Goal: Information Seeking & Learning: Learn about a topic

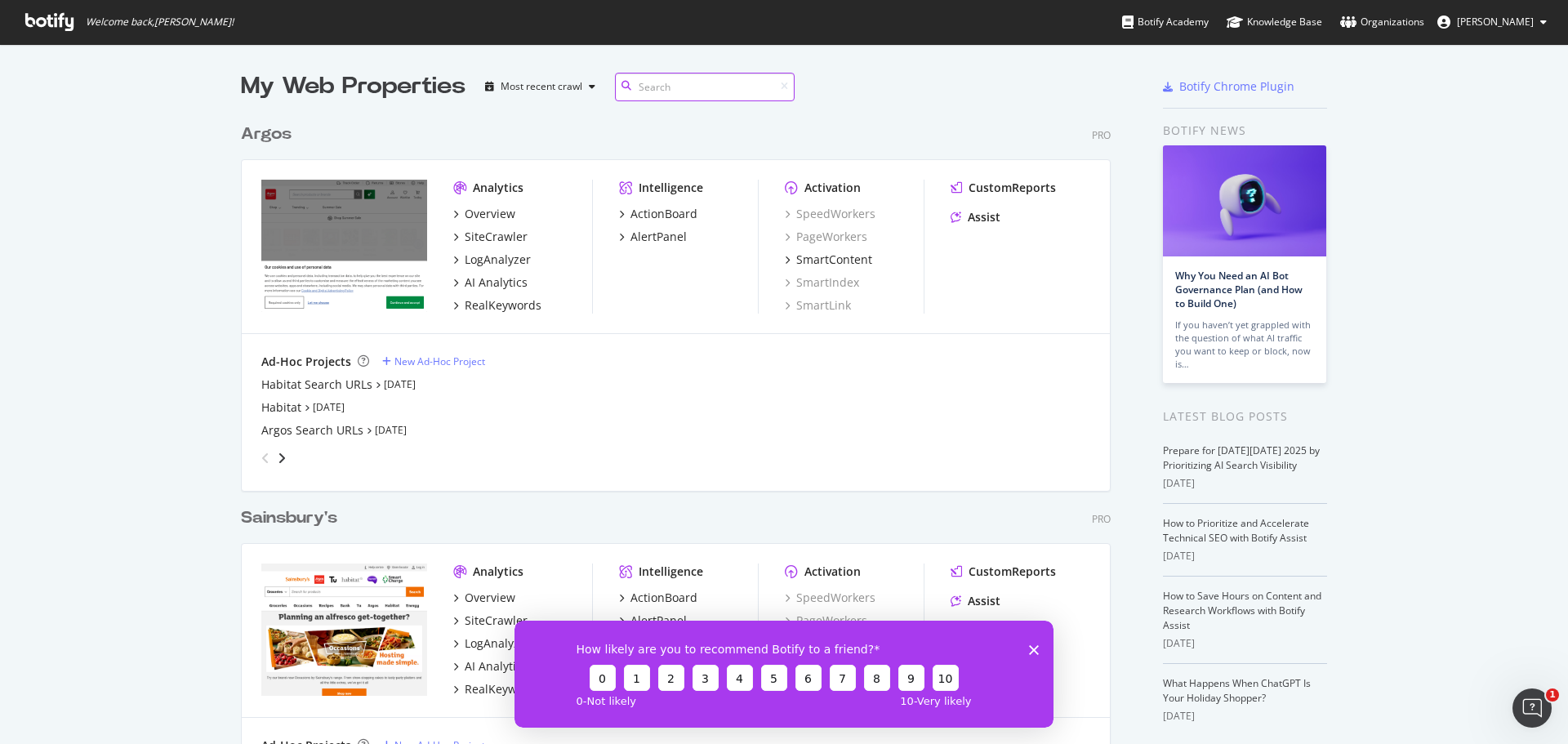
scroll to position [153, 0]
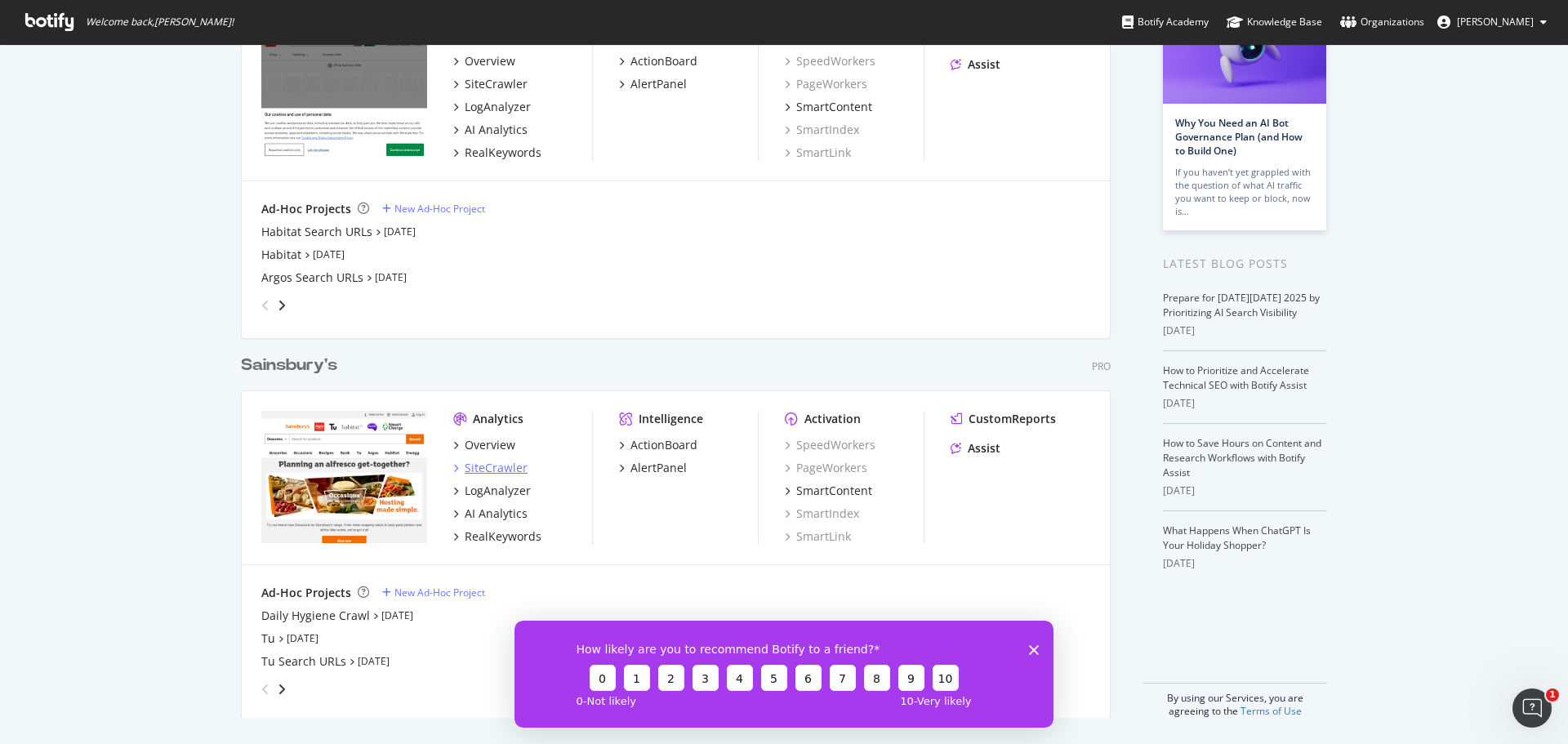
click at [510, 466] on div "SiteCrawler" at bounding box center [496, 468] width 63 height 16
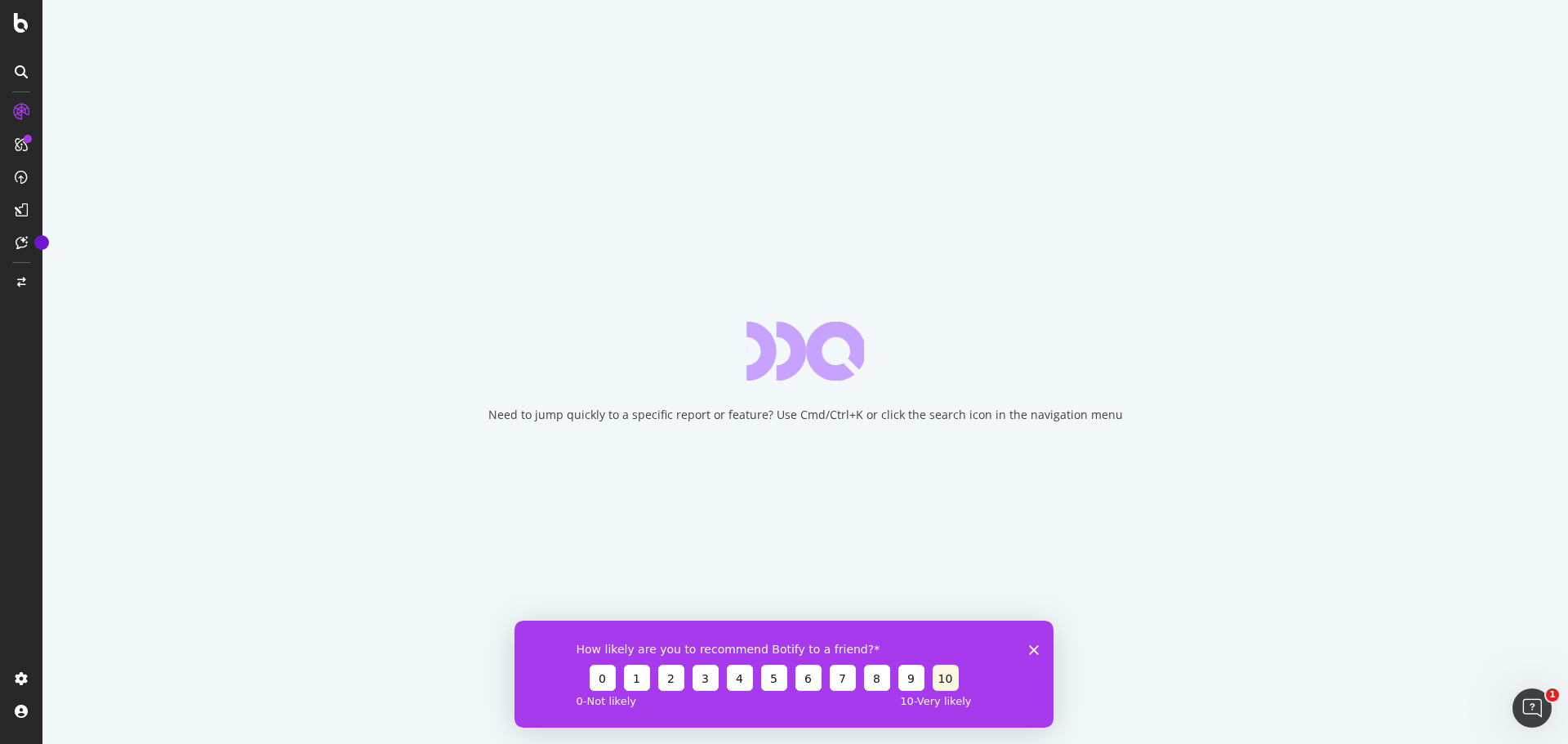
click at [935, 684] on button "10" at bounding box center [946, 677] width 27 height 27
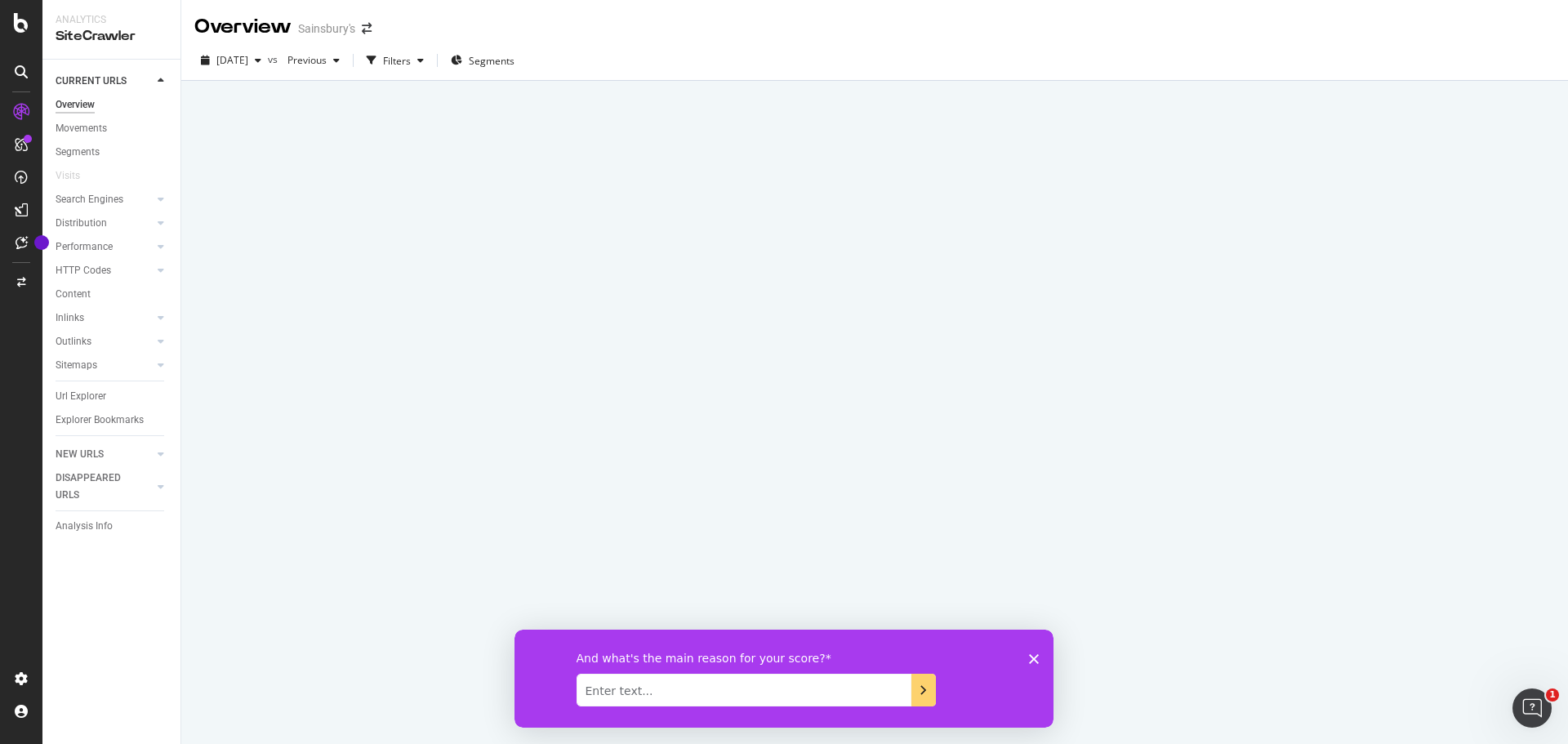
click at [892, 687] on textarea "Enter text..." at bounding box center [743, 690] width 334 height 33
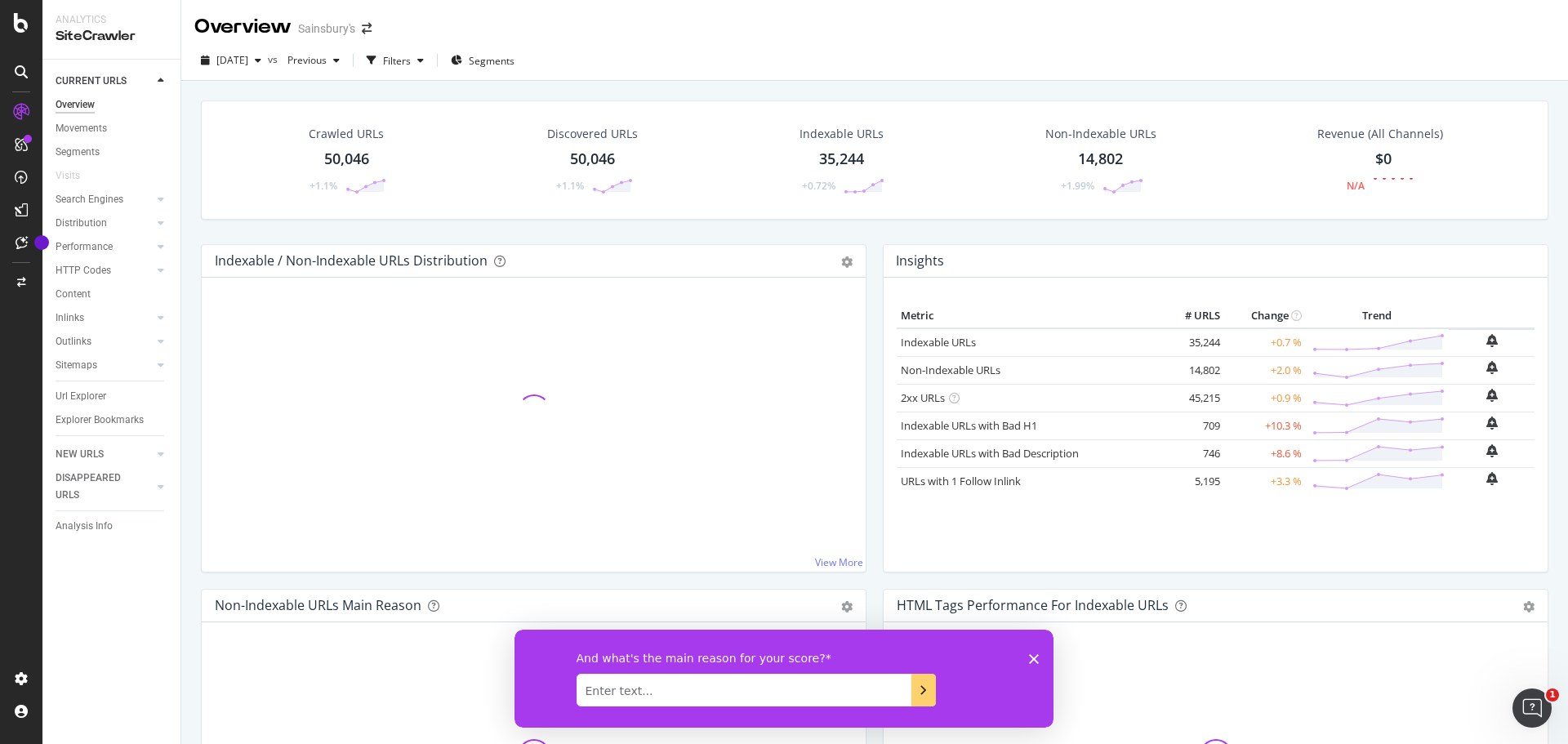
click at [1029, 655] on icon "Close survey" at bounding box center [1034, 658] width 10 height 10
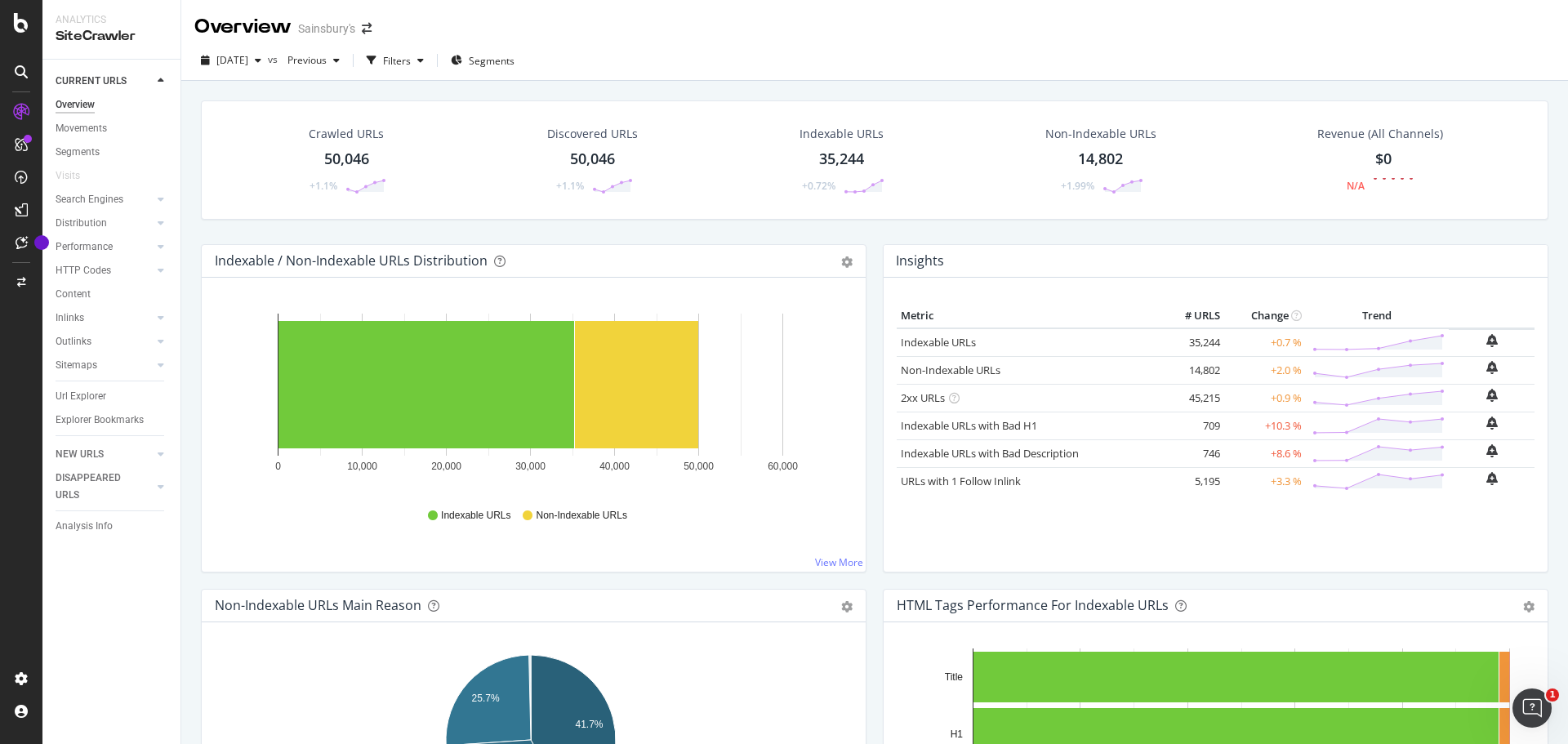
click at [365, 160] on div "50,046" at bounding box center [346, 159] width 45 height 21
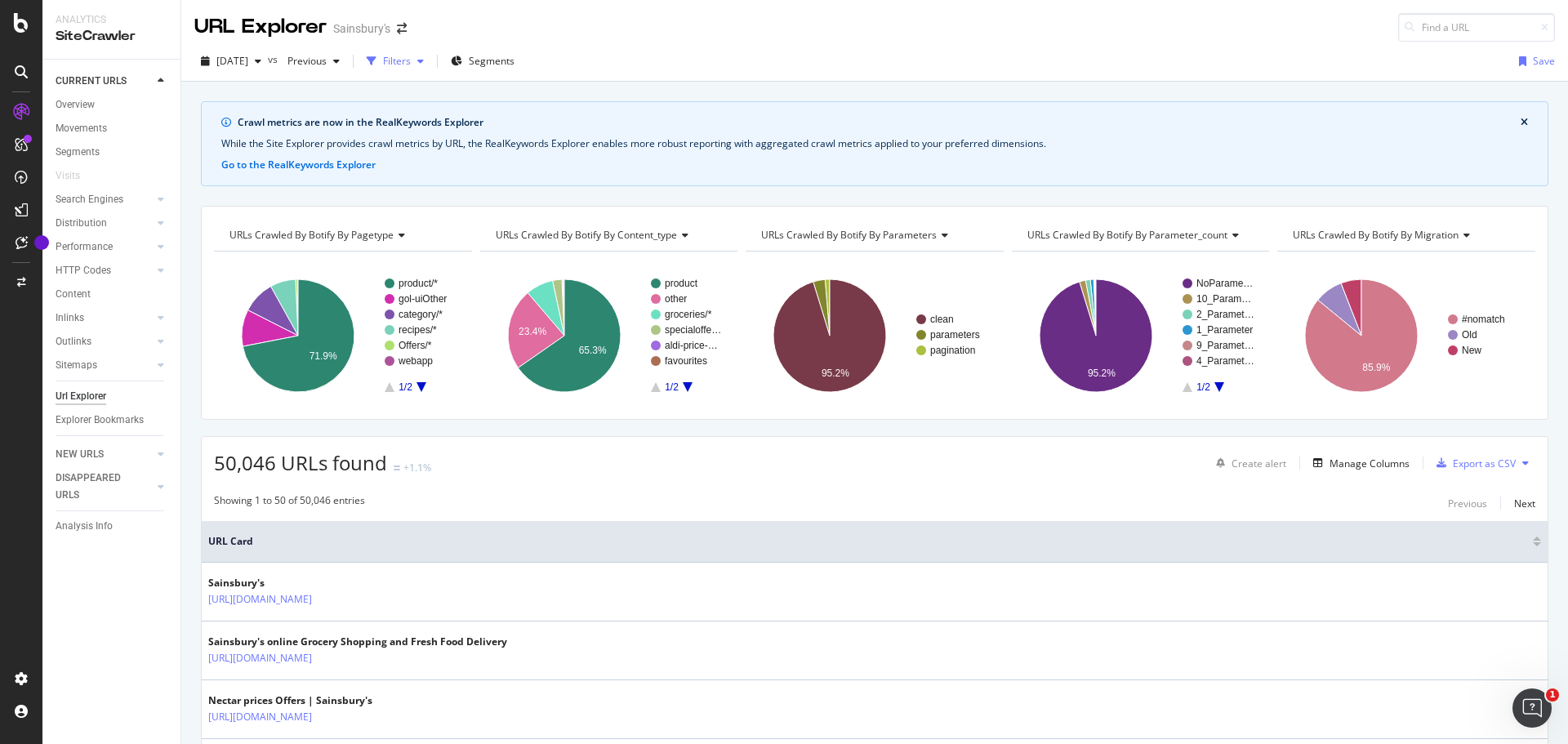
click at [411, 61] on div "Filters" at bounding box center [397, 60] width 27 height 14
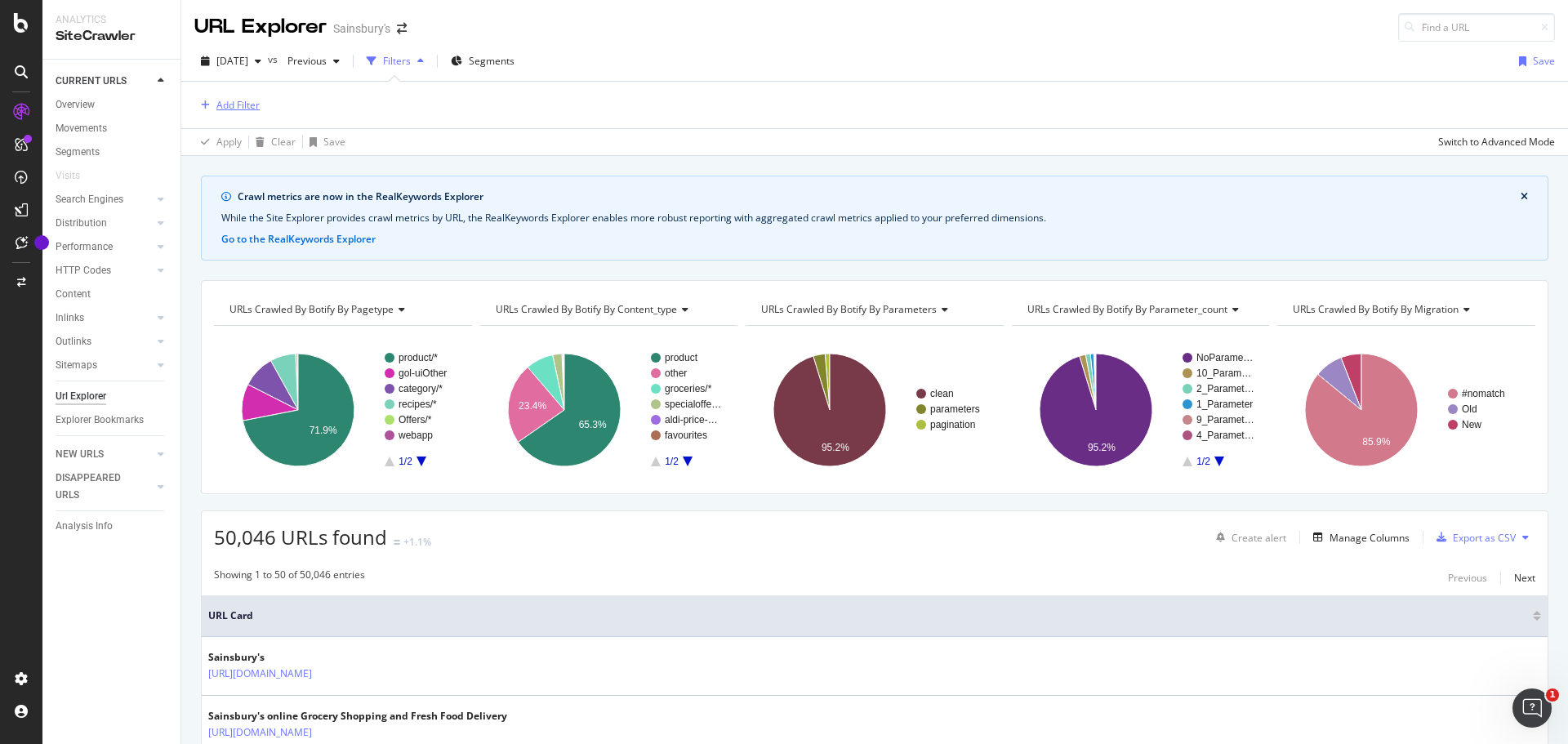
click at [230, 114] on div "Add Filter" at bounding box center [226, 105] width 65 height 18
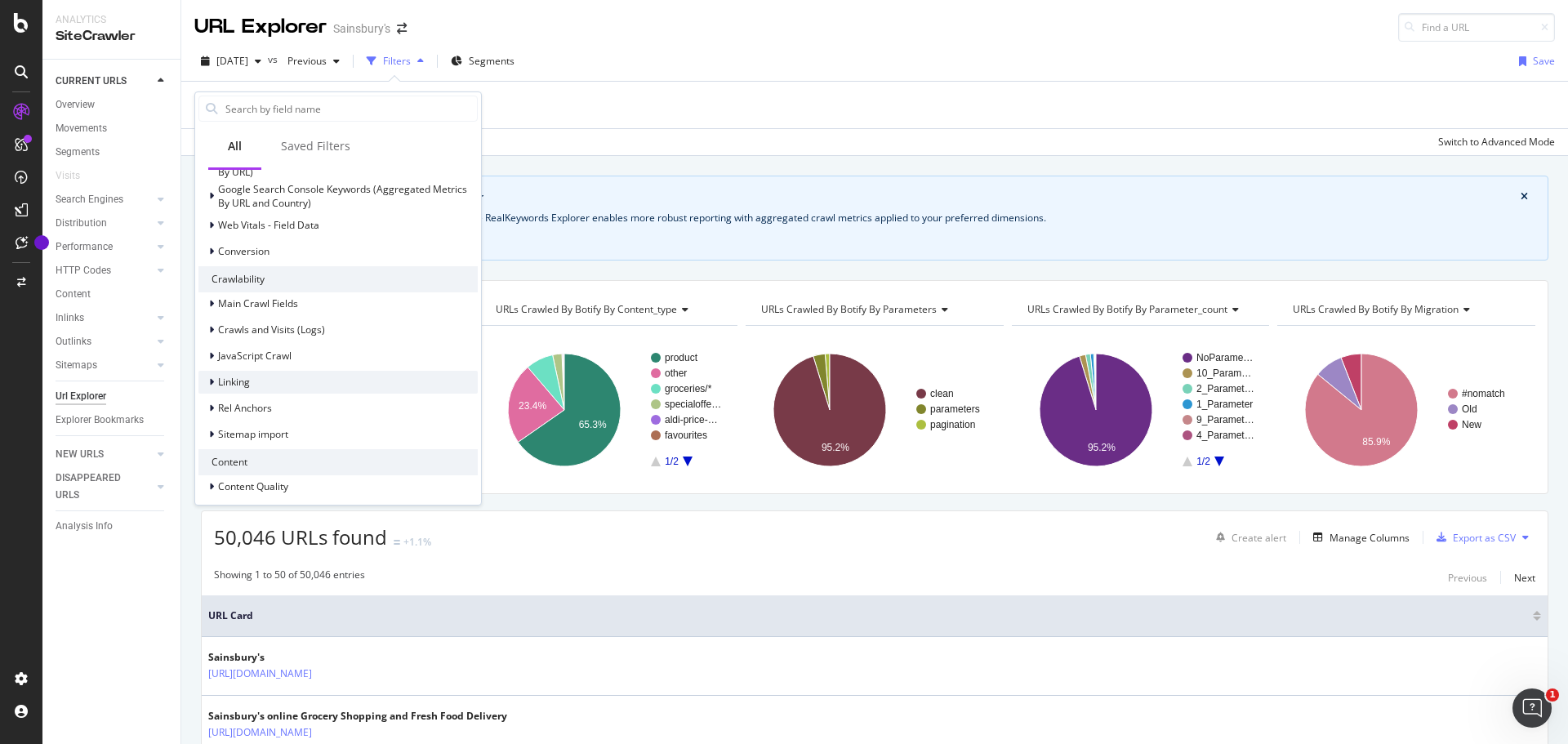
scroll to position [89, 0]
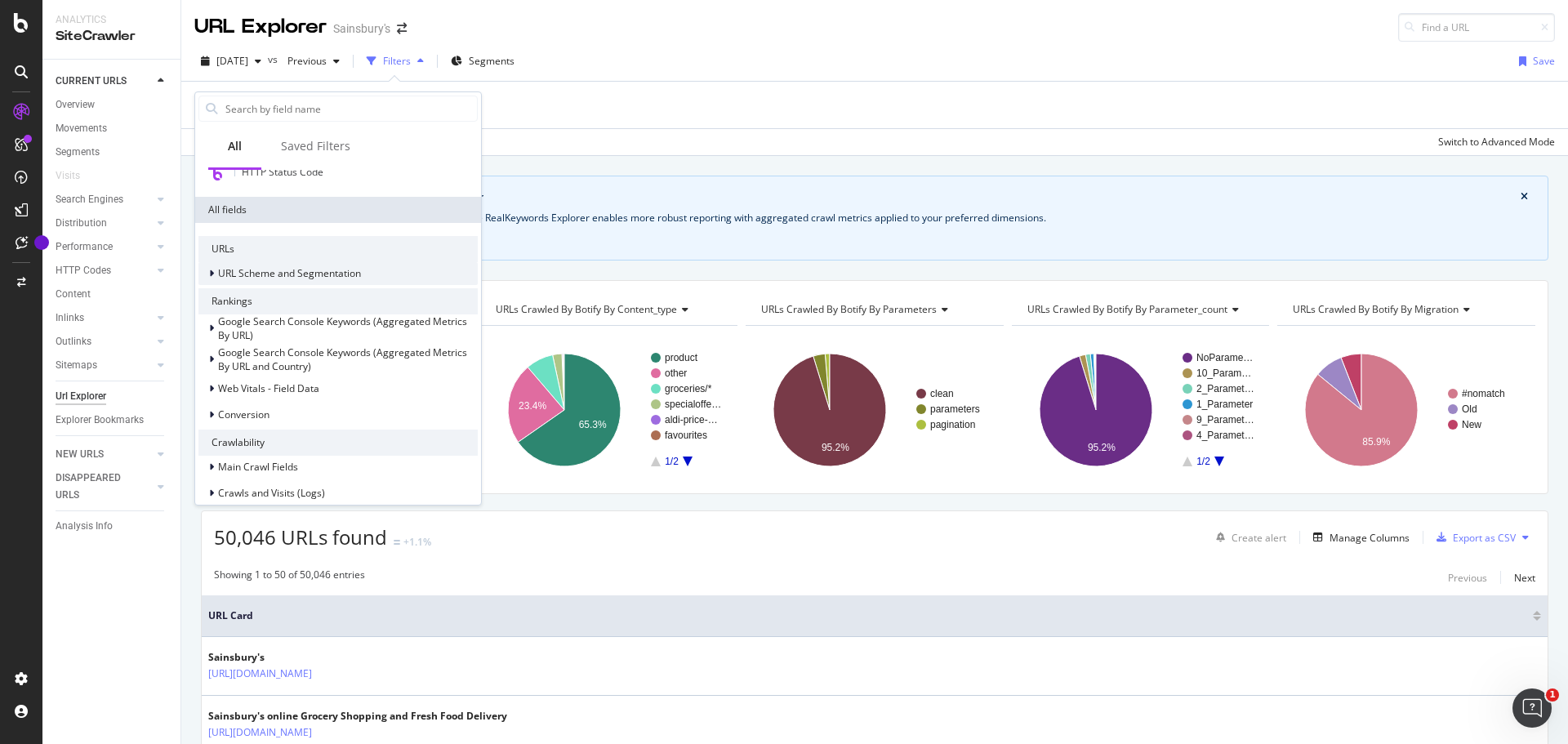
click at [228, 271] on span "URL Scheme and Segmentation" at bounding box center [290, 273] width 143 height 14
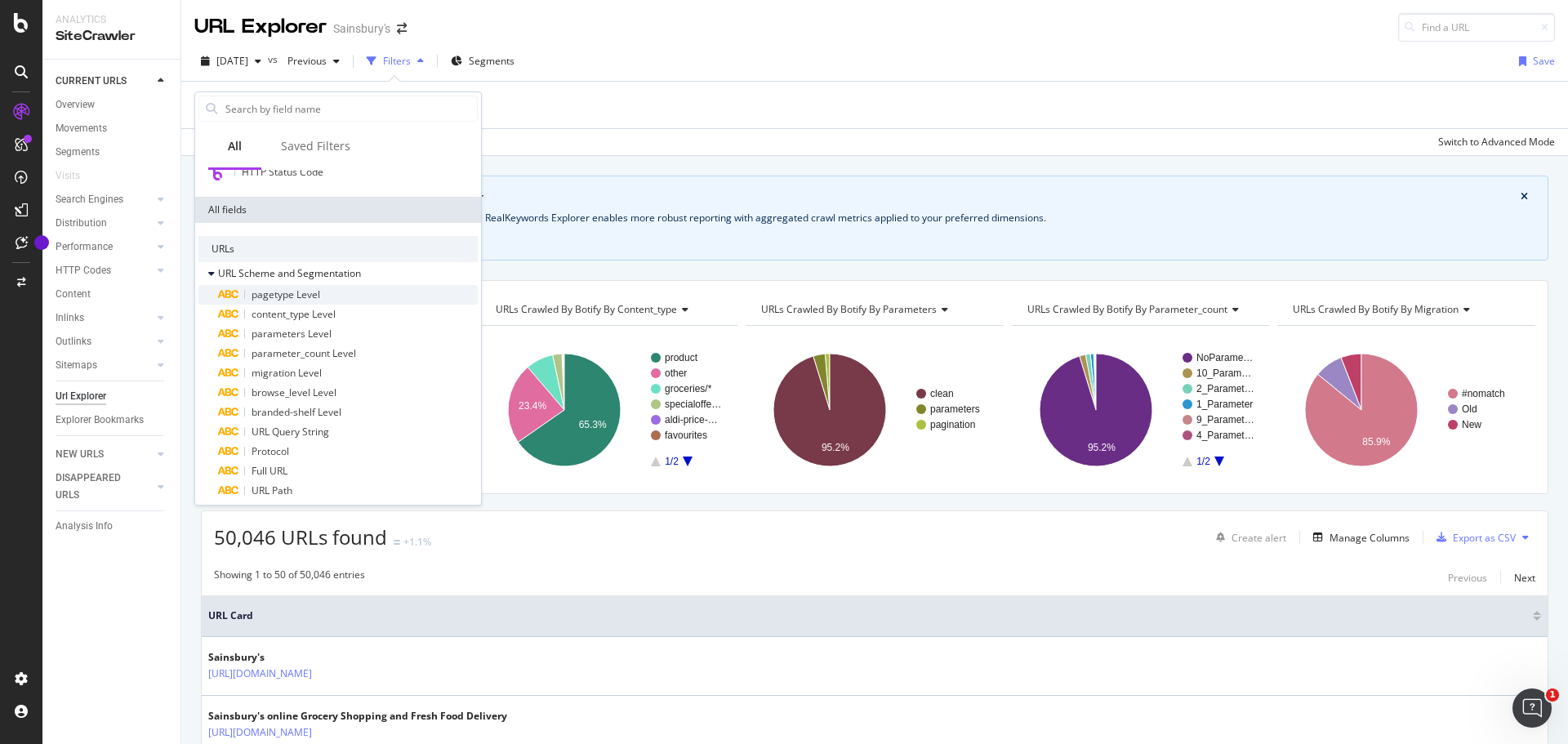
click at [389, 297] on div "pagetype Level" at bounding box center [347, 294] width 259 height 19
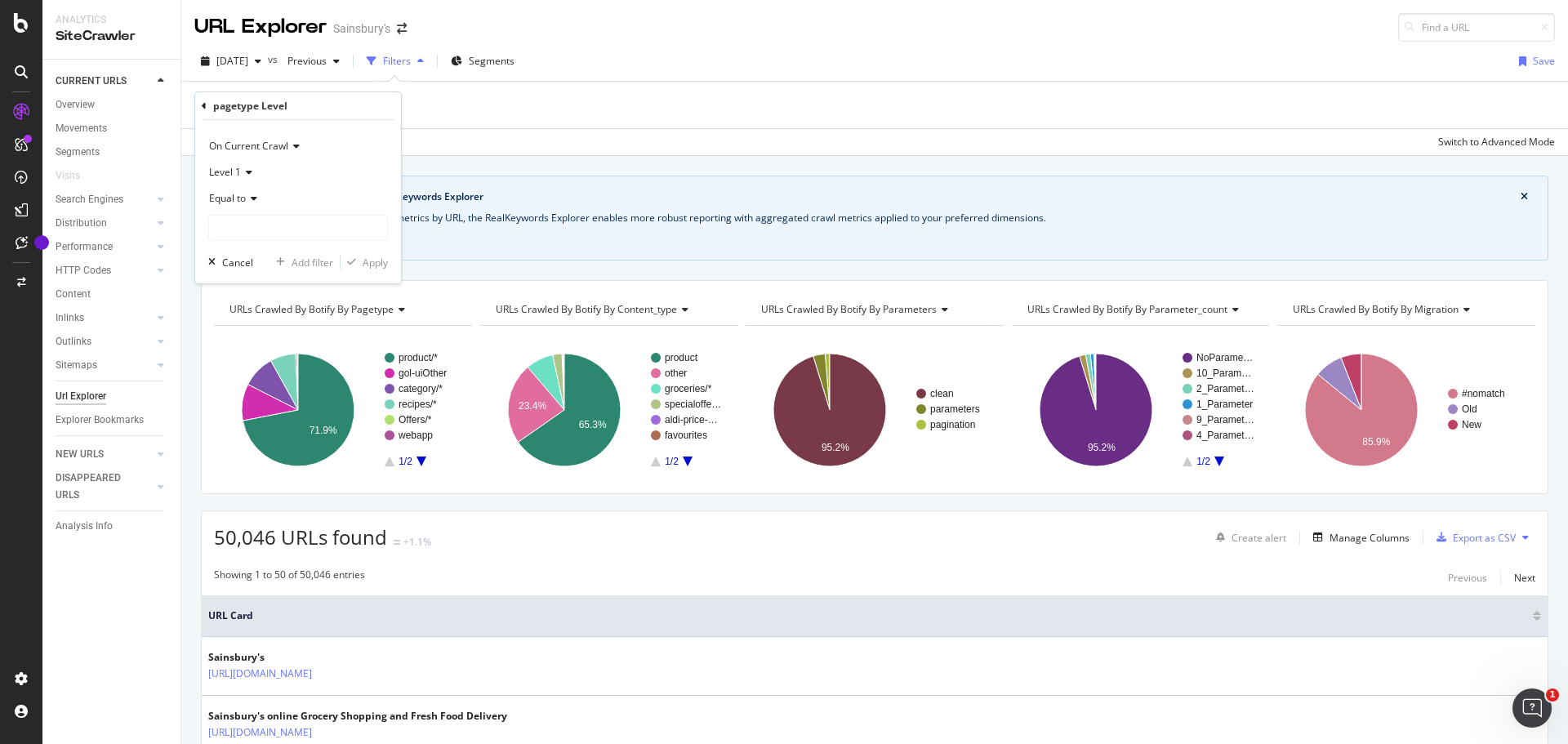
click at [276, 151] on span "On Current Crawl" at bounding box center [248, 146] width 79 height 14
click at [263, 109] on div "pagetype Level" at bounding box center [250, 105] width 74 height 14
click at [205, 104] on icon at bounding box center [203, 106] width 5 height 10
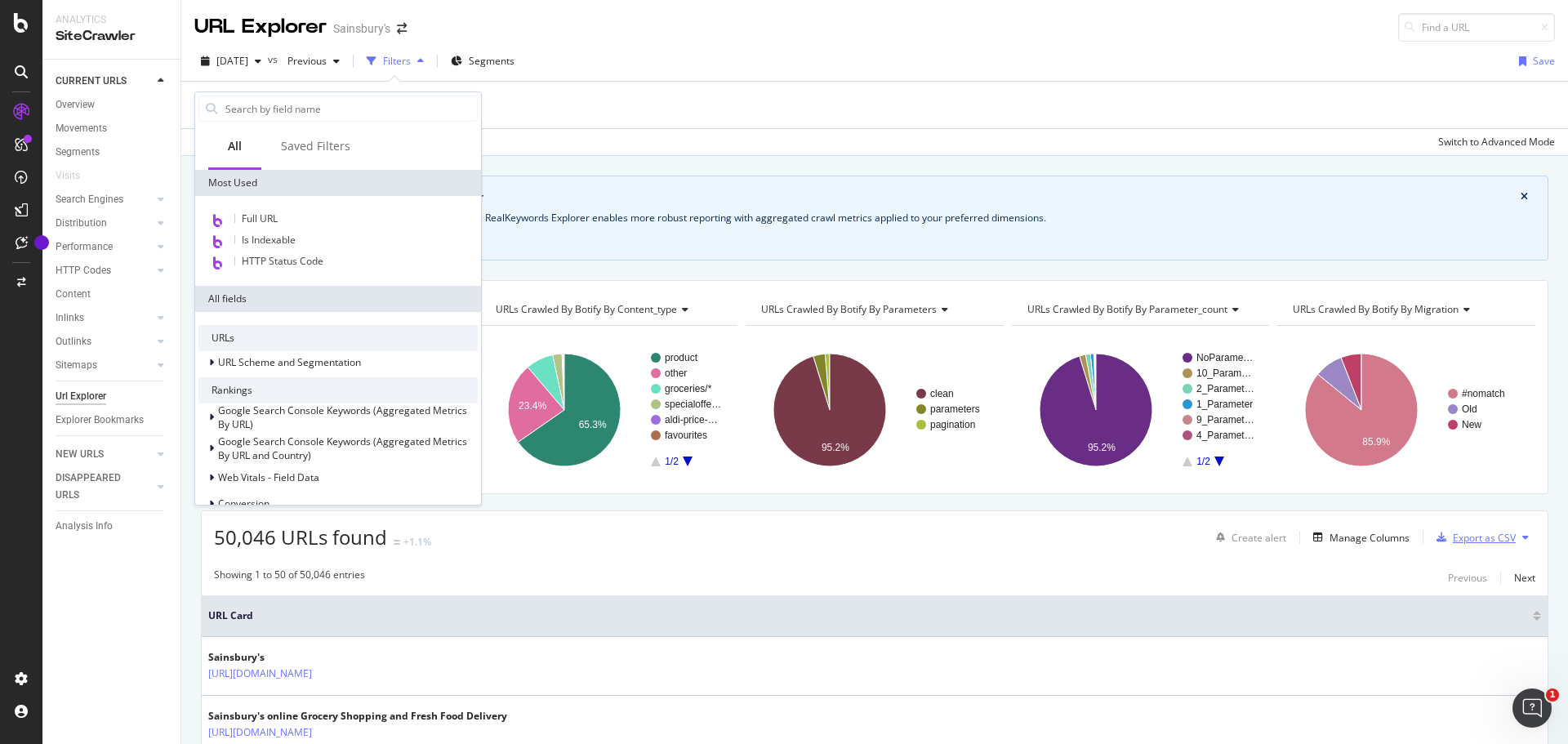
click at [1474, 540] on div "Export as CSV" at bounding box center [1485, 537] width 63 height 14
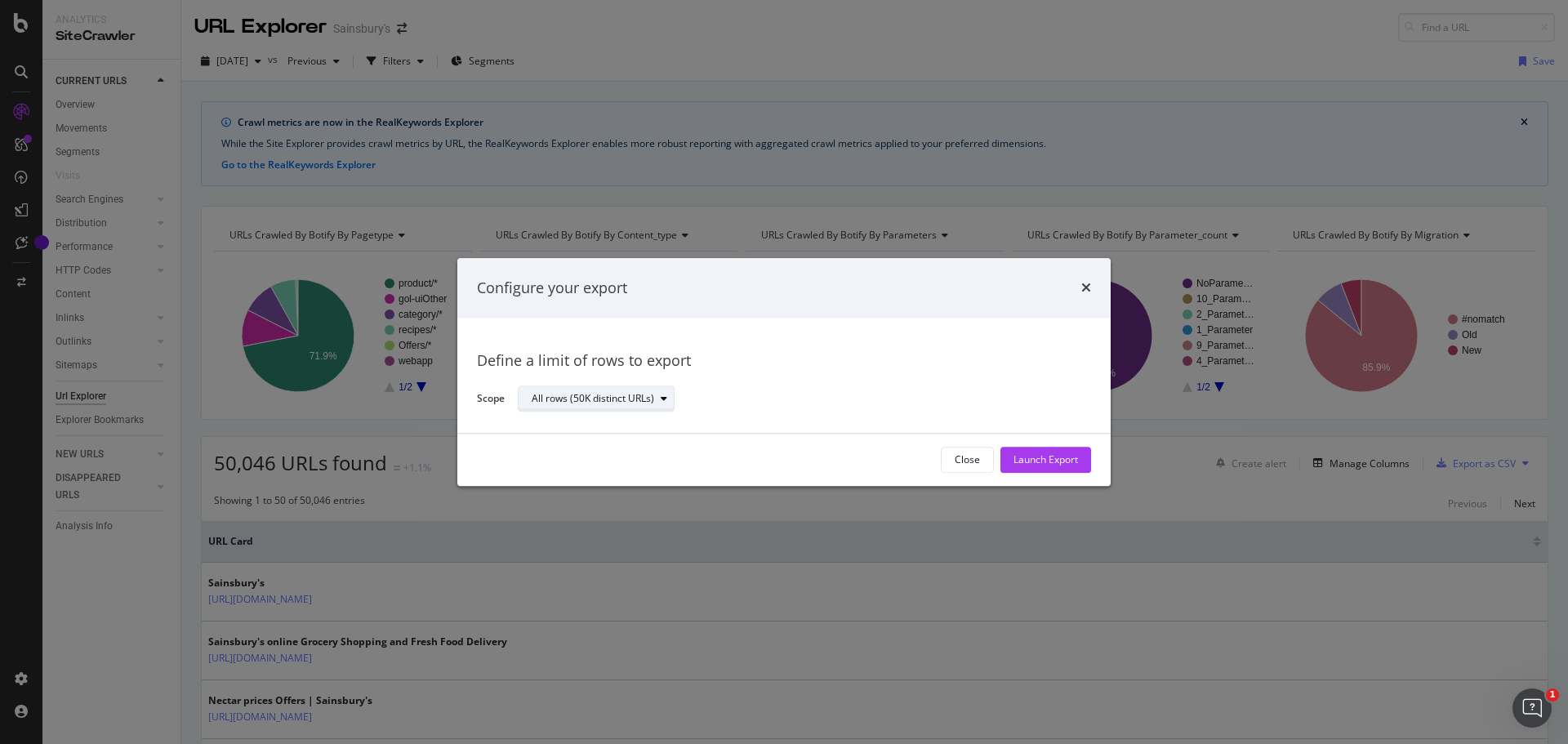
click at [605, 404] on div "All rows (50K distinct URLs)" at bounding box center [593, 399] width 123 height 10
click at [639, 432] on div "All rows (50K distinct URLs)" at bounding box center [604, 426] width 132 height 14
click at [1014, 454] on div "Launch Export" at bounding box center [1046, 460] width 64 height 14
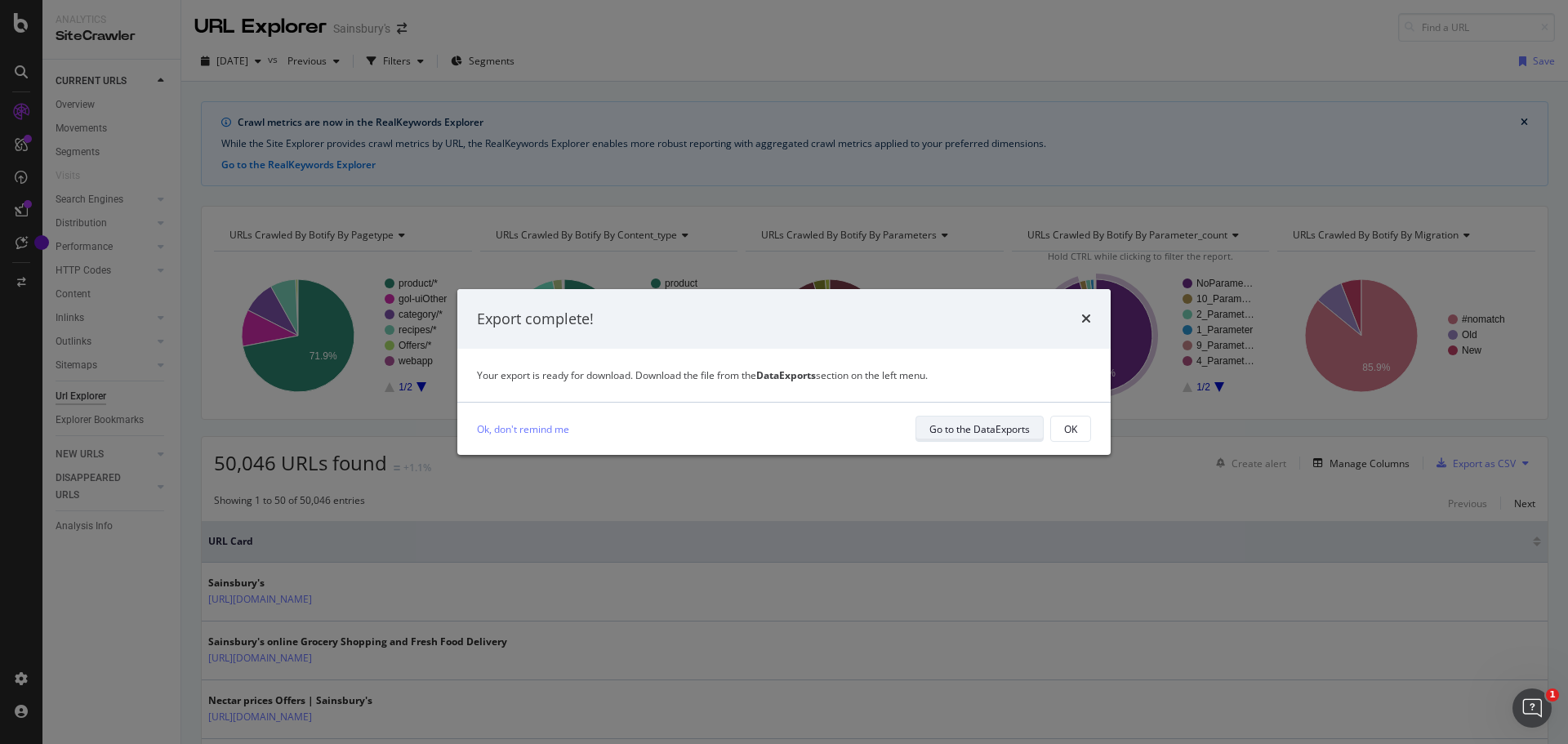
click at [961, 425] on div "Go to the DataExports" at bounding box center [980, 429] width 101 height 14
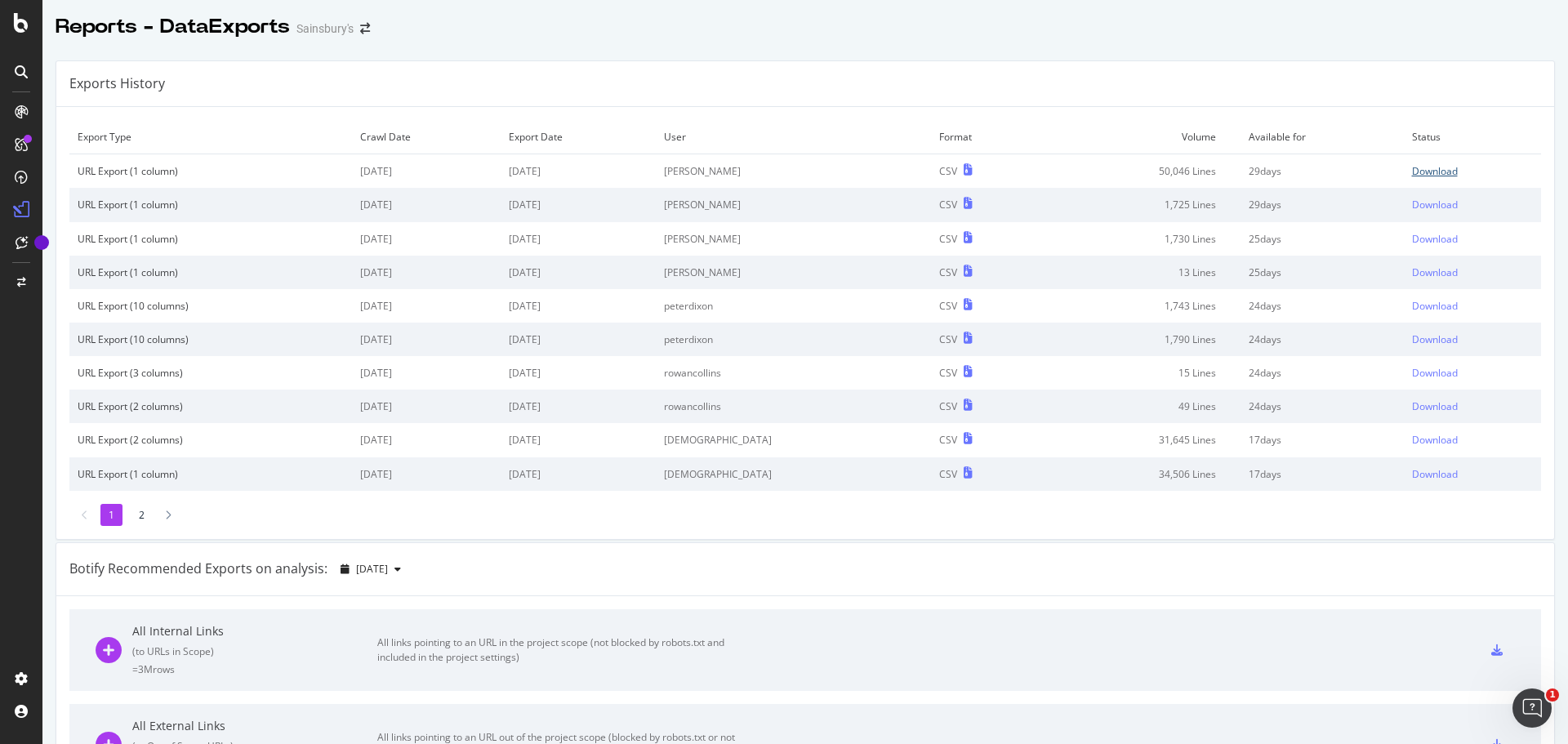
click at [1425, 169] on div "Download" at bounding box center [1435, 170] width 46 height 14
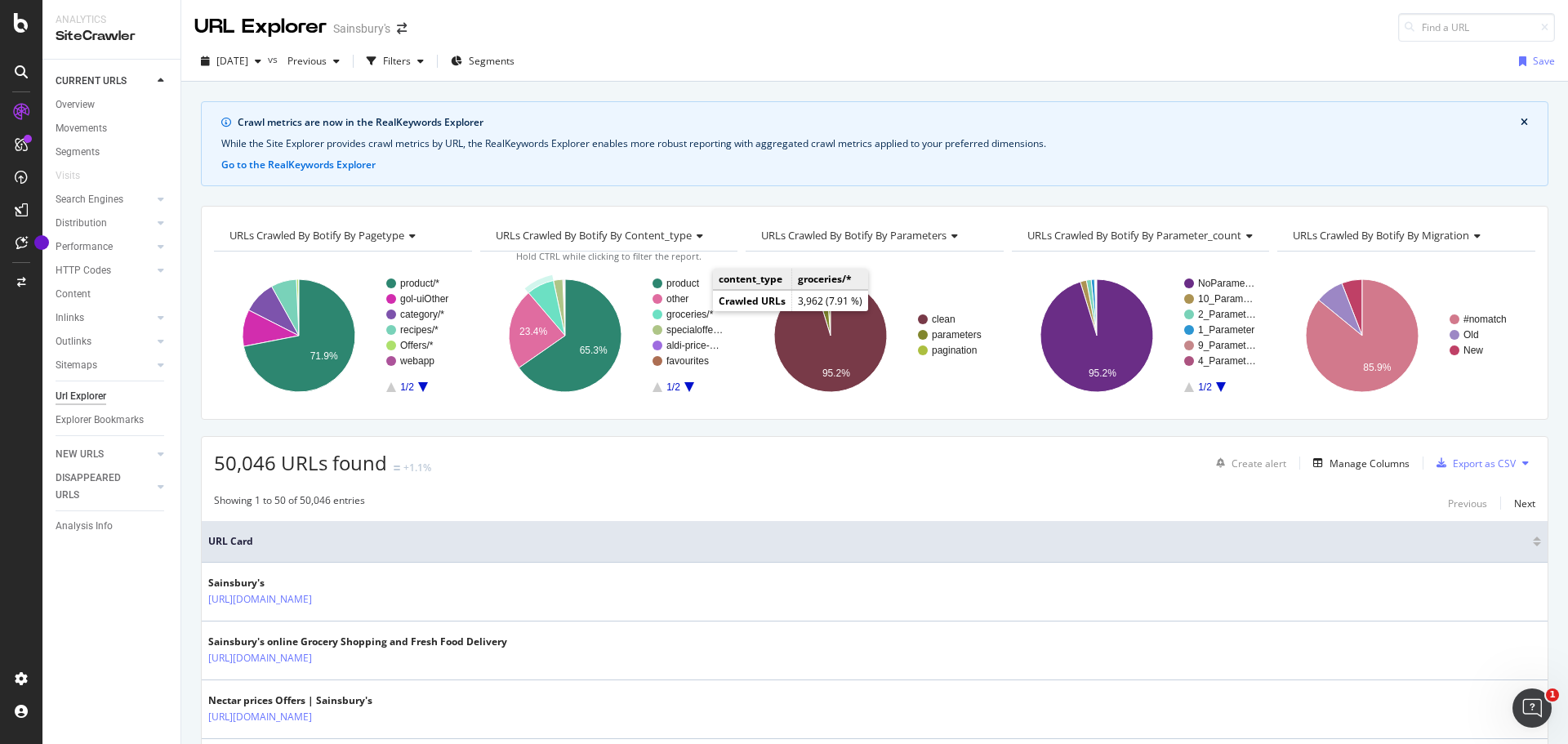
click at [695, 313] on text "groceries/*" at bounding box center [690, 314] width 48 height 11
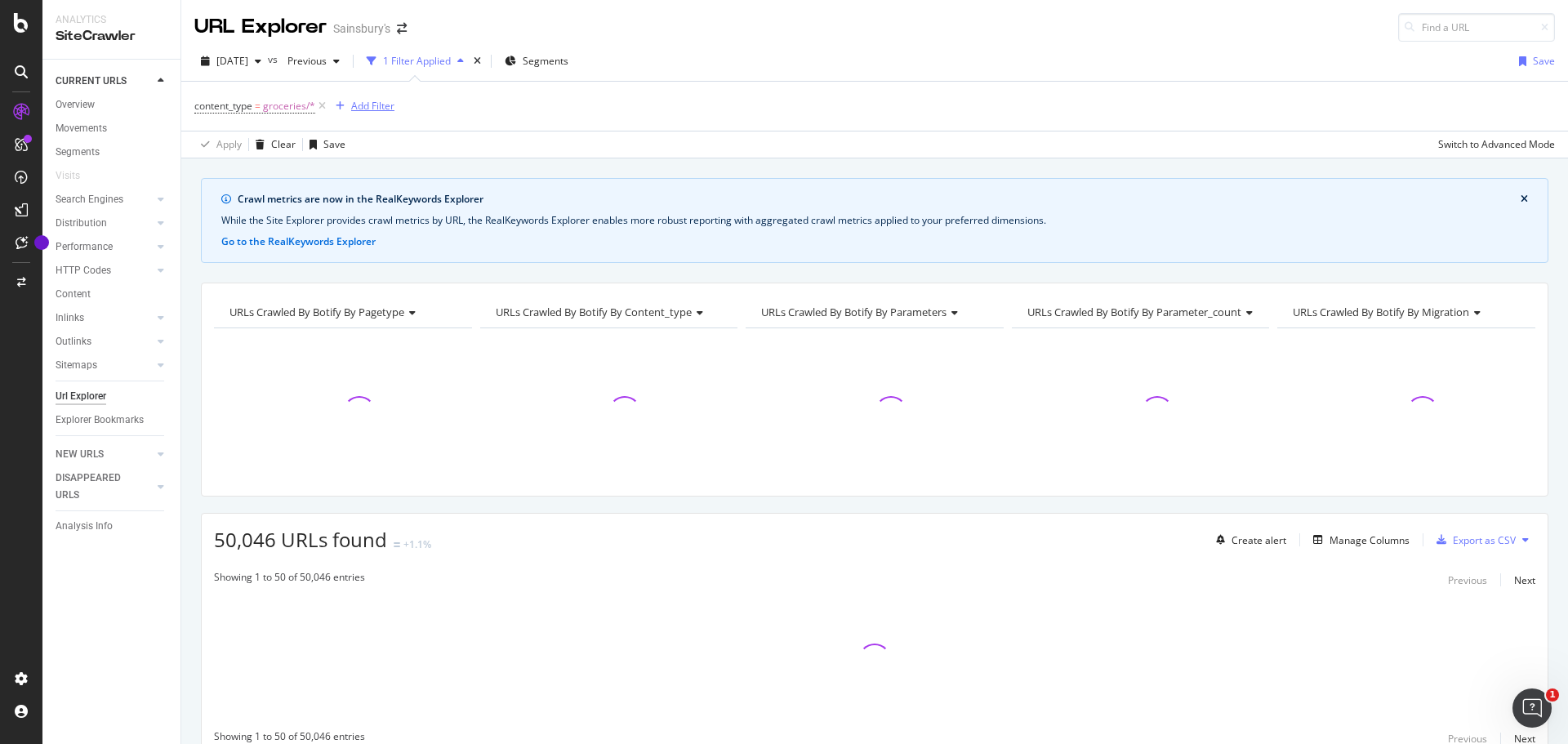
click at [377, 105] on div "Add Filter" at bounding box center [372, 105] width 43 height 14
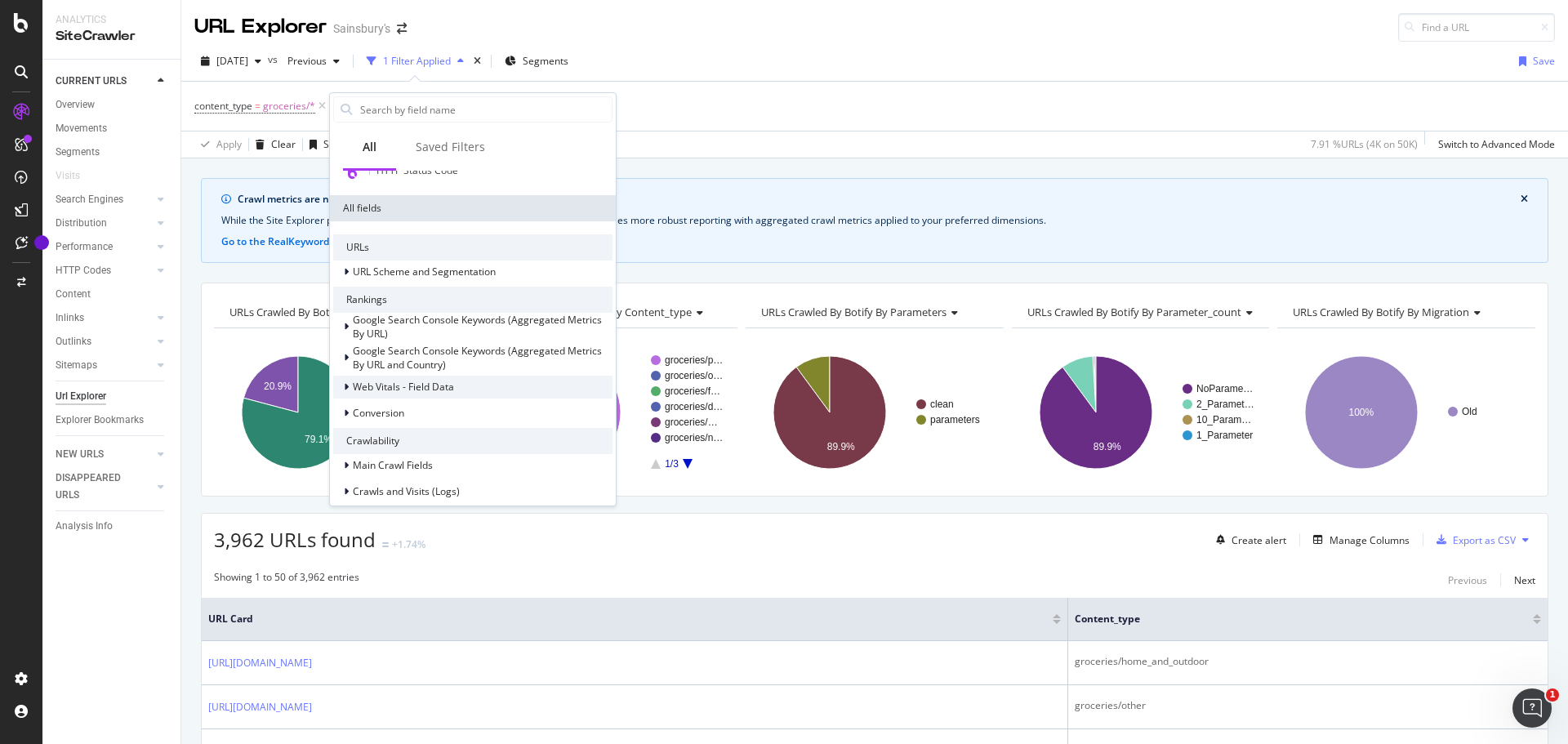
scroll to position [89, 0]
click at [444, 280] on span "URL Scheme and Segmentation" at bounding box center [424, 273] width 143 height 14
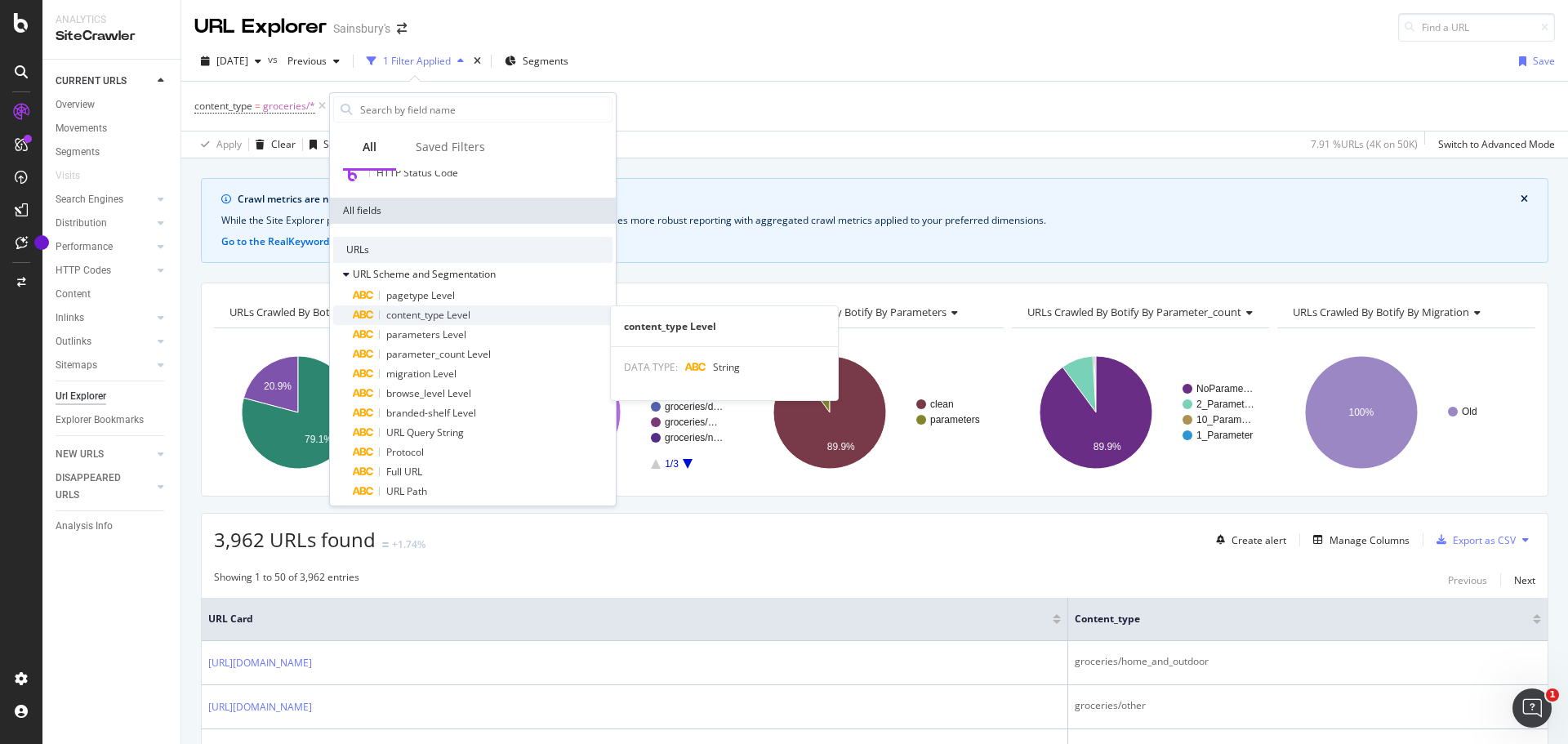
click at [463, 320] on span "content_type Level" at bounding box center [429, 314] width 84 height 14
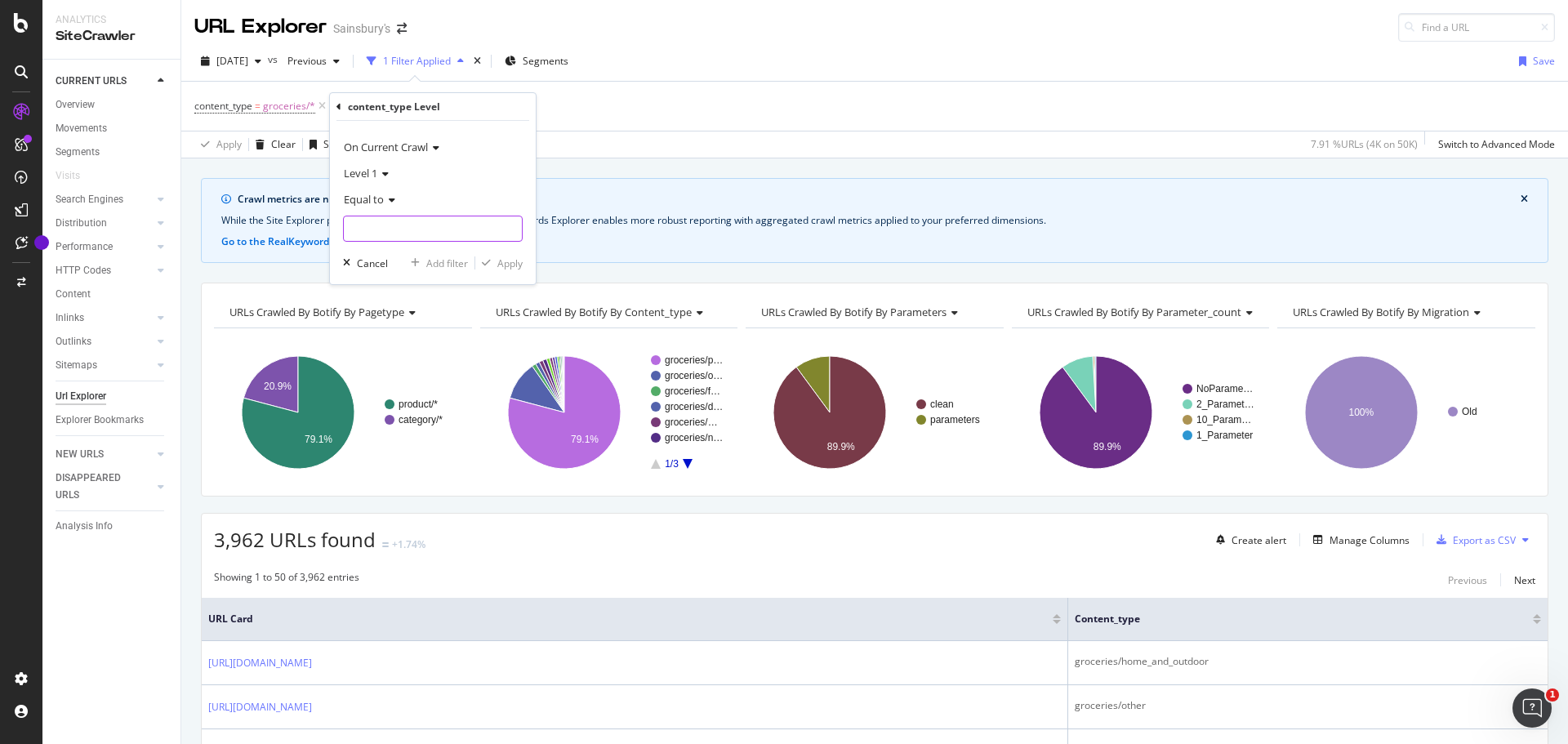
click at [448, 225] on input "text" at bounding box center [433, 228] width 178 height 27
click at [374, 167] on span "Level 1" at bounding box center [360, 173] width 34 height 15
click at [394, 228] on div "Level 2" at bounding box center [434, 227] width 175 height 21
click at [379, 177] on icon at bounding box center [383, 174] width 11 height 10
click at [377, 203] on span "Level 1" at bounding box center [367, 206] width 32 height 14
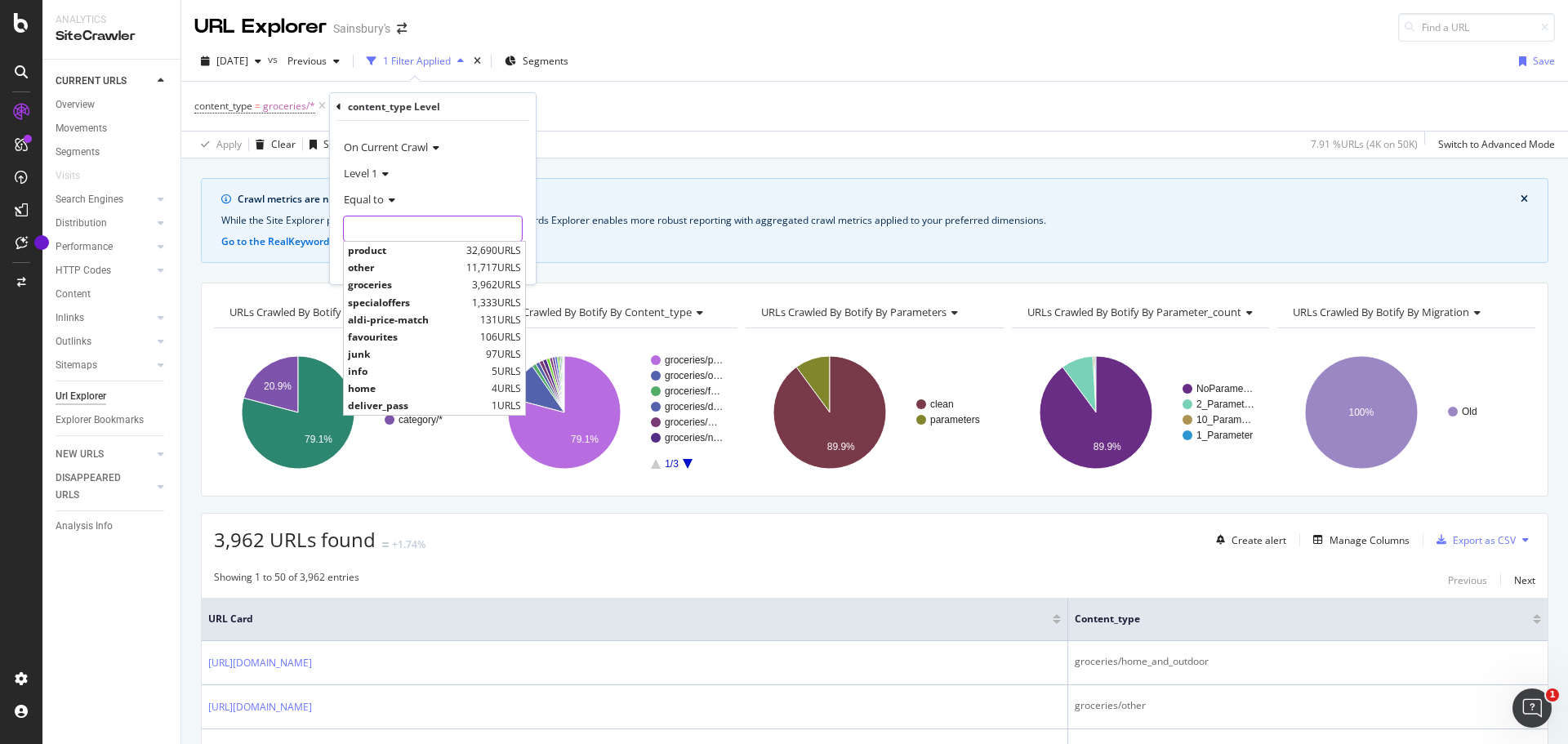
click at [400, 228] on input "text" at bounding box center [433, 228] width 178 height 27
paste input "dietary"
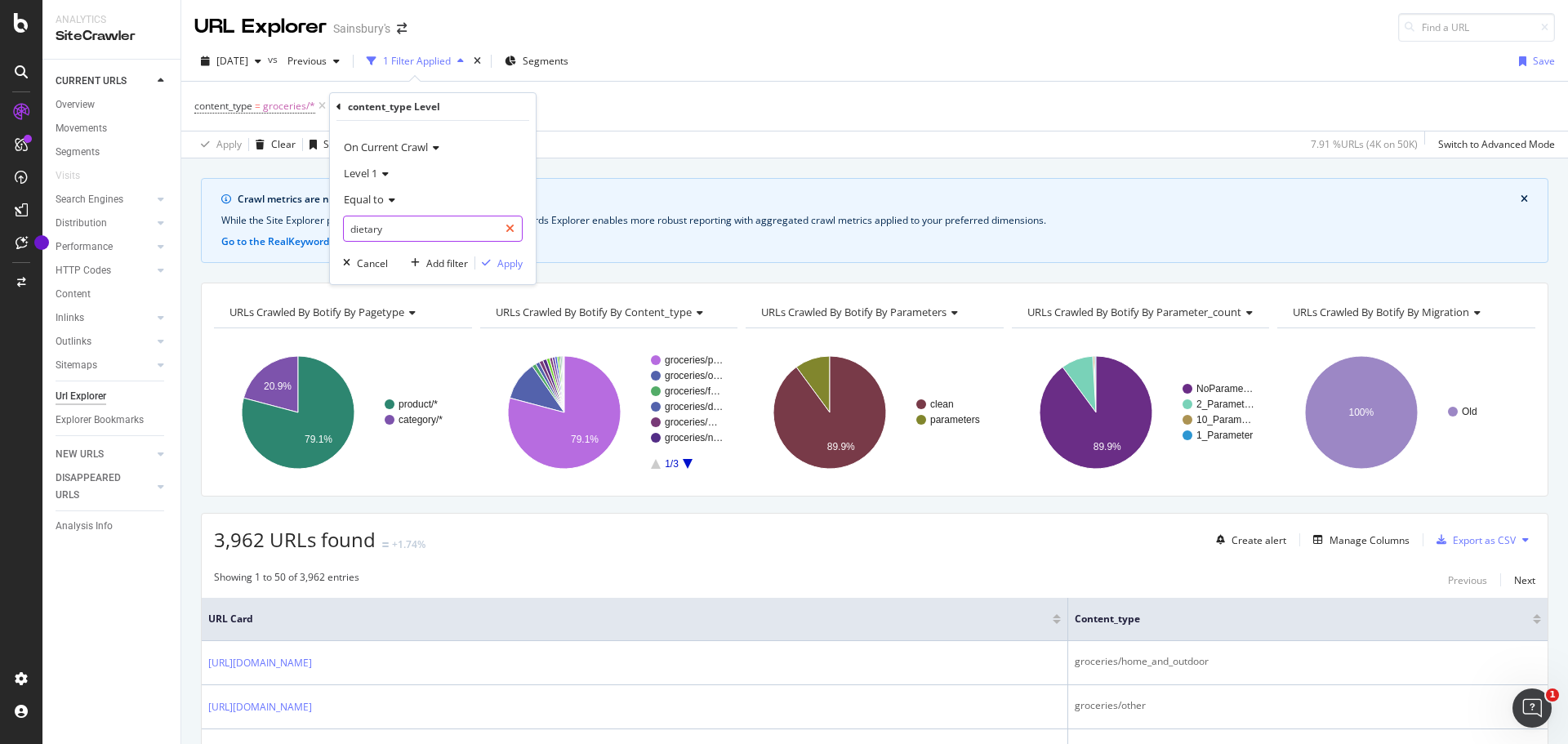
type input "dietary"
click at [507, 235] on div at bounding box center [510, 228] width 24 height 27
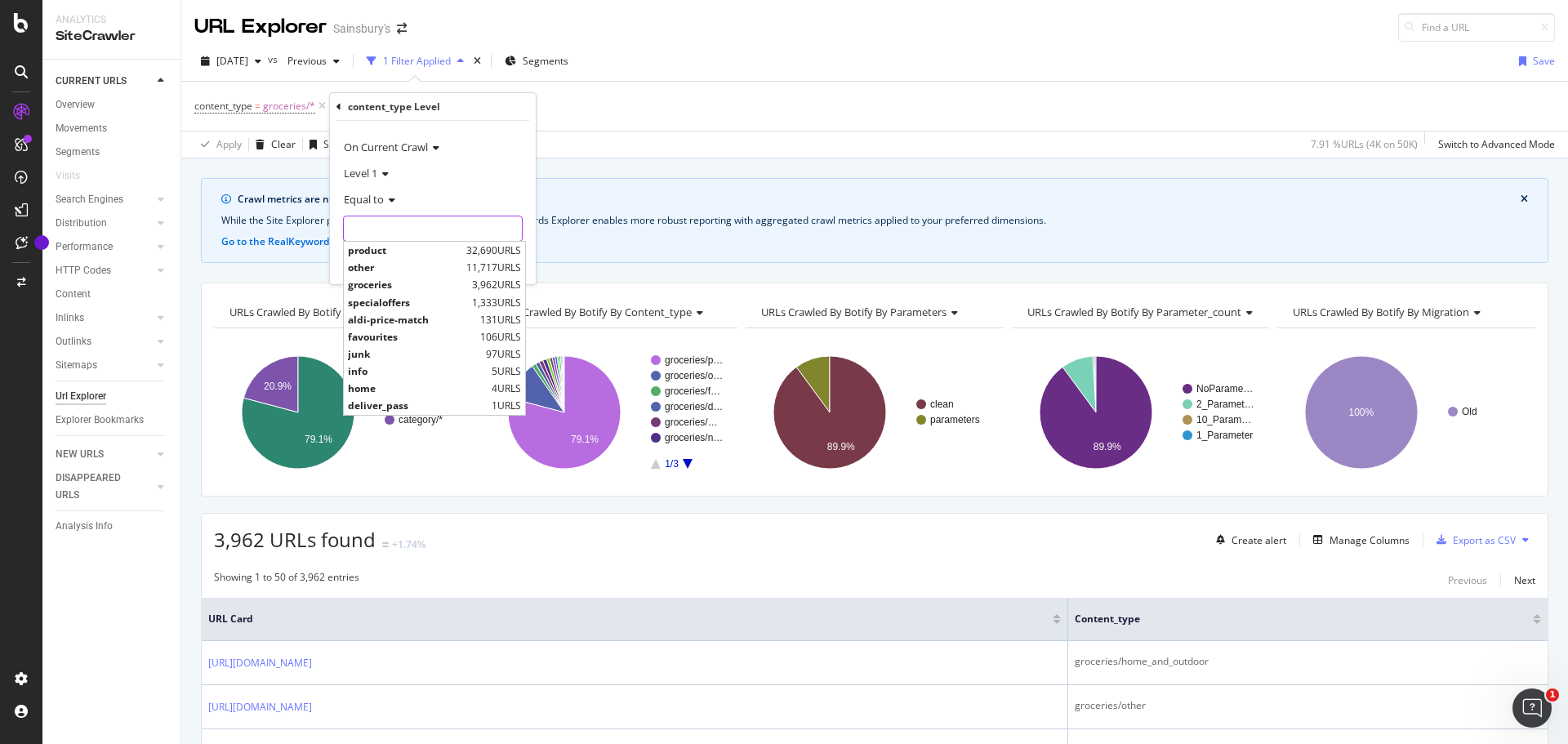
click at [427, 231] on input "text" at bounding box center [433, 228] width 178 height 27
click at [392, 196] on icon at bounding box center [389, 200] width 11 height 10
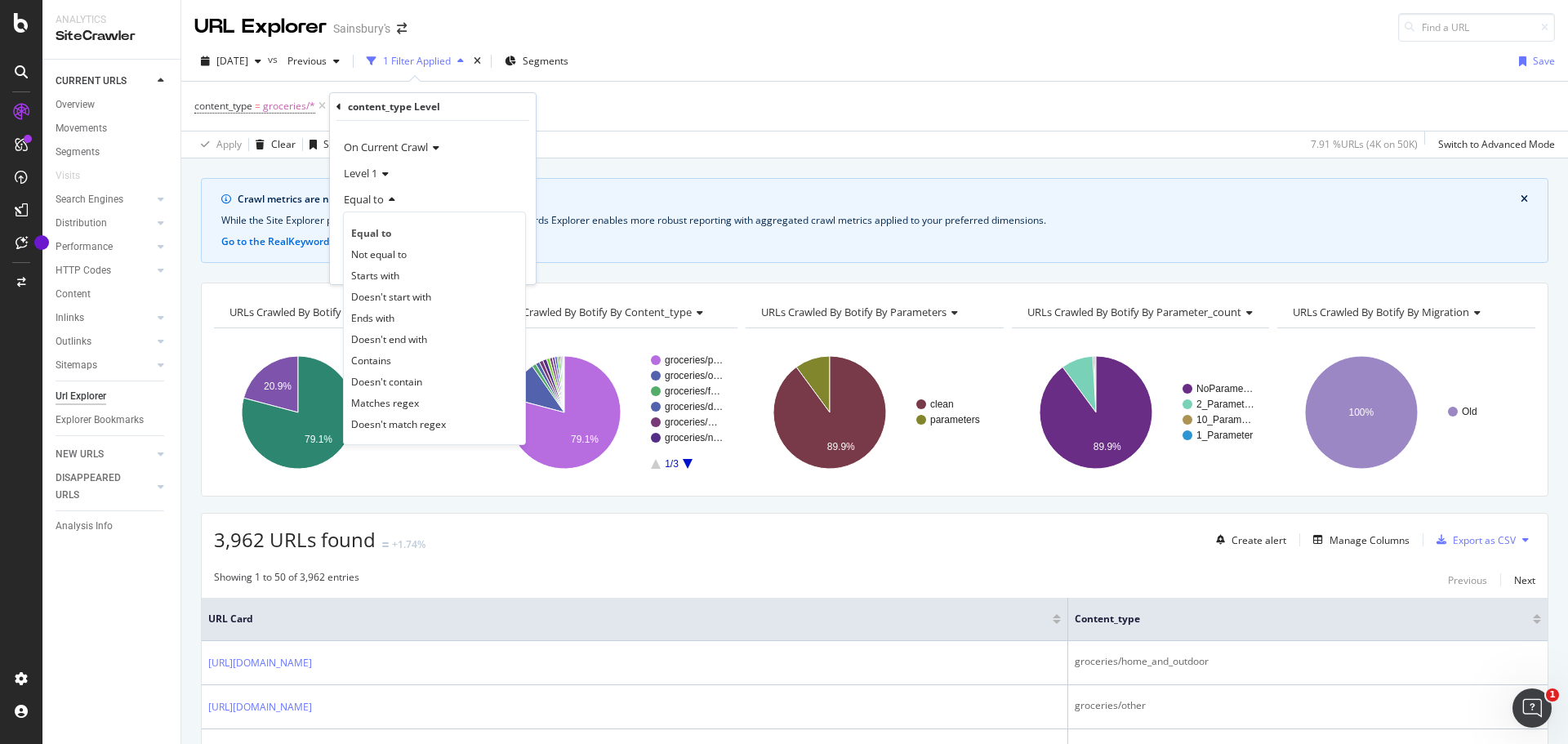
click at [385, 172] on icon at bounding box center [383, 174] width 11 height 10
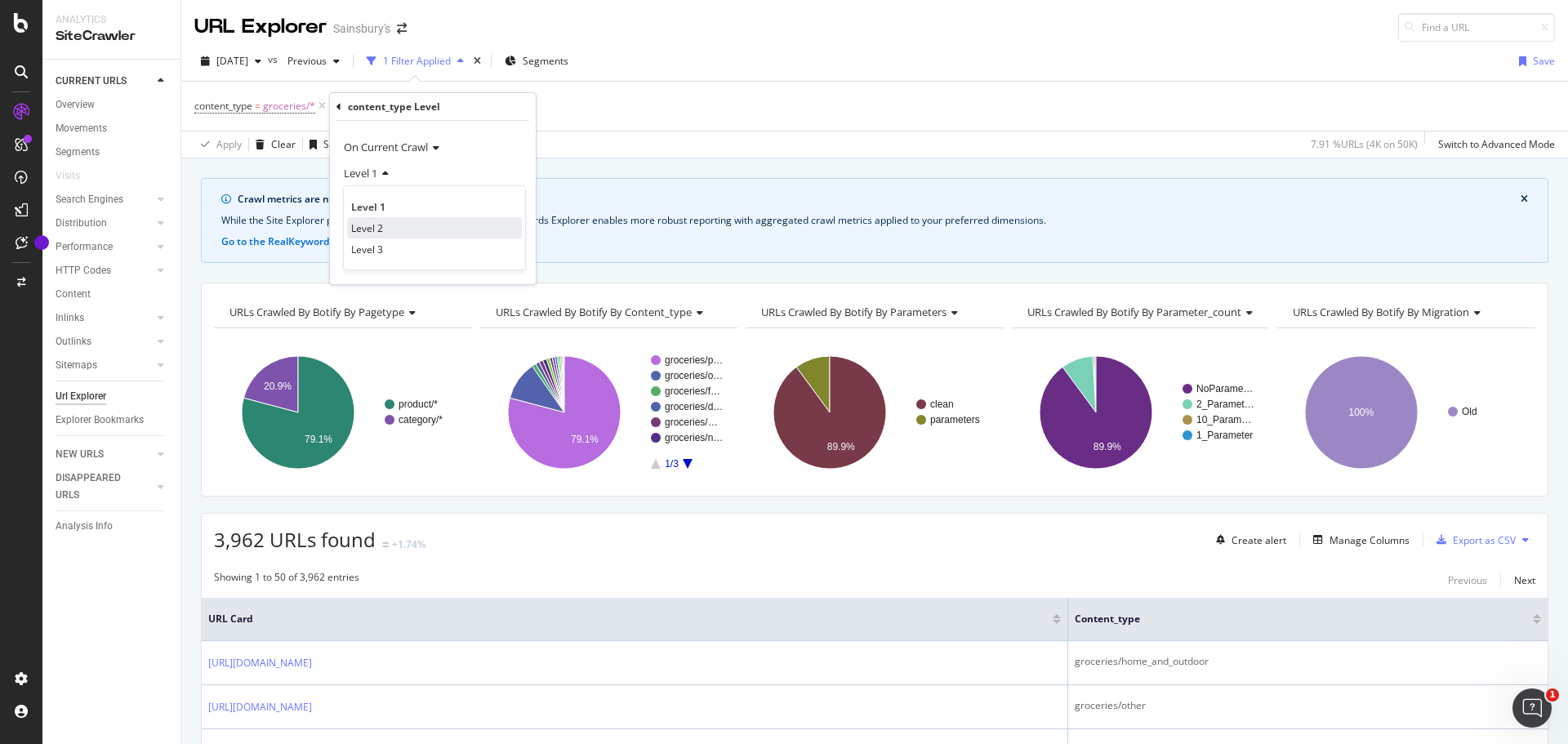
click at [389, 224] on div "Level 2" at bounding box center [434, 227] width 175 height 21
click at [390, 225] on input "text" at bounding box center [433, 228] width 178 height 27
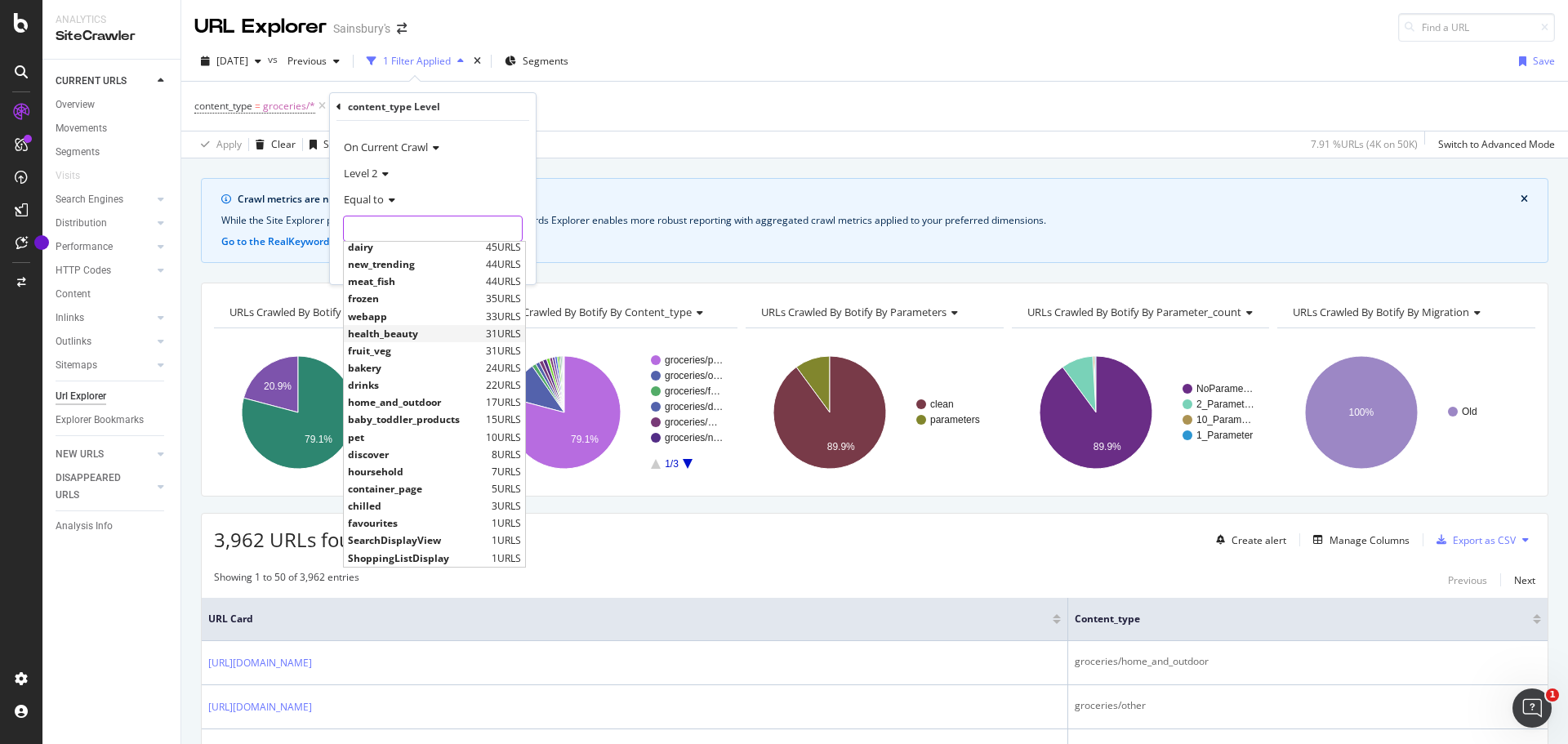
scroll to position [0, 0]
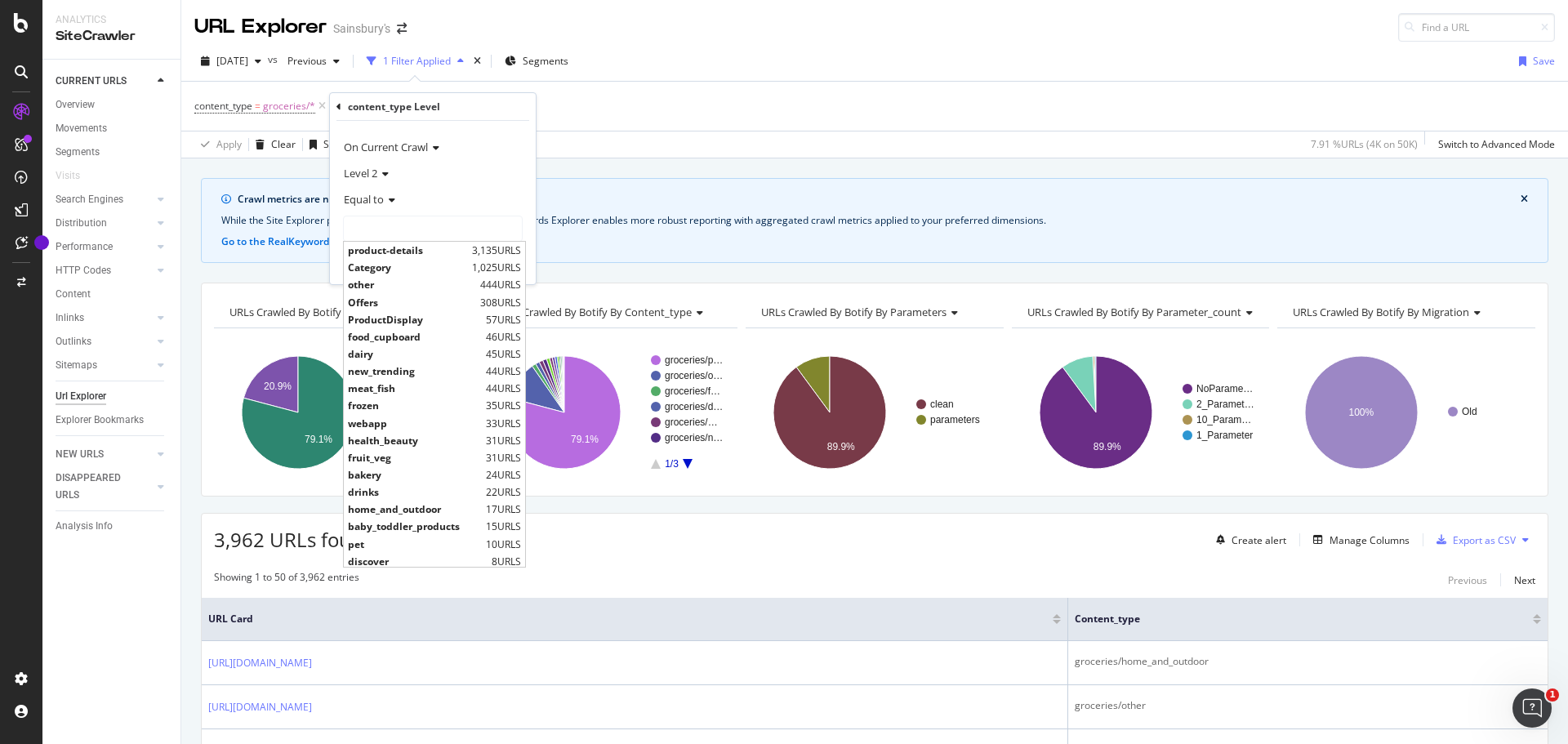
click at [389, 202] on icon at bounding box center [389, 200] width 11 height 10
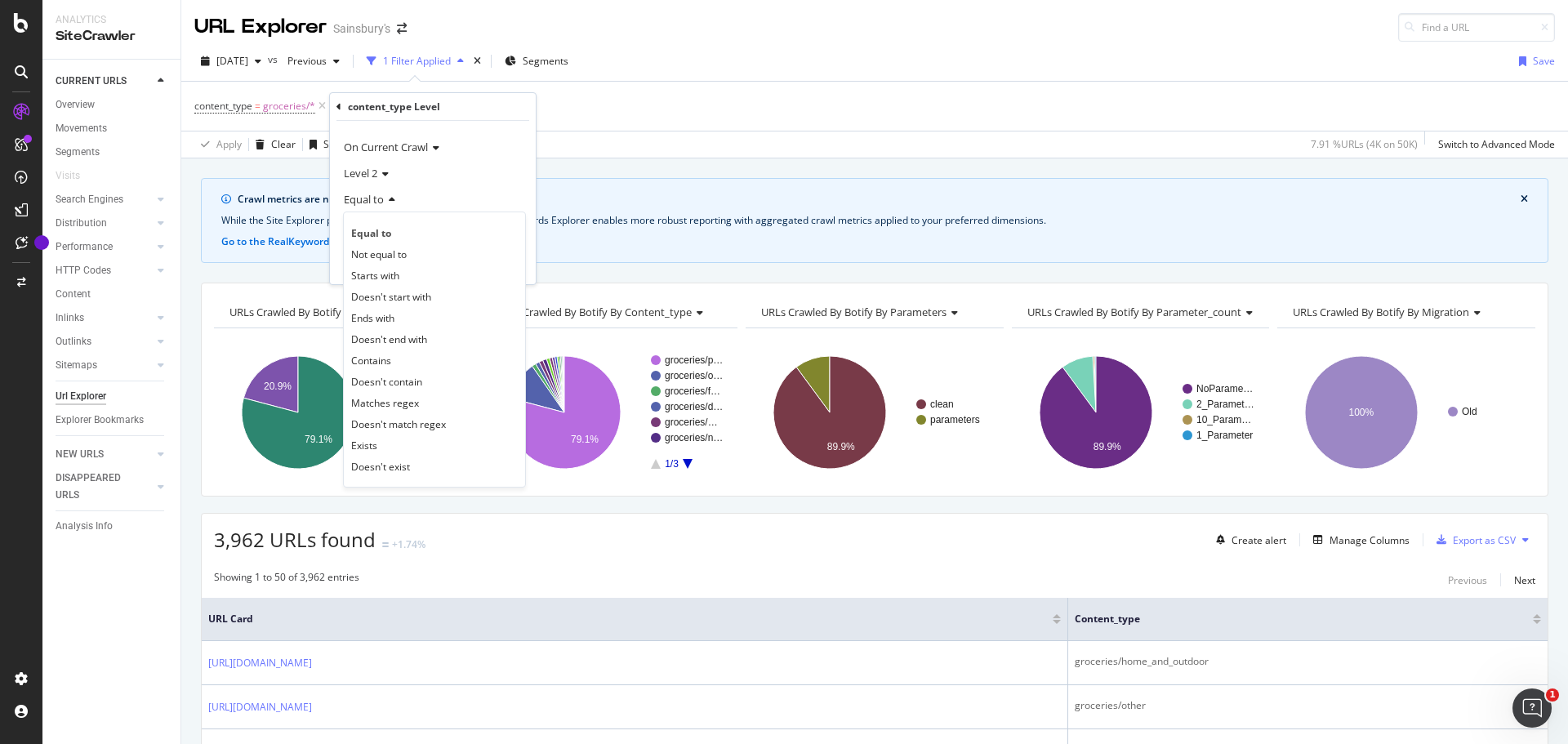
click at [381, 174] on icon at bounding box center [383, 174] width 11 height 10
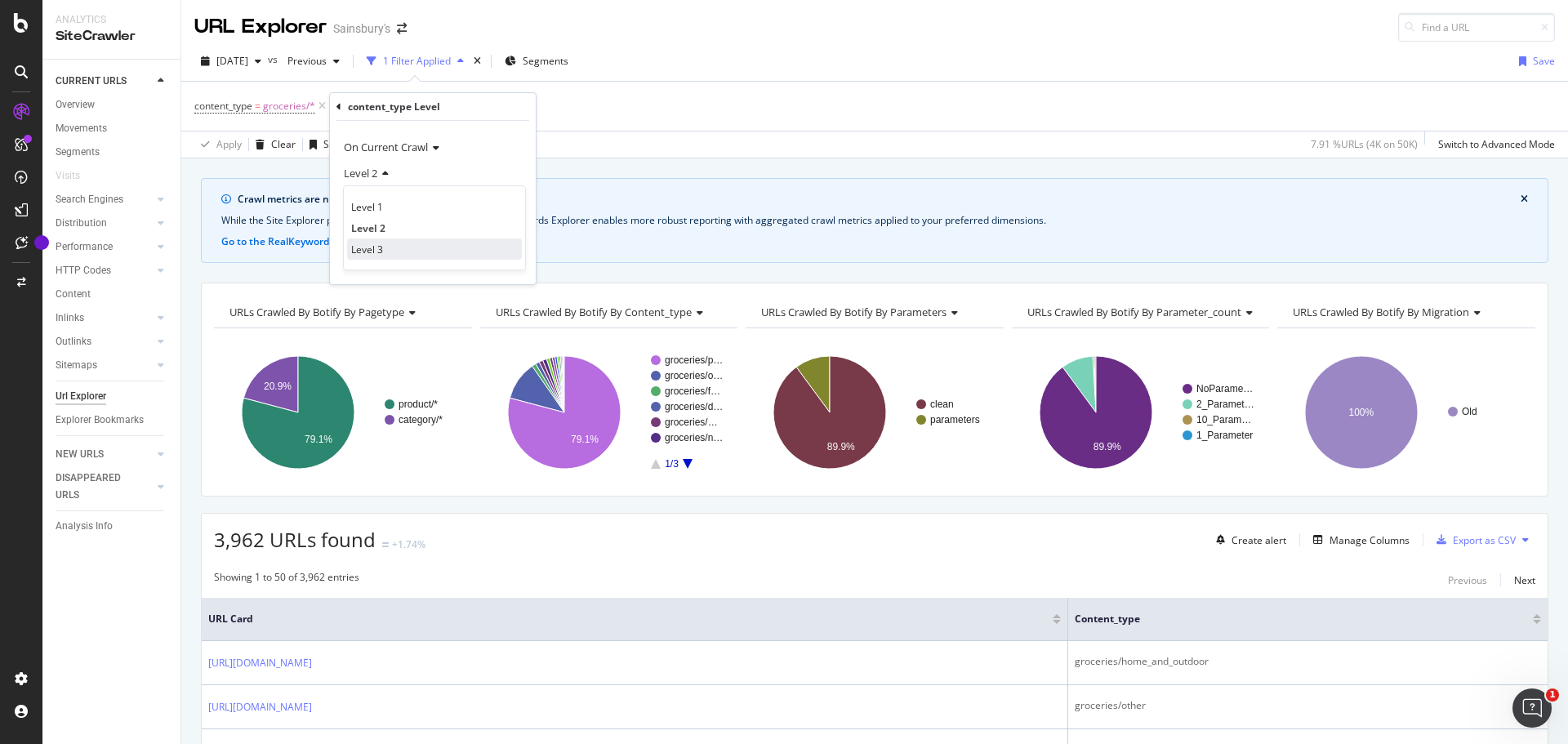
click at [388, 242] on div "Level 3" at bounding box center [434, 248] width 175 height 21
click at [385, 219] on input "text" at bounding box center [433, 228] width 178 height 27
click at [383, 201] on span "Equal to" at bounding box center [364, 199] width 40 height 15
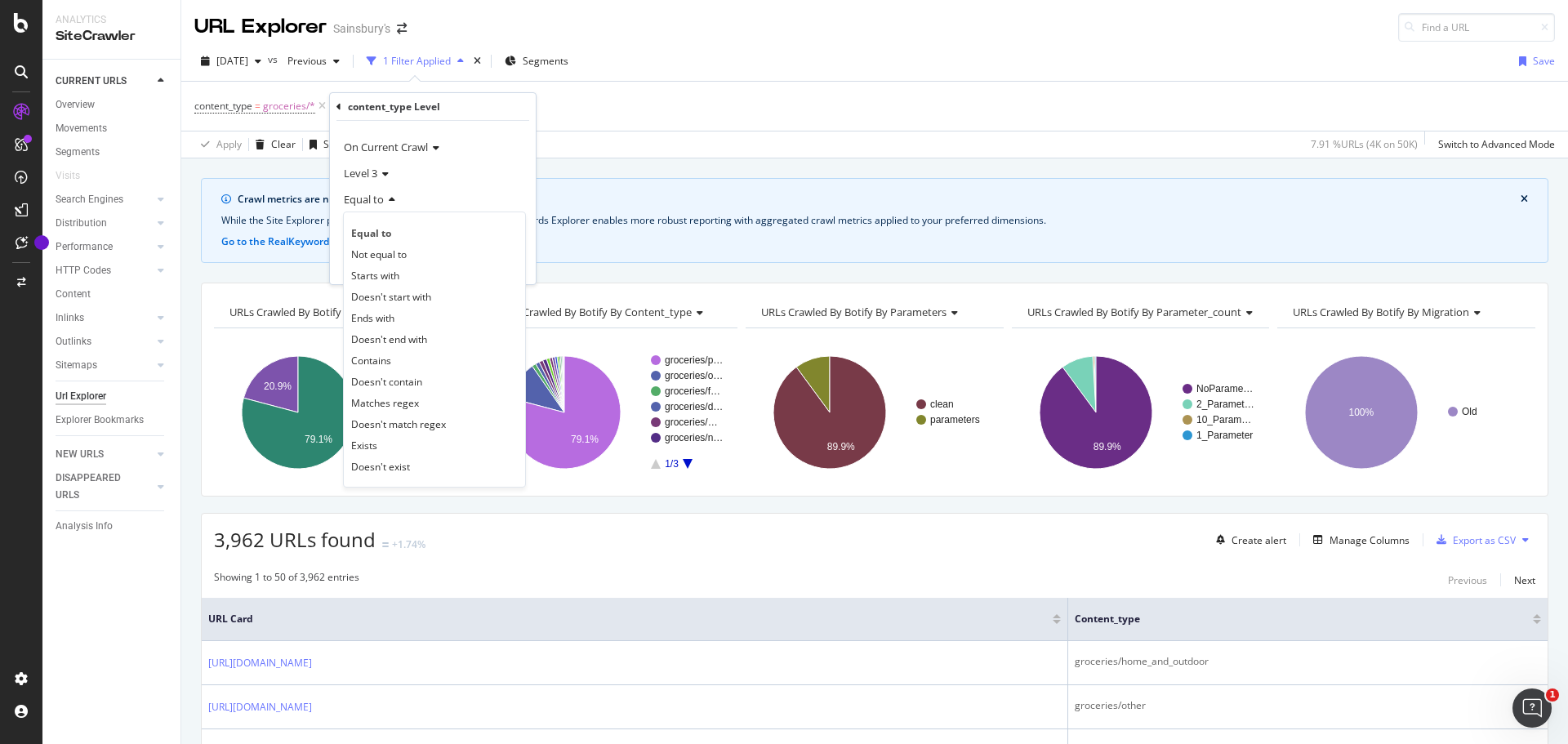
click at [383, 177] on icon at bounding box center [383, 174] width 11 height 10
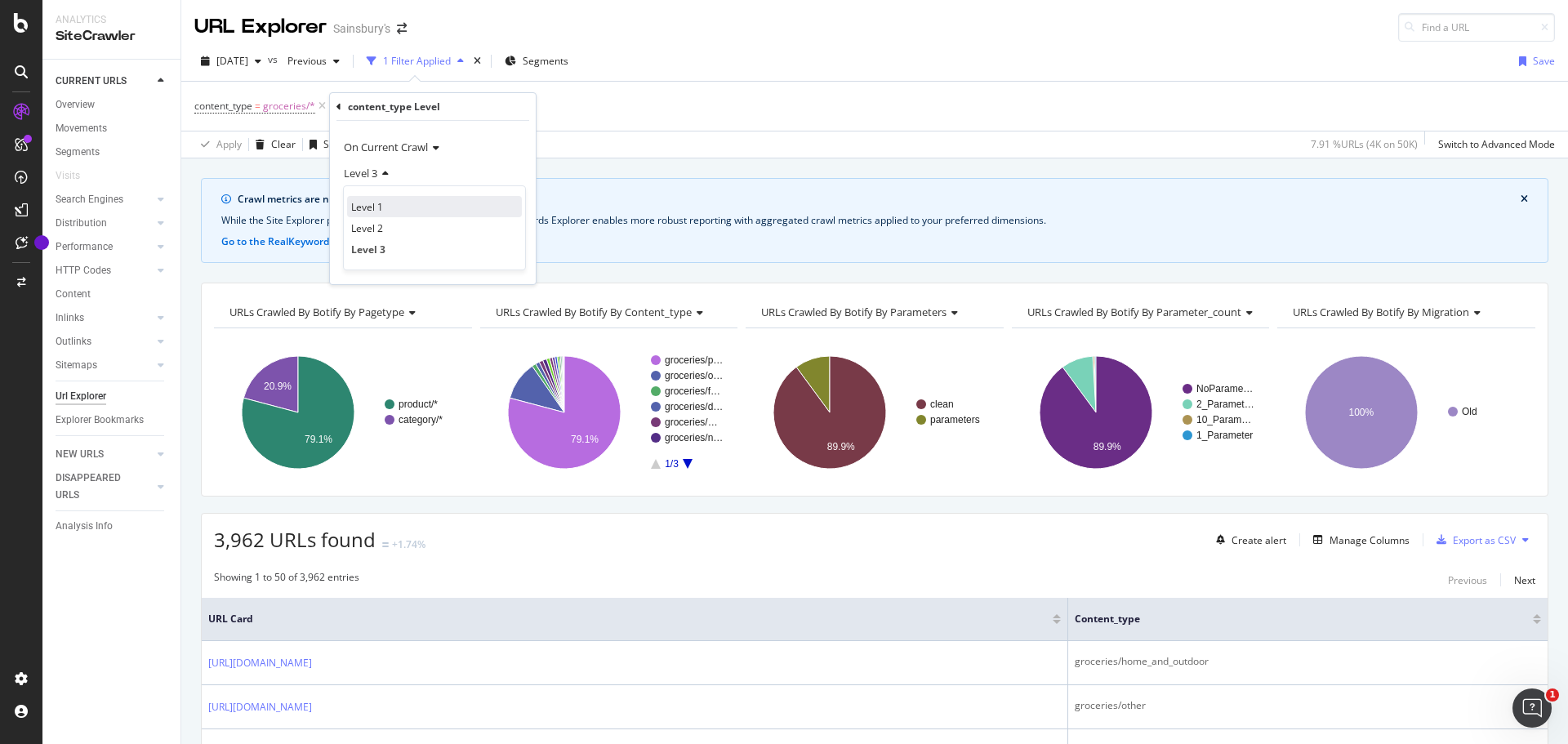
click at [389, 215] on div "Level 1" at bounding box center [434, 206] width 175 height 21
click at [378, 168] on div "Level 1" at bounding box center [433, 173] width 180 height 27
click at [379, 223] on span "Level 2" at bounding box center [367, 228] width 32 height 14
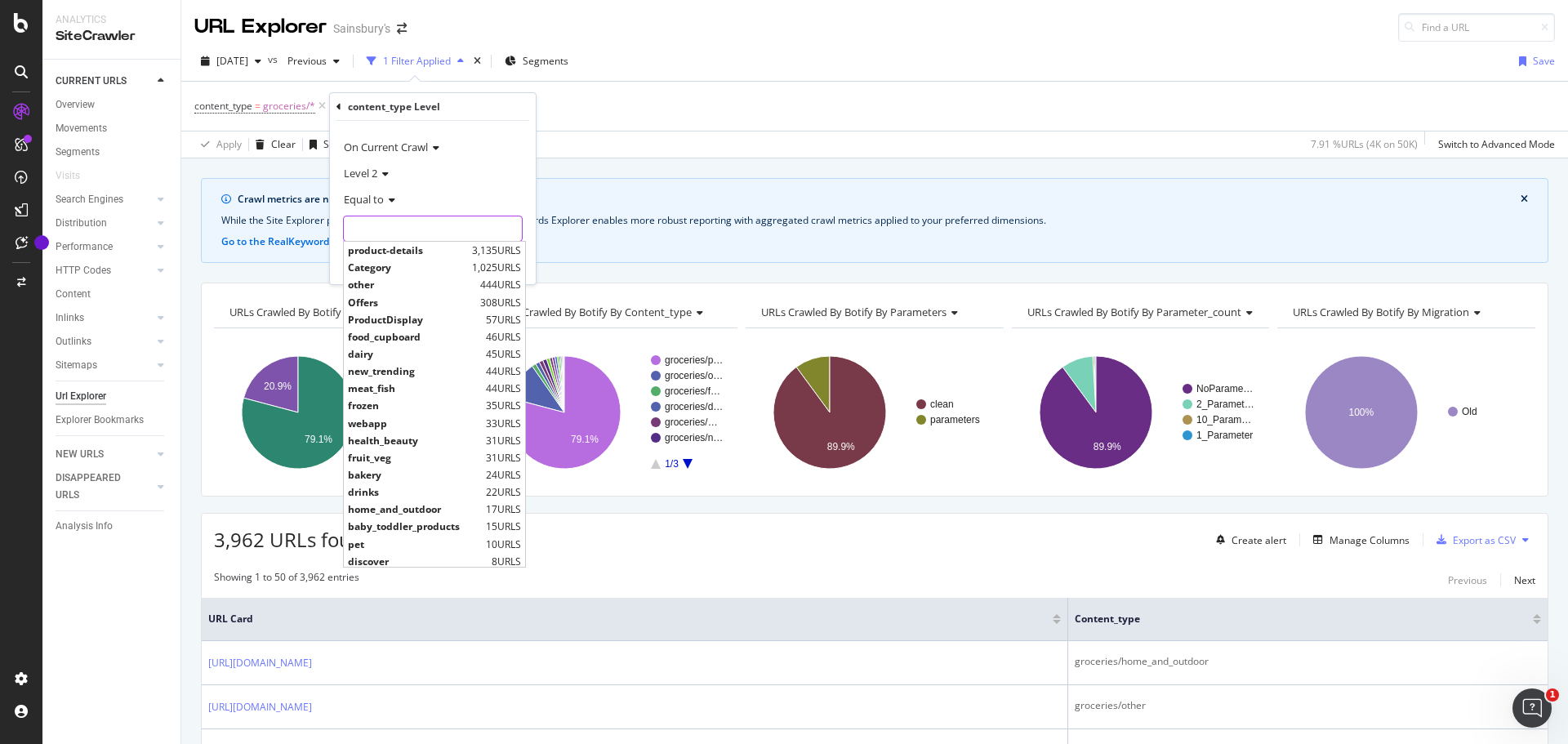
click at [433, 220] on input "text" at bounding box center [433, 228] width 178 height 27
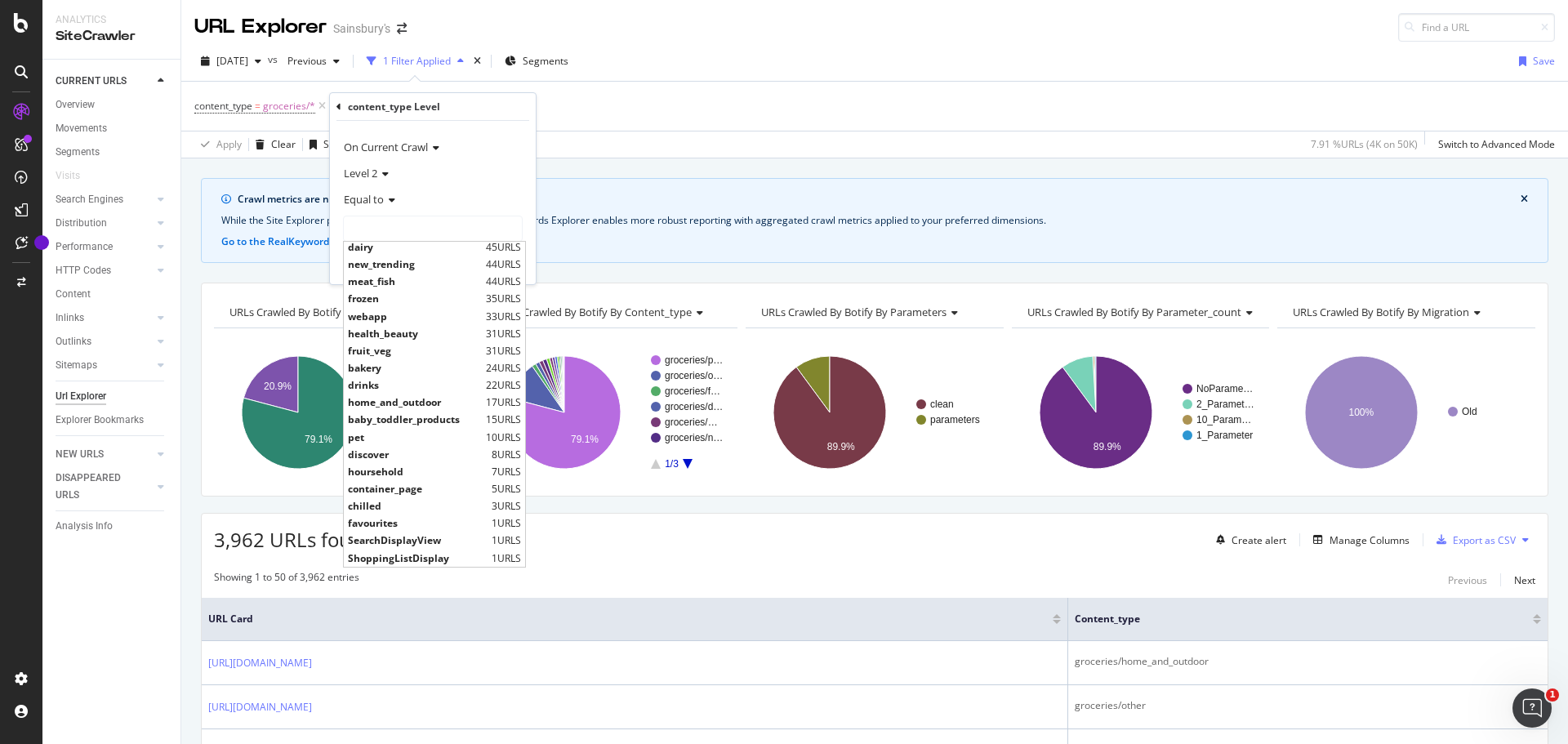
click at [616, 545] on div "3,962 URLs found +1.74% Create alert Manage Columns Export as CSV" at bounding box center [874, 534] width 1346 height 40
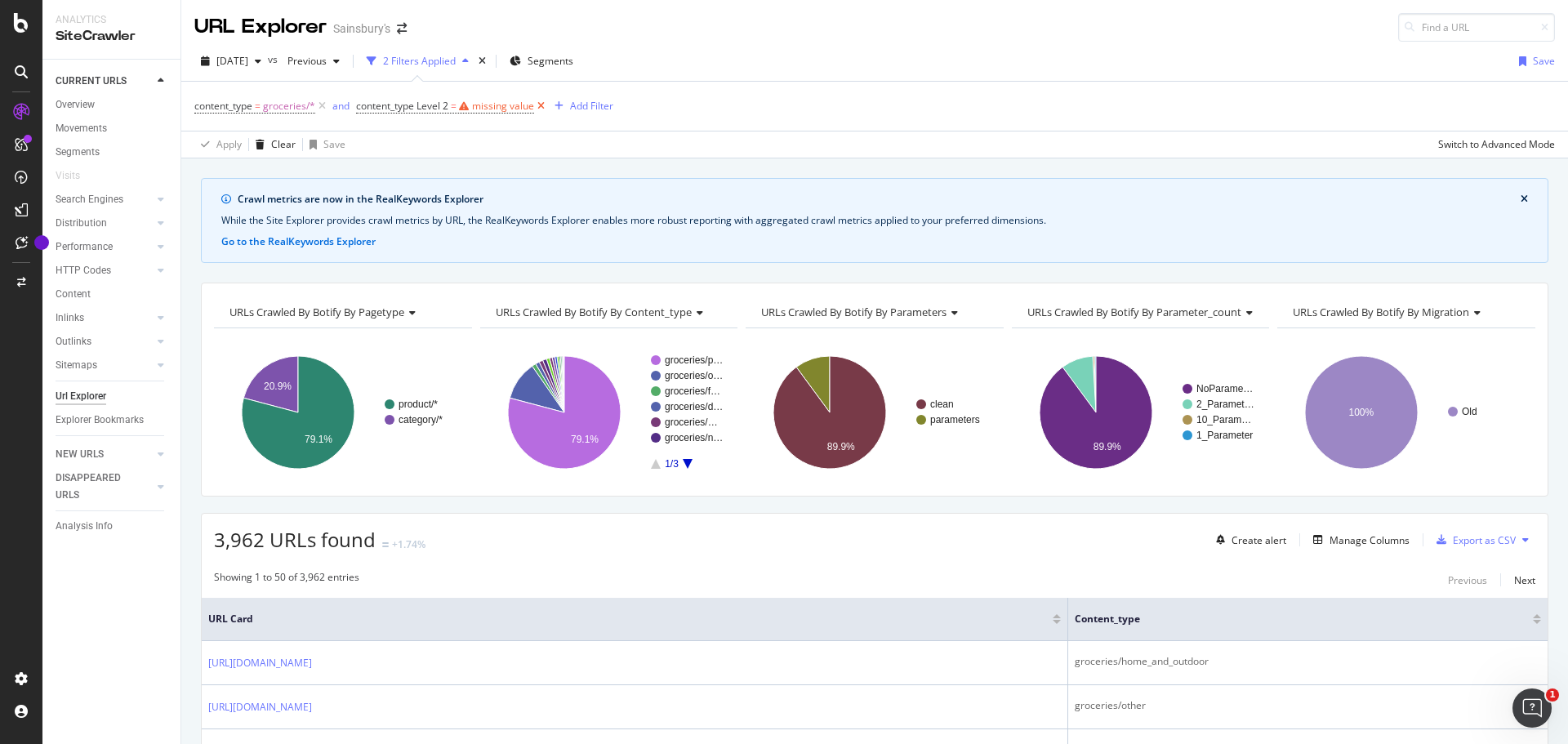
click at [545, 108] on icon at bounding box center [541, 106] width 14 height 16
click at [323, 104] on icon at bounding box center [322, 106] width 14 height 16
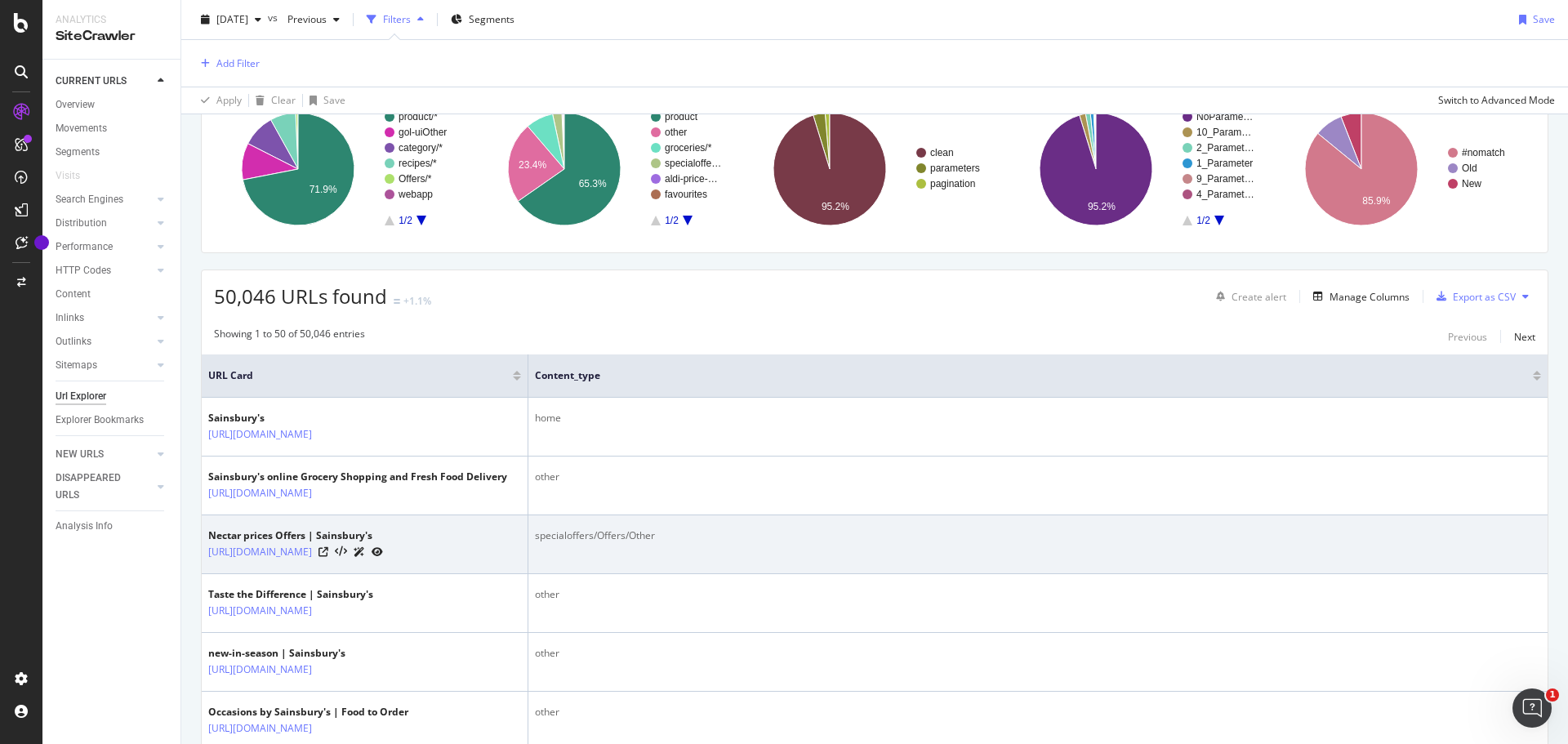
scroll to position [245, 0]
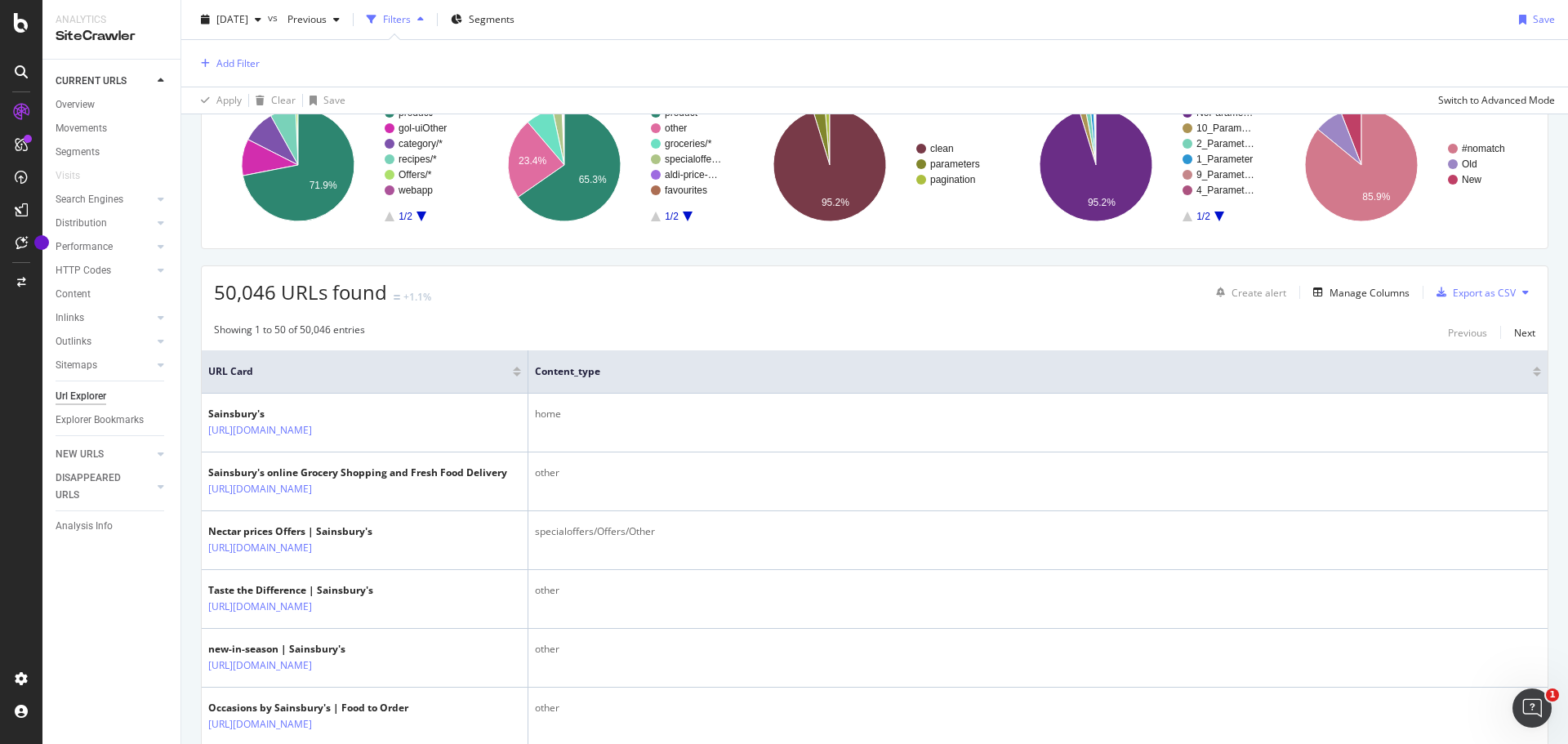
click at [519, 374] on div at bounding box center [517, 374] width 8 height 4
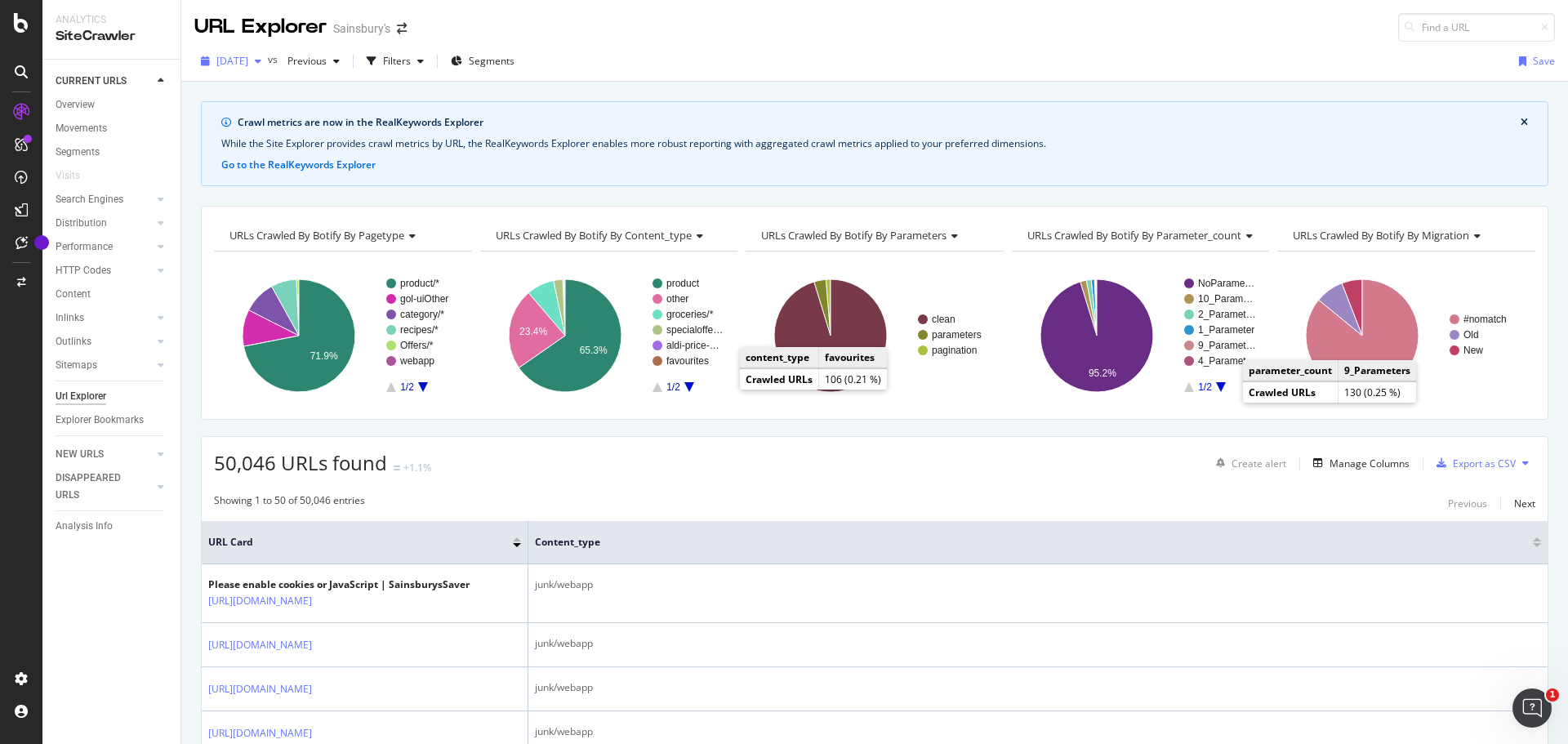
click at [248, 62] on span "[DATE]" at bounding box center [232, 60] width 32 height 14
click at [726, 49] on div "[DATE] vs Previous Filters Segments Save" at bounding box center [875, 65] width 1387 height 33
click at [508, 55] on span "Segments" at bounding box center [492, 60] width 46 height 14
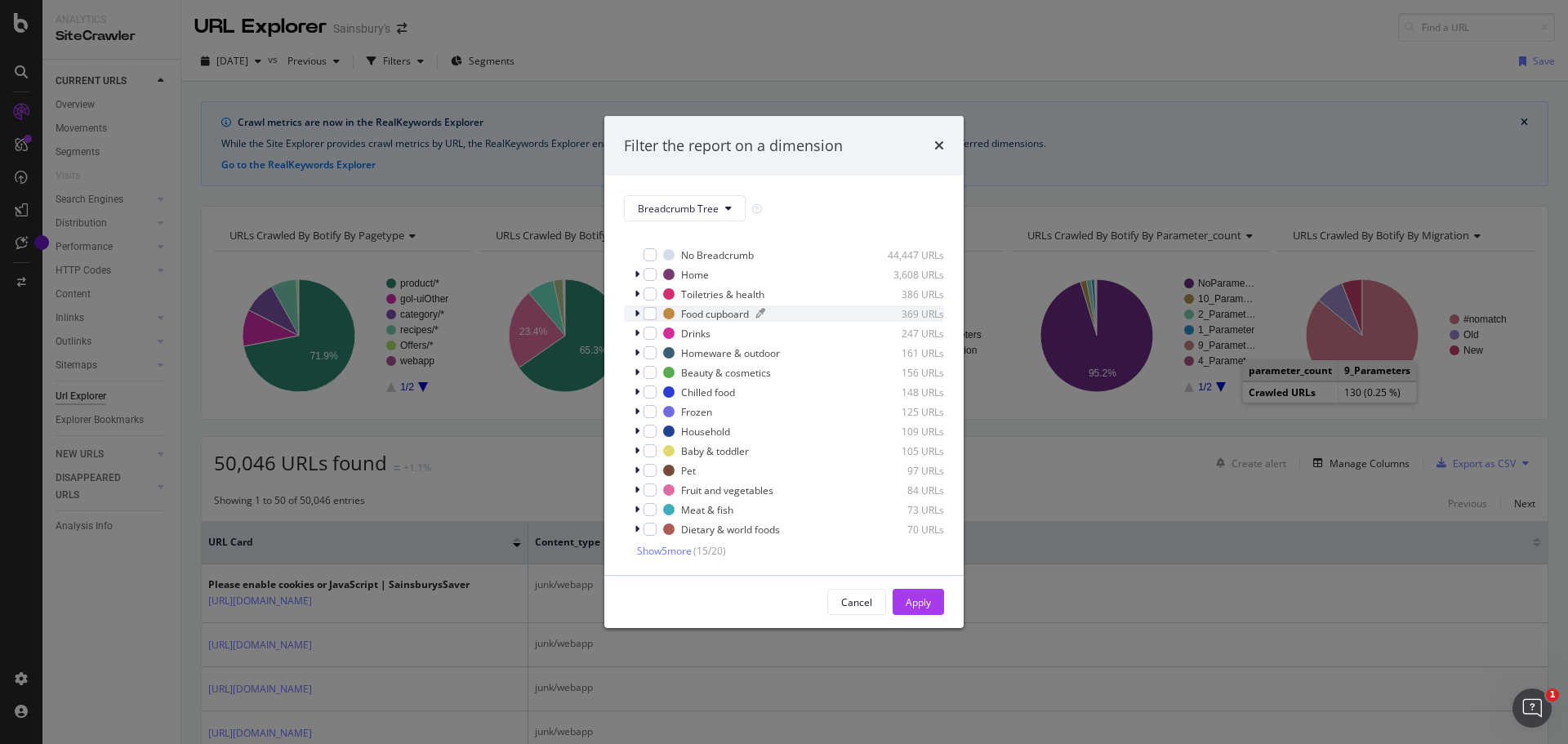
scroll to position [14, 0]
click at [680, 542] on span "Show 5 more" at bounding box center [664, 548] width 55 height 14
click at [1157, 106] on div "Filter the report on a dimension Breadcrumb Tree Select all data available No B…" at bounding box center [784, 372] width 1568 height 744
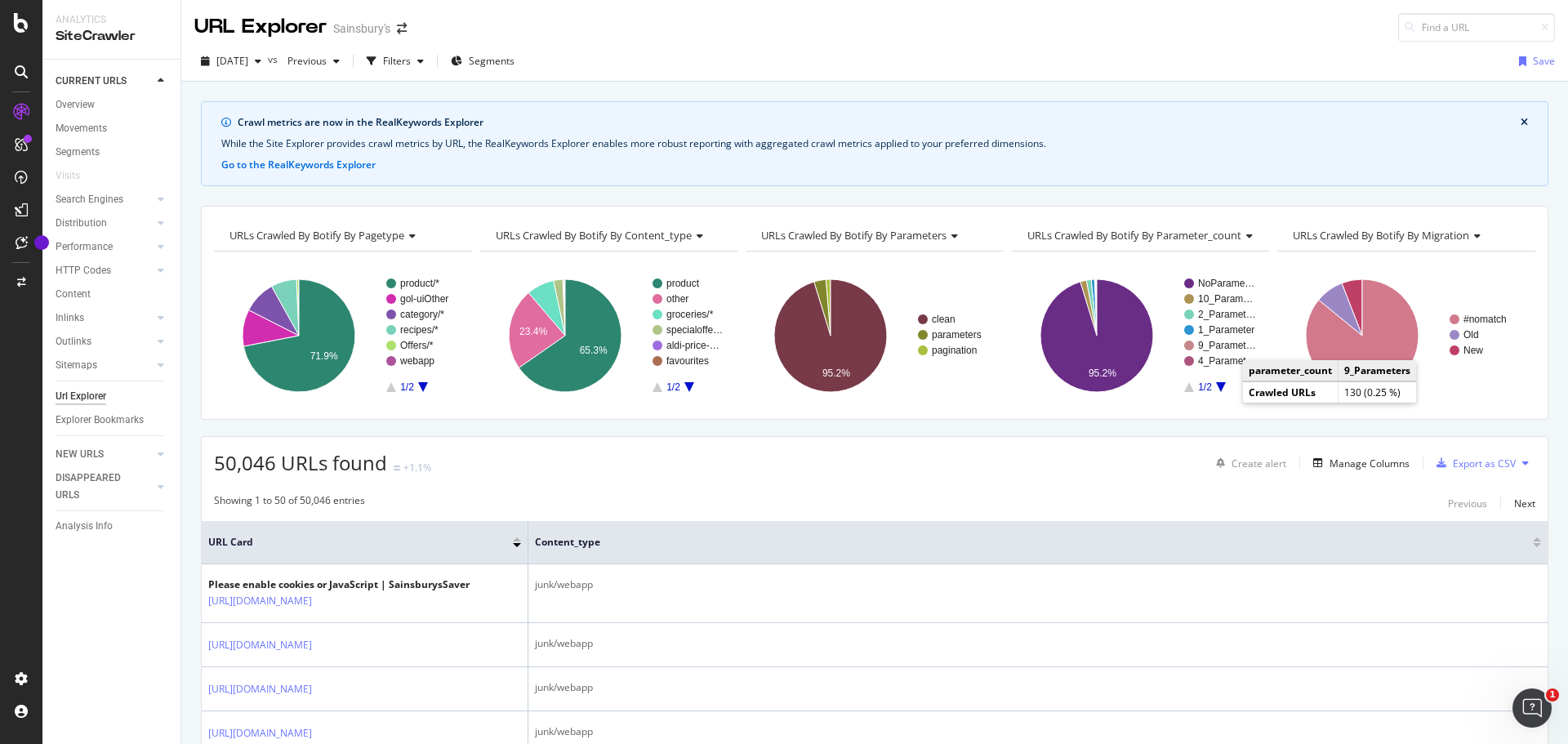
click at [305, 533] on th "URL Card" at bounding box center [365, 542] width 327 height 43
click at [411, 65] on div "Filters" at bounding box center [397, 60] width 27 height 14
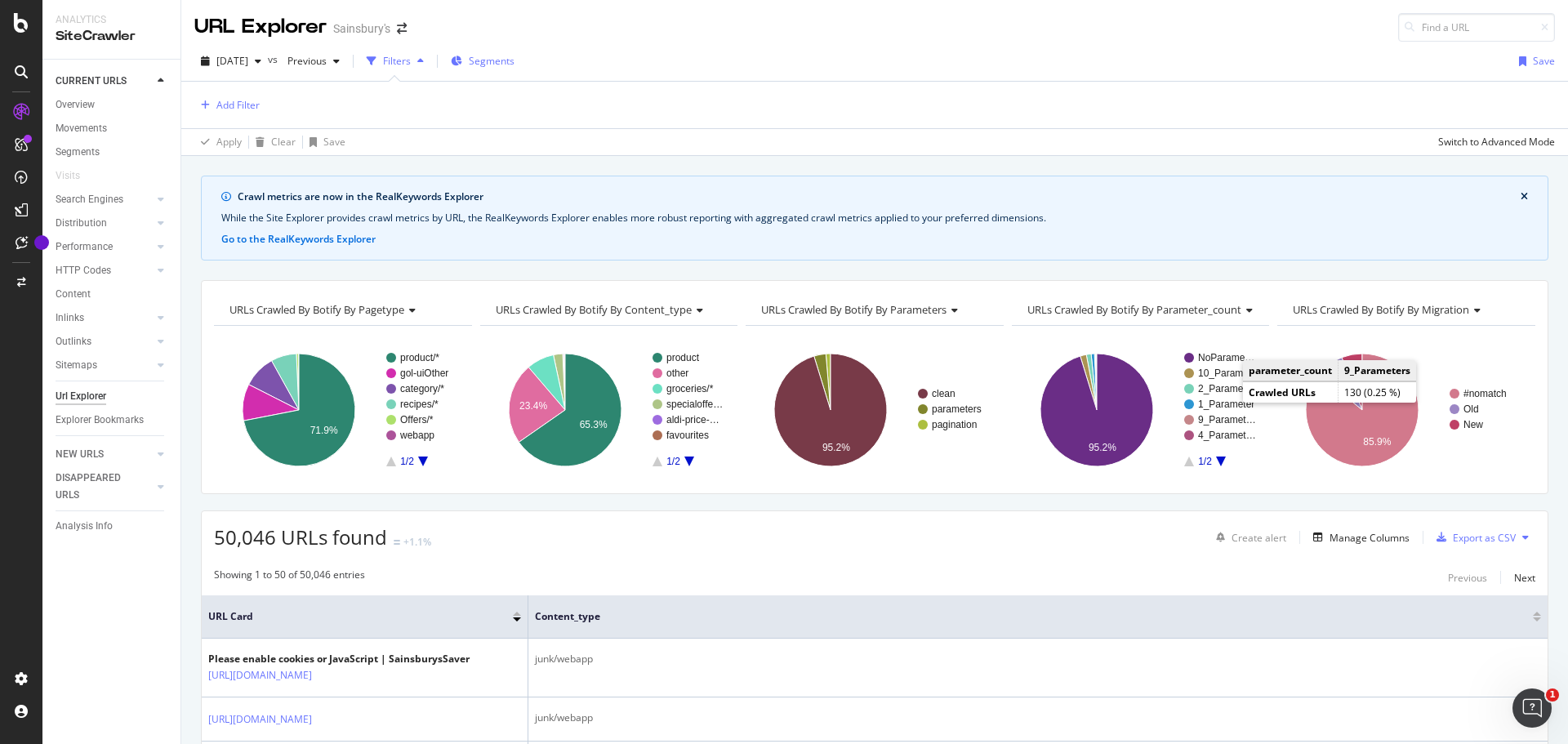
click at [477, 60] on button "Segments" at bounding box center [483, 61] width 77 height 27
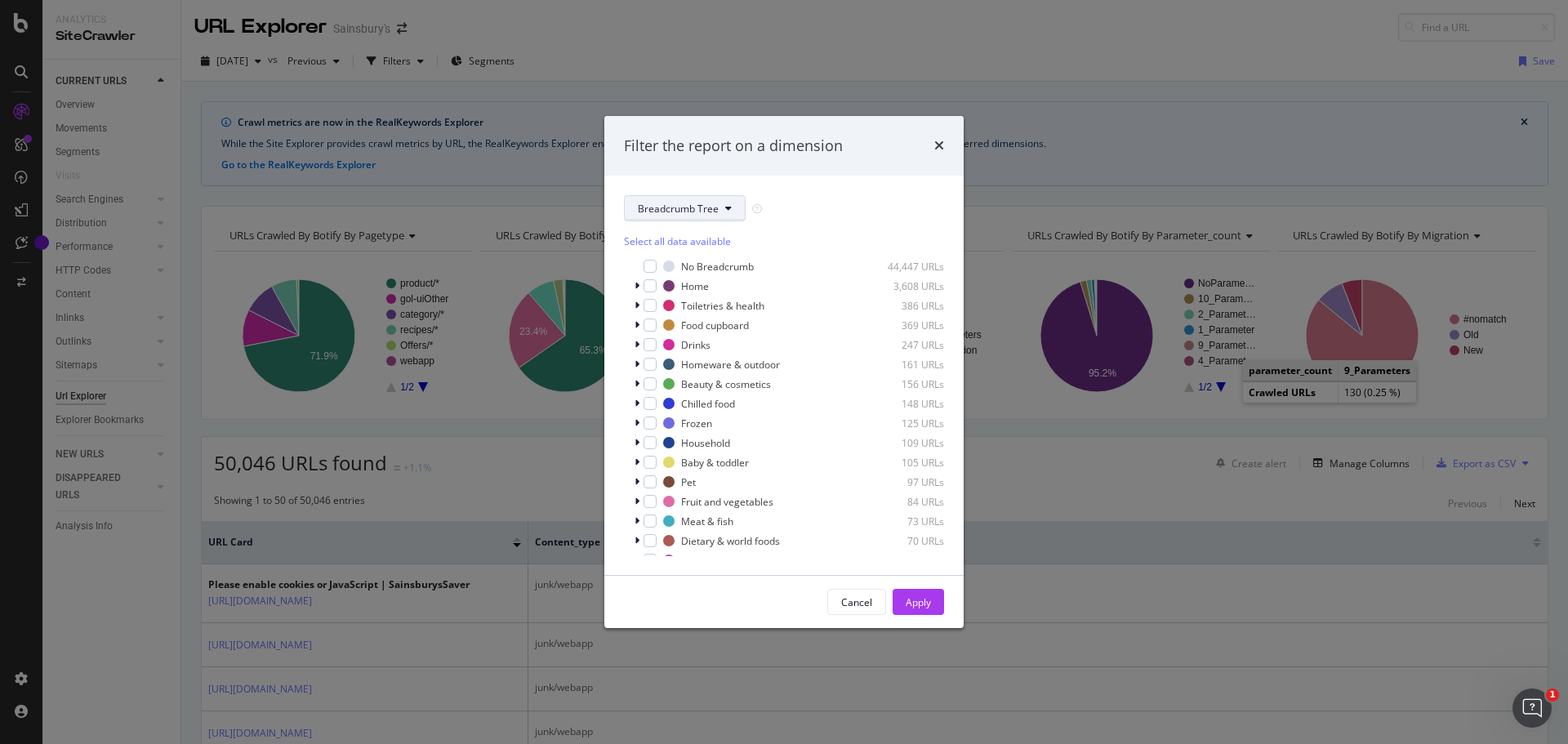
click at [703, 196] on button "Breadcrumb Tree" at bounding box center [685, 208] width 122 height 27
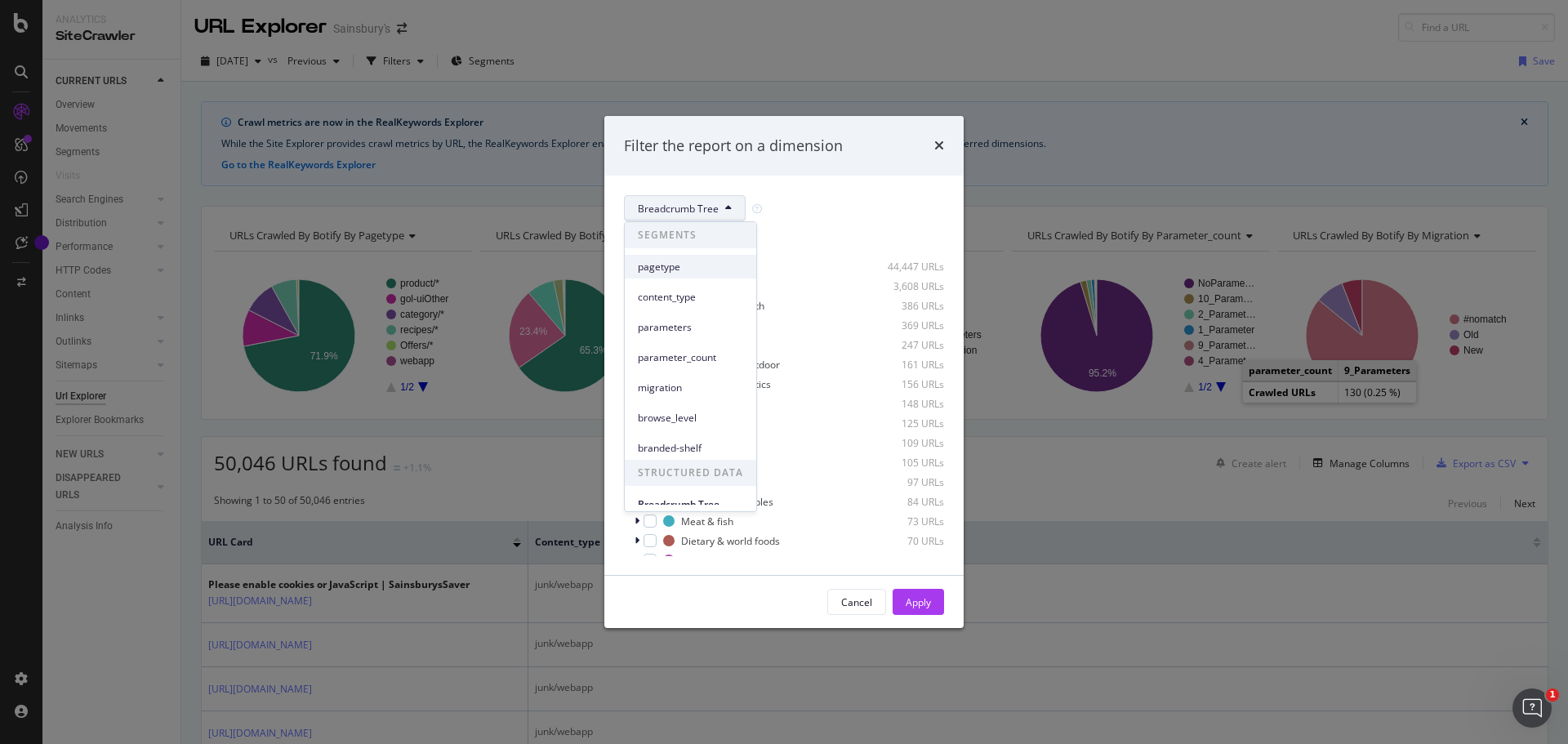
click at [685, 274] on span "pagetype" at bounding box center [690, 267] width 105 height 15
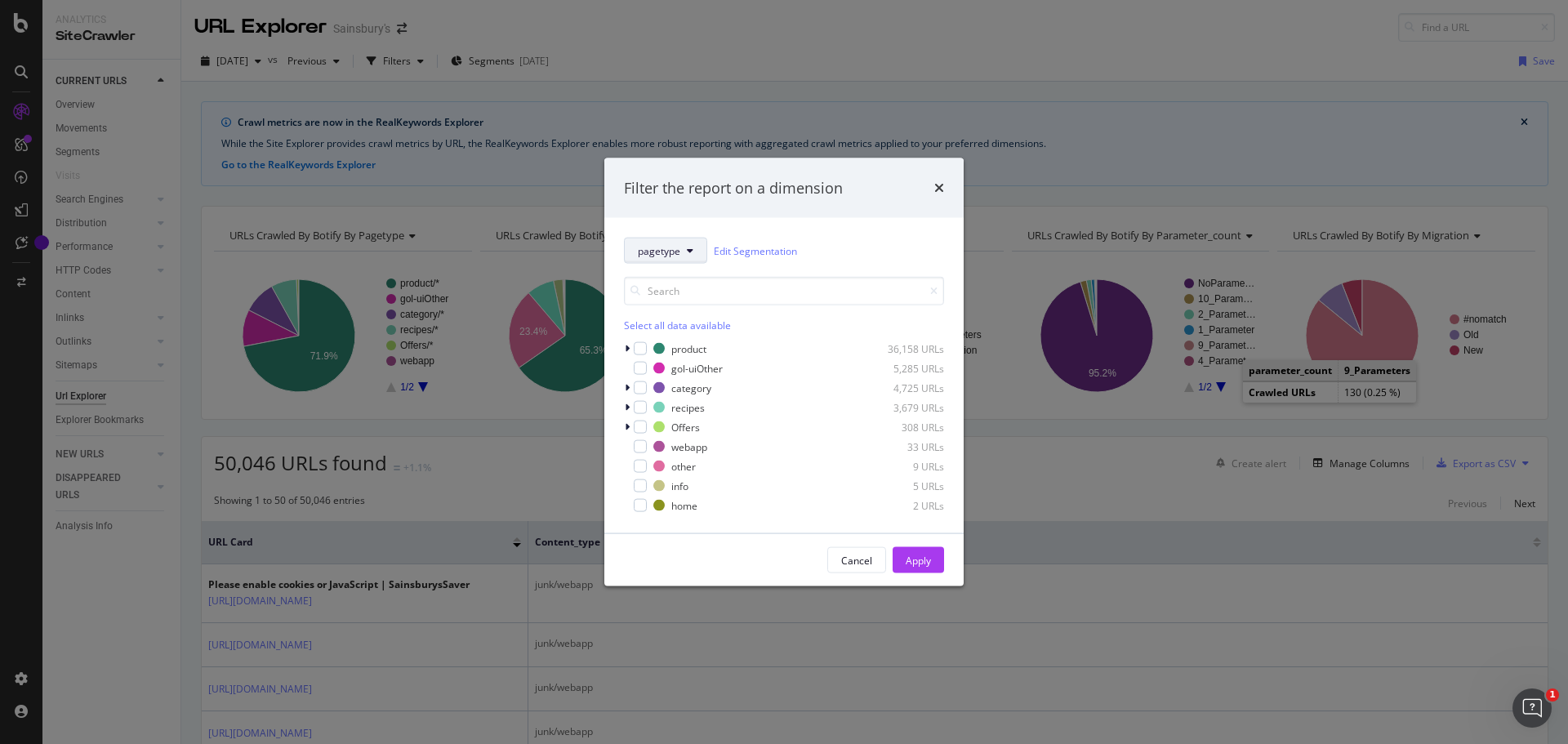
click at [663, 247] on span "pagetype" at bounding box center [659, 250] width 42 height 14
click at [665, 334] on span "content_type" at bounding box center [690, 340] width 105 height 15
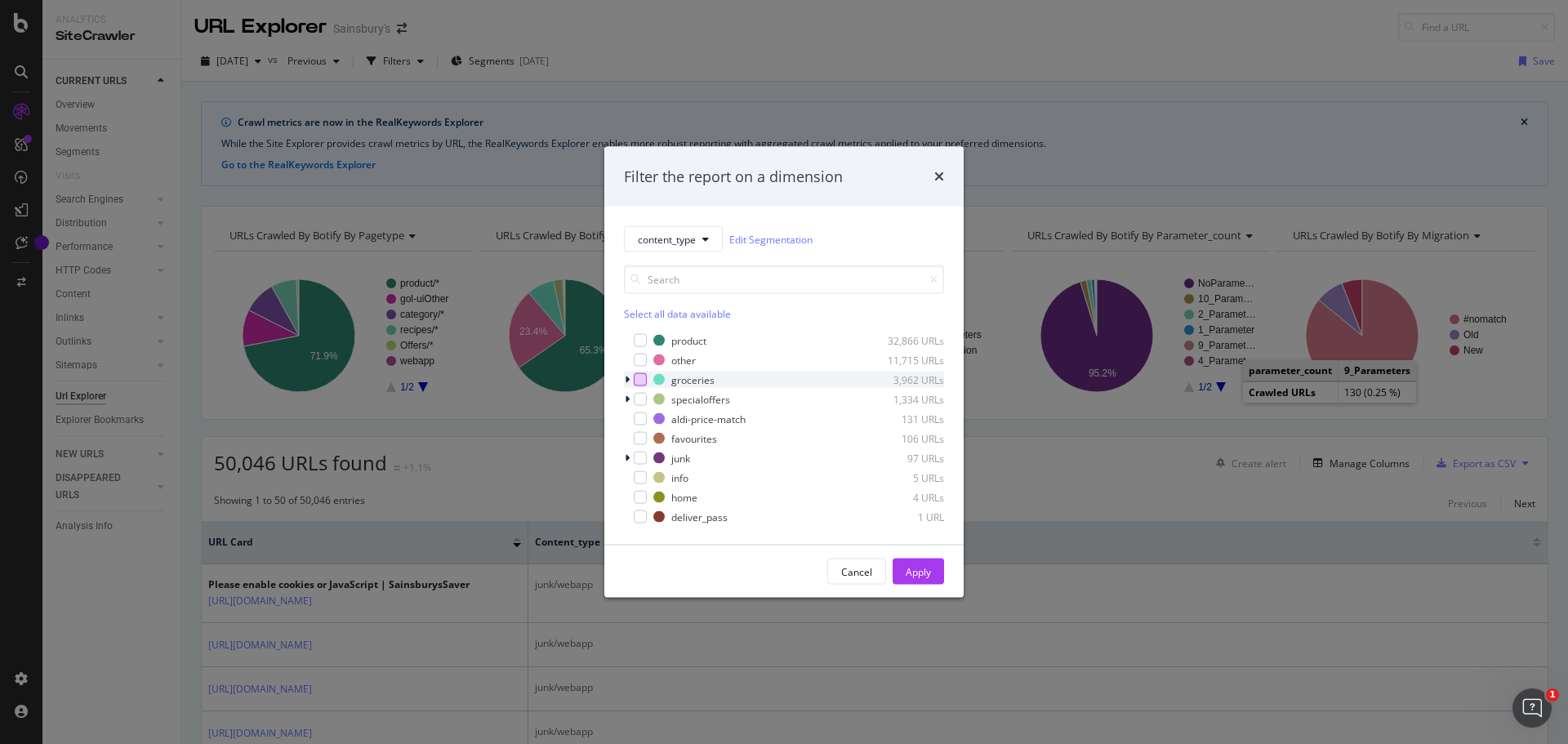
click at [634, 381] on div "modal" at bounding box center [641, 379] width 13 height 13
click at [624, 380] on div "modal" at bounding box center [629, 380] width 10 height 16
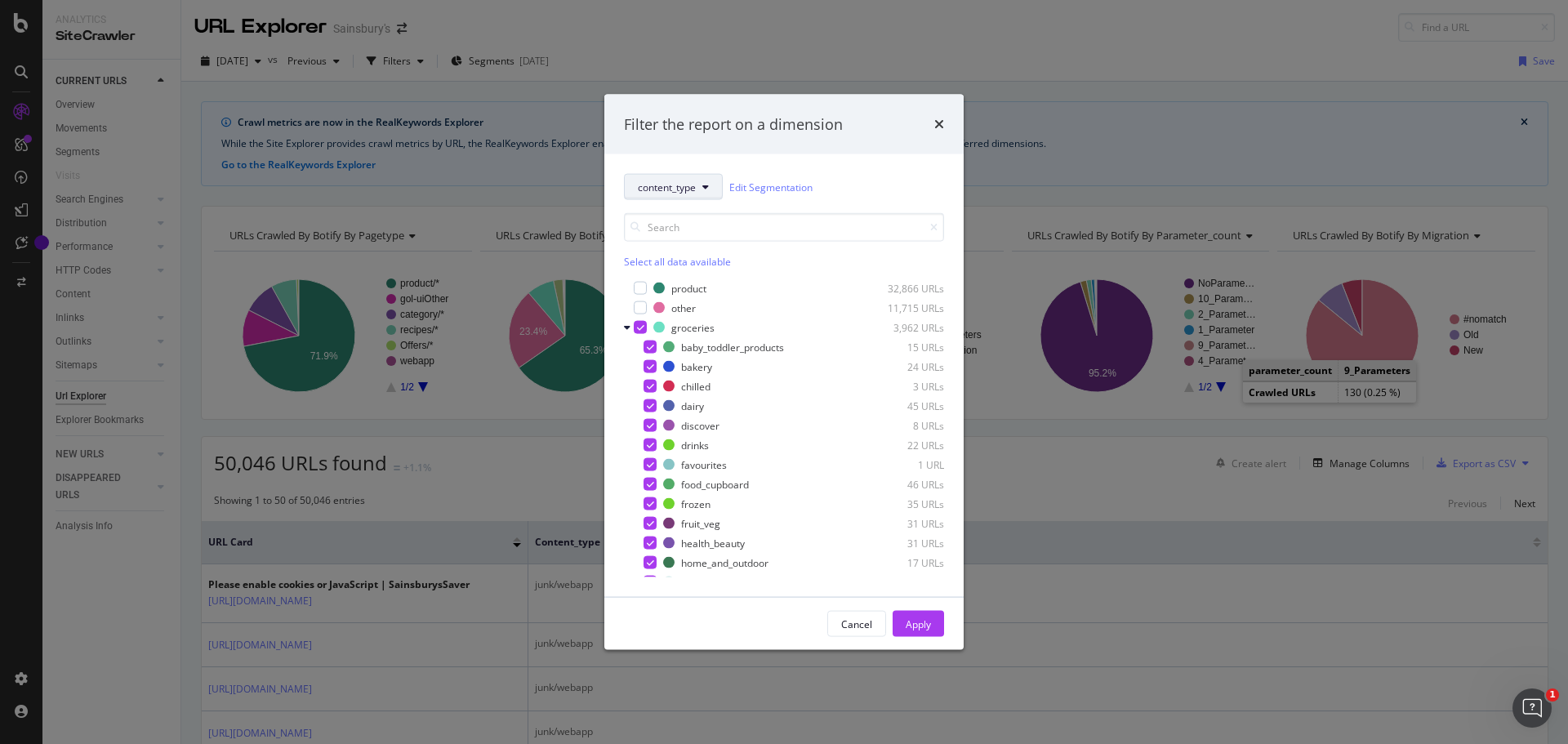
click at [696, 187] on span "content_type" at bounding box center [666, 186] width 58 height 14
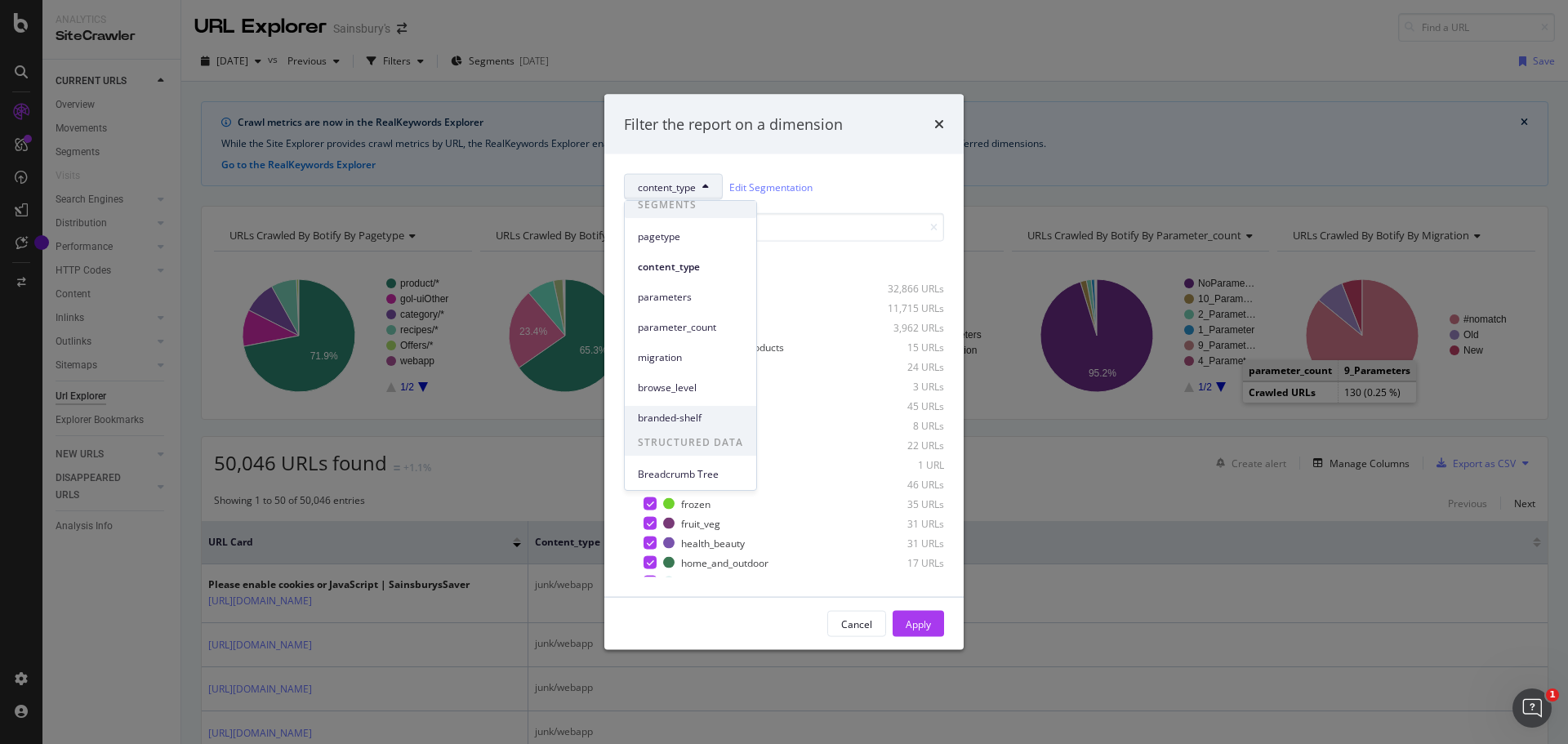
scroll to position [11, 0]
click at [694, 383] on span "browse_level" at bounding box center [690, 386] width 105 height 15
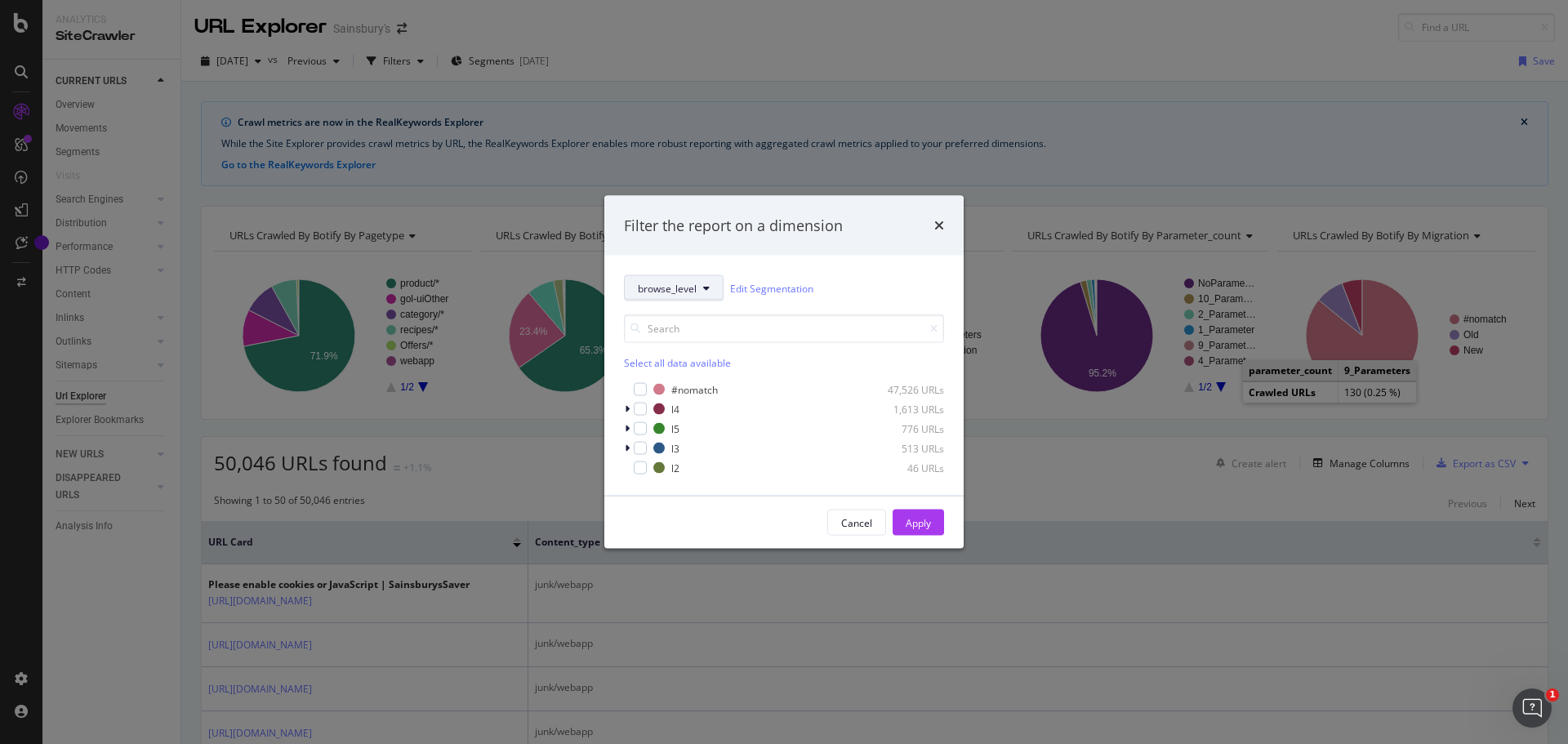
click at [685, 288] on span "browse_level" at bounding box center [667, 288] width 59 height 14
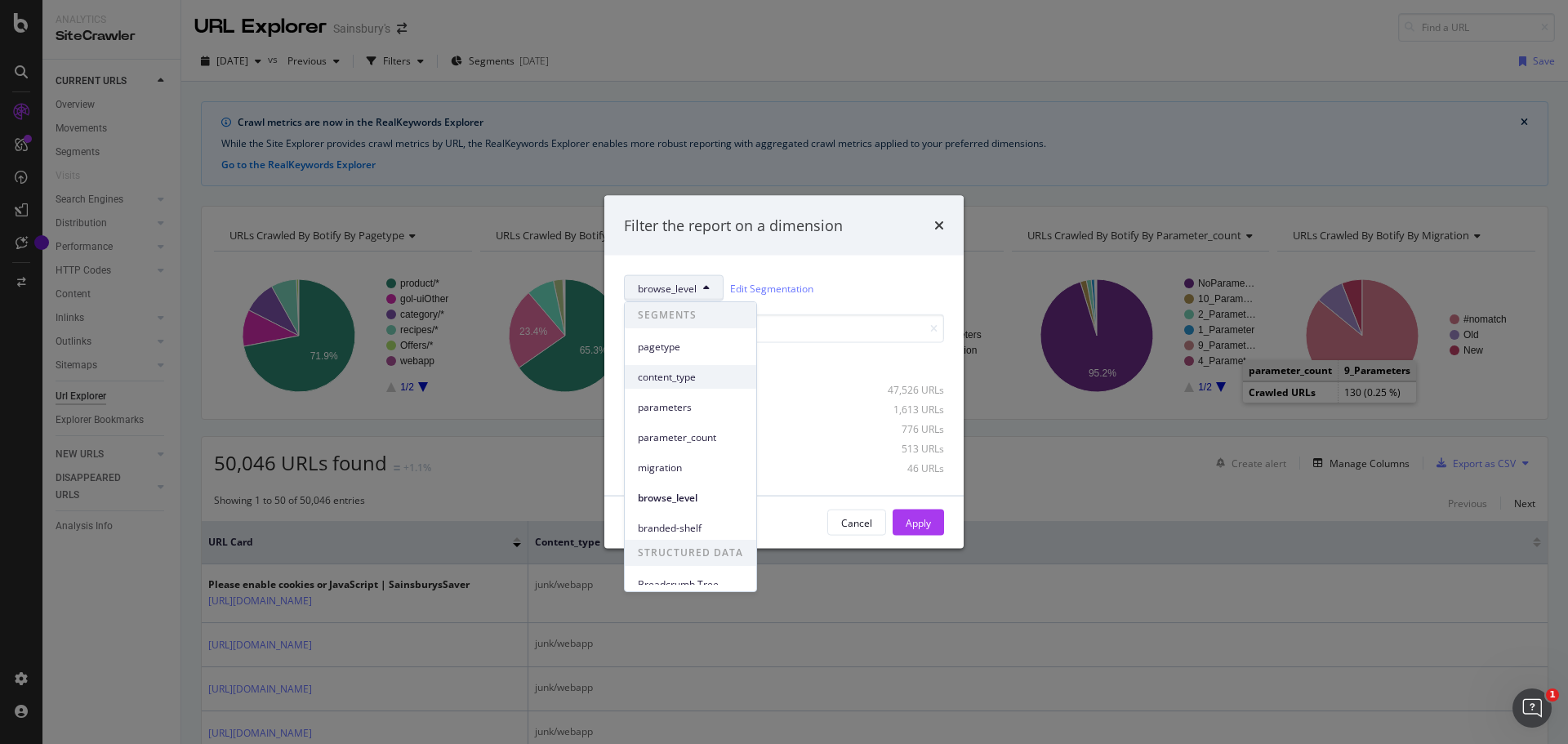
click at [711, 380] on span "content_type" at bounding box center [690, 377] width 105 height 15
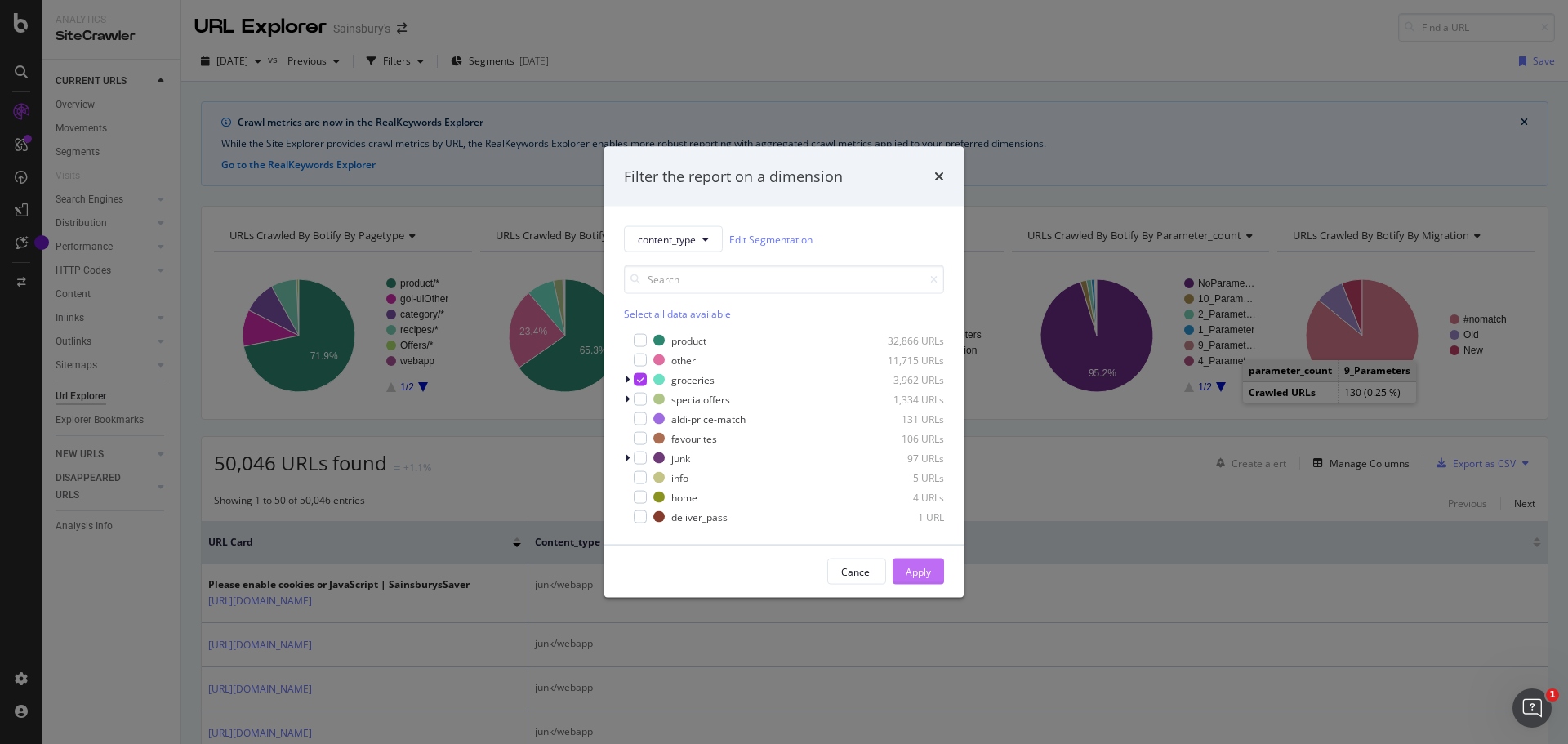
click at [922, 573] on div "Apply" at bounding box center [919, 571] width 26 height 14
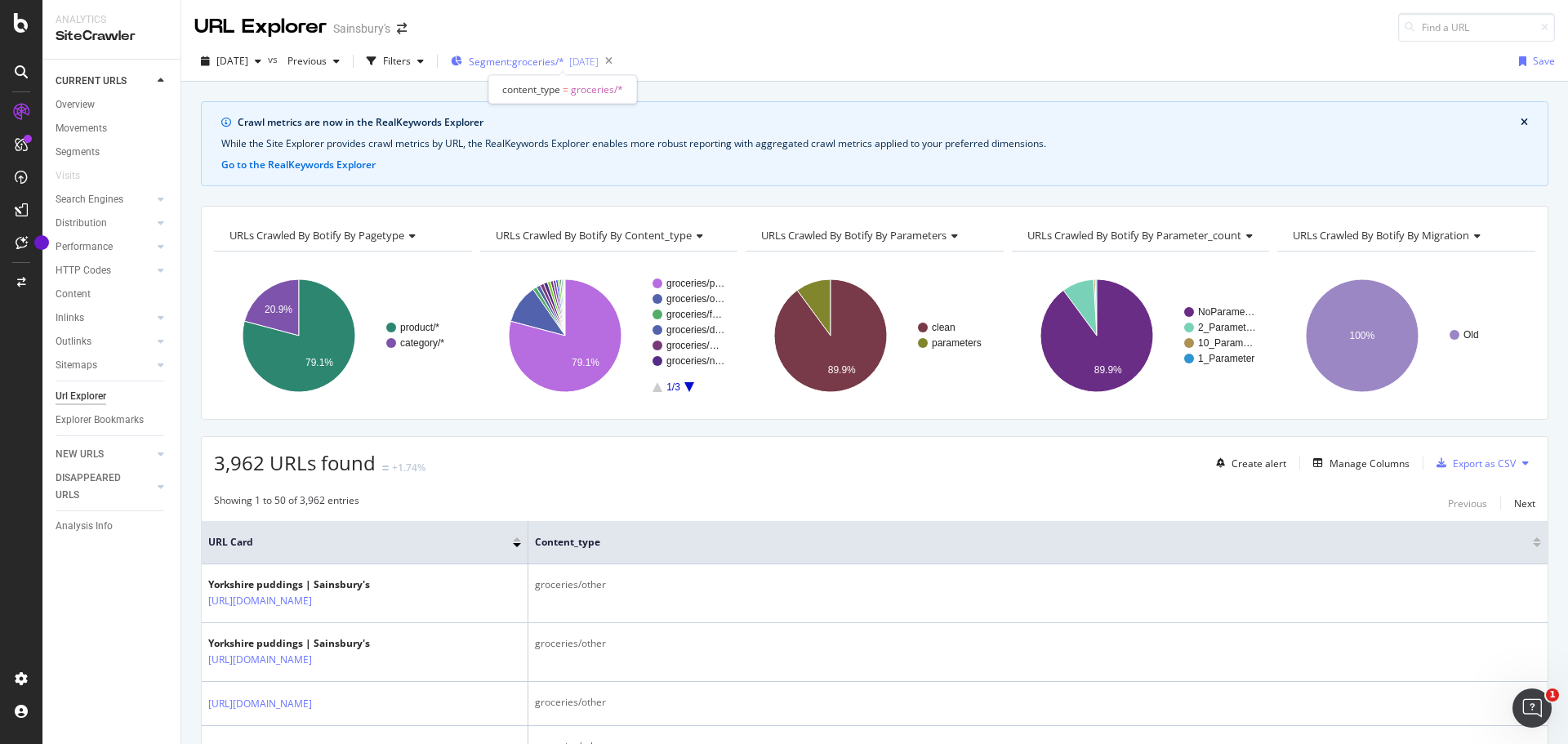
click at [559, 59] on span "Segment: groceries/*" at bounding box center [517, 61] width 95 height 14
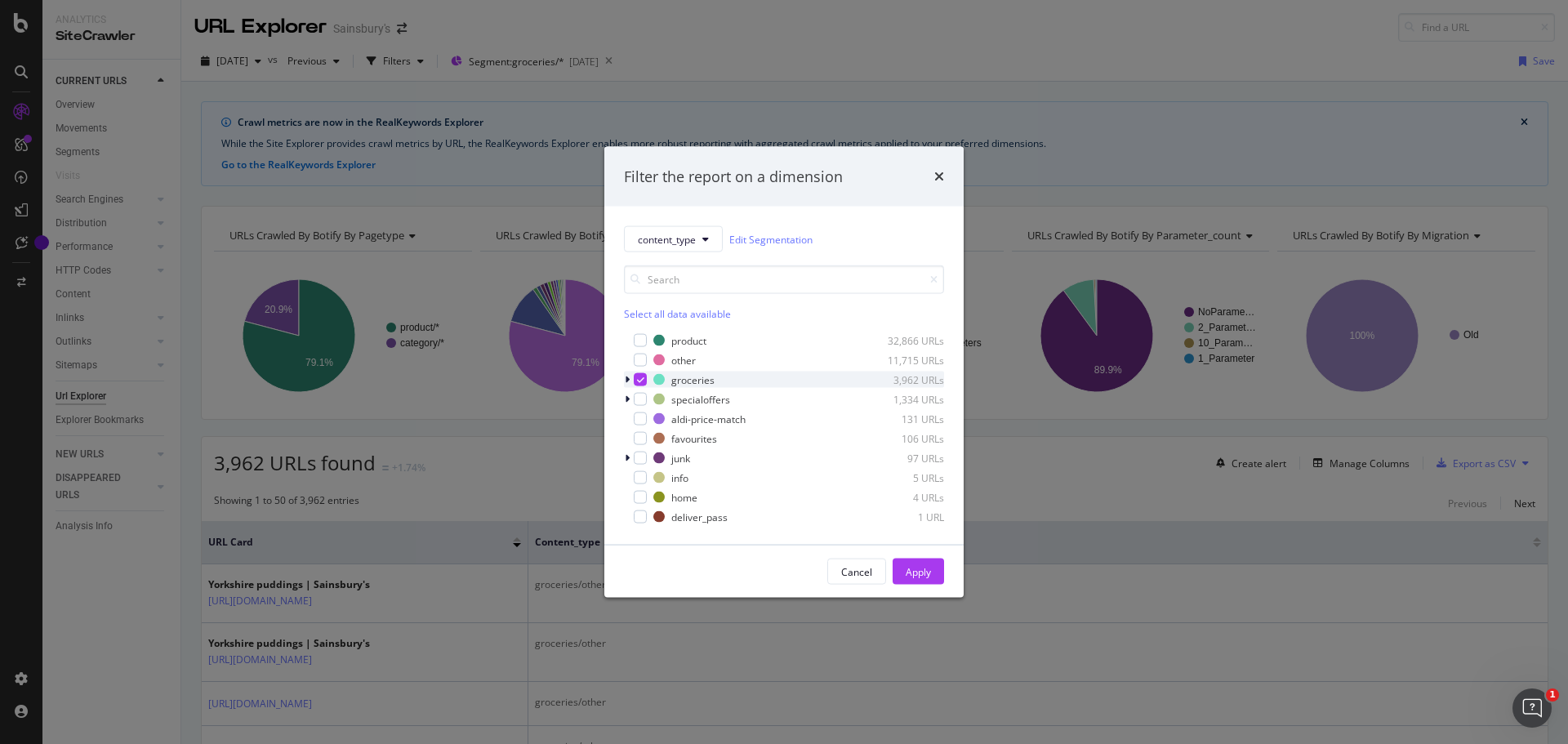
click at [637, 383] on icon "modal" at bounding box center [641, 379] width 7 height 8
click at [938, 177] on icon "times" at bounding box center [939, 176] width 10 height 13
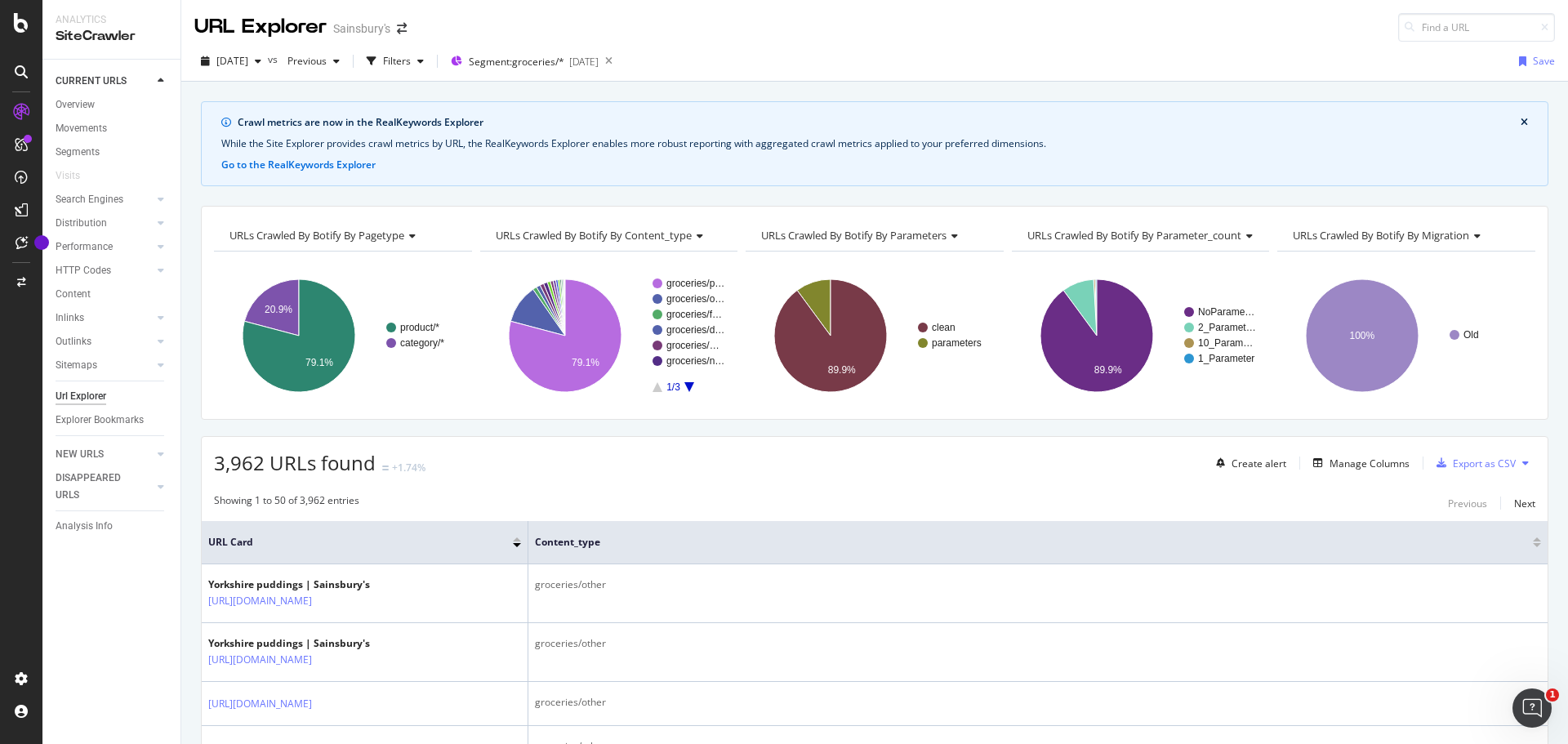
click at [94, 392] on div "Url Explorer" at bounding box center [81, 396] width 50 height 17
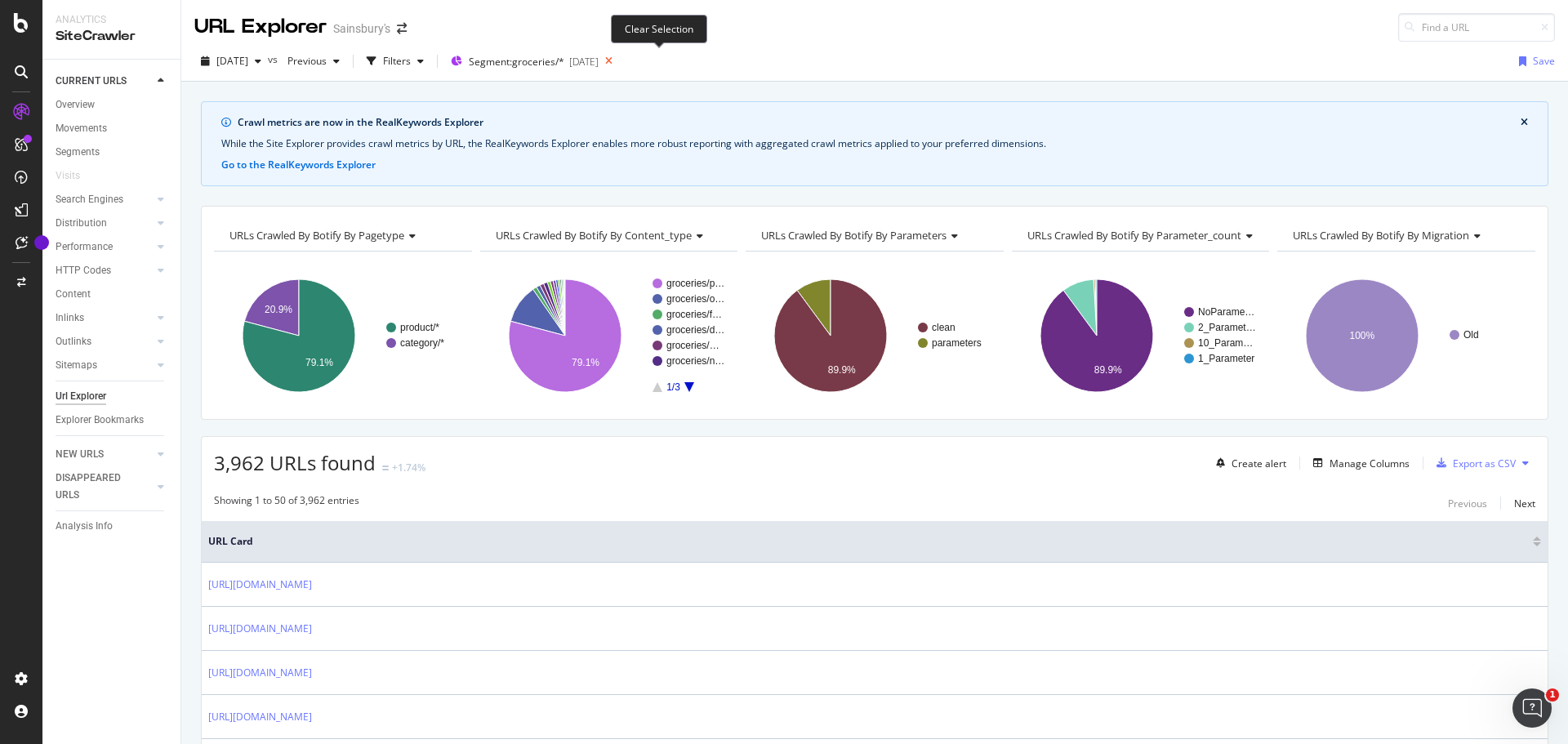
click at [620, 63] on icon at bounding box center [609, 60] width 20 height 23
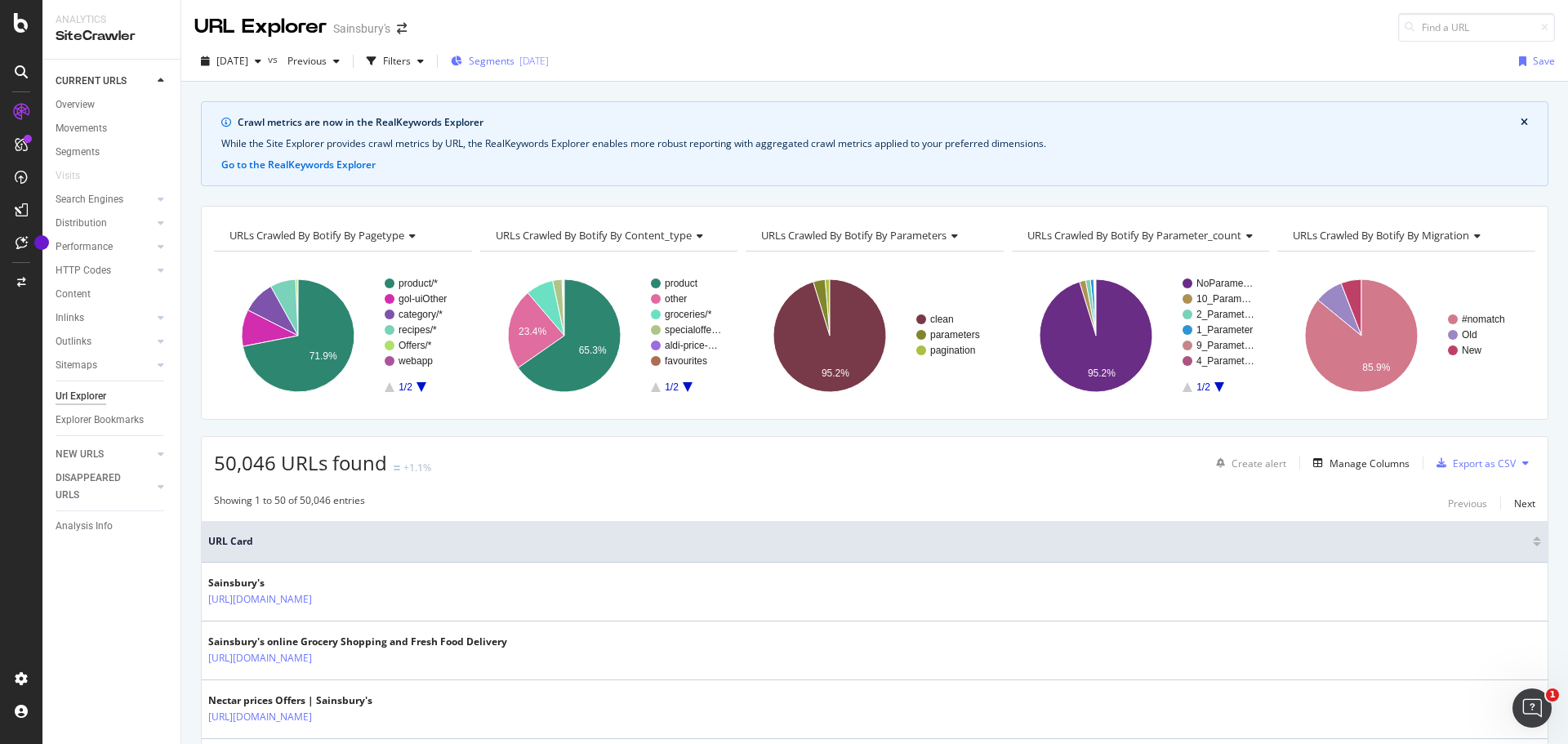
click at [549, 56] on div "[DATE]" at bounding box center [534, 60] width 29 height 14
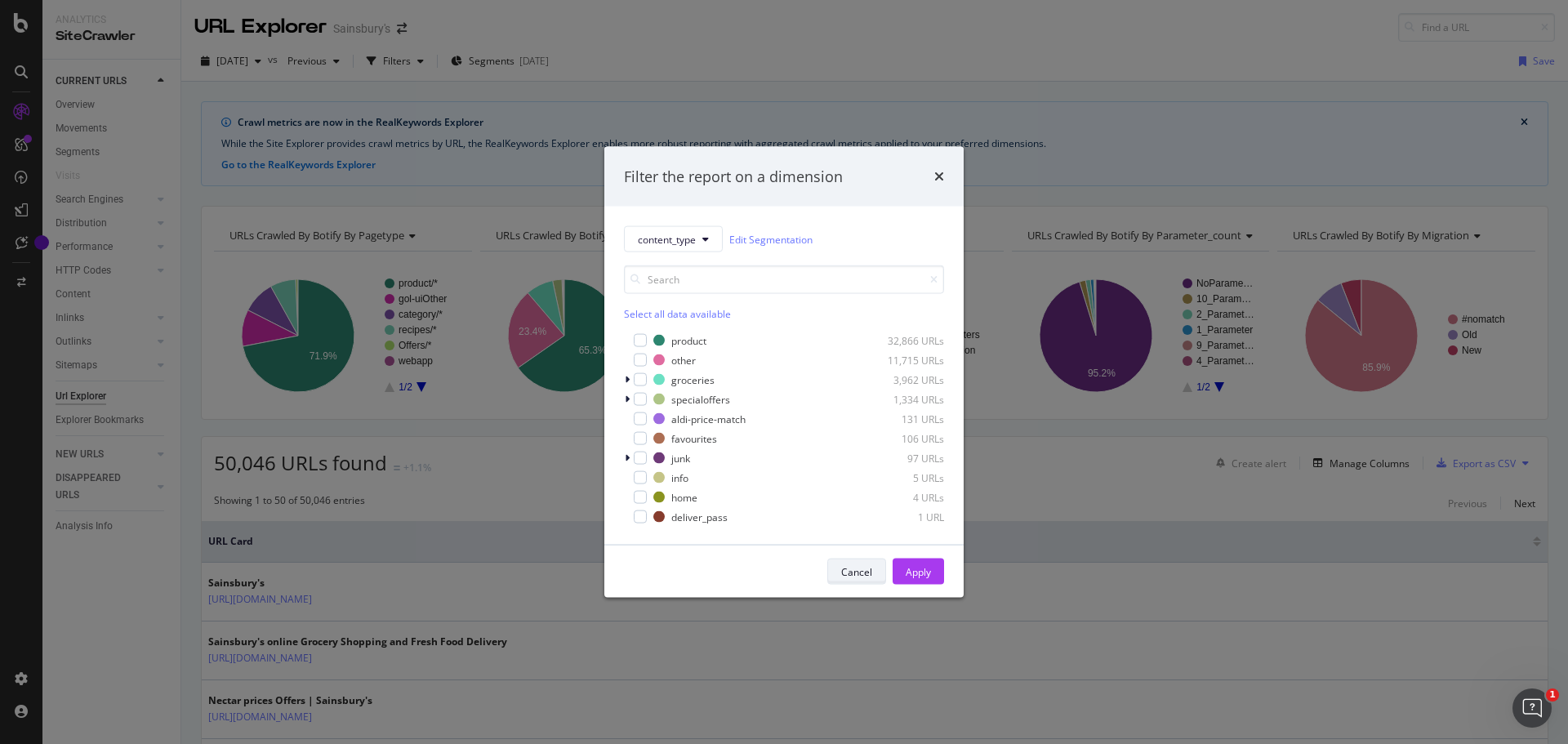
click at [839, 582] on button "Cancel" at bounding box center [857, 572] width 59 height 27
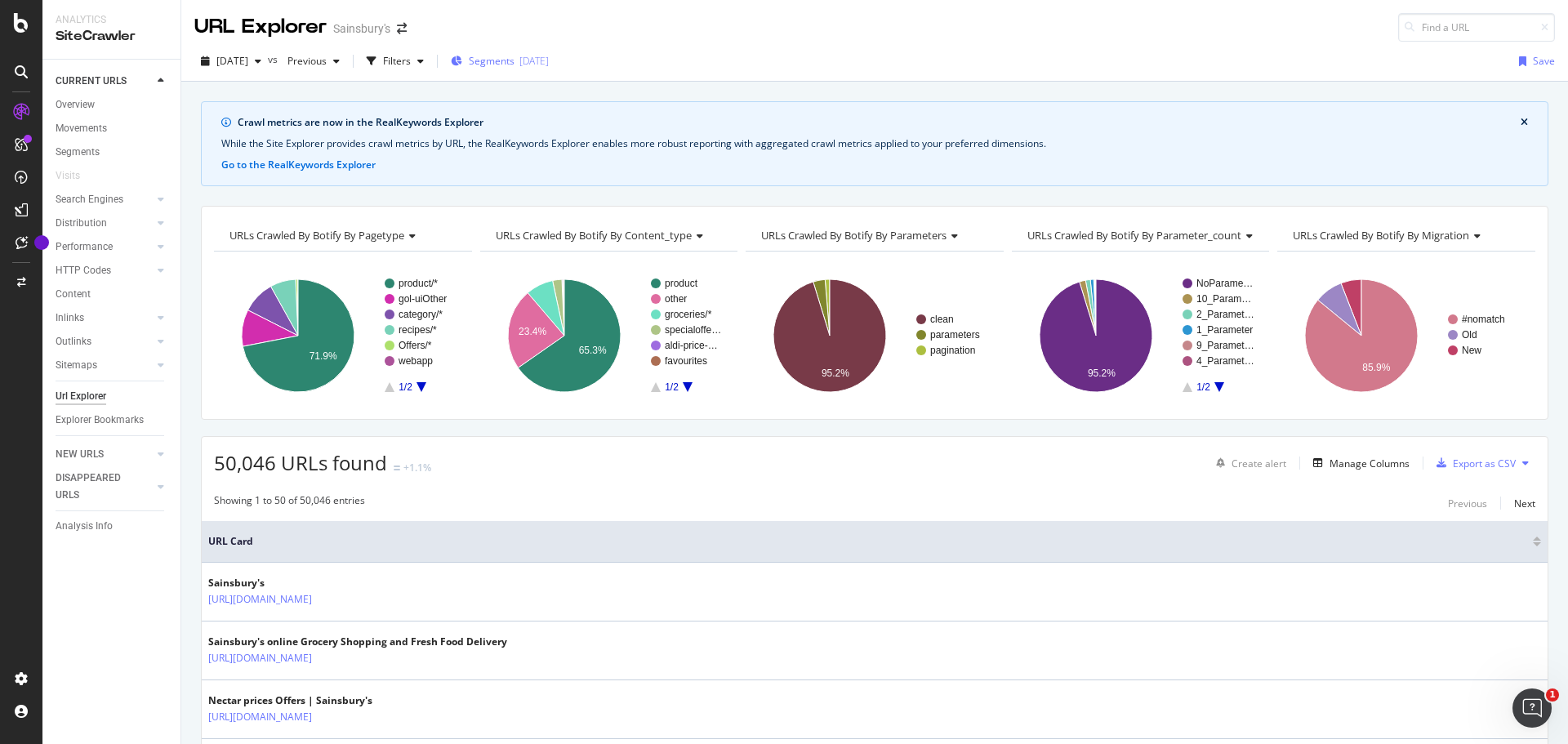
click at [515, 57] on span "Segments" at bounding box center [492, 60] width 46 height 14
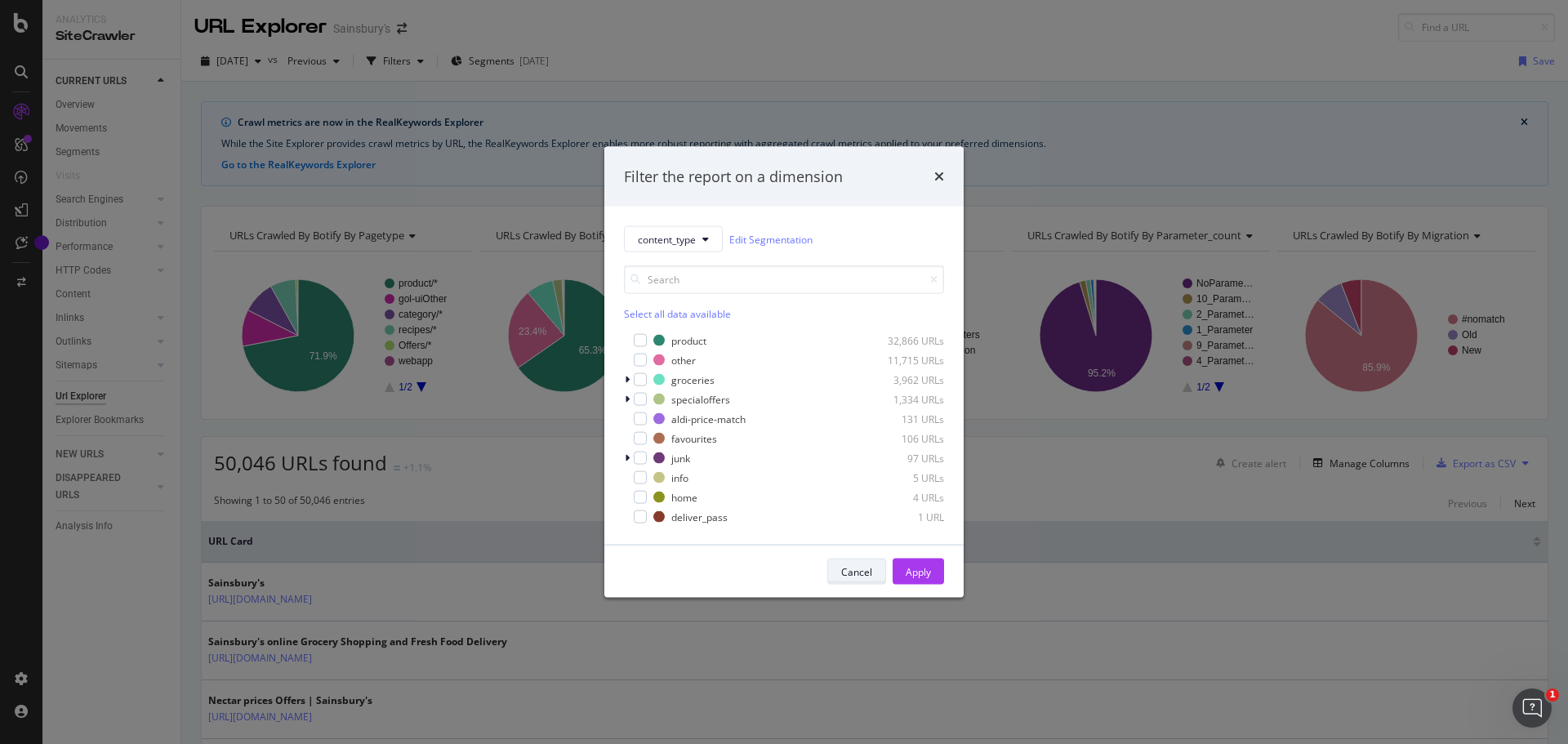
click at [874, 573] on button "Cancel" at bounding box center [857, 572] width 59 height 27
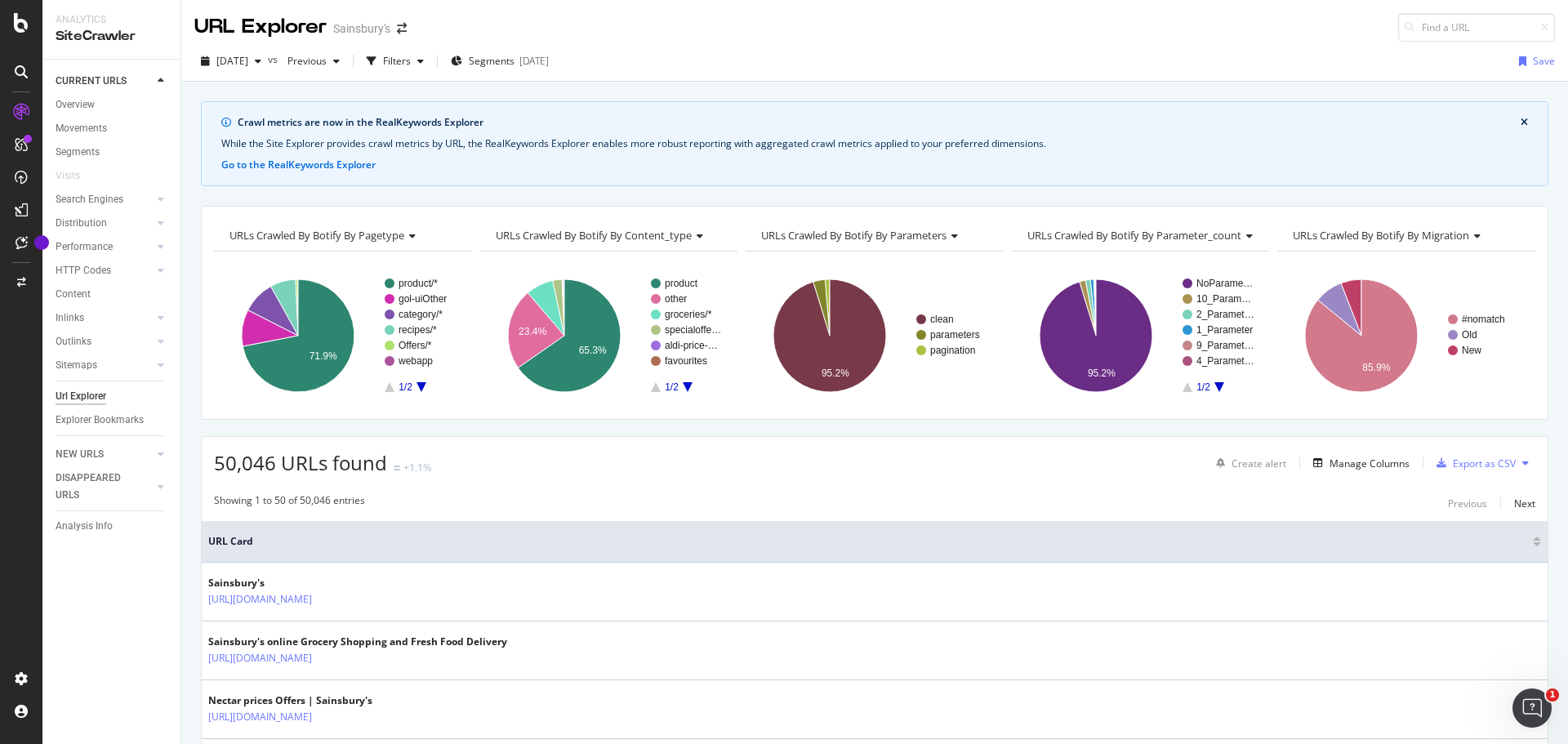
click at [92, 399] on div "Url Explorer" at bounding box center [81, 396] width 50 height 17
click at [18, 35] on div at bounding box center [21, 372] width 42 height 744
click at [37, 19] on div at bounding box center [21, 22] width 39 height 19
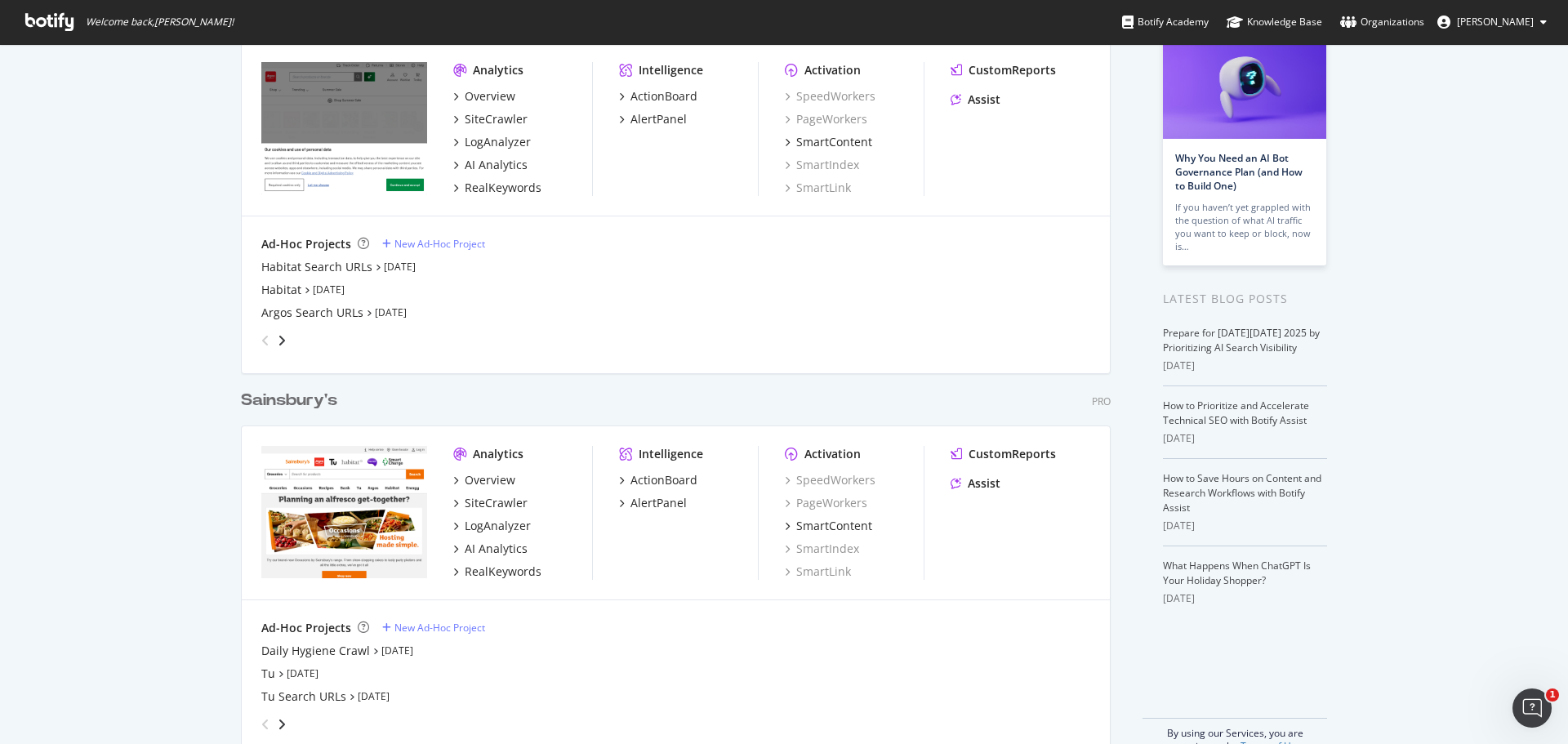
scroll to position [153, 0]
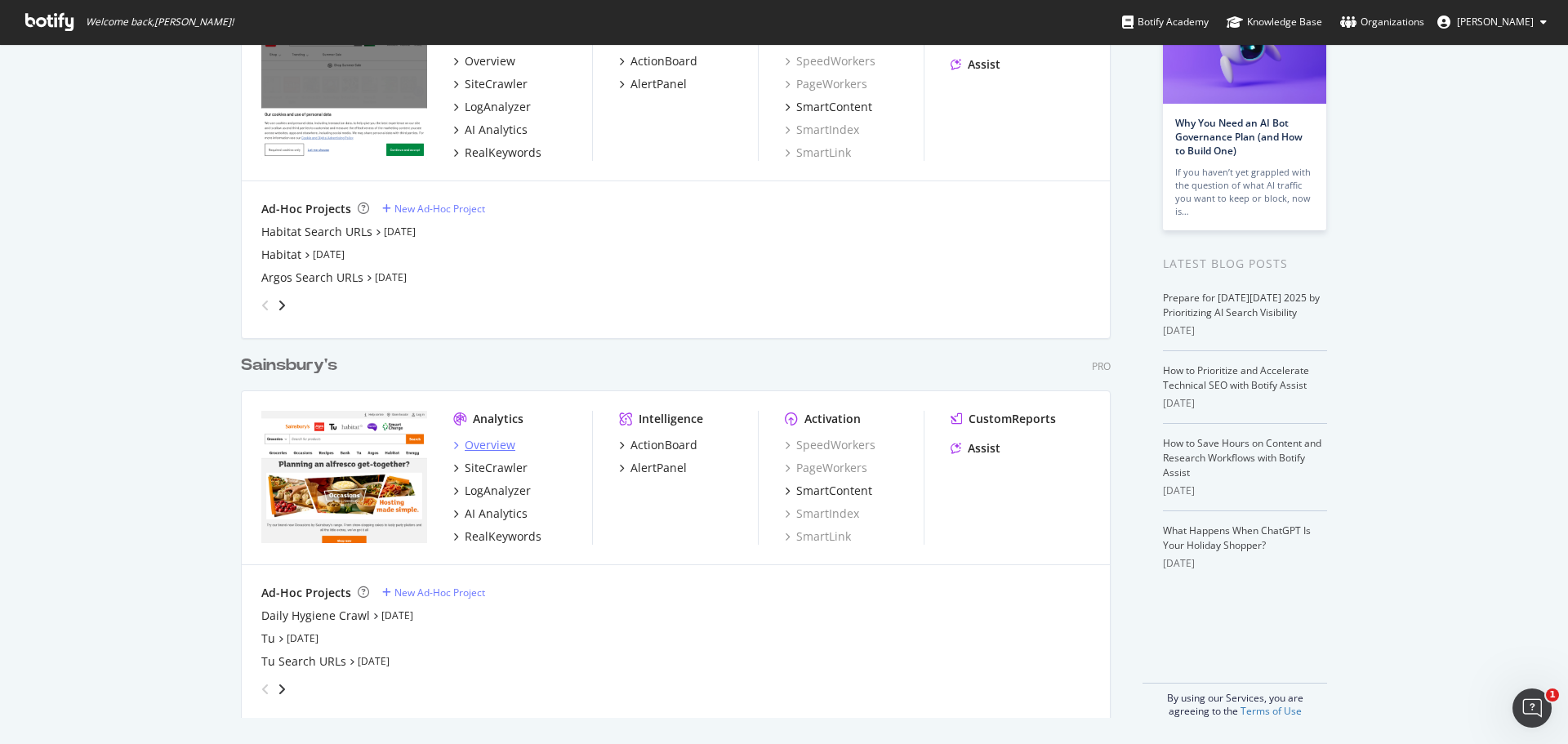
click at [485, 447] on div "Overview" at bounding box center [489, 445] width 50 height 16
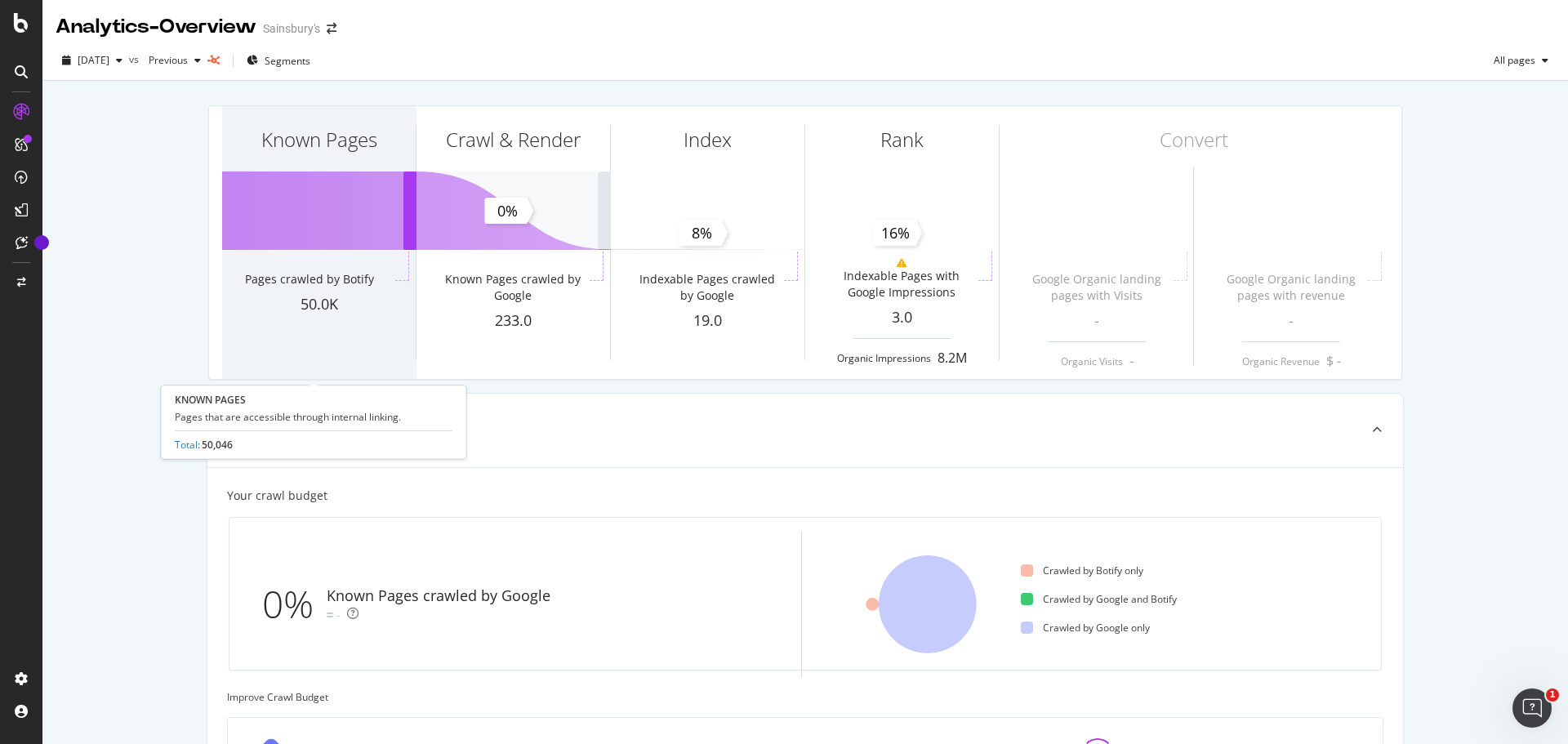
click at [325, 245] on div "Known Pages Pages crawled by Botify 50.0K" at bounding box center [318, 243] width 193 height 273
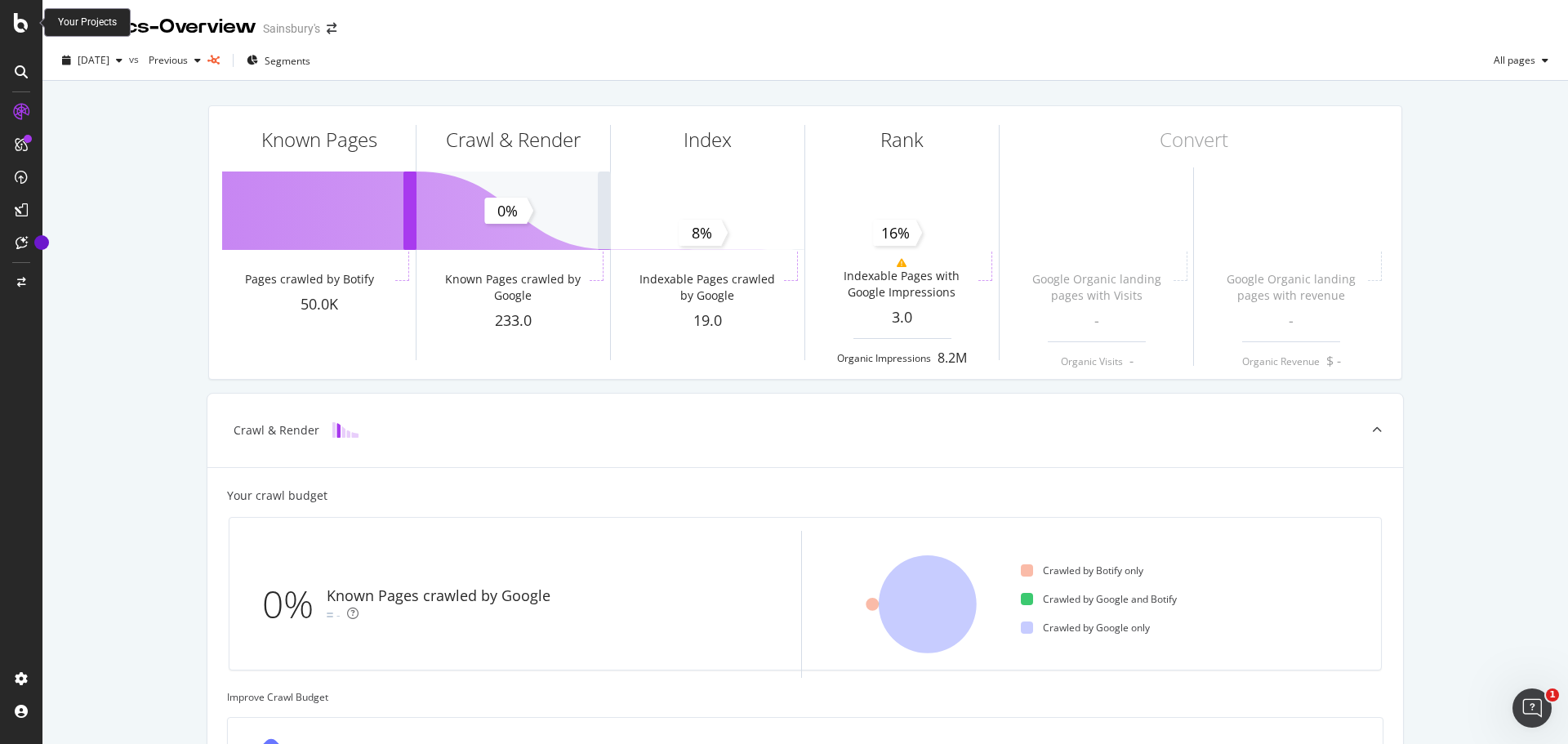
click at [32, 26] on div at bounding box center [21, 22] width 39 height 19
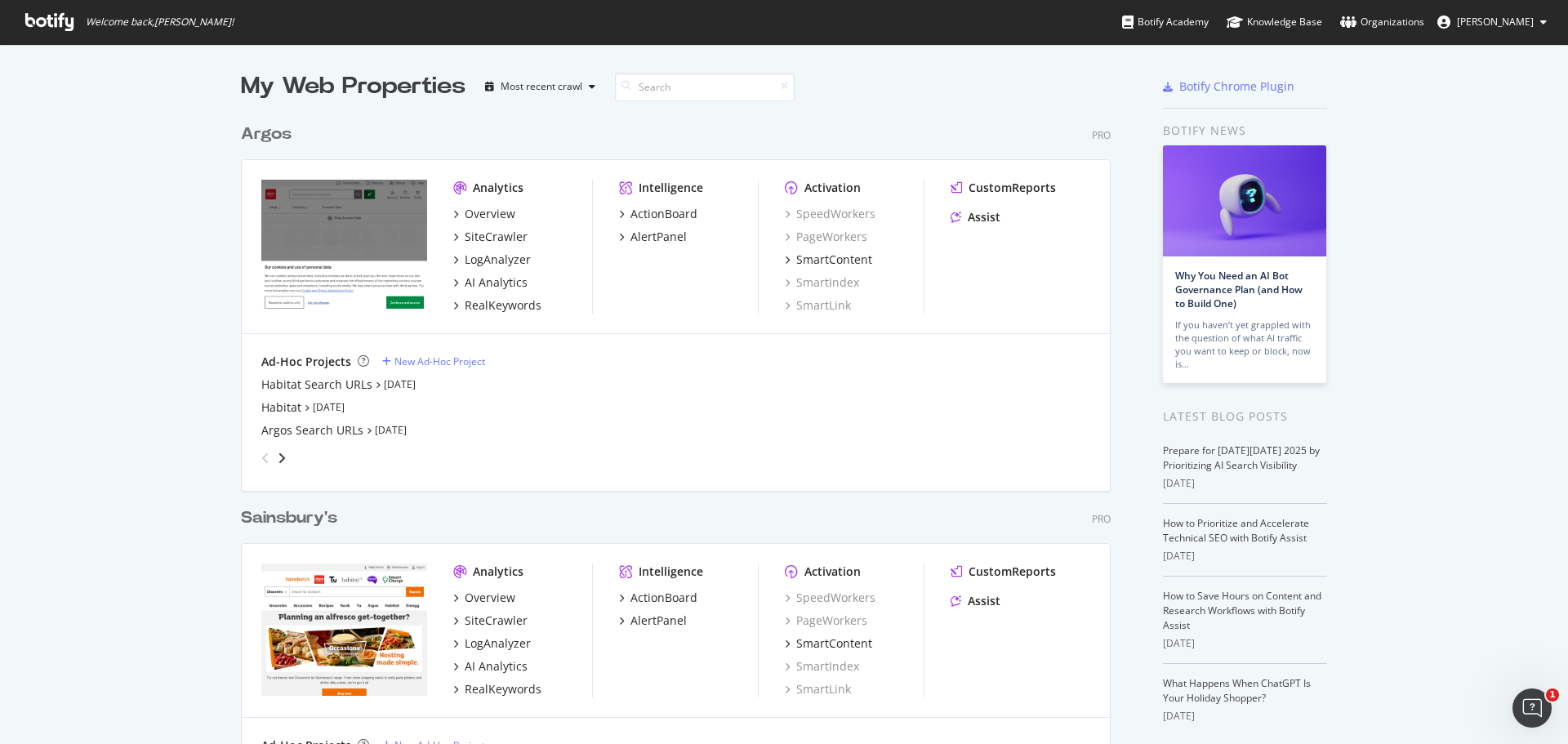
scroll to position [732, 1544]
click at [497, 619] on div "SiteCrawler" at bounding box center [496, 621] width 63 height 16
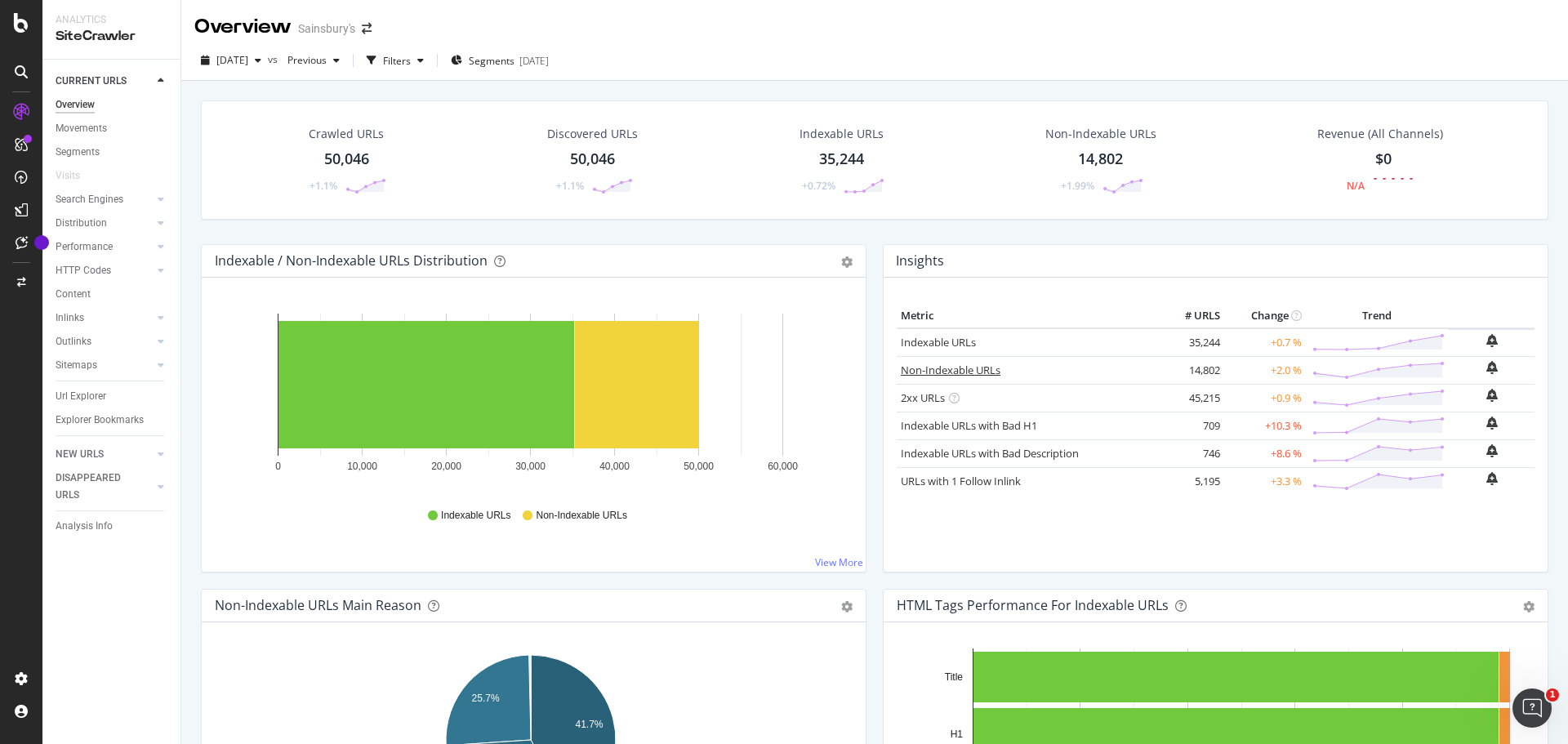
click at [974, 372] on link "Non-Indexable URLs" at bounding box center [950, 370] width 100 height 15
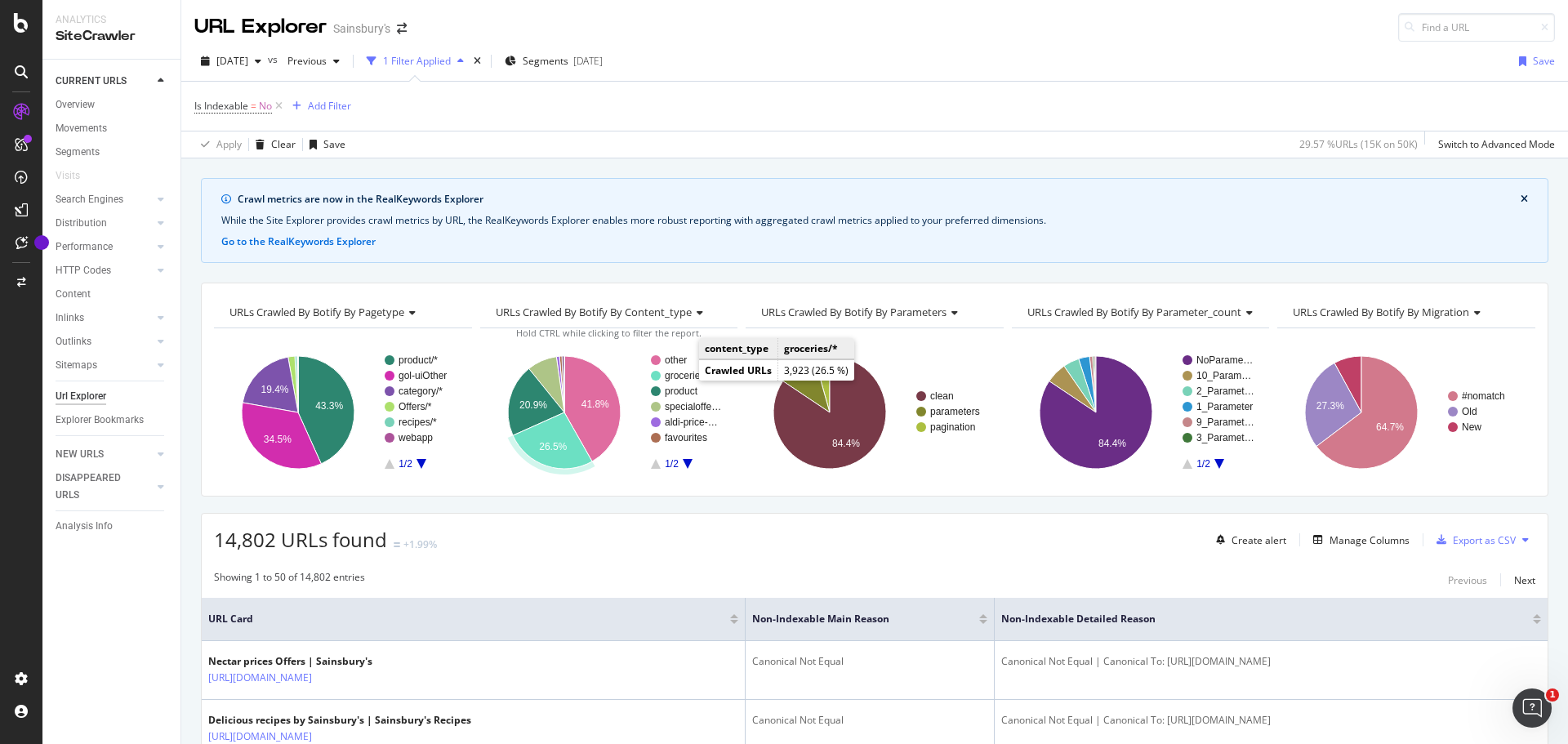
click at [683, 377] on text "groceries/*" at bounding box center [689, 376] width 48 height 11
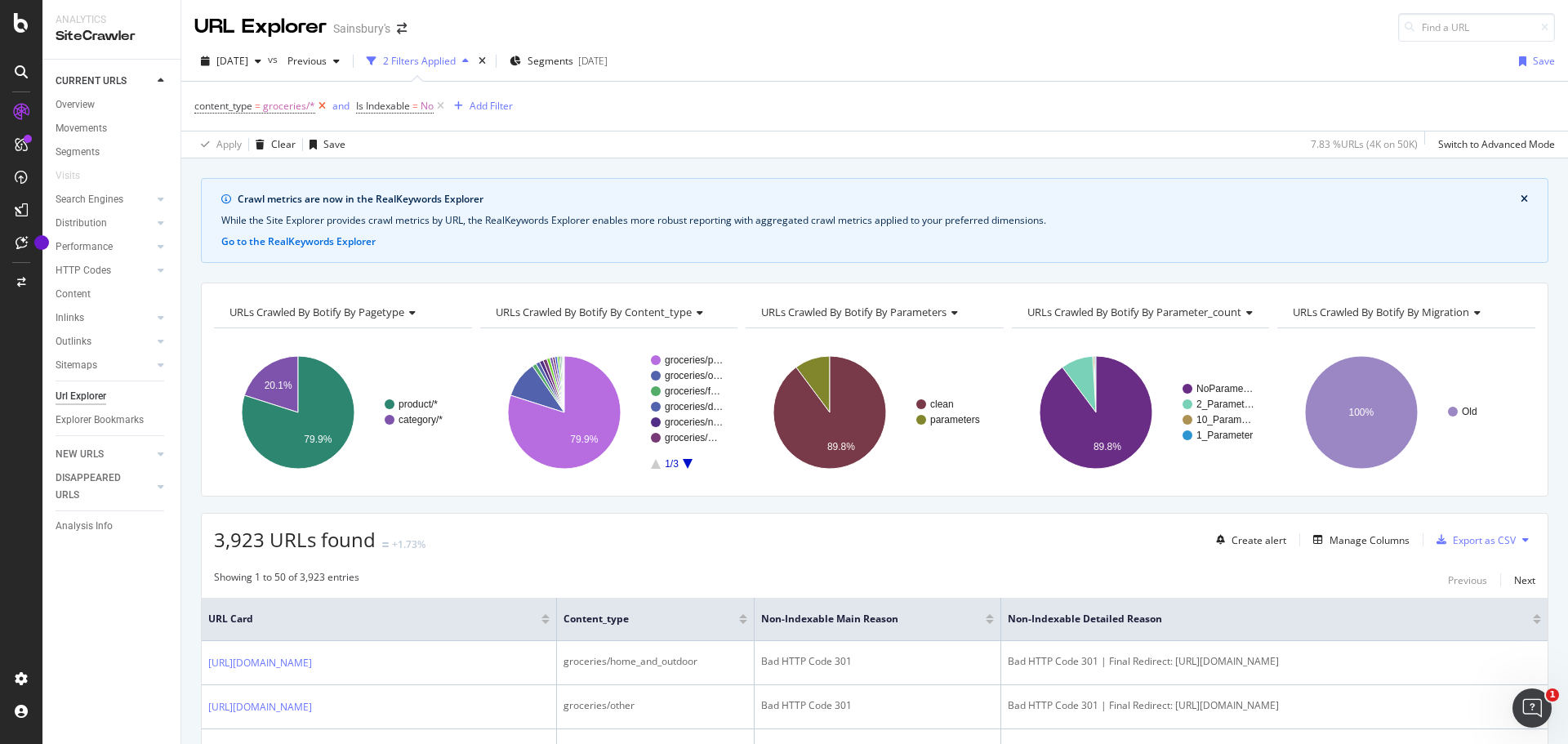
click at [320, 112] on icon at bounding box center [322, 106] width 14 height 16
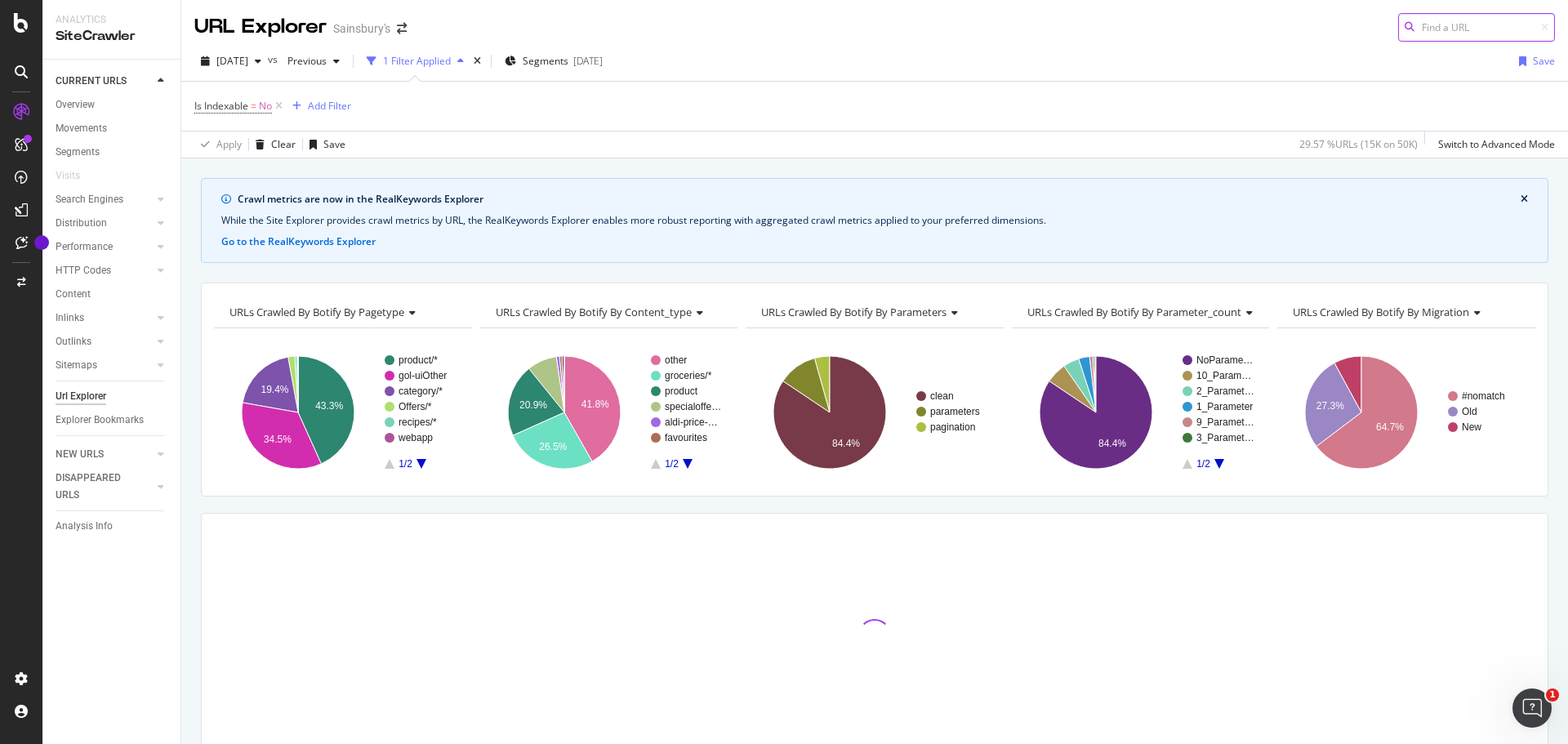
click at [1500, 27] on input at bounding box center [1476, 27] width 157 height 28
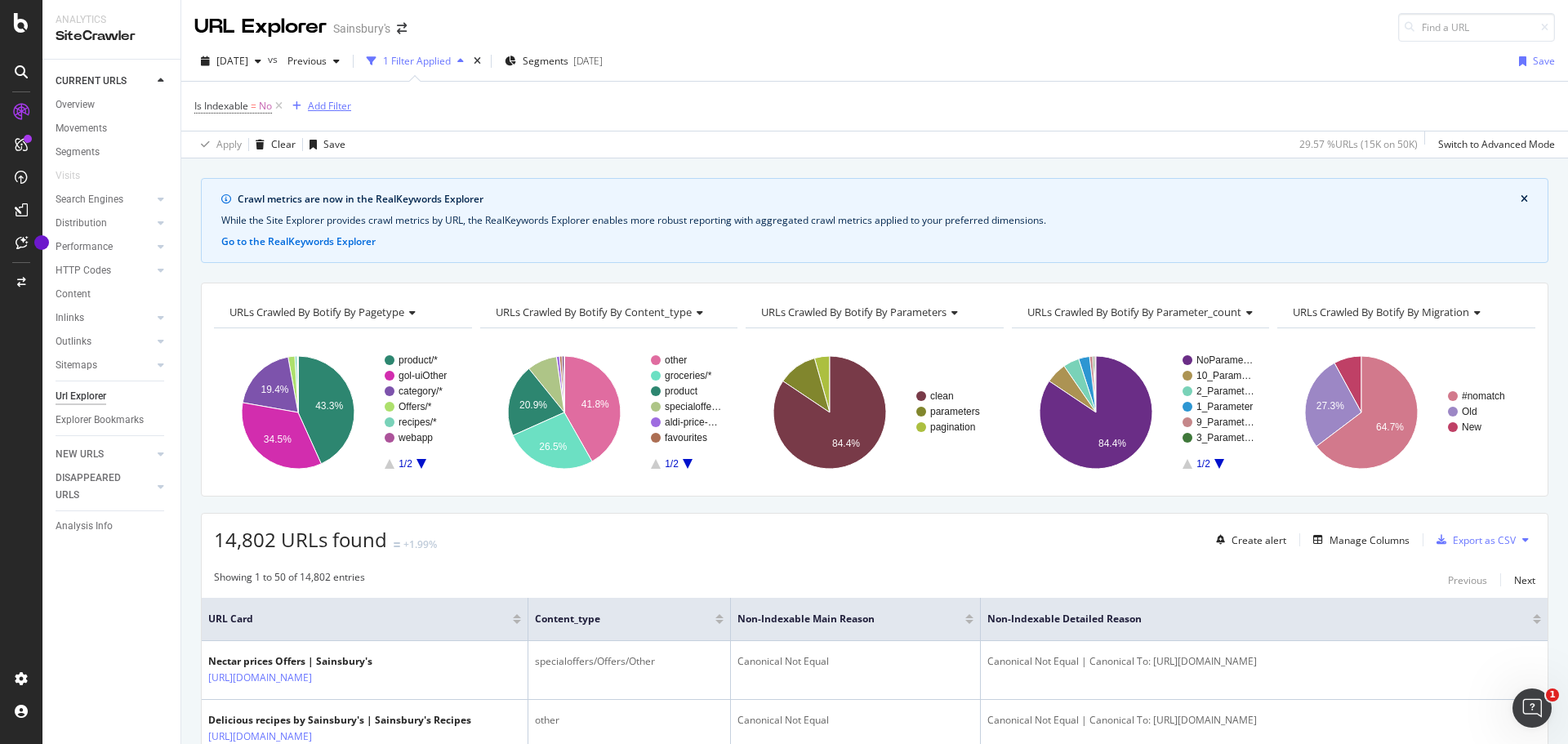
click at [337, 104] on div "Add Filter" at bounding box center [329, 105] width 43 height 14
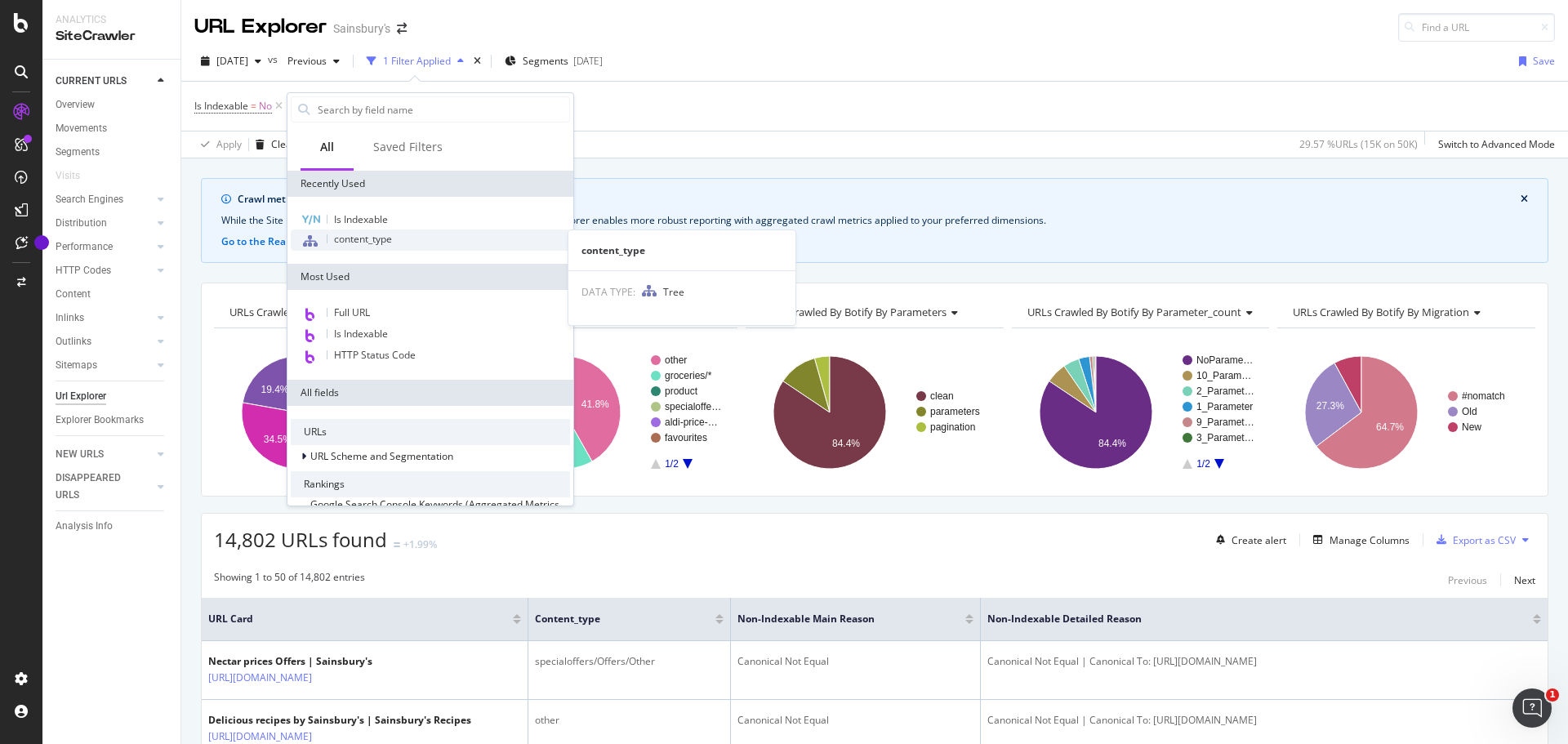
click at [406, 240] on div "content_type" at bounding box center [430, 239] width 280 height 21
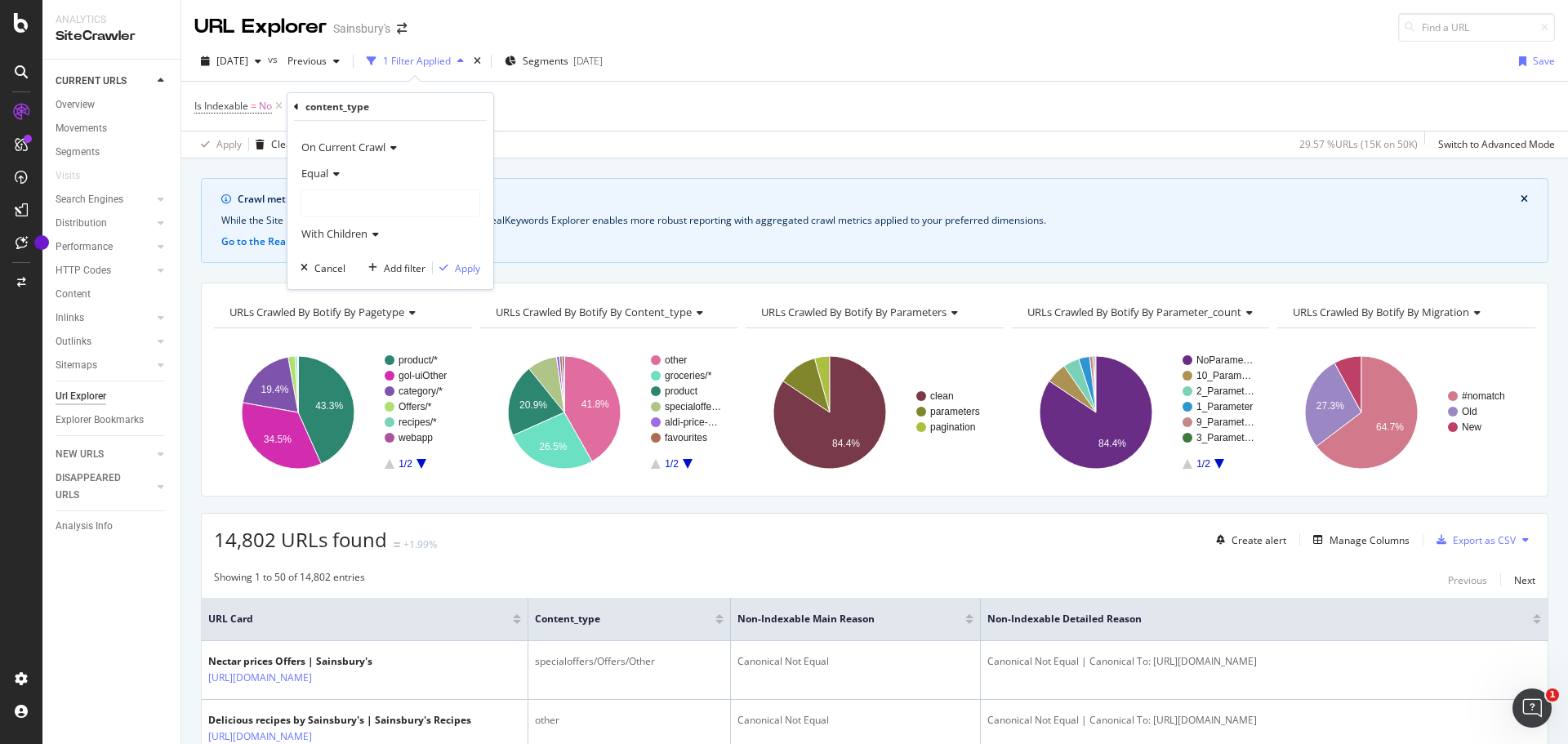
click at [437, 202] on div at bounding box center [390, 203] width 178 height 27
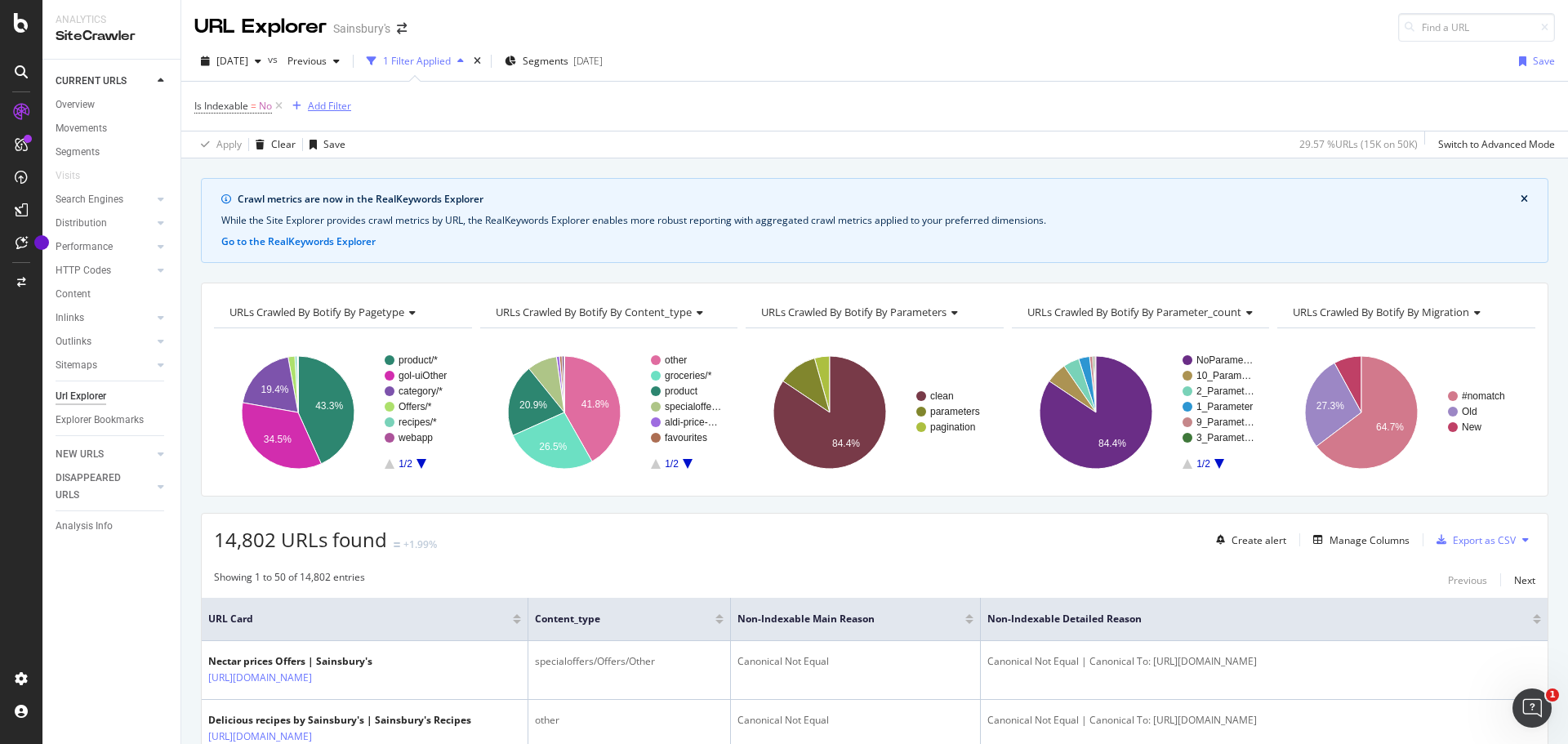
click at [328, 109] on div "Add Filter" at bounding box center [329, 105] width 43 height 14
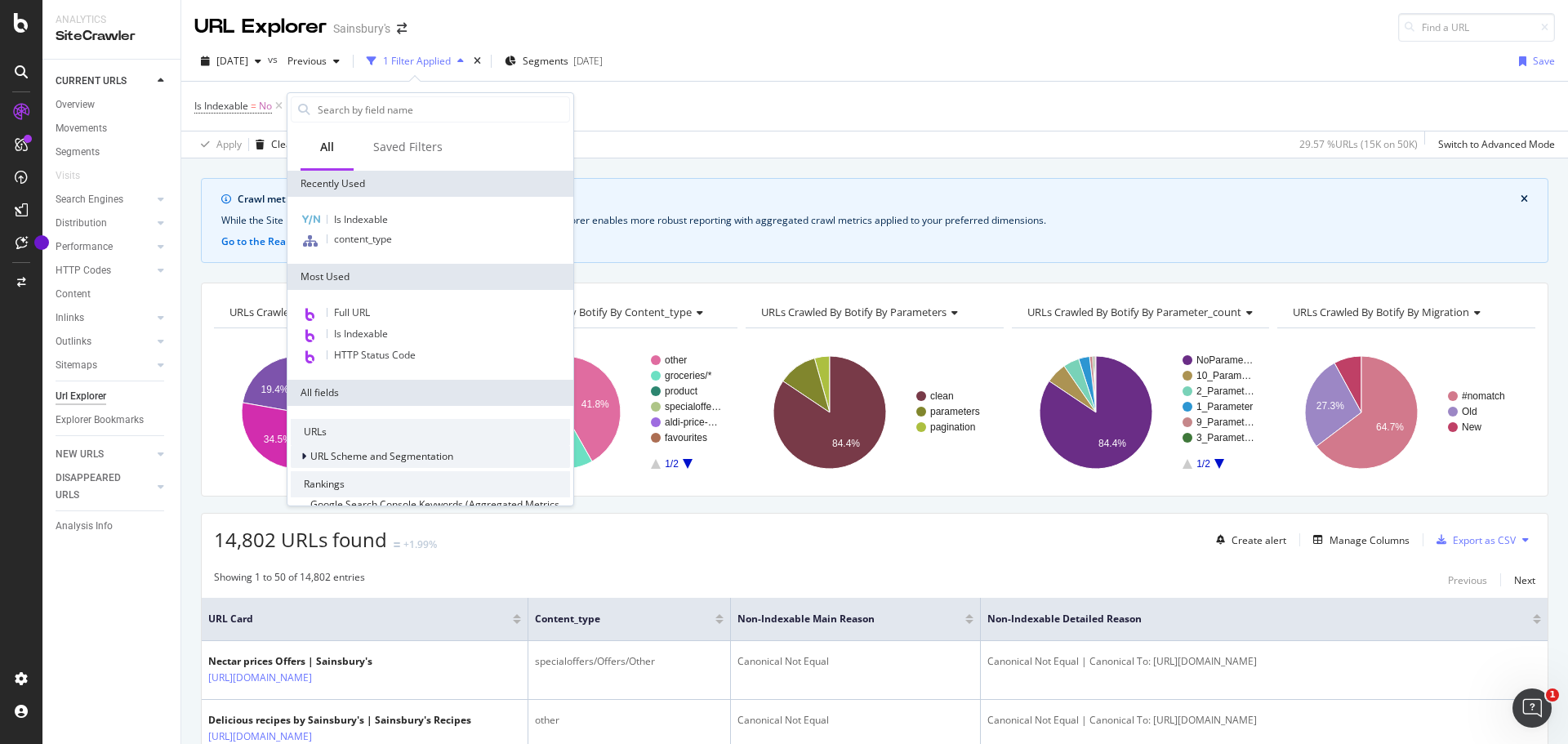
click at [395, 454] on span "URL Scheme and Segmentation" at bounding box center [382, 455] width 143 height 14
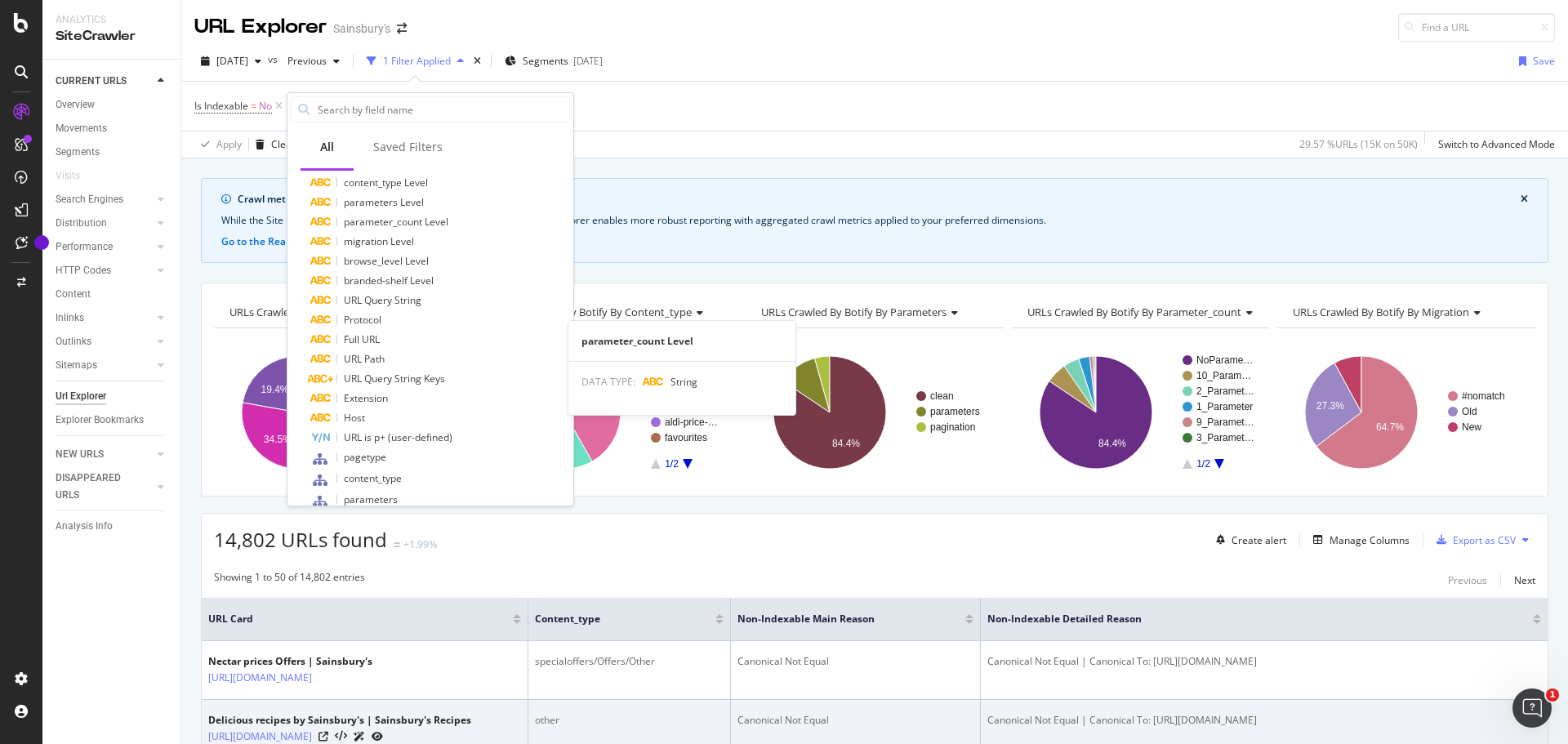
scroll to position [327, 0]
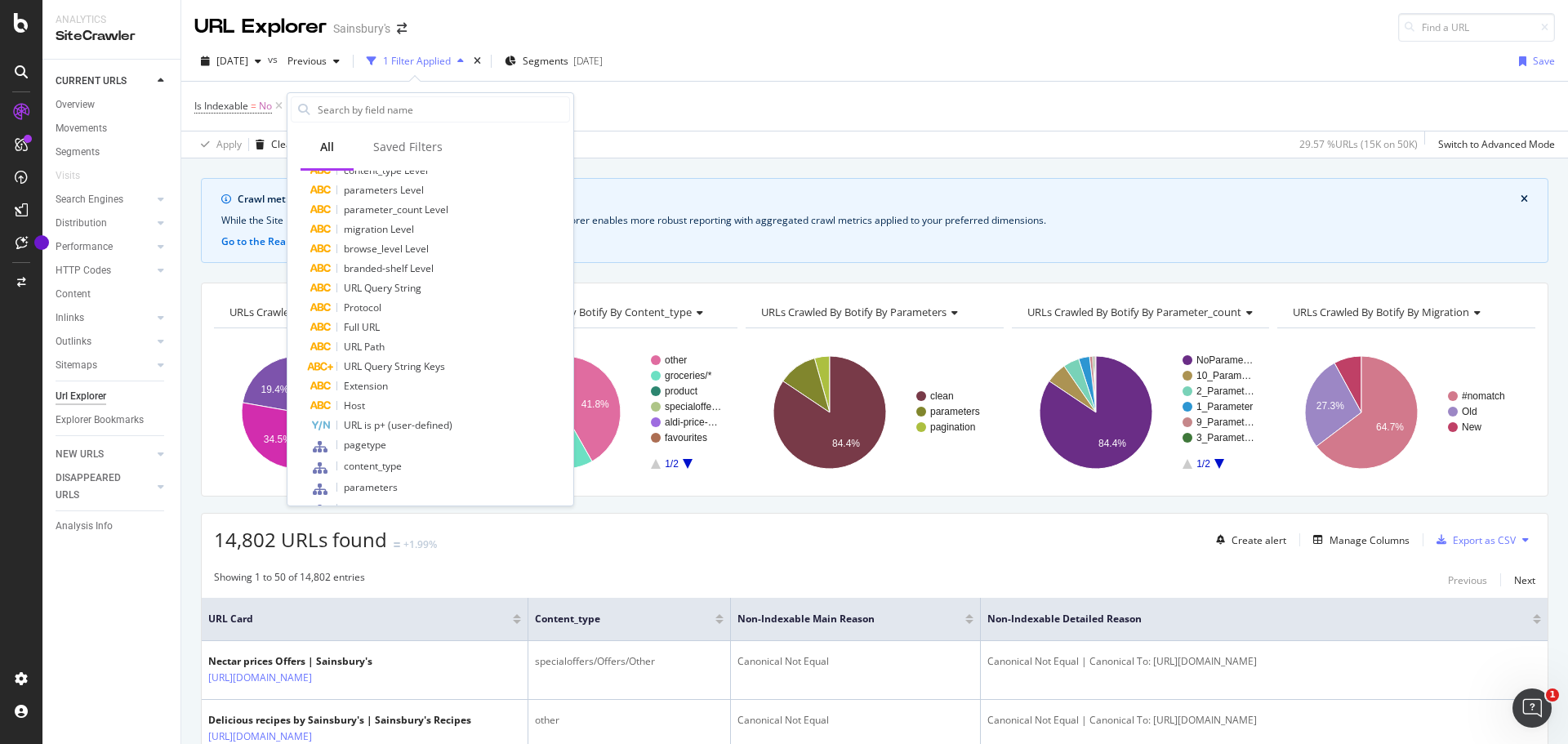
click at [678, 94] on div "Is Indexable = No Add Filter" at bounding box center [874, 105] width 1361 height 49
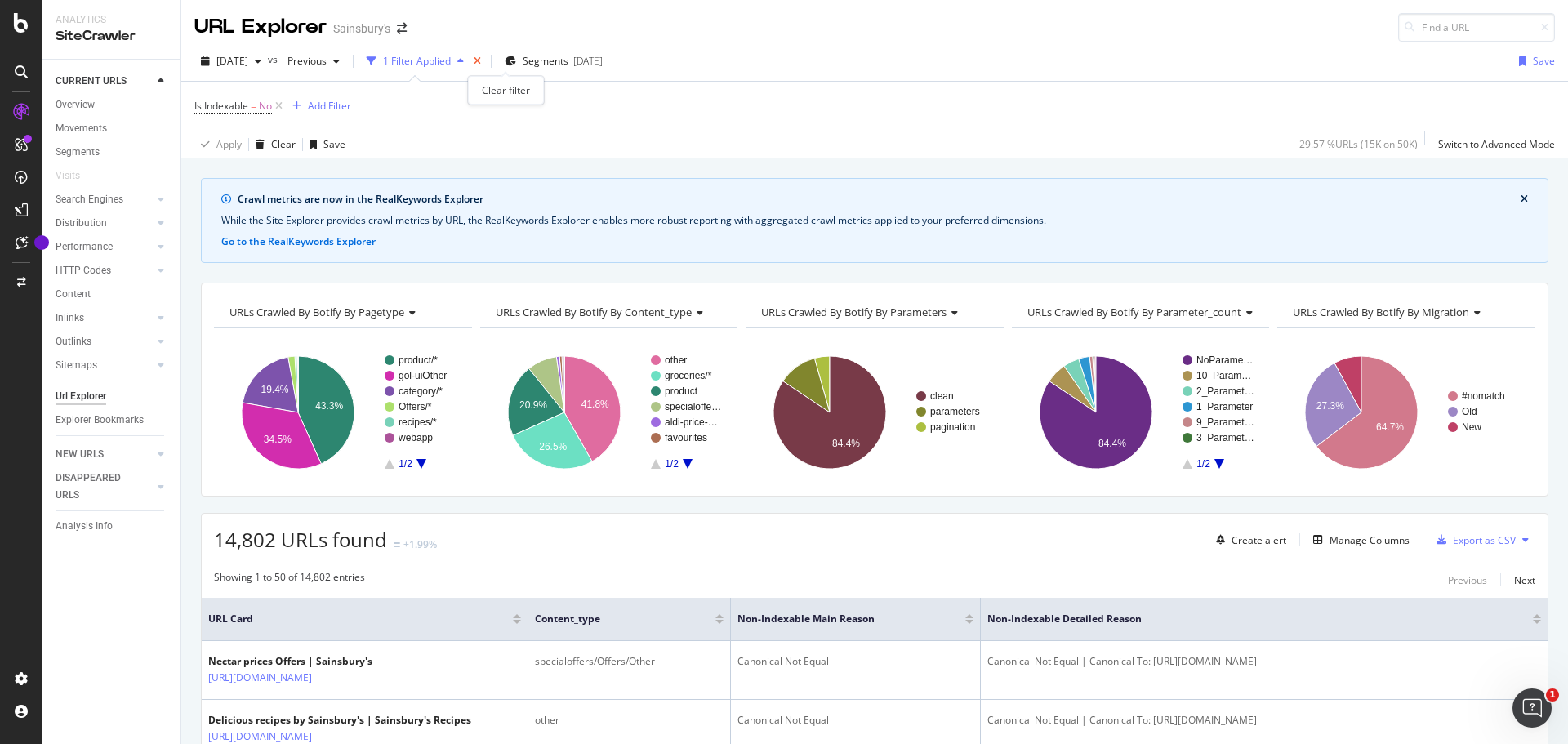
click at [481, 60] on icon "times" at bounding box center [477, 61] width 7 height 10
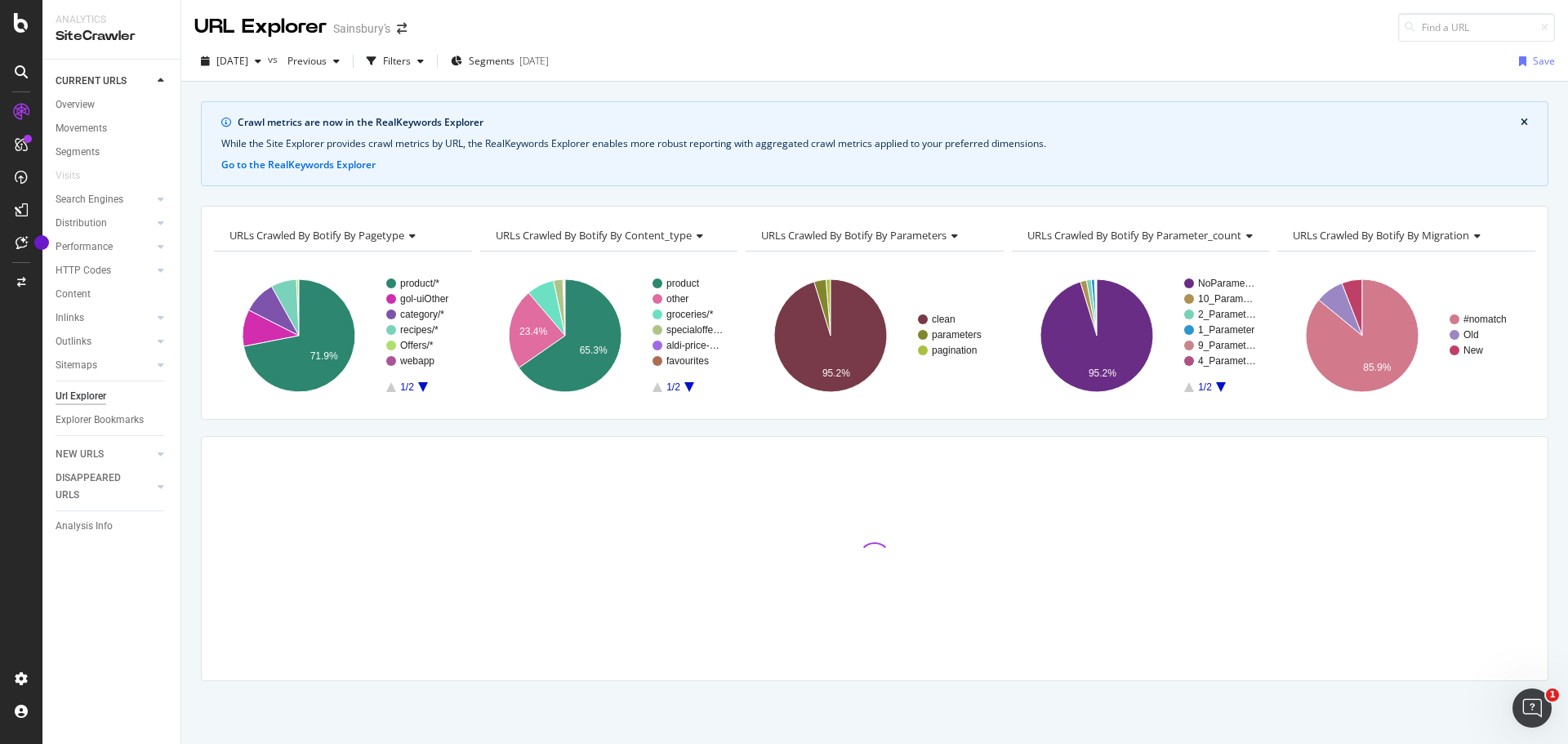
click at [1522, 121] on icon "close banner" at bounding box center [1525, 122] width 7 height 10
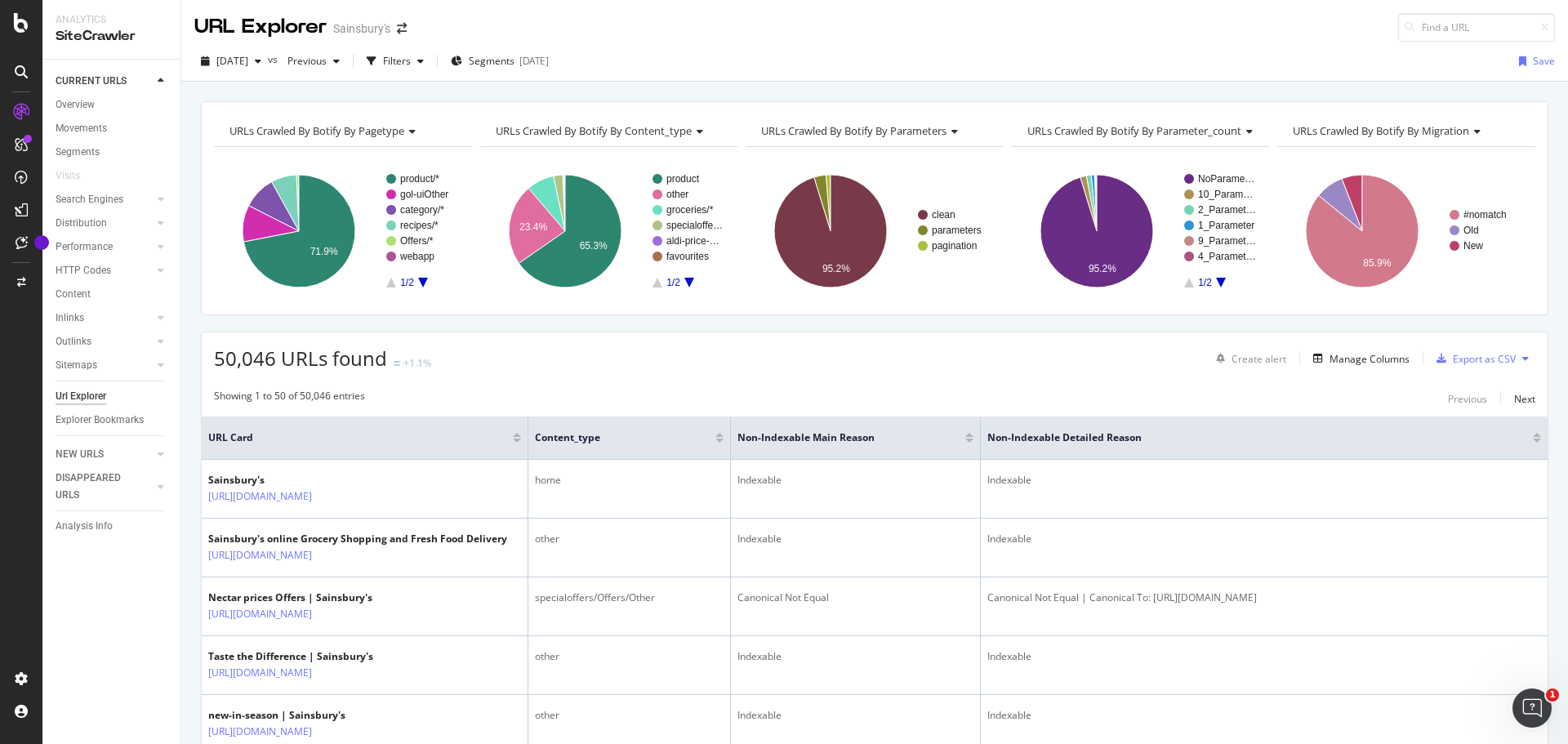
click at [685, 280] on icon "A chart." at bounding box center [689, 282] width 10 height 10
click at [657, 283] on icon "A chart." at bounding box center [657, 282] width 10 height 10
click at [424, 275] on rect "A chart." at bounding box center [422, 231] width 72 height 114
click at [422, 285] on icon "A chart." at bounding box center [422, 282] width 10 height 10
click at [394, 285] on icon "A chart." at bounding box center [391, 282] width 10 height 10
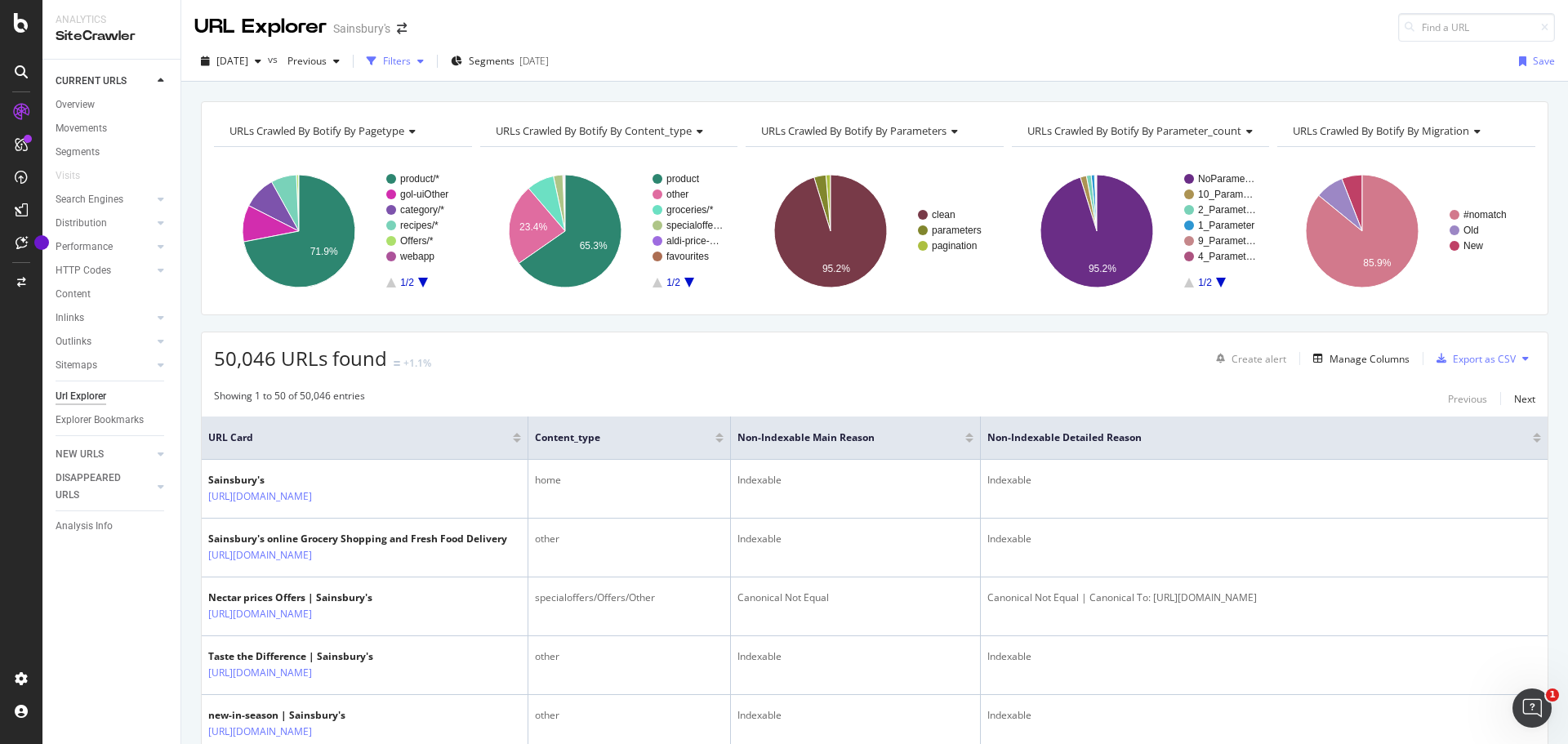
click at [424, 60] on icon "button" at bounding box center [421, 61] width 6 height 10
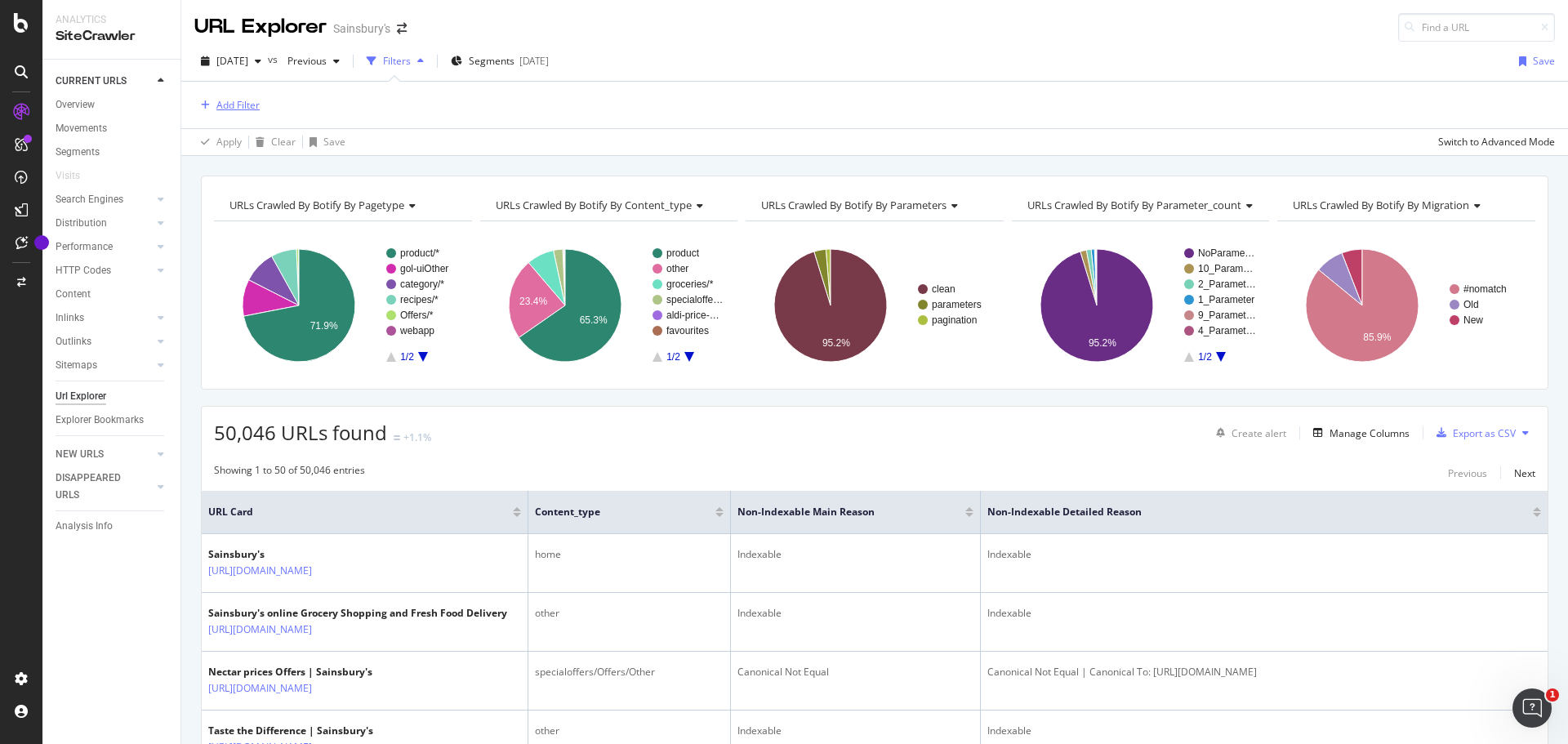
click at [228, 102] on div "Add Filter" at bounding box center [237, 104] width 43 height 14
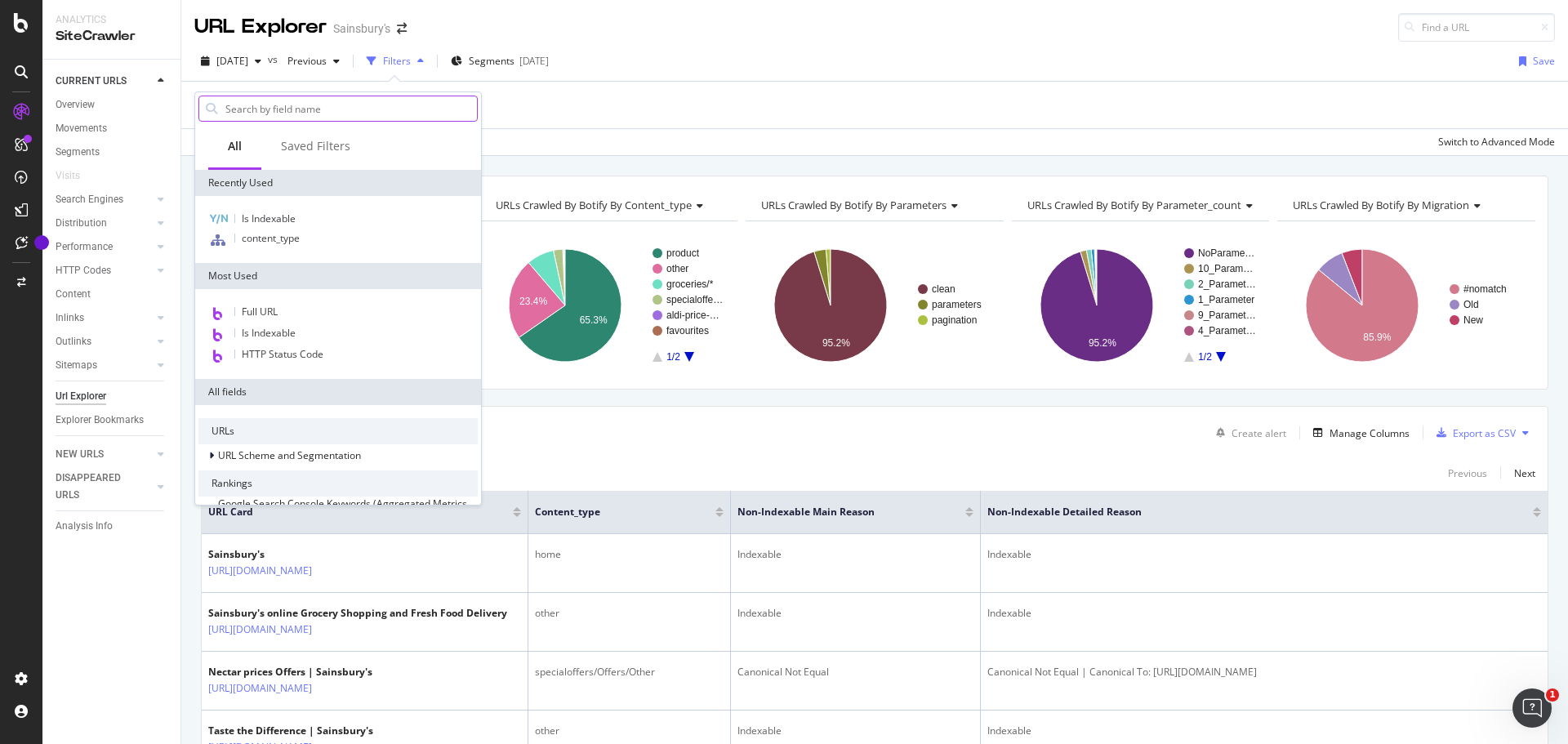
click at [322, 108] on input "text" at bounding box center [350, 108] width 253 height 25
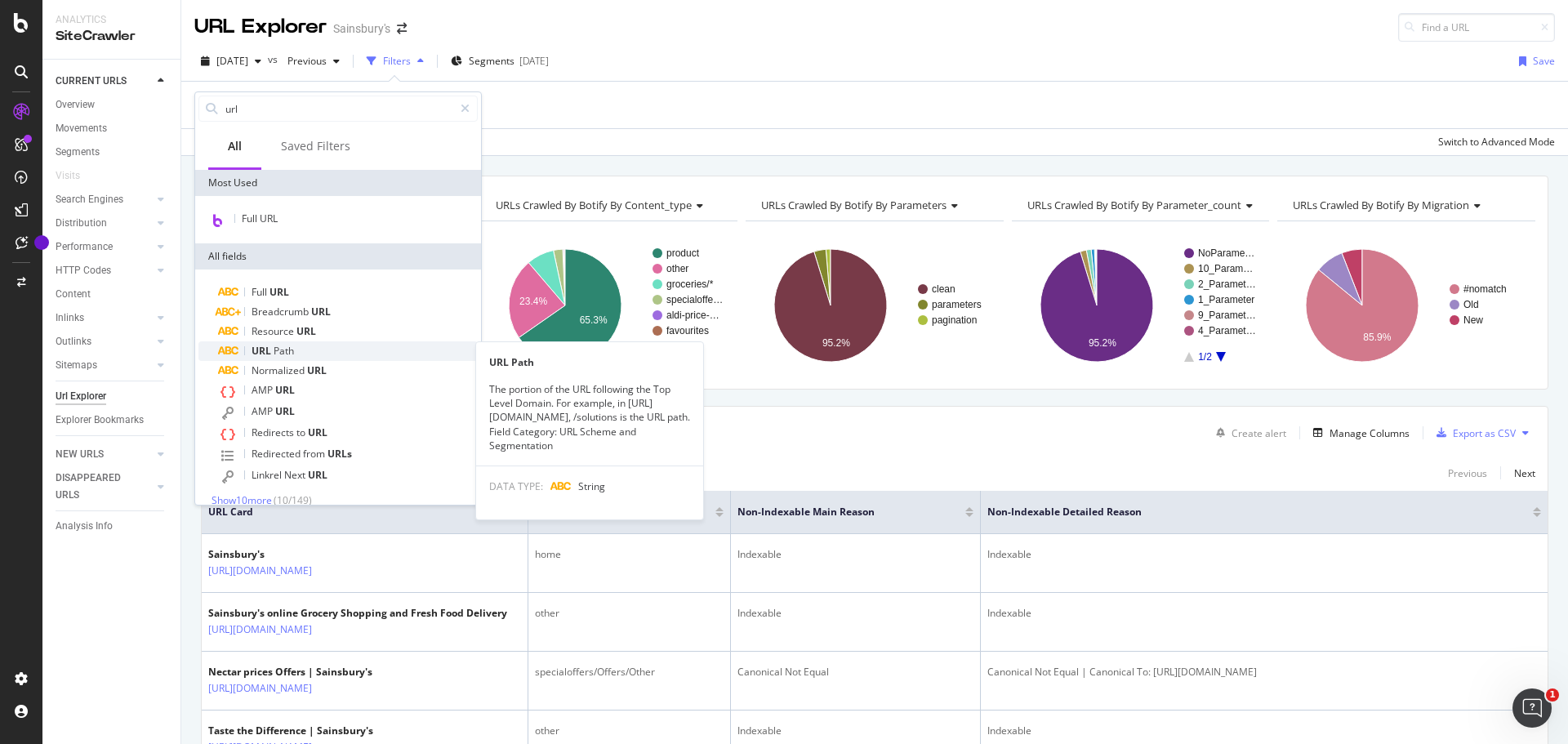
type input "url"
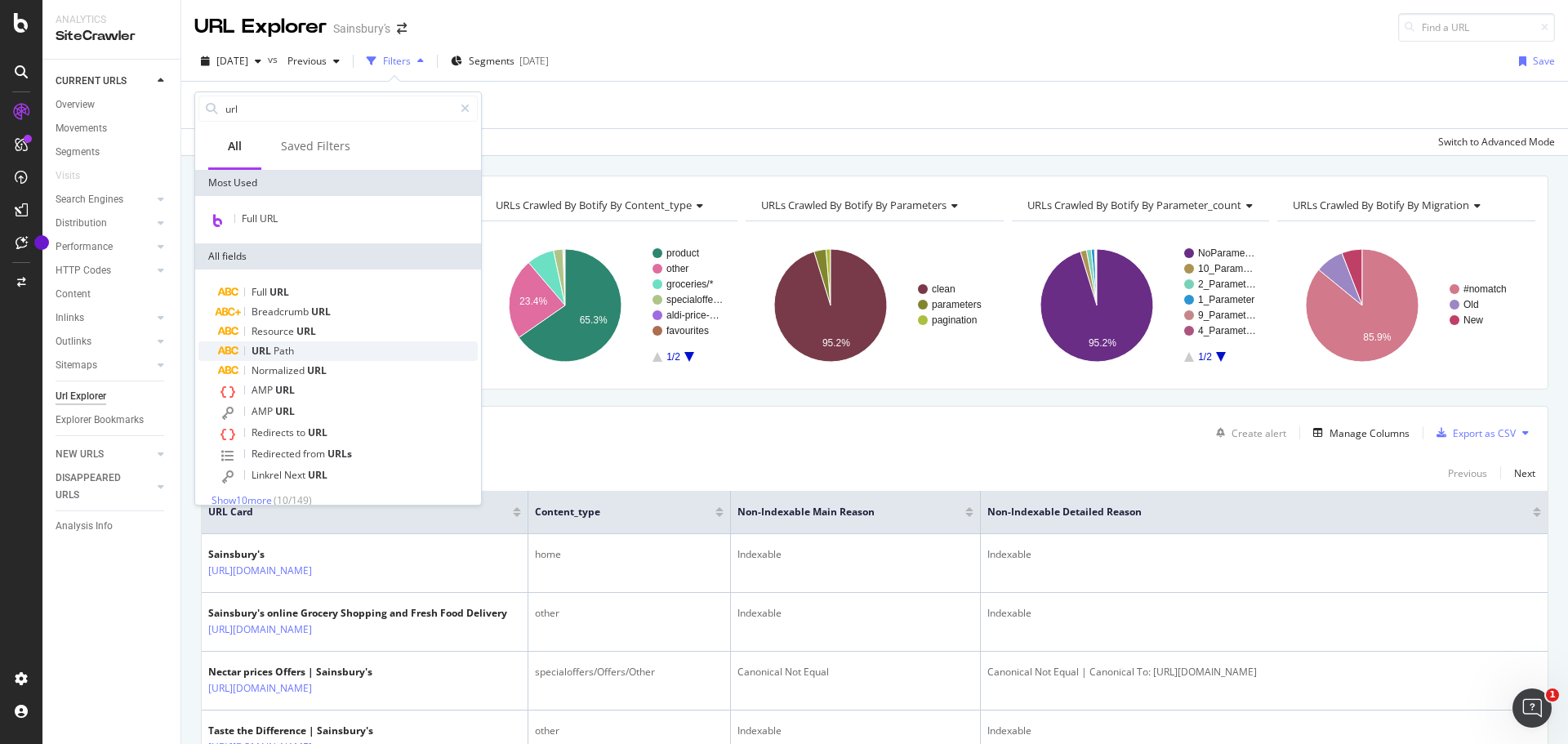
click at [332, 357] on div "URL Path" at bounding box center [347, 351] width 259 height 19
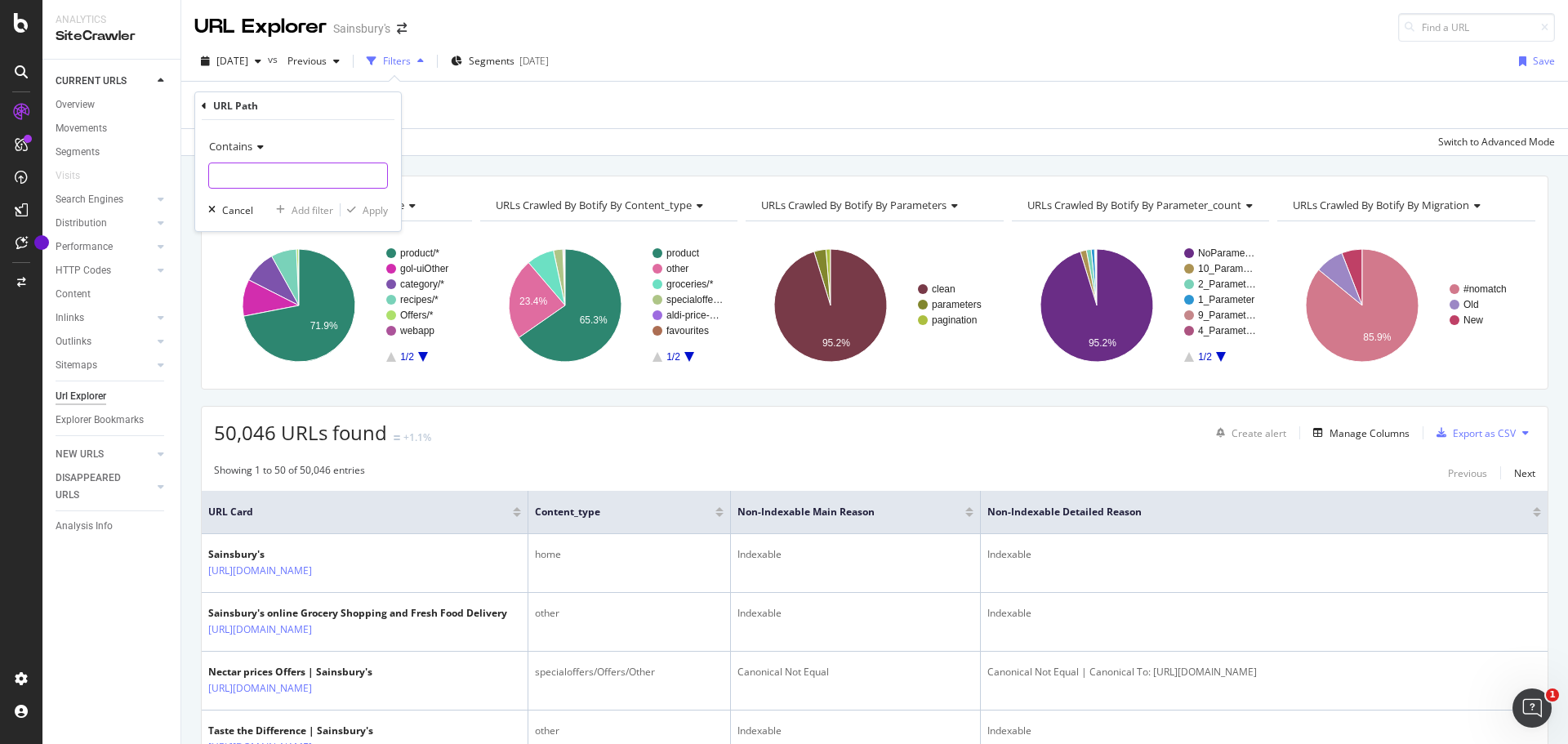
click at [229, 167] on input "text" at bounding box center [298, 175] width 178 height 27
paste input "dietary:suitable-for-vegetarians"
type input "dietary:suitable-for-vegetarians"
click at [364, 218] on button "Apply" at bounding box center [365, 210] width 48 height 16
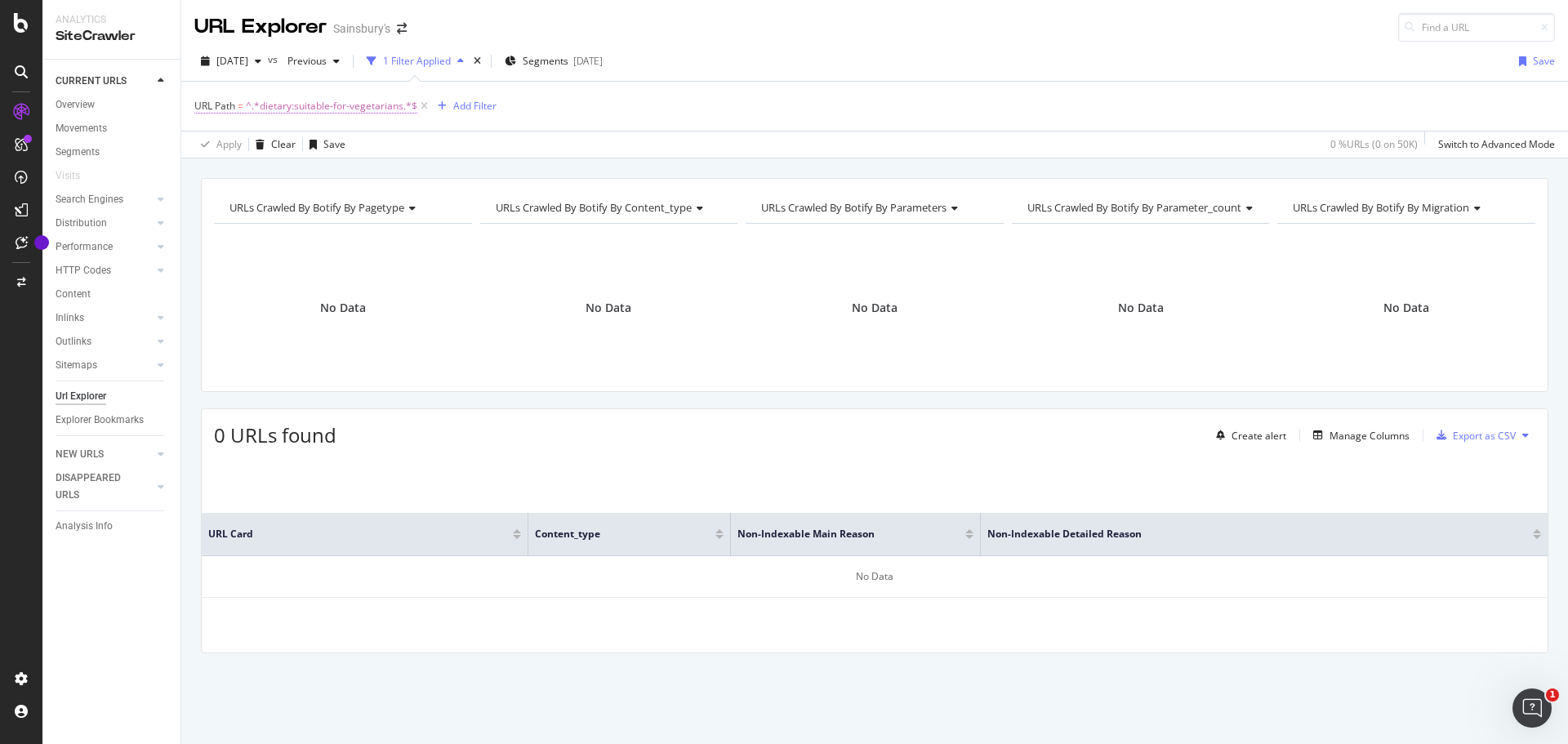
click at [208, 109] on span "URL Path" at bounding box center [214, 105] width 41 height 14
click at [375, 176] on icon at bounding box center [376, 174] width 9 height 11
click at [423, 113] on icon at bounding box center [424, 106] width 14 height 16
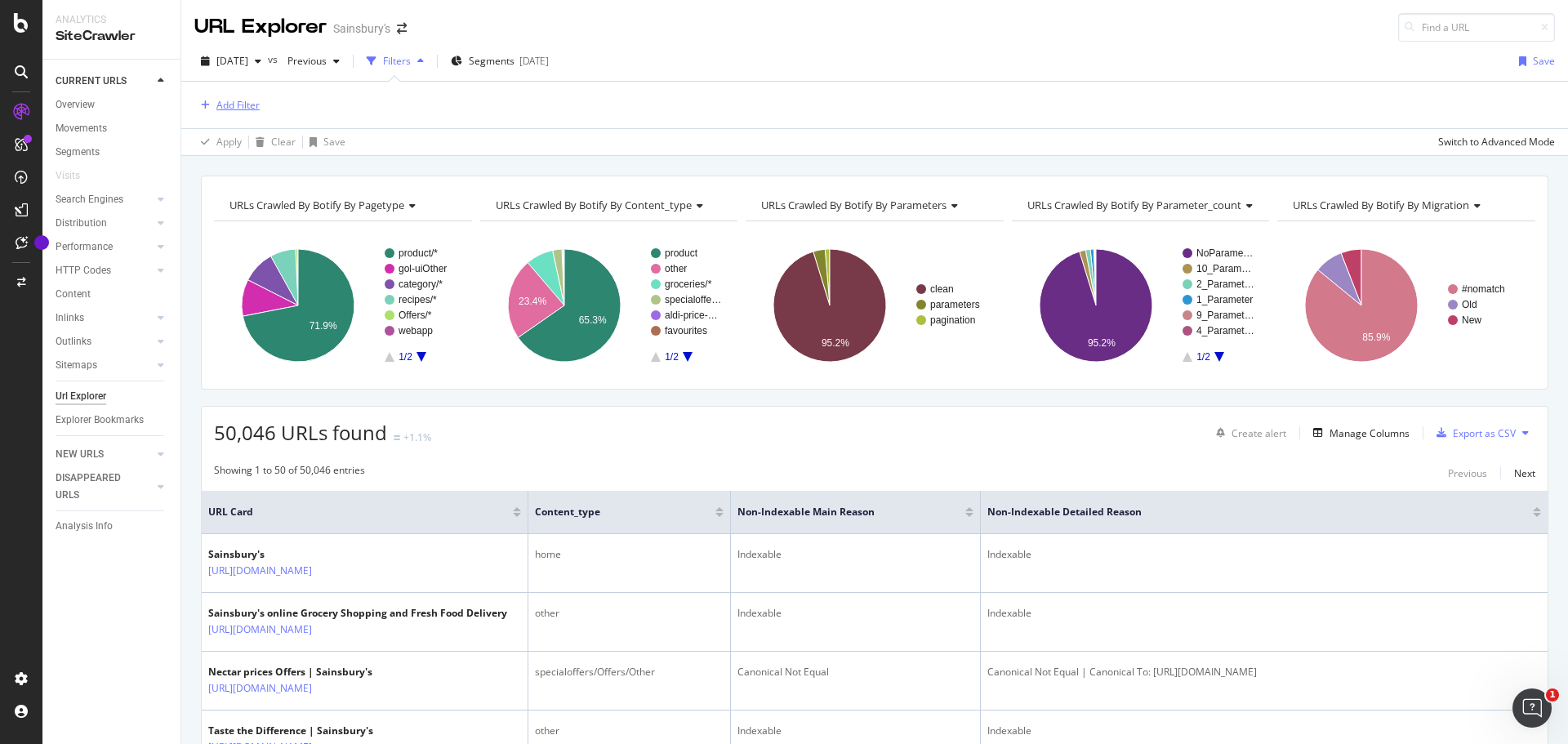
click at [232, 103] on div "Add Filter" at bounding box center [237, 104] width 43 height 14
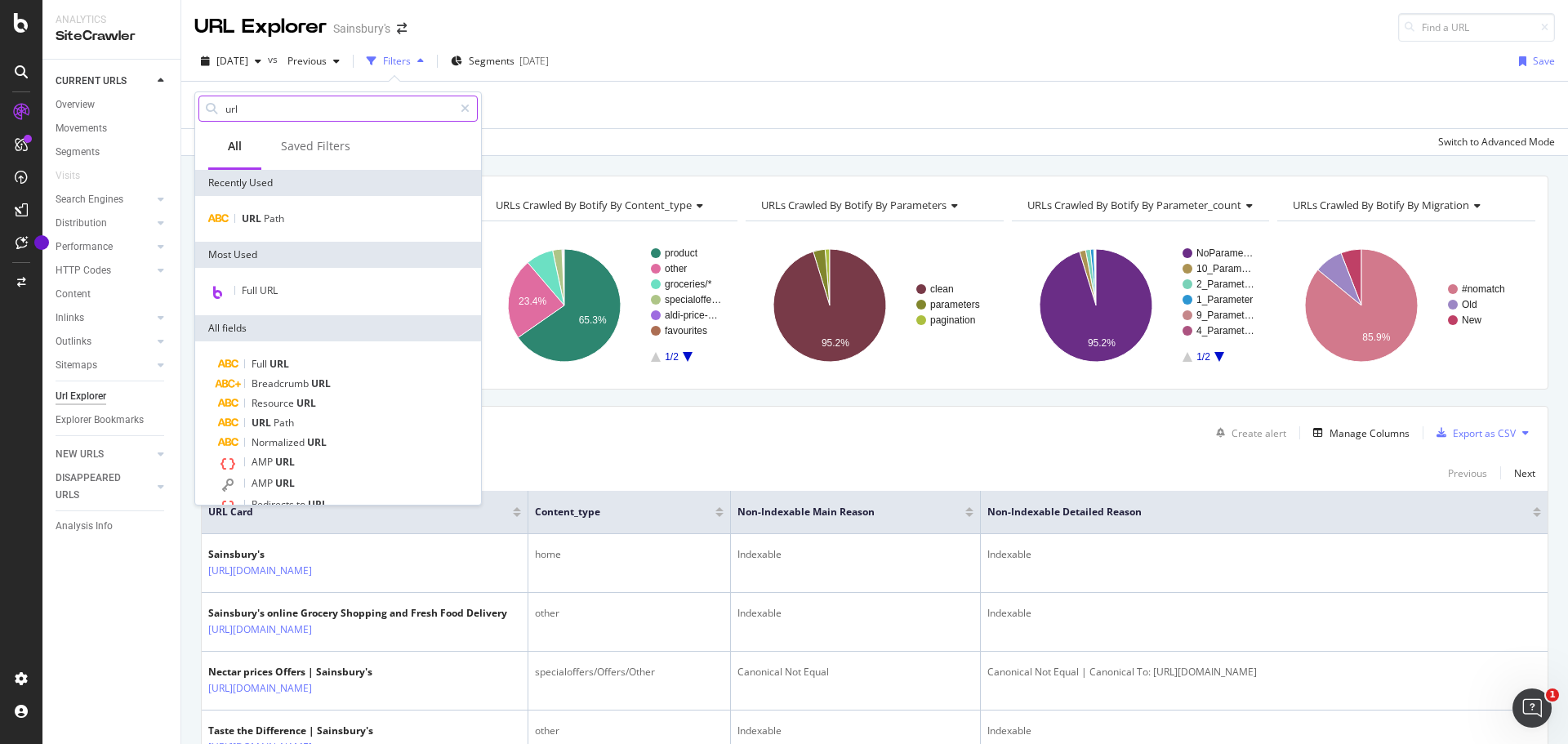
click at [358, 107] on input "url" at bounding box center [338, 108] width 229 height 25
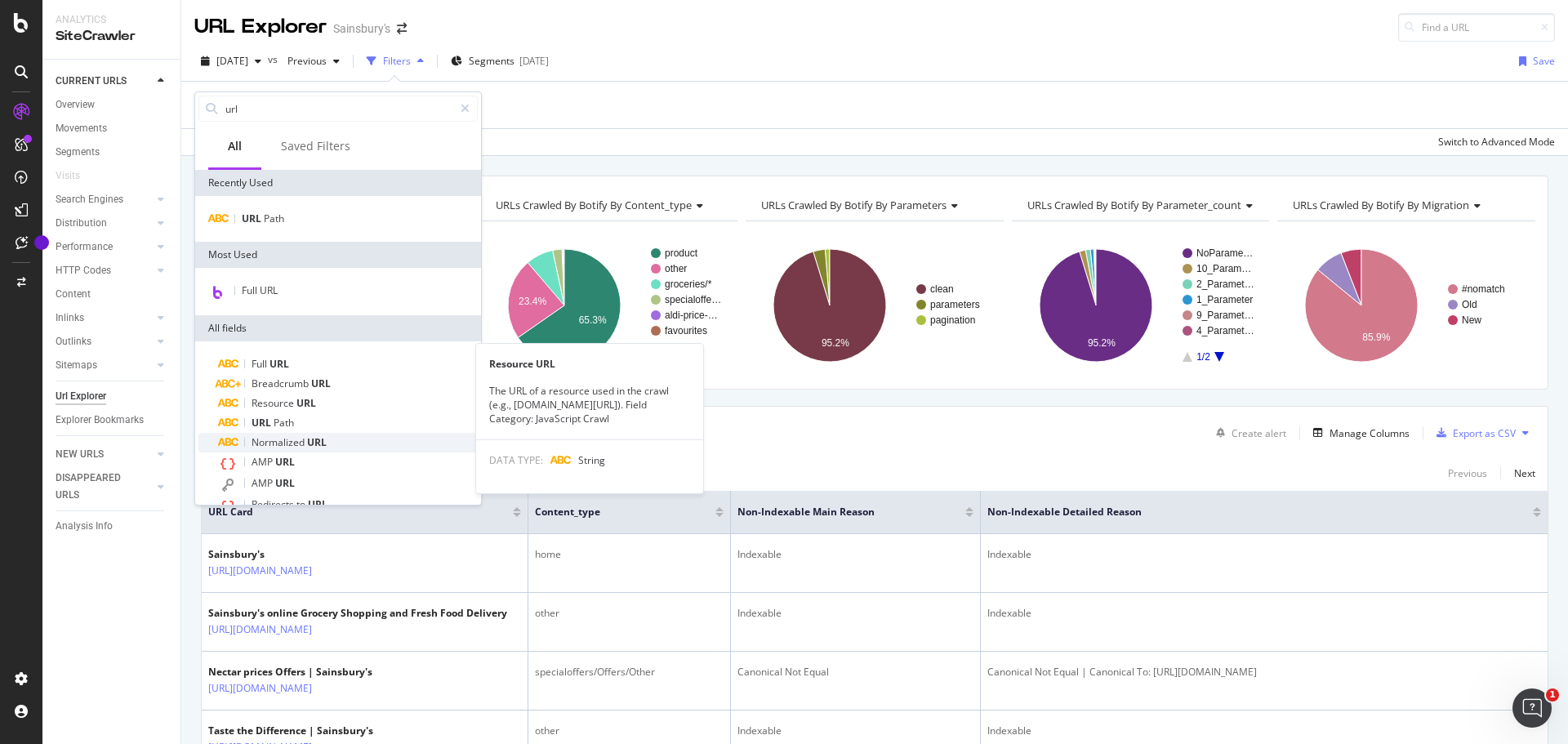
scroll to position [87, 0]
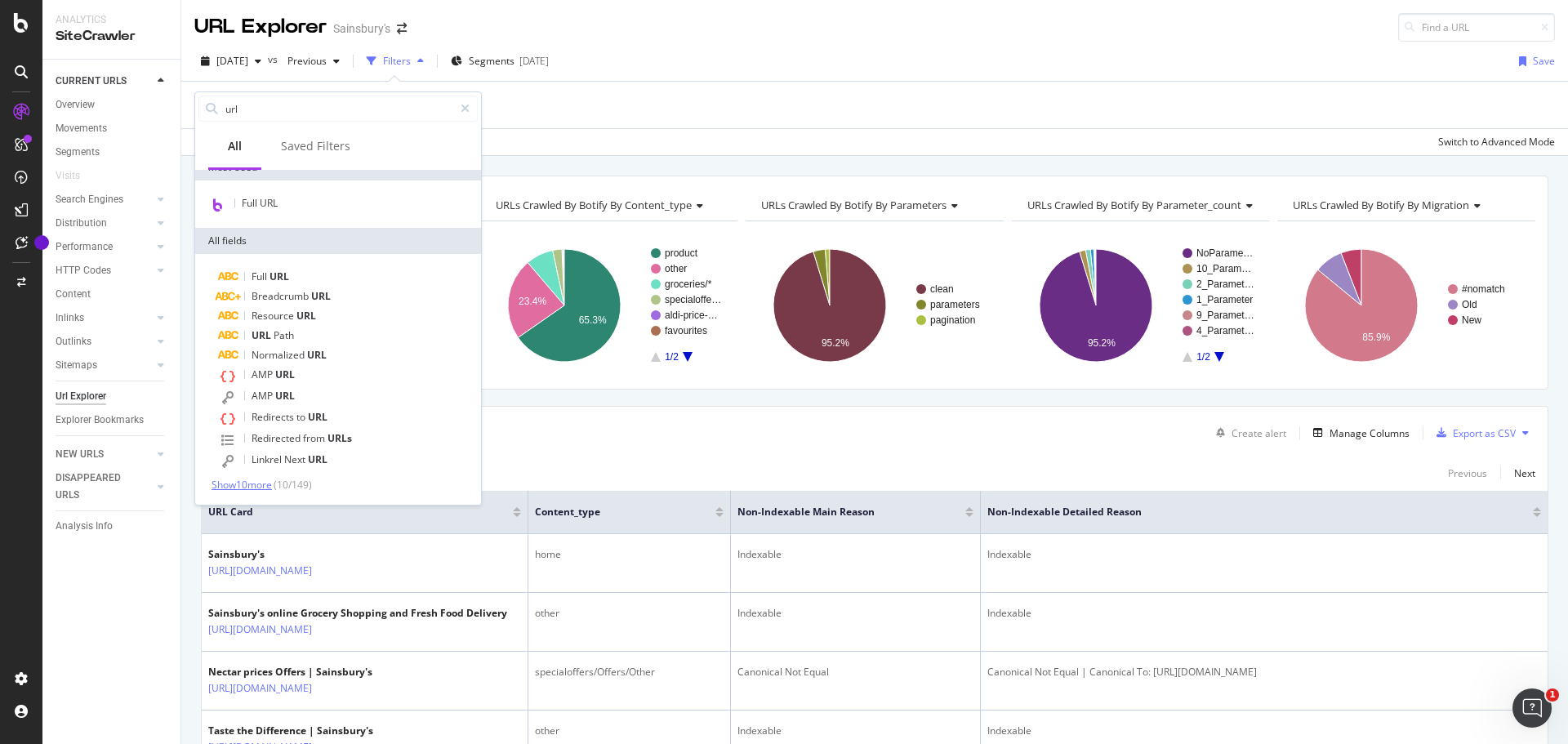
click at [247, 481] on span "Show 10 more" at bounding box center [242, 484] width 60 height 14
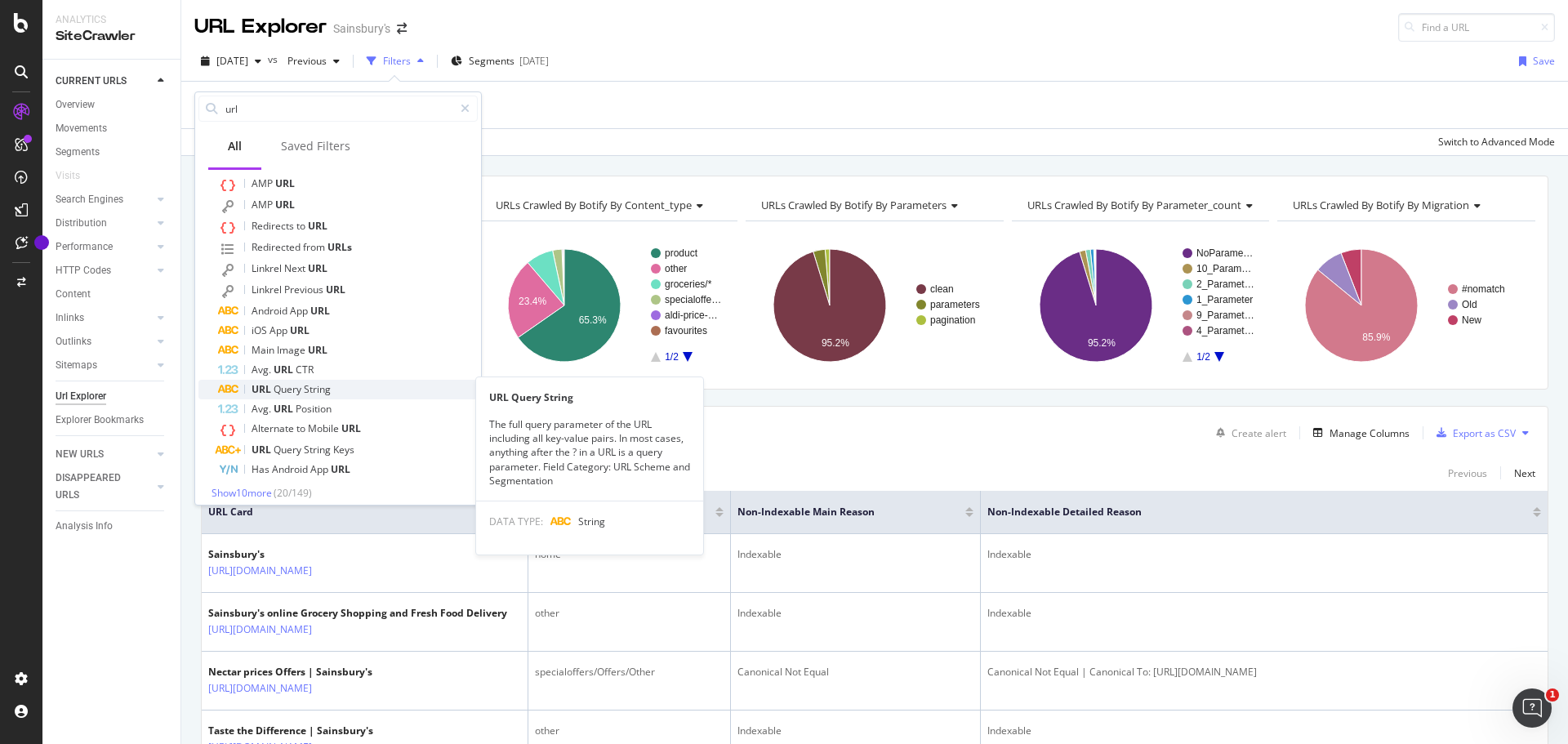
scroll to position [287, 0]
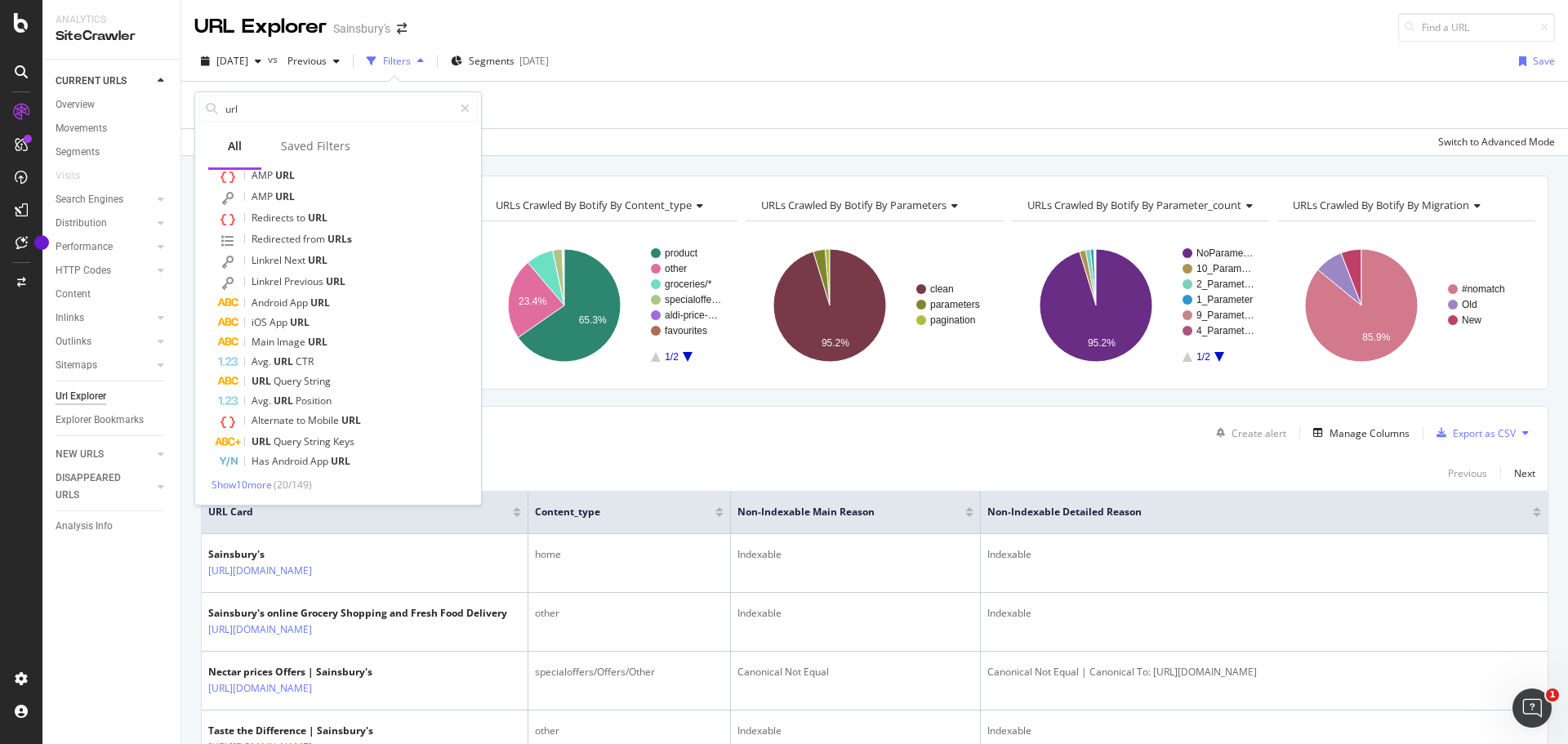
click at [280, 485] on span "( 20 / 149 )" at bounding box center [293, 484] width 38 height 14
click at [271, 481] on span "Show 10 more" at bounding box center [242, 484] width 60 height 14
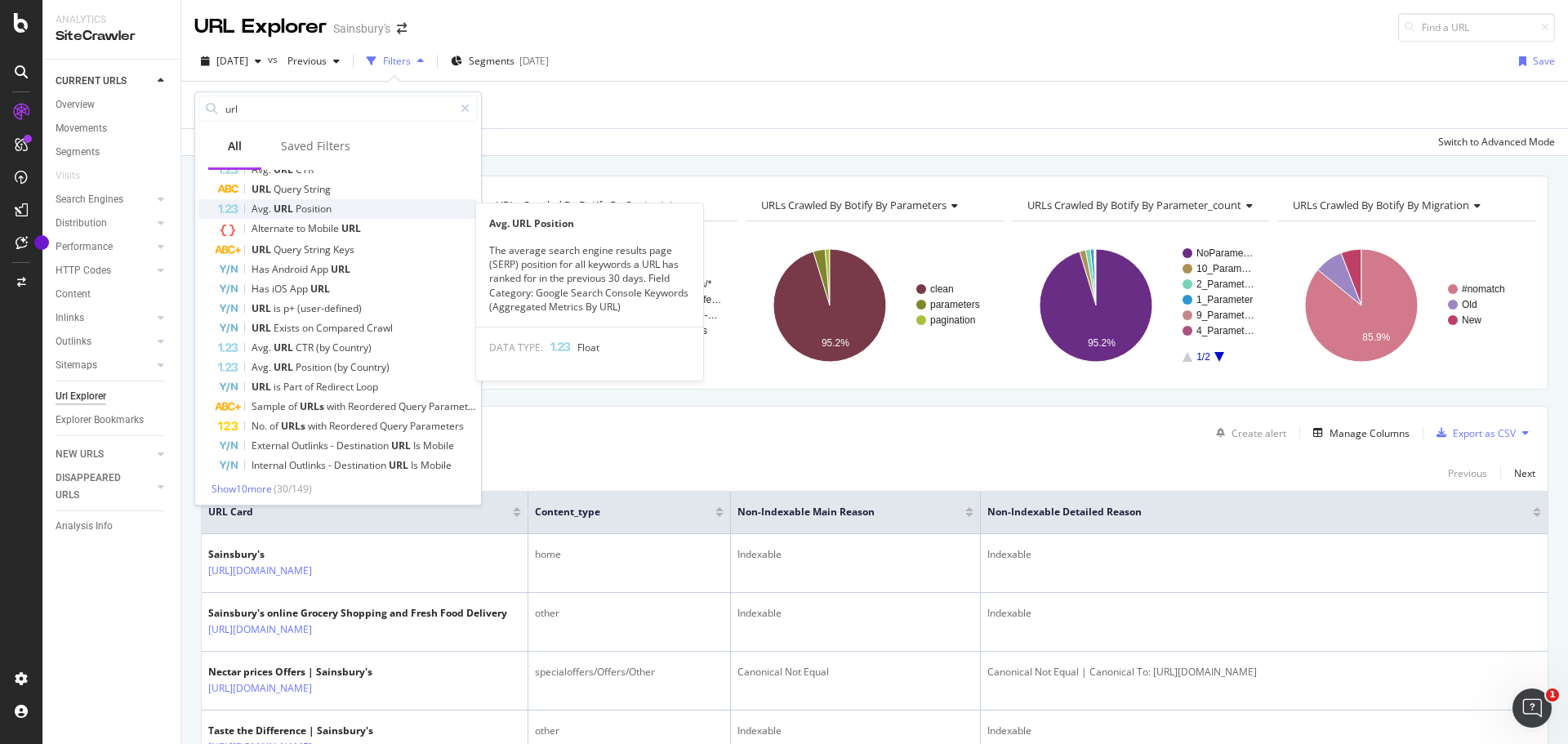
scroll to position [483, 0]
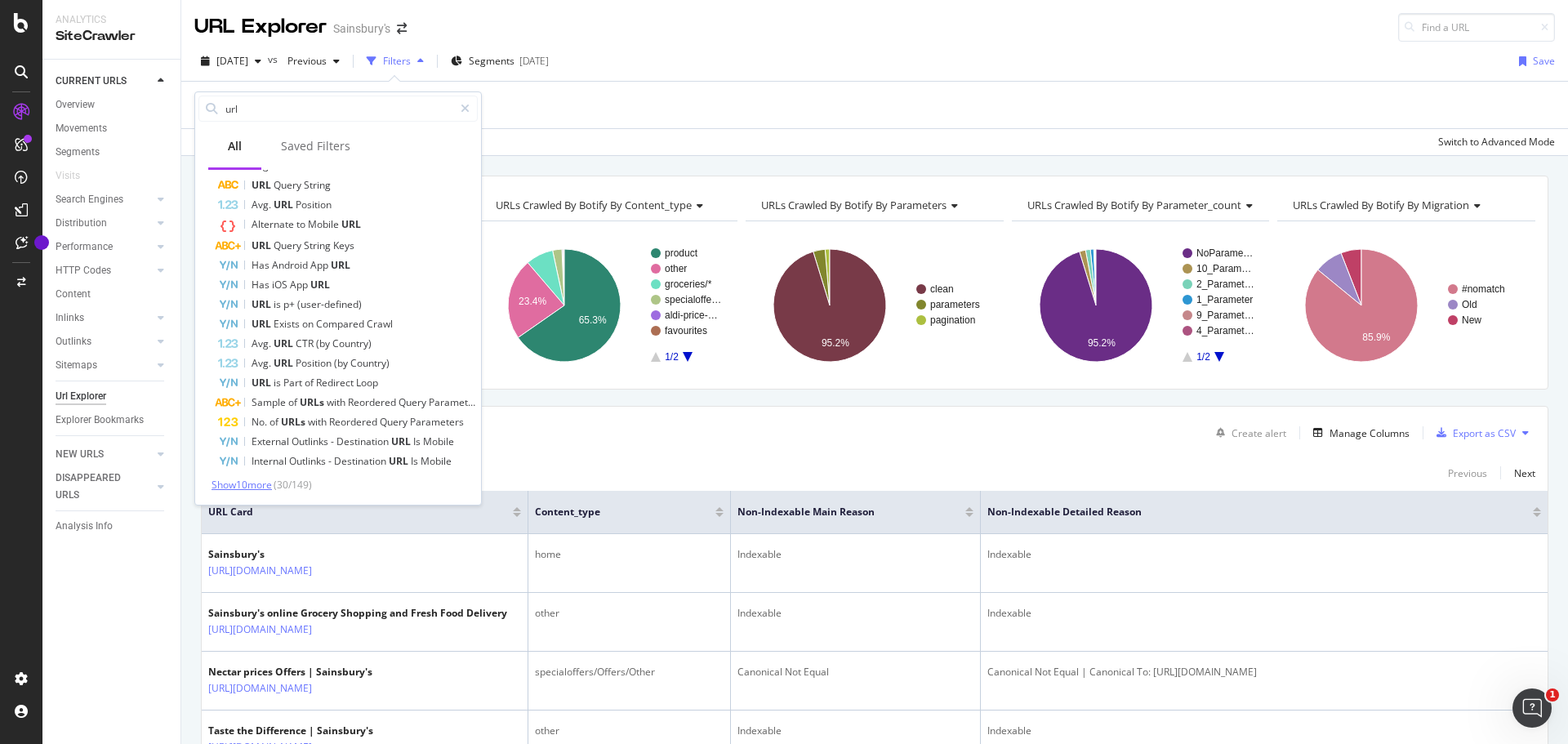
click at [267, 487] on span "Show 10 more" at bounding box center [242, 484] width 60 height 14
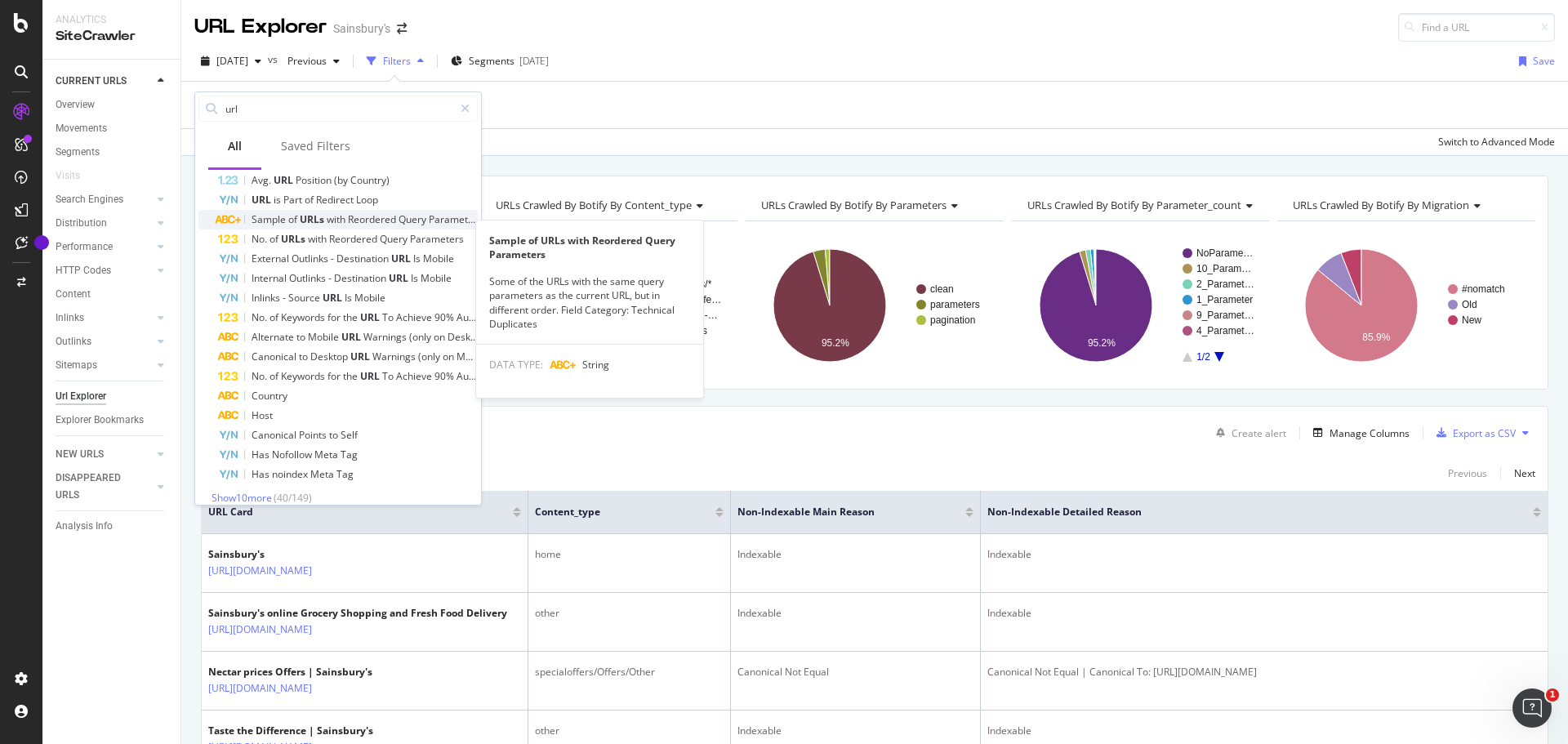
scroll to position [679, 0]
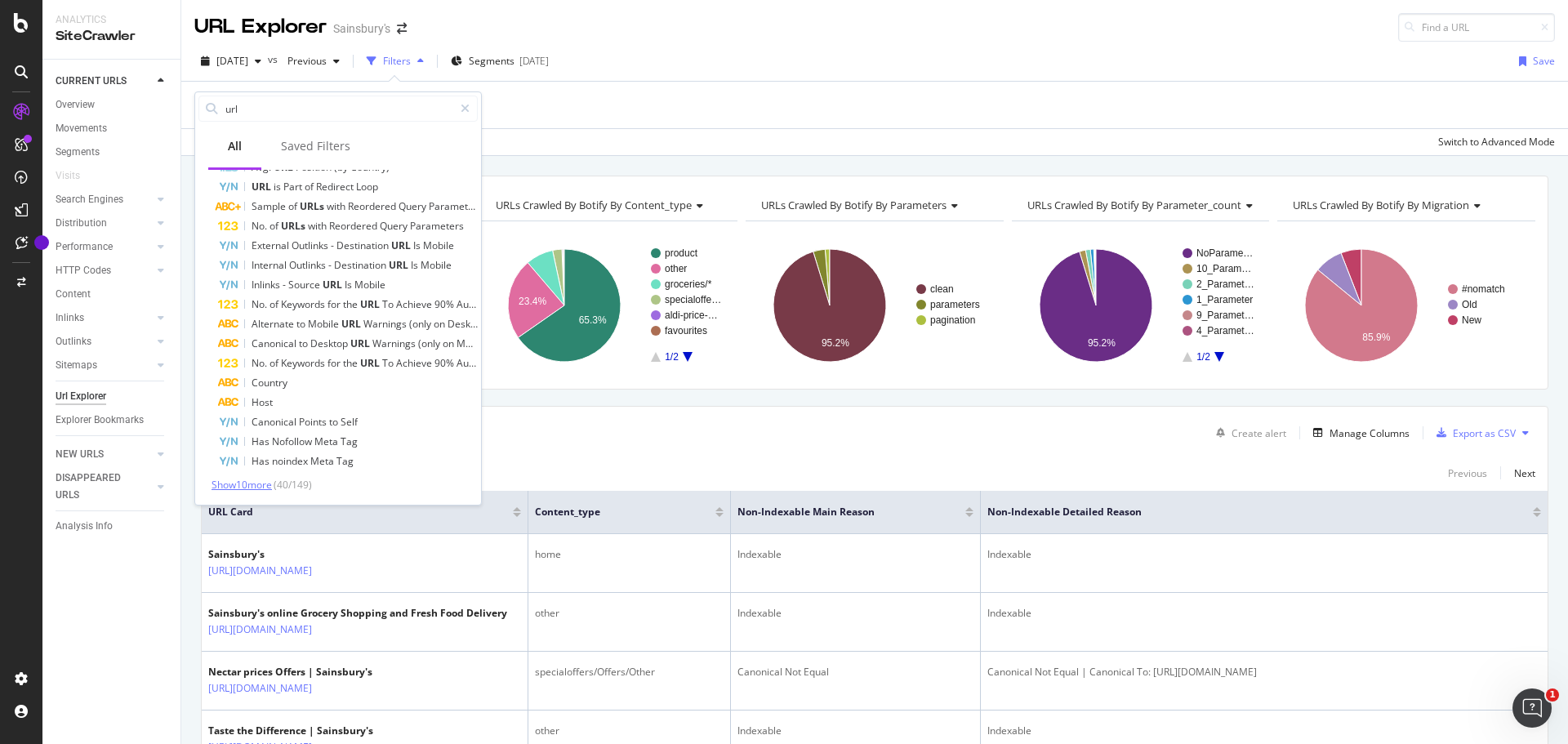
click at [262, 486] on span "Show 10 more" at bounding box center [242, 484] width 60 height 14
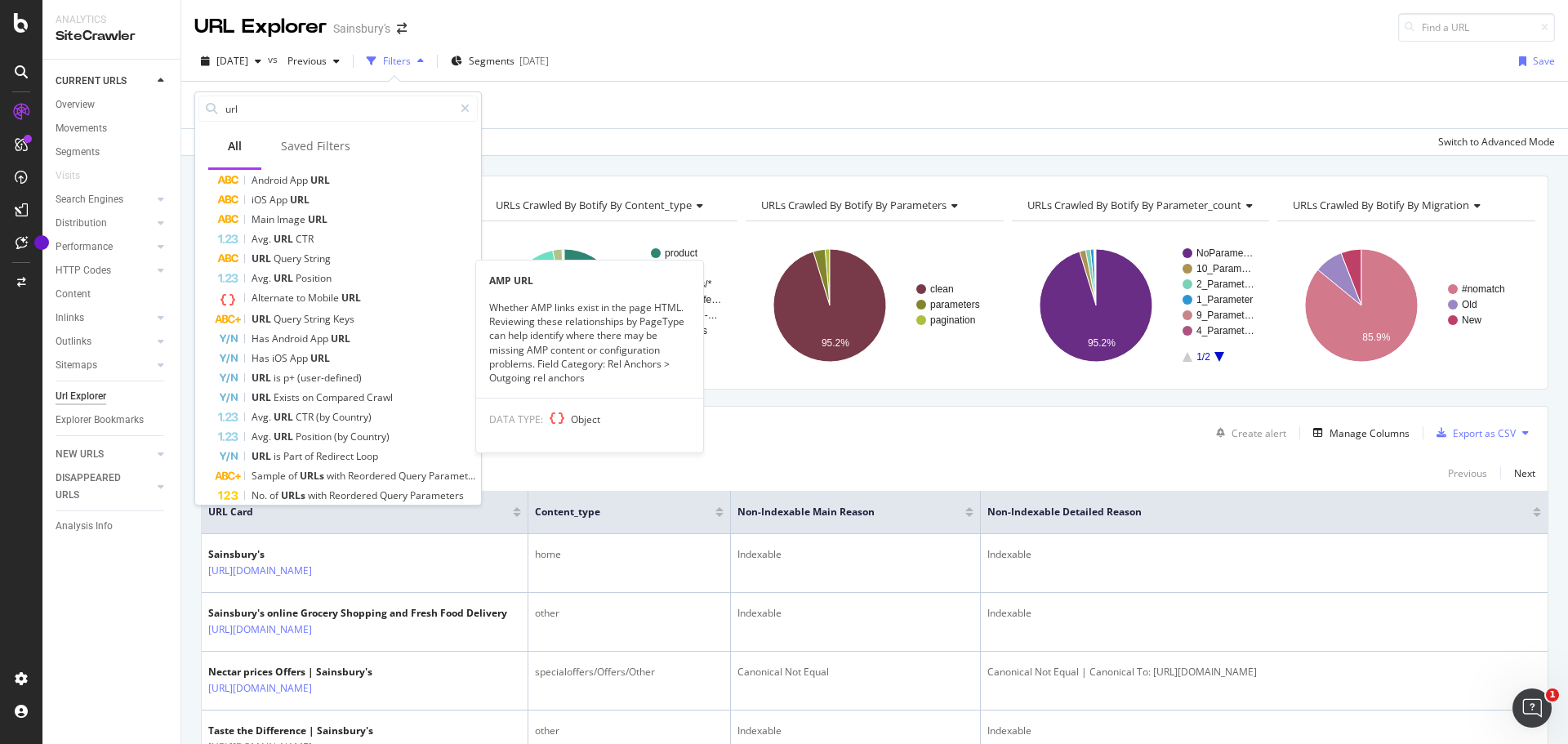
scroll to position [189, 0]
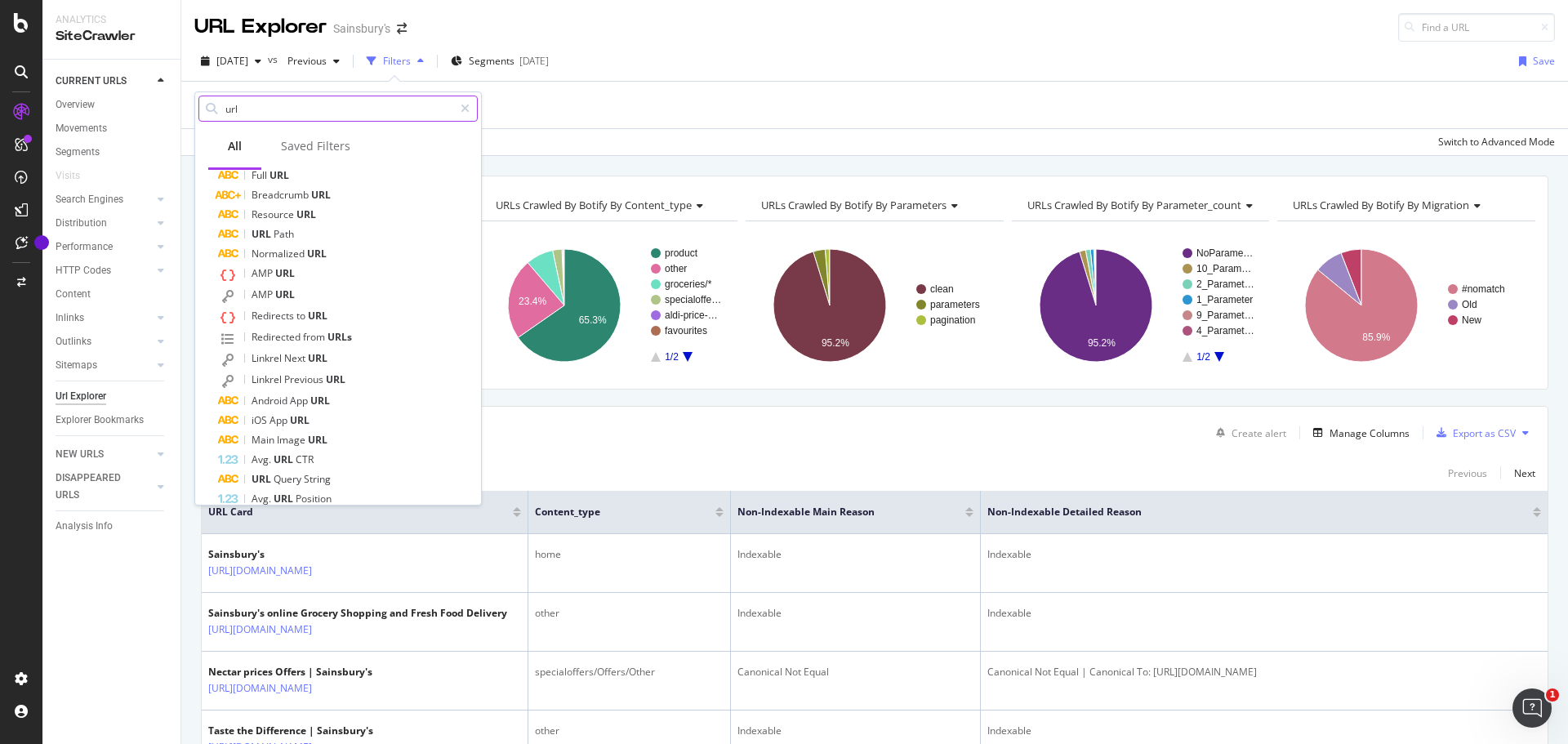
click at [264, 109] on input "url" at bounding box center [338, 108] width 229 height 25
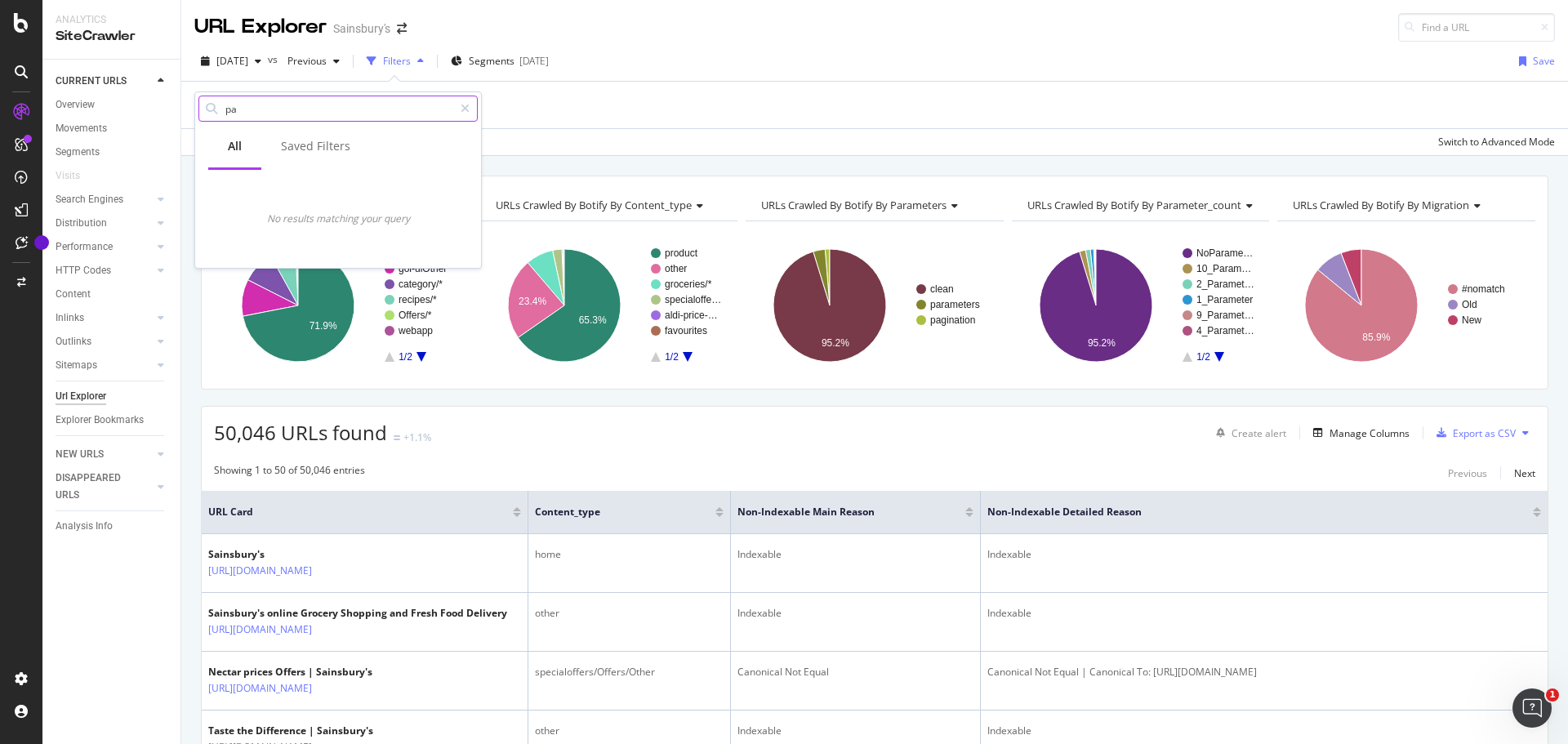
type input "p"
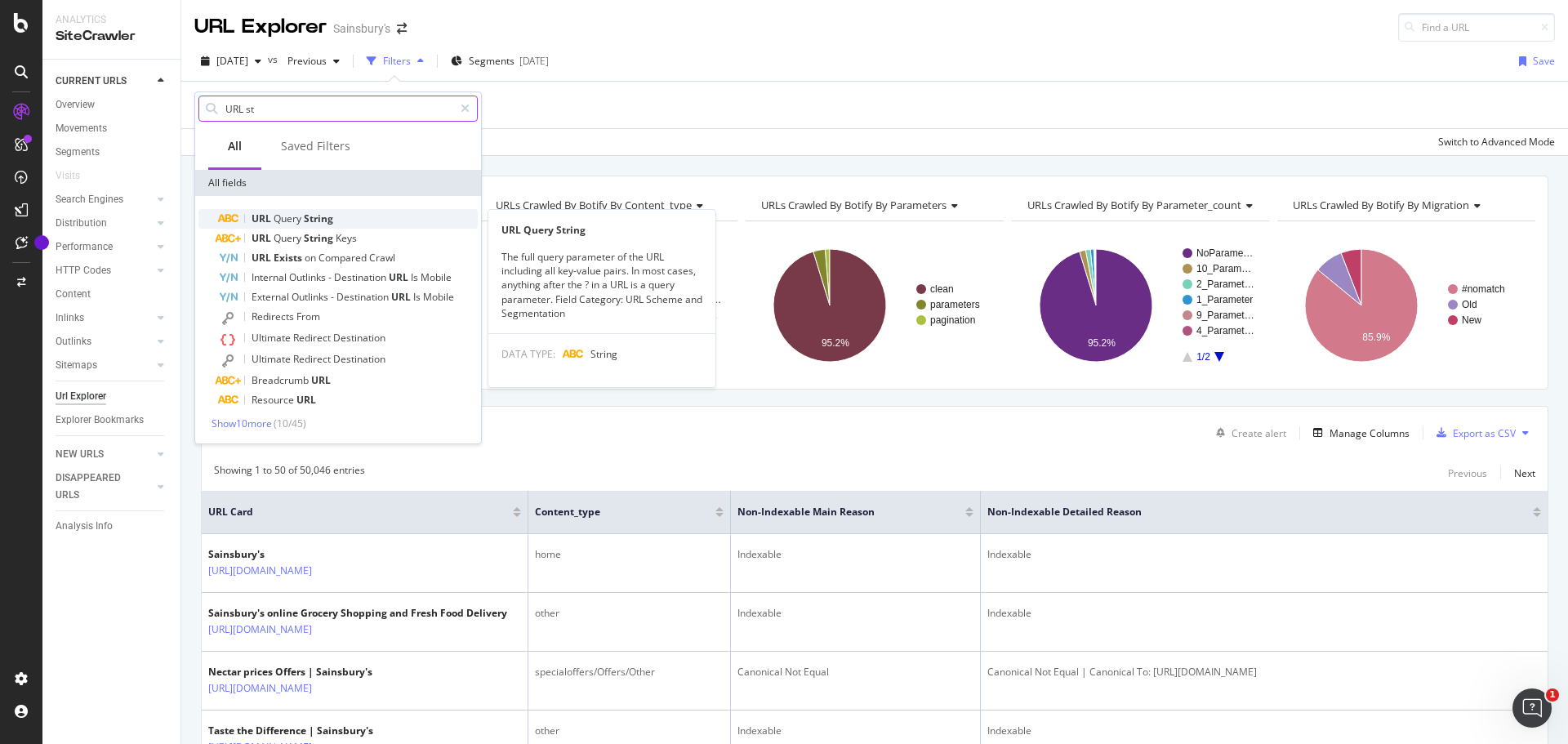
type input "URL st"
click at [334, 218] on div "URL Query String" at bounding box center [347, 218] width 259 height 19
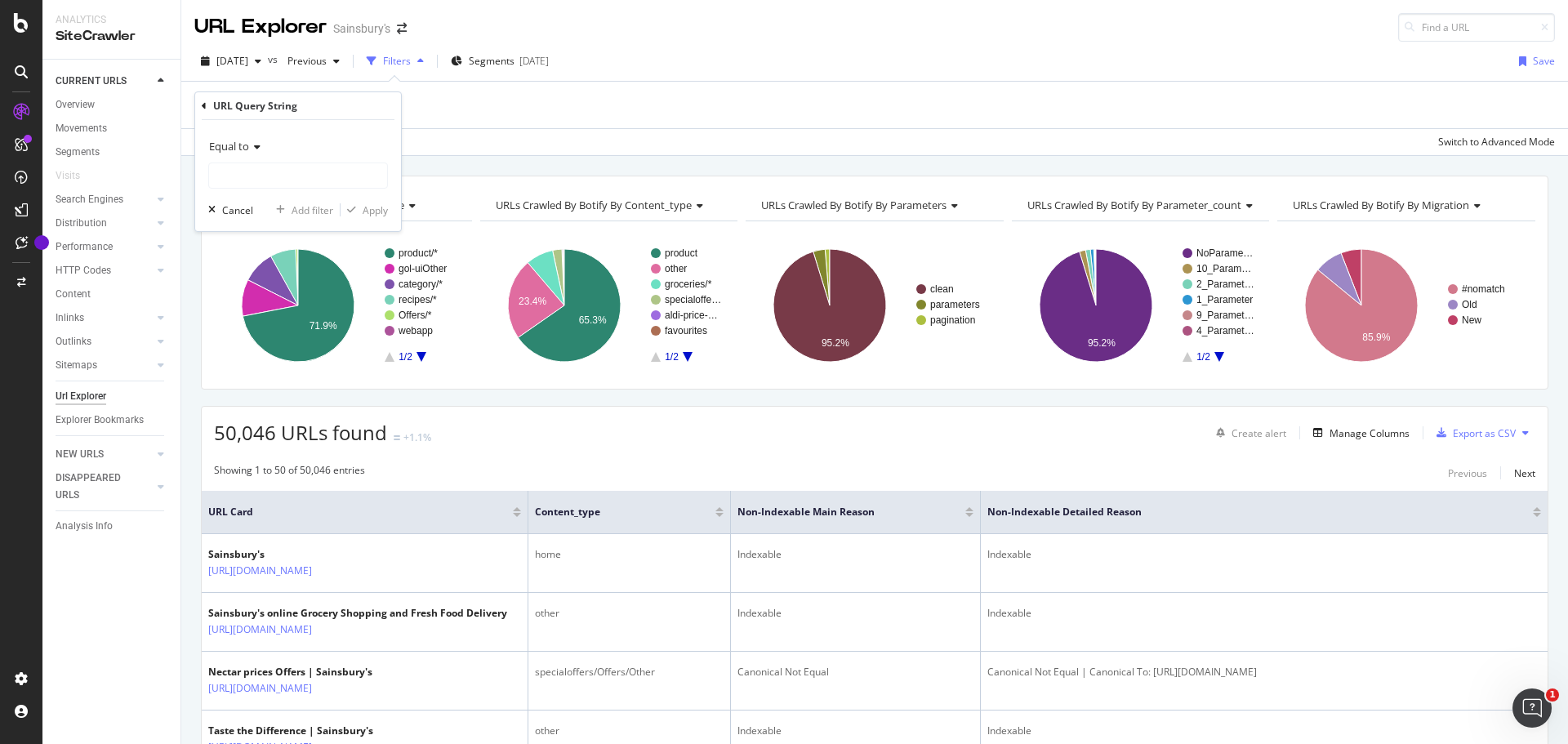
click at [326, 159] on div "Equal to" at bounding box center [298, 146] width 180 height 27
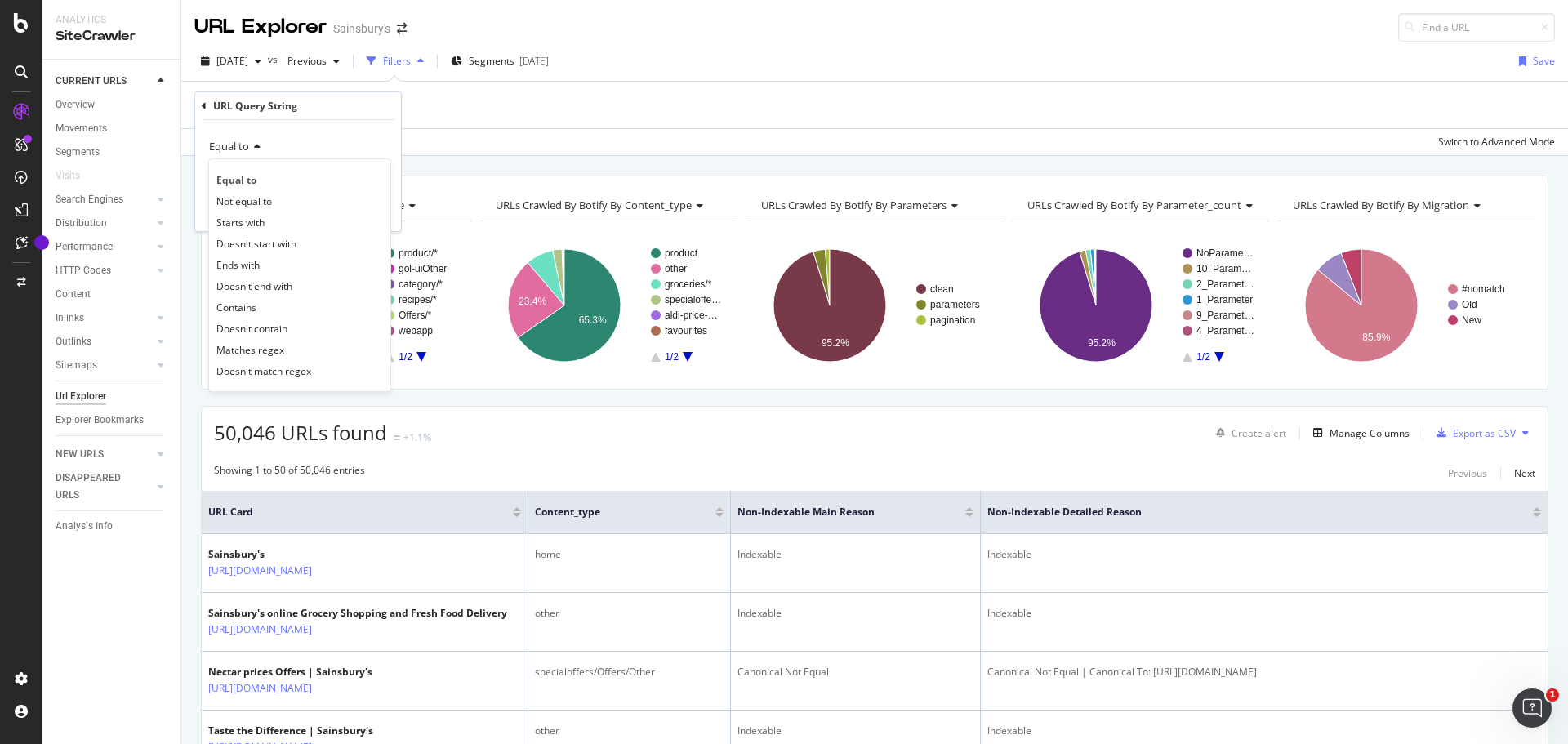
click at [347, 147] on div "Equal to" at bounding box center [298, 146] width 180 height 27
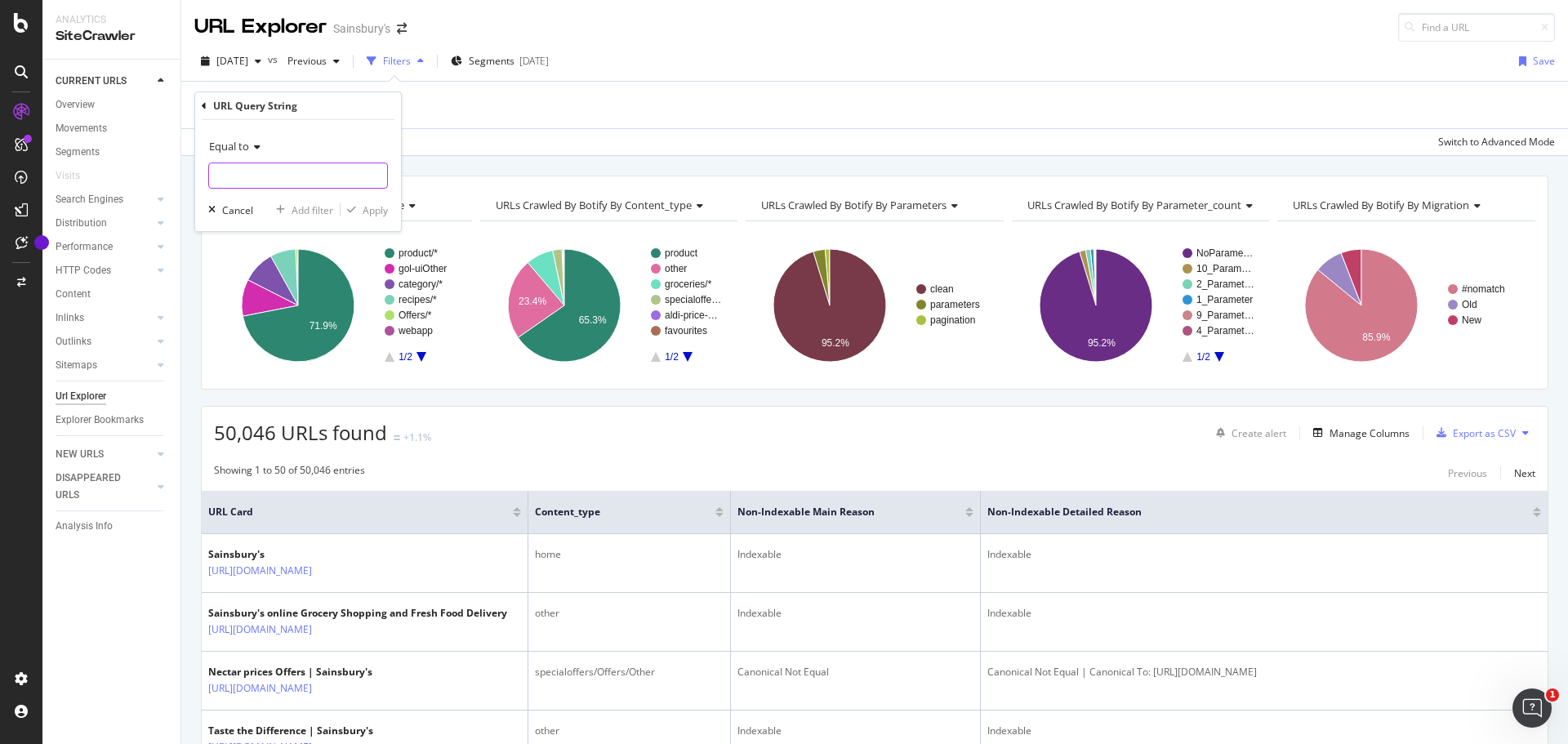
click at [310, 177] on input "text" at bounding box center [298, 175] width 178 height 27
paste input "dietary:suitable-for-vegetarians"
type input "dietary:suitable-for-vegetarians"
click at [360, 206] on div "button" at bounding box center [352, 210] width 22 height 10
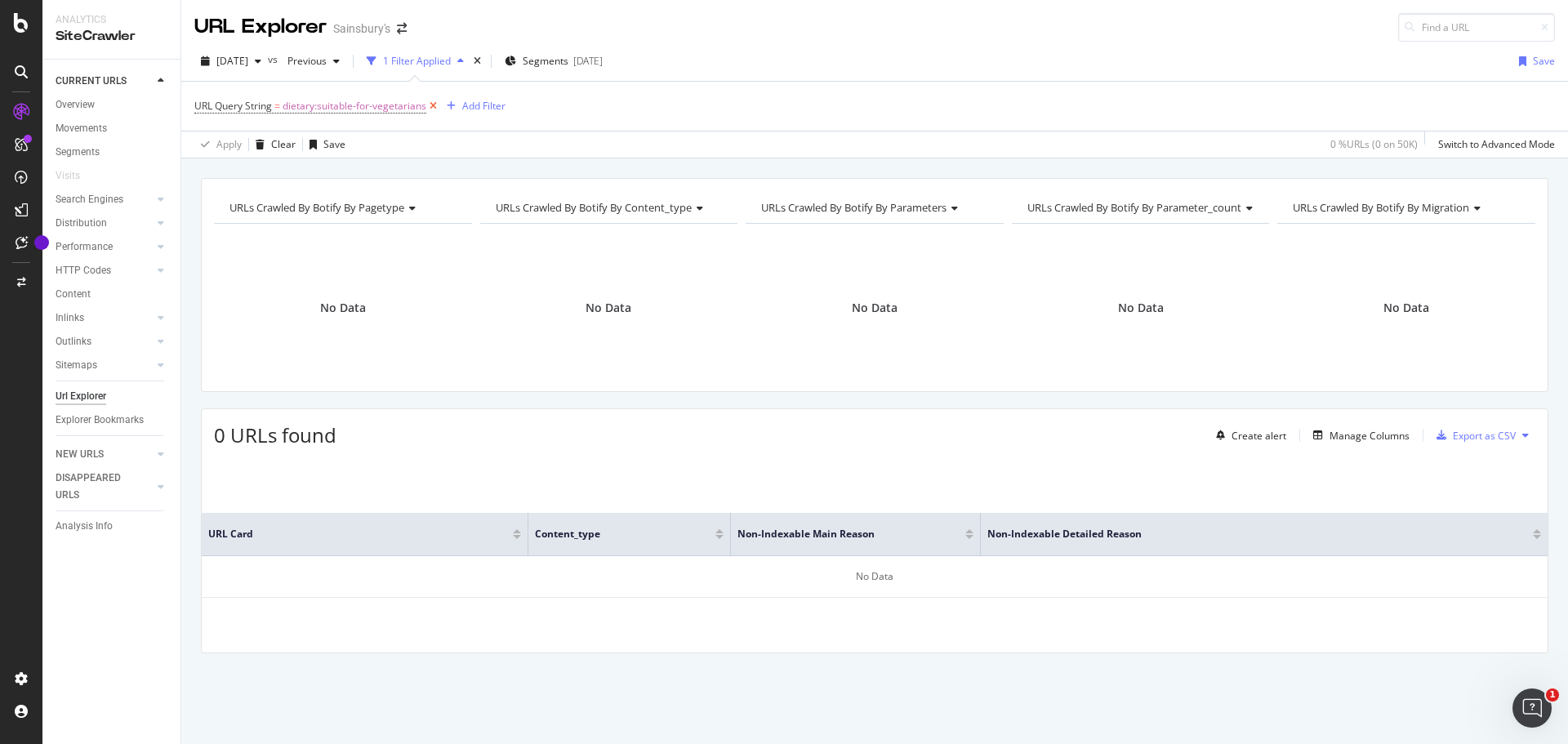
click at [438, 103] on icon at bounding box center [433, 106] width 14 height 16
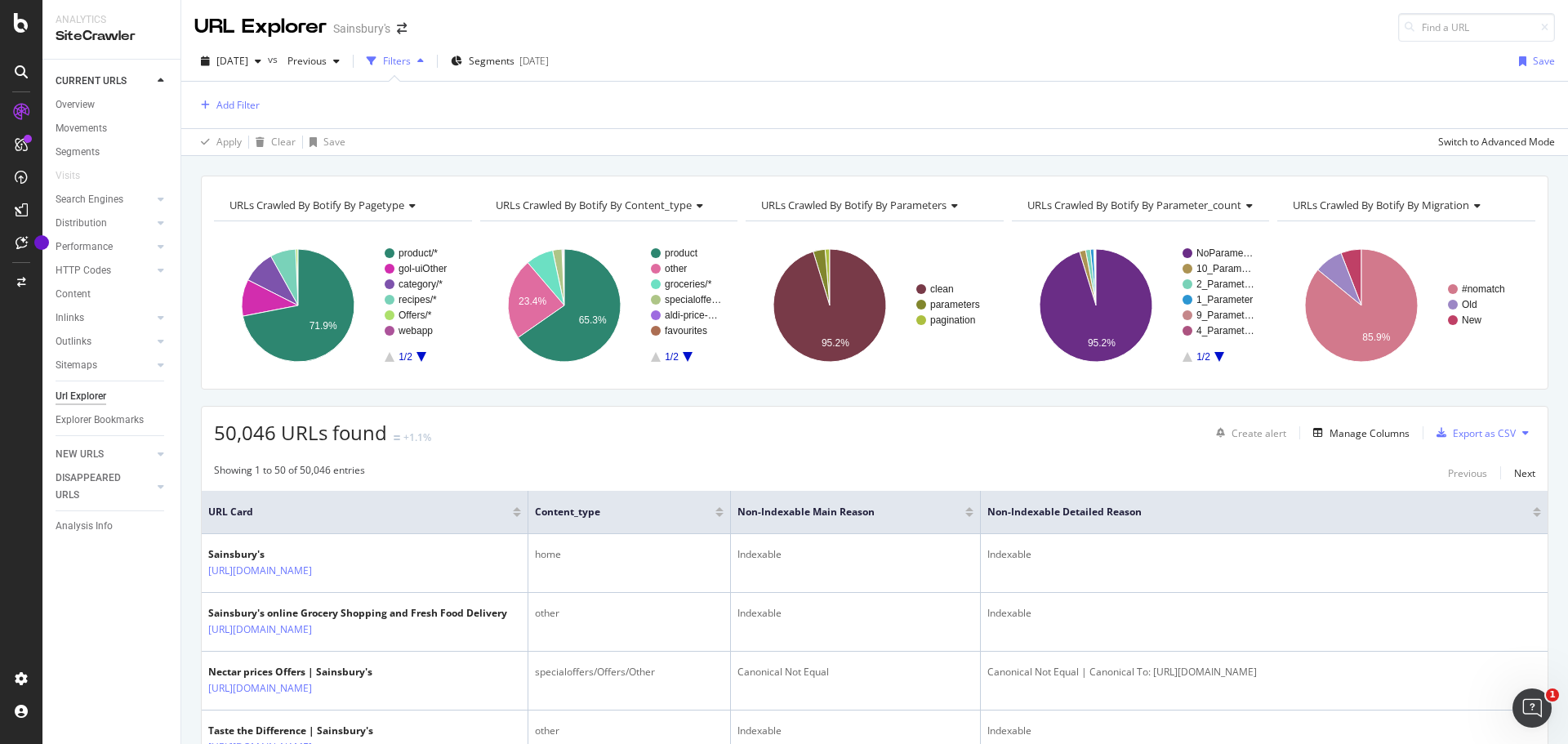
click at [683, 134] on div "Apply Clear Save Switch to Advanced Mode" at bounding box center [875, 141] width 1387 height 27
click at [1330, 437] on div "Manage Columns" at bounding box center [1369, 432] width 80 height 14
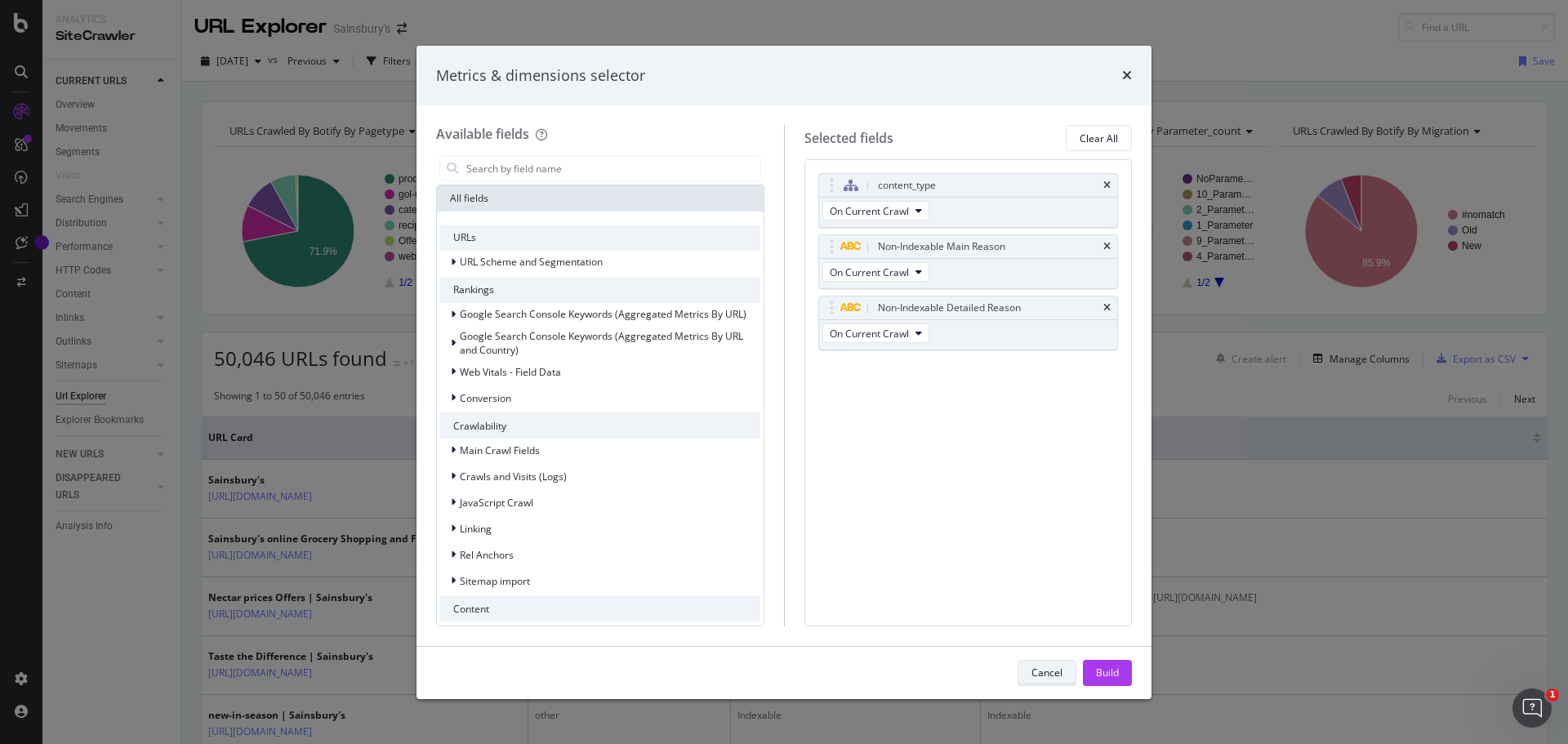
click at [1019, 669] on button "Cancel" at bounding box center [1047, 673] width 59 height 27
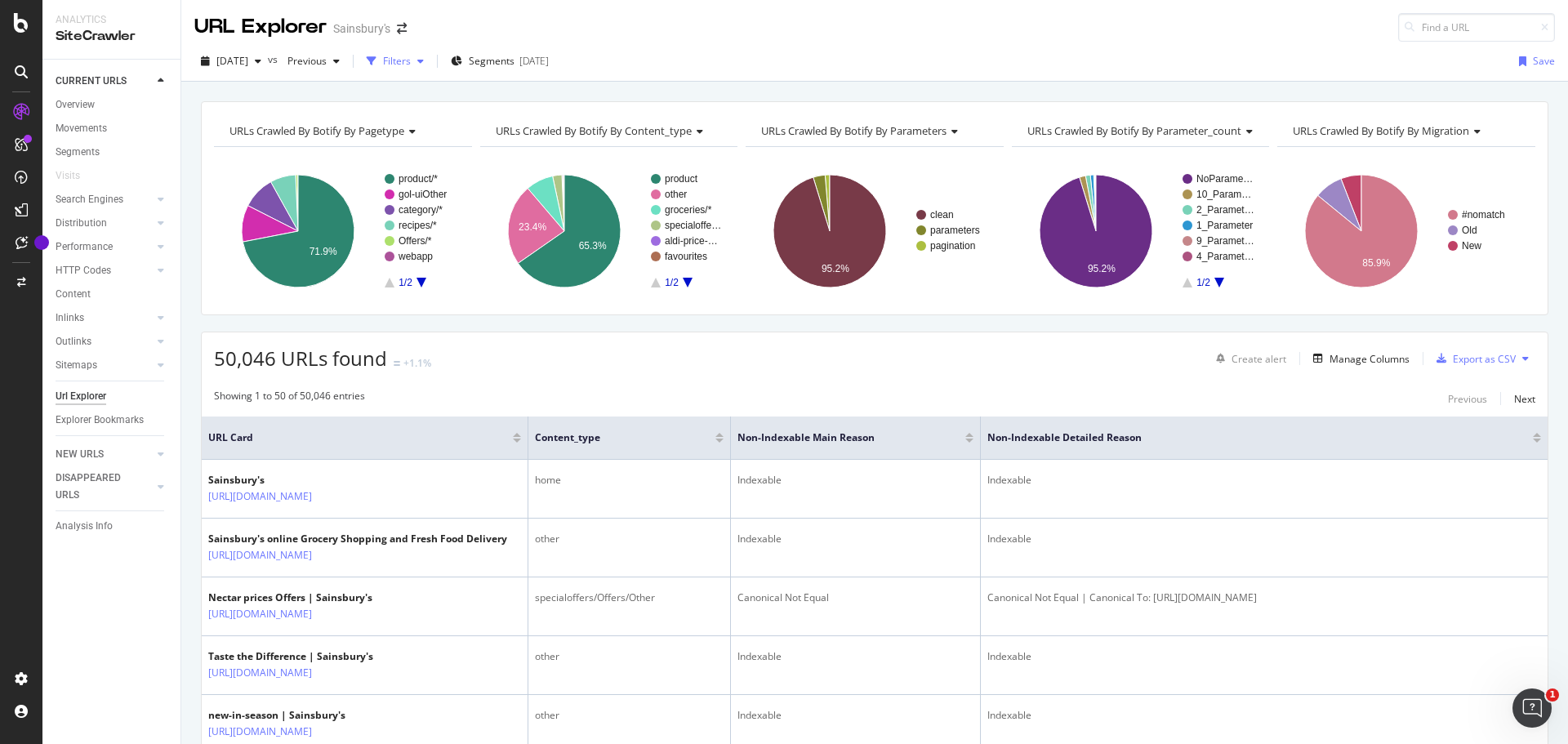
click at [431, 64] on div "button" at bounding box center [420, 61] width 19 height 10
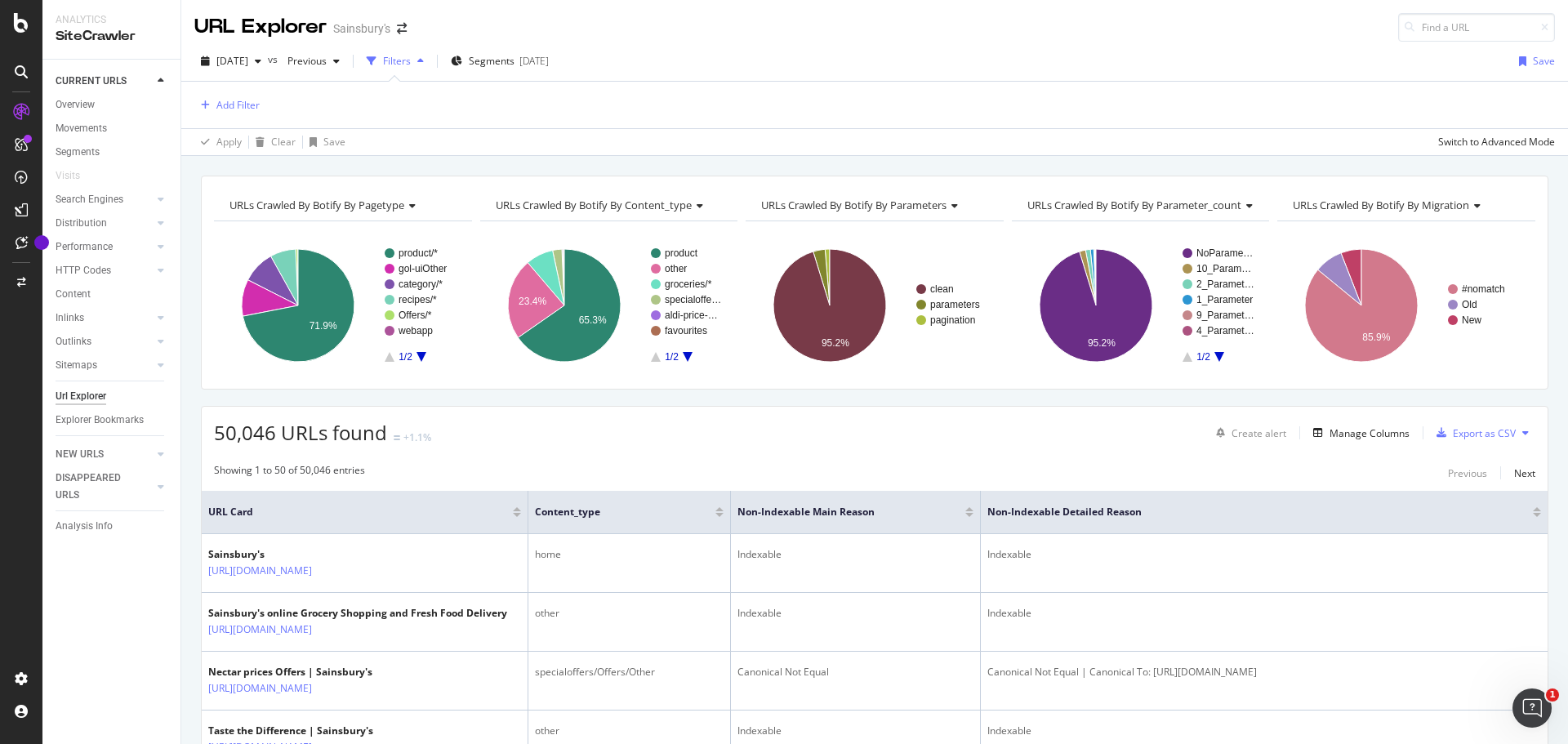
click at [268, 108] on div "Add Filter" at bounding box center [874, 104] width 1361 height 47
click at [259, 109] on div "Add Filter" at bounding box center [237, 104] width 43 height 14
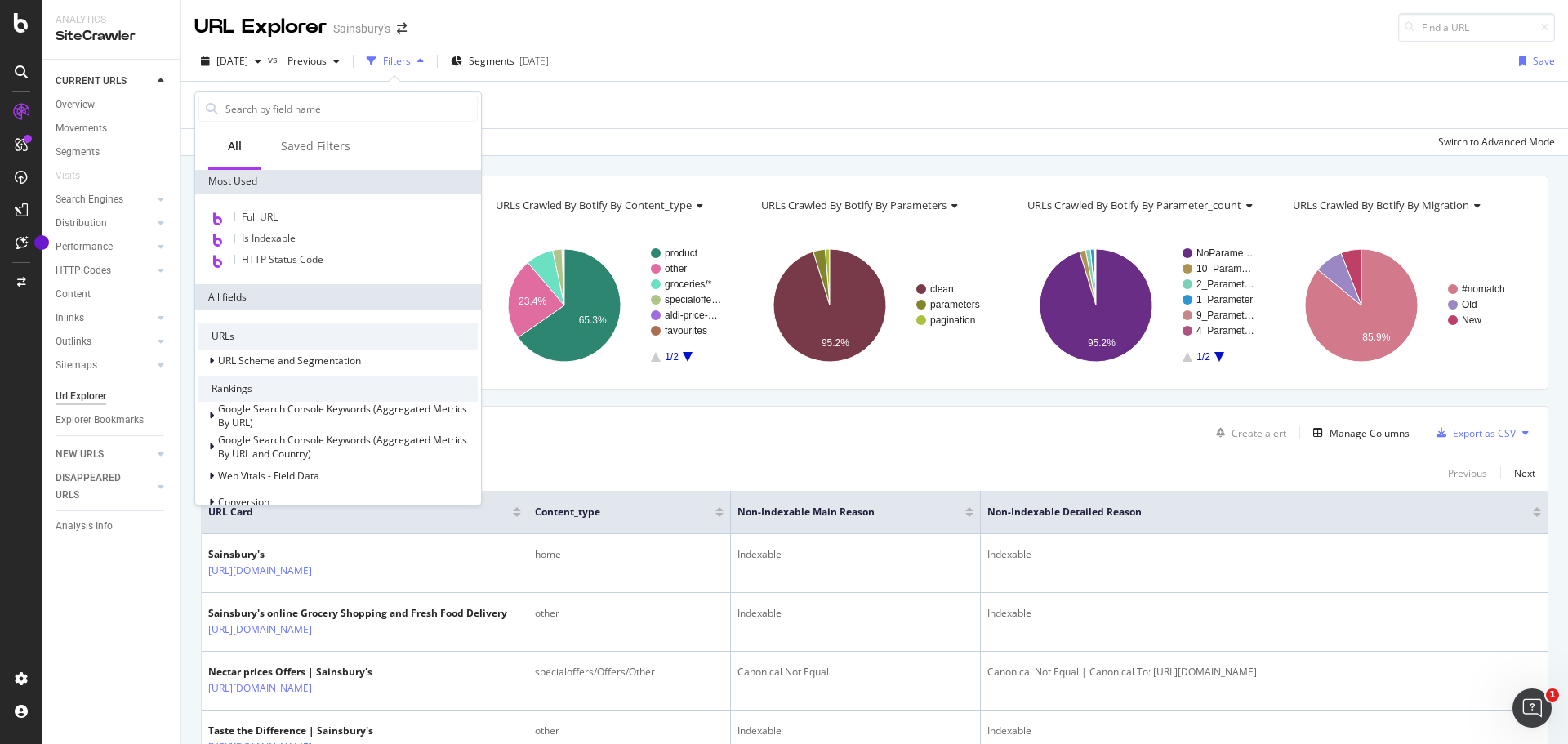
scroll to position [163, 0]
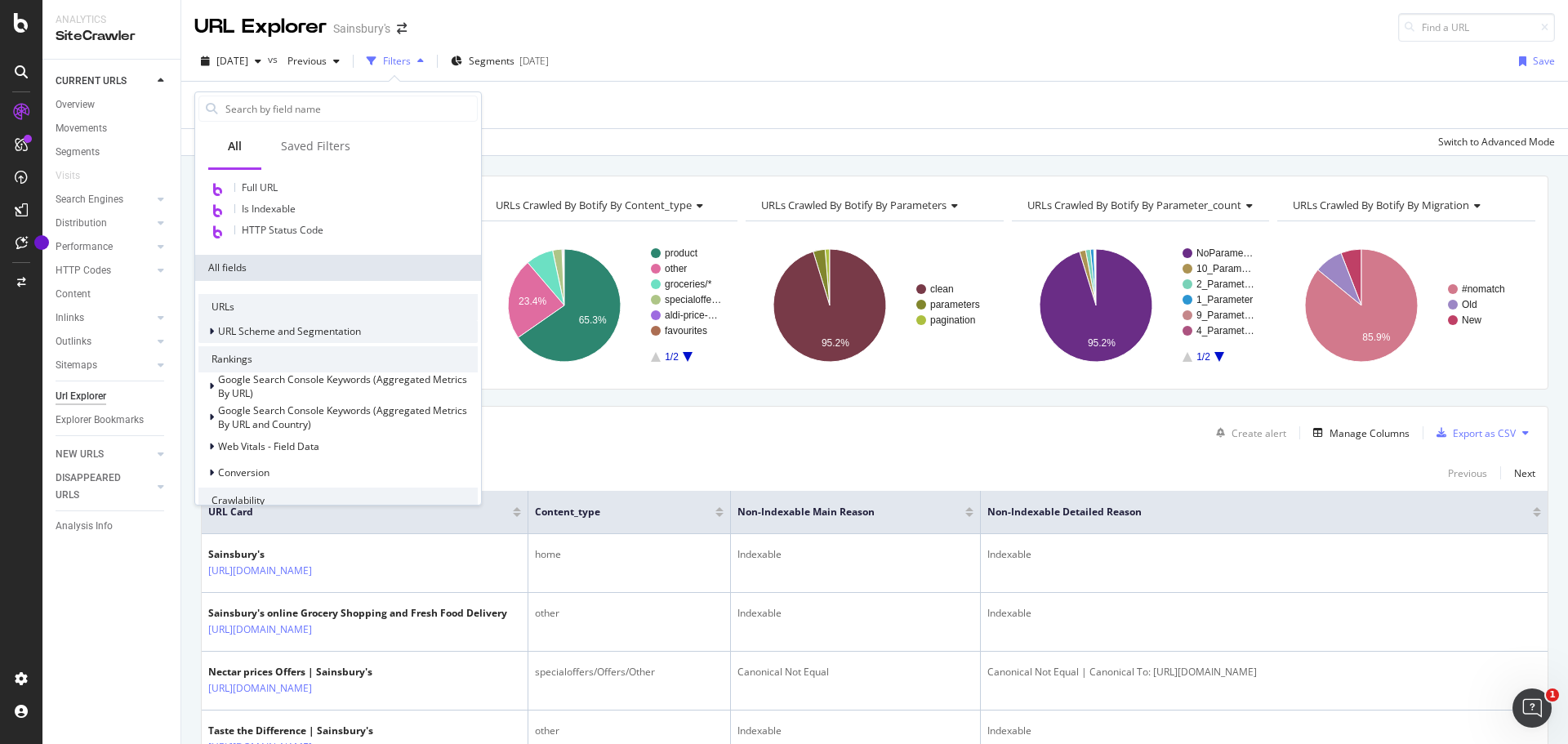
click at [270, 329] on span "URL Scheme and Segmentation" at bounding box center [290, 331] width 143 height 14
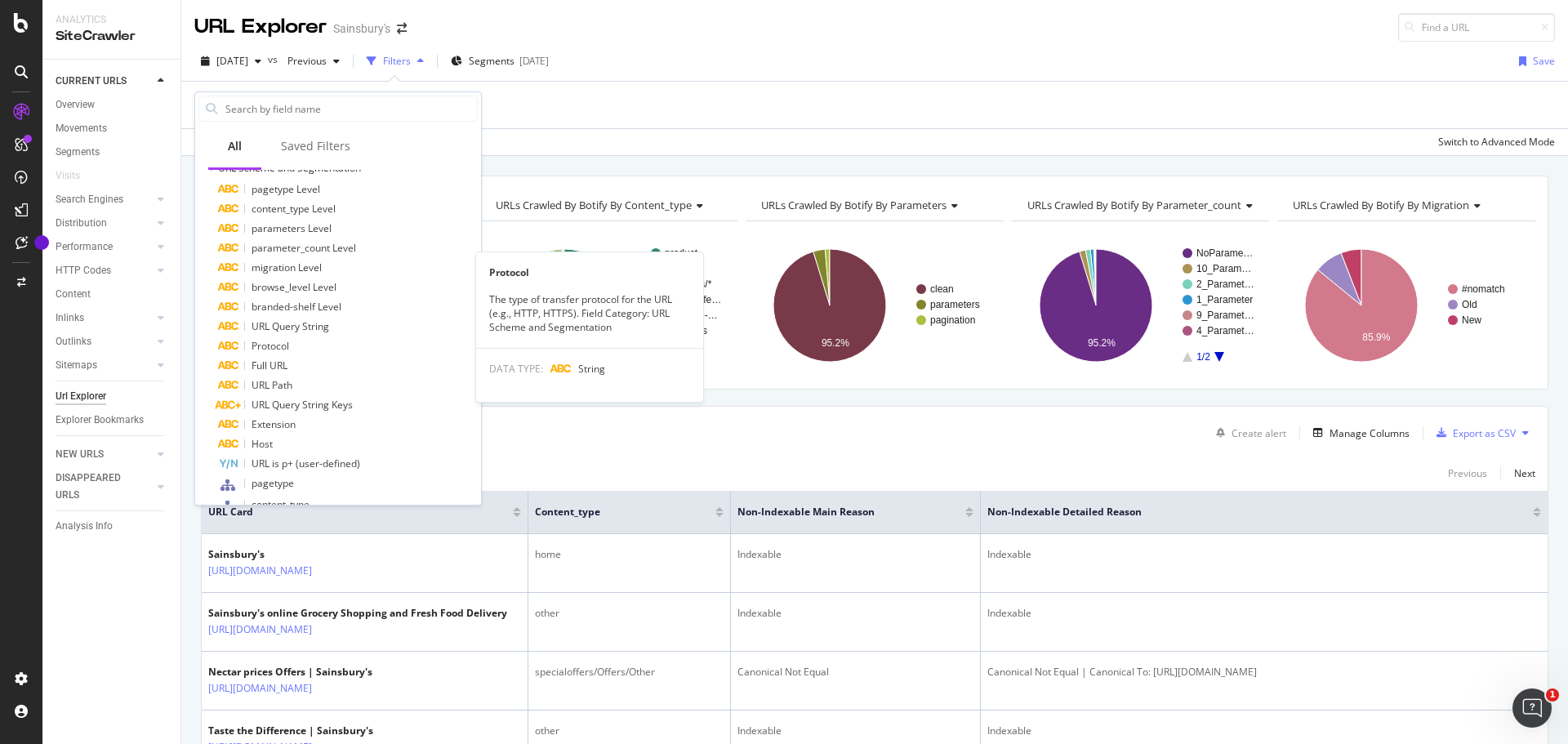
scroll to position [490, 0]
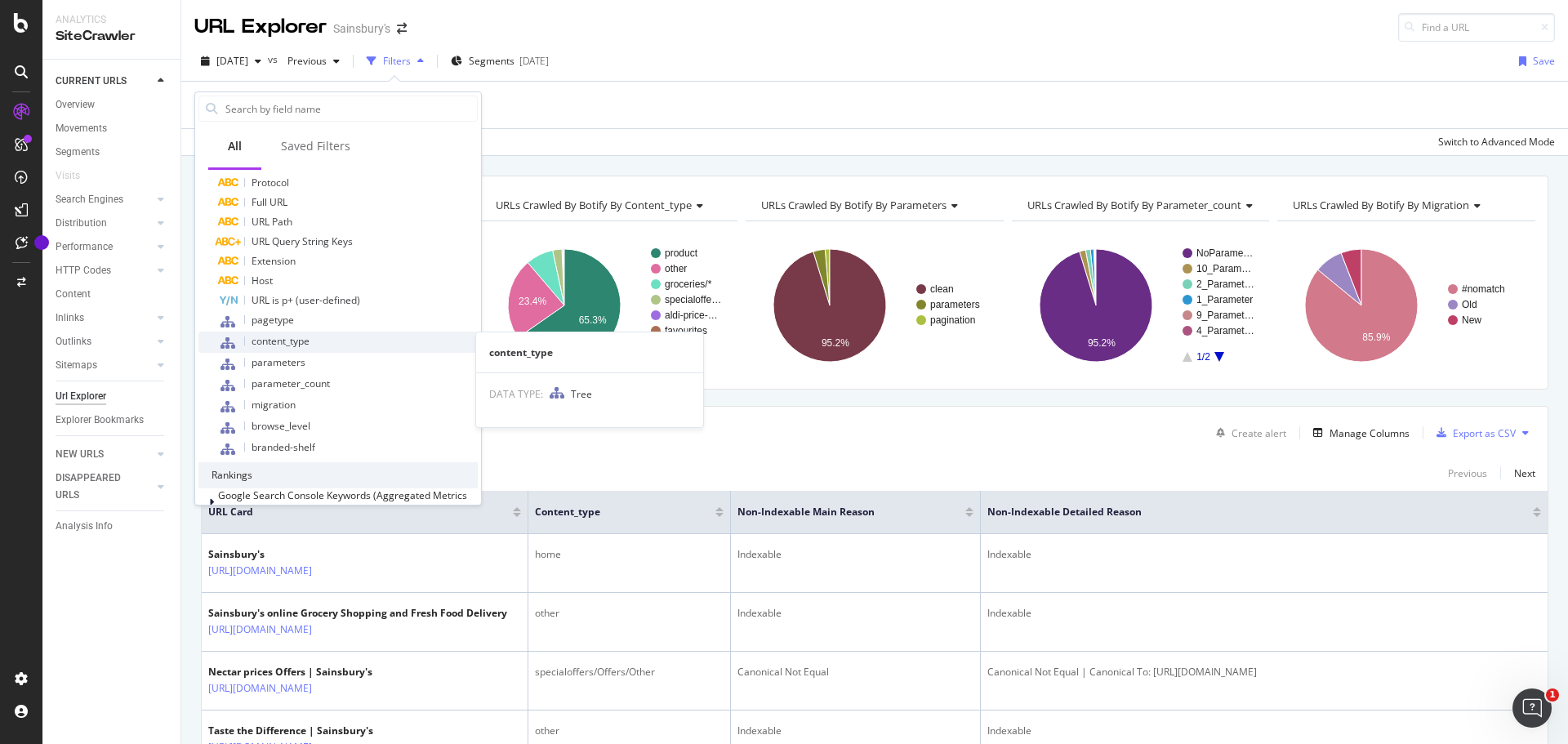
click at [350, 347] on div "content_type" at bounding box center [347, 342] width 259 height 21
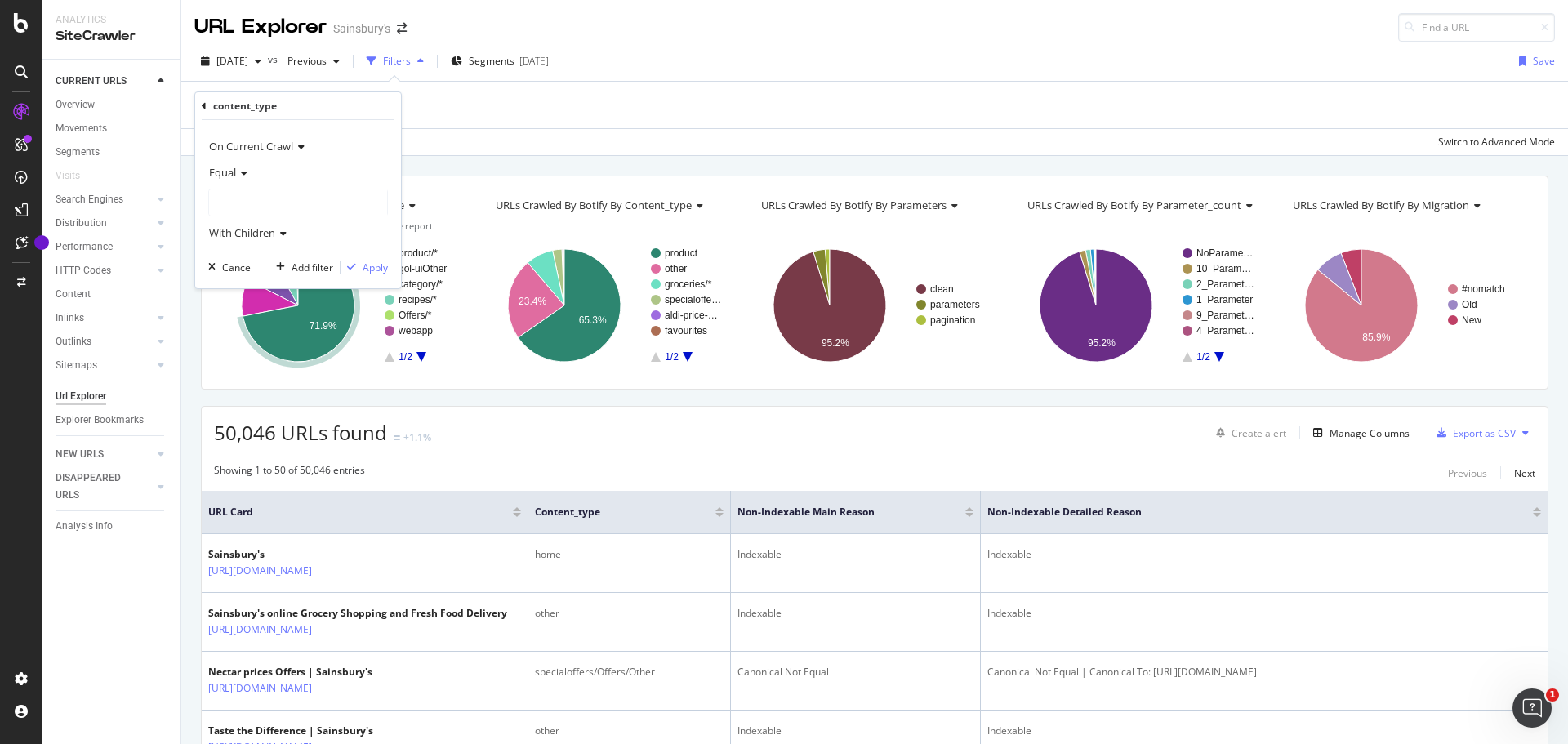
click at [236, 178] on span "Equal" at bounding box center [222, 172] width 27 height 15
click at [283, 139] on span "On Current Crawl" at bounding box center [251, 147] width 84 height 15
click at [427, 137] on div "Apply Clear Save Switch to Advanced Mode" at bounding box center [875, 141] width 1387 height 27
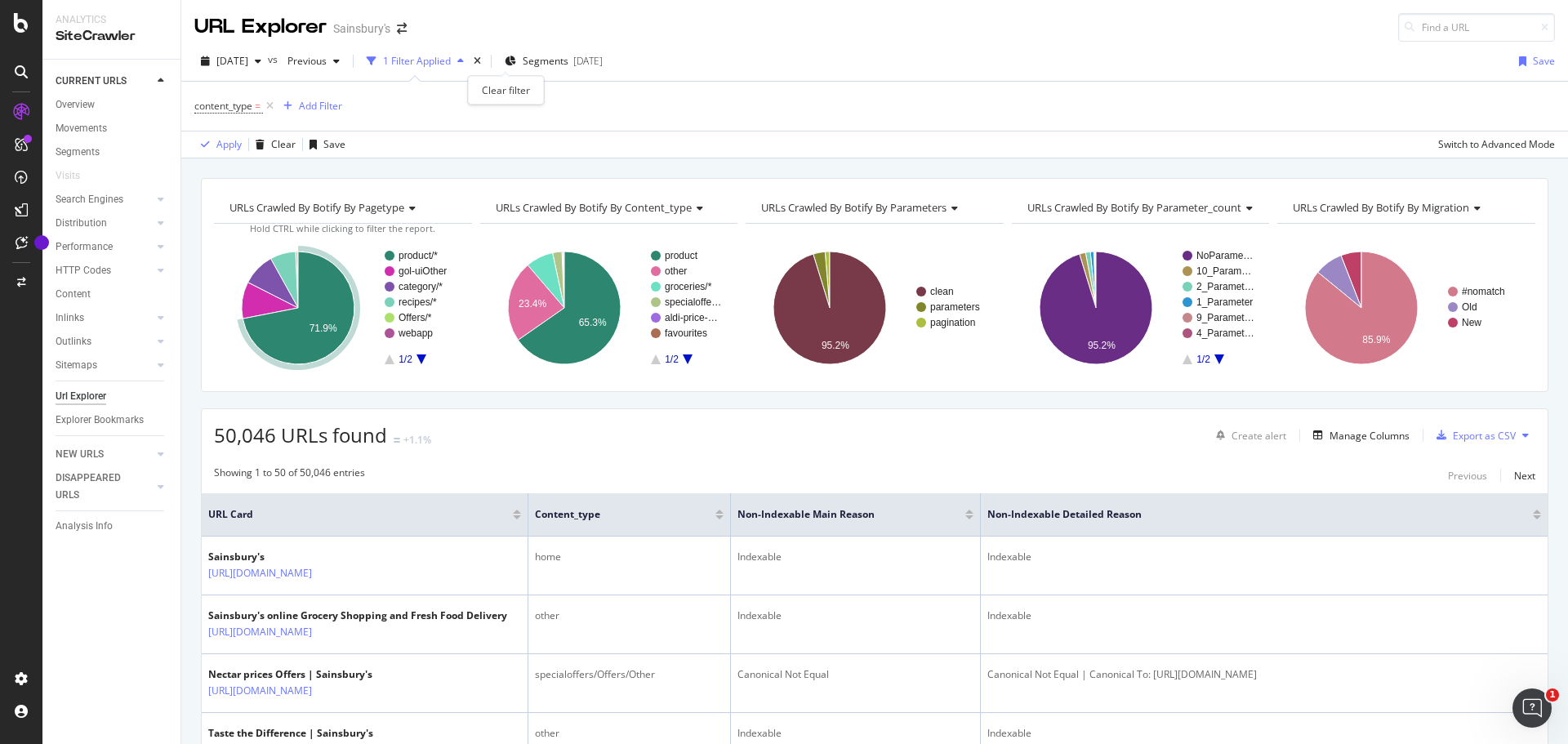
click at [485, 54] on div "times" at bounding box center [477, 61] width 14 height 16
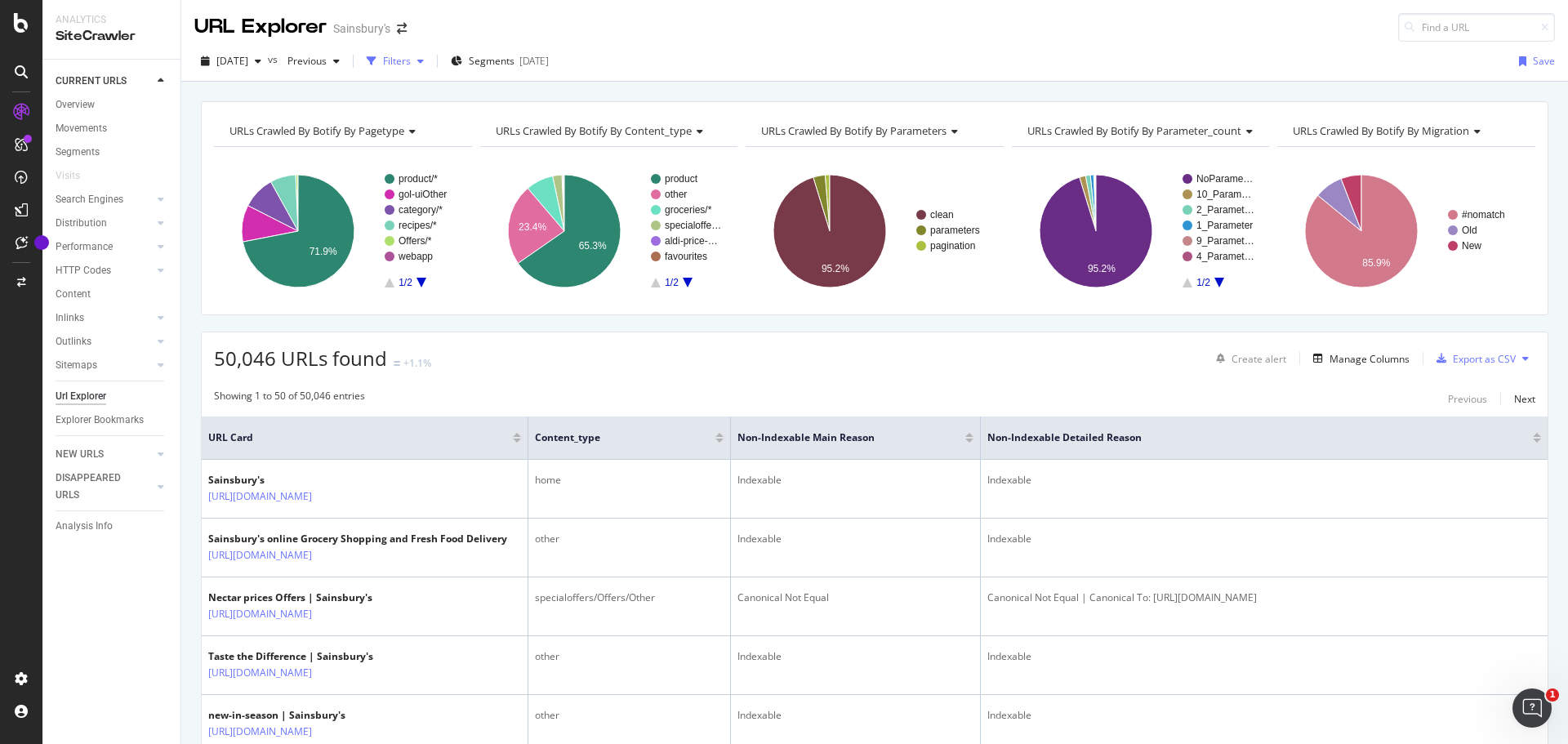
click at [411, 56] on div "Filters" at bounding box center [397, 60] width 27 height 14
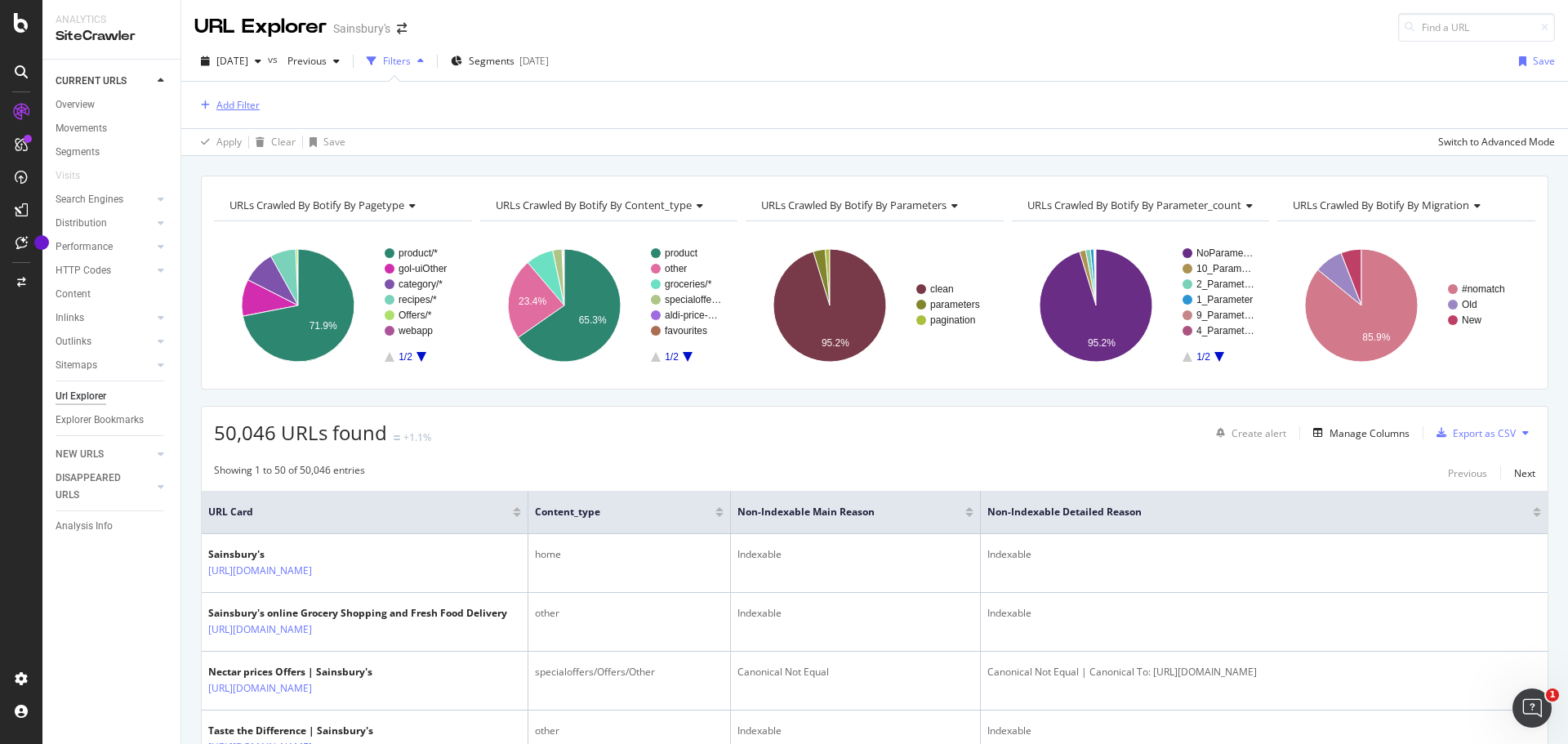
click at [251, 108] on div "Add Filter" at bounding box center [237, 104] width 43 height 14
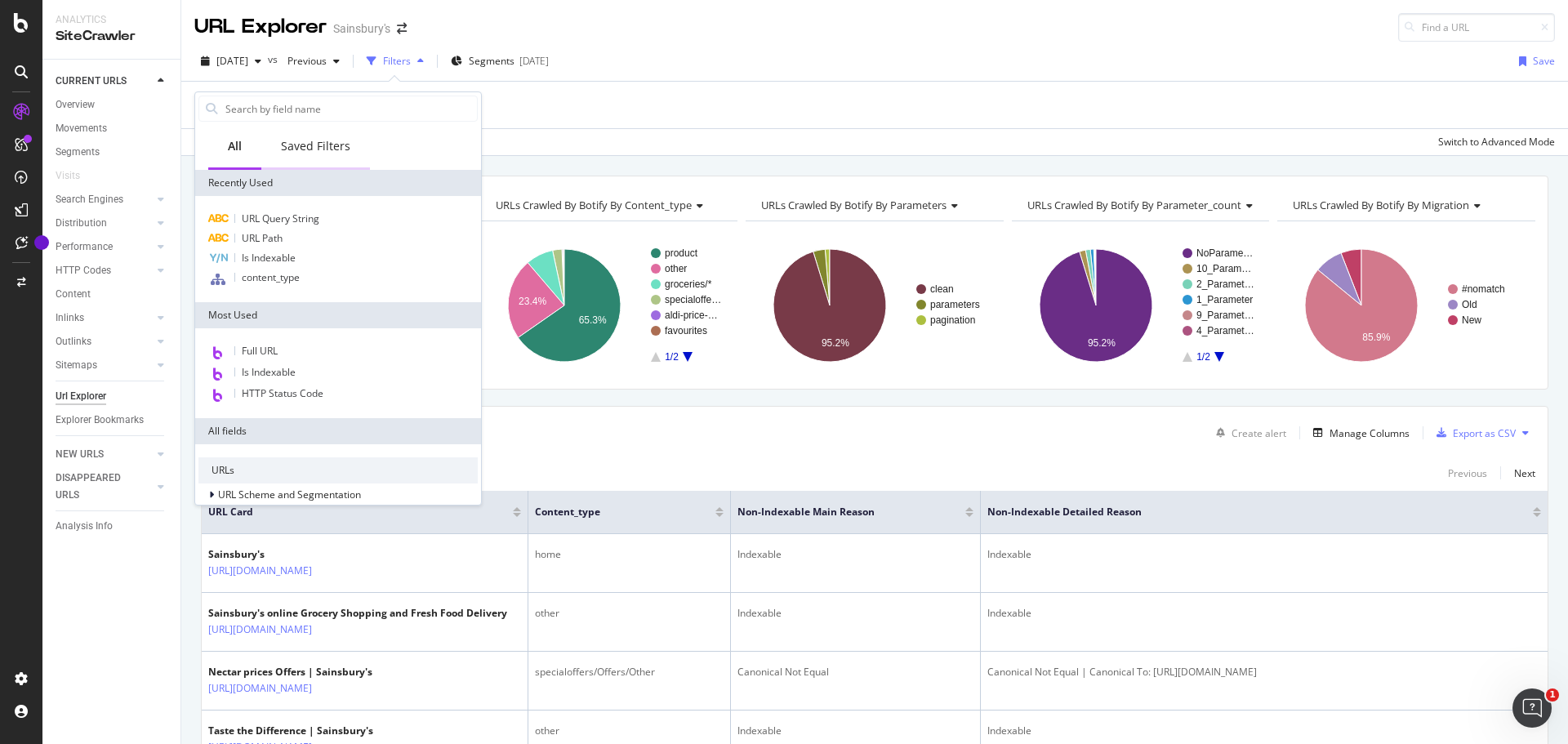
click at [300, 145] on div "Saved Filters" at bounding box center [316, 147] width 70 height 16
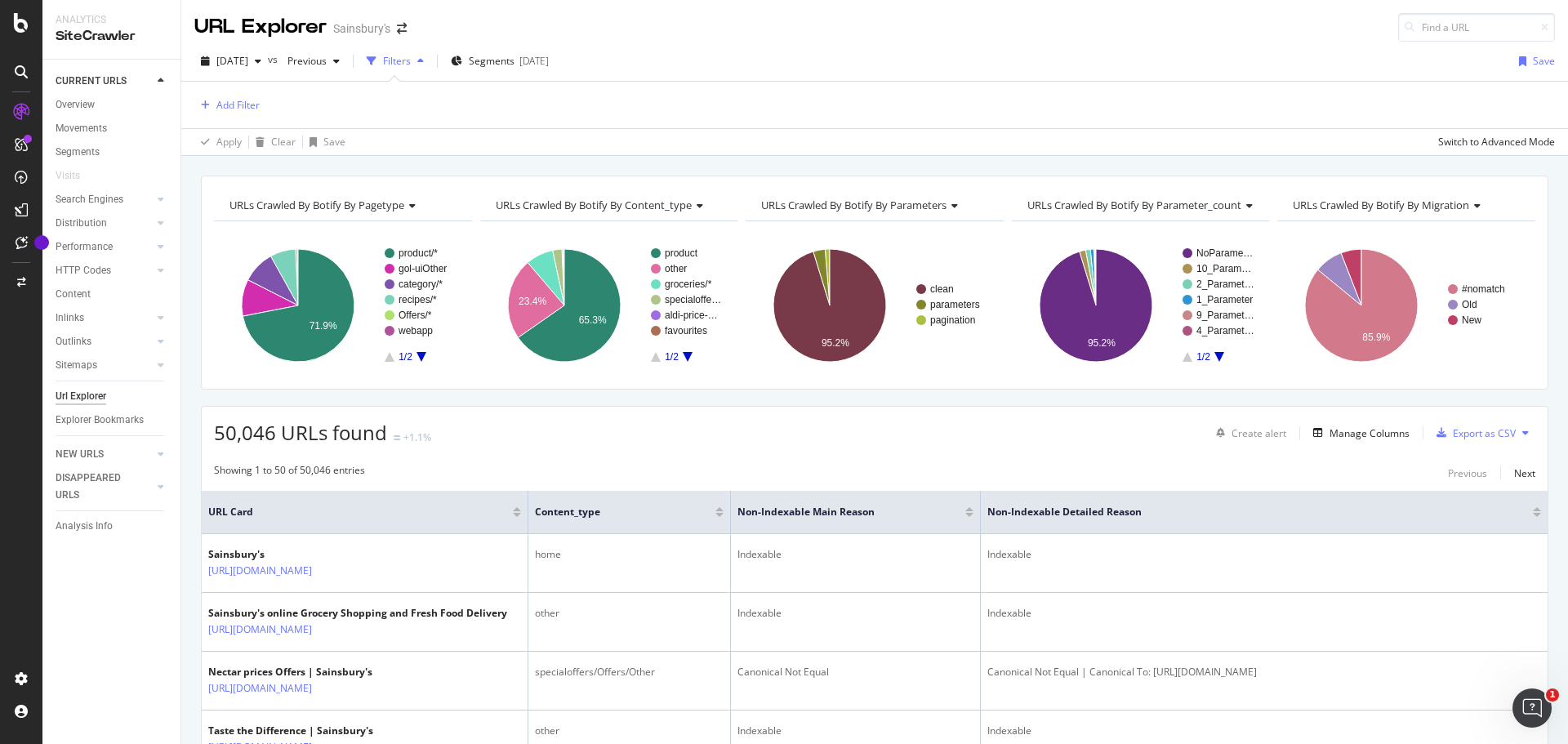
click at [411, 58] on div "Filters" at bounding box center [397, 60] width 27 height 14
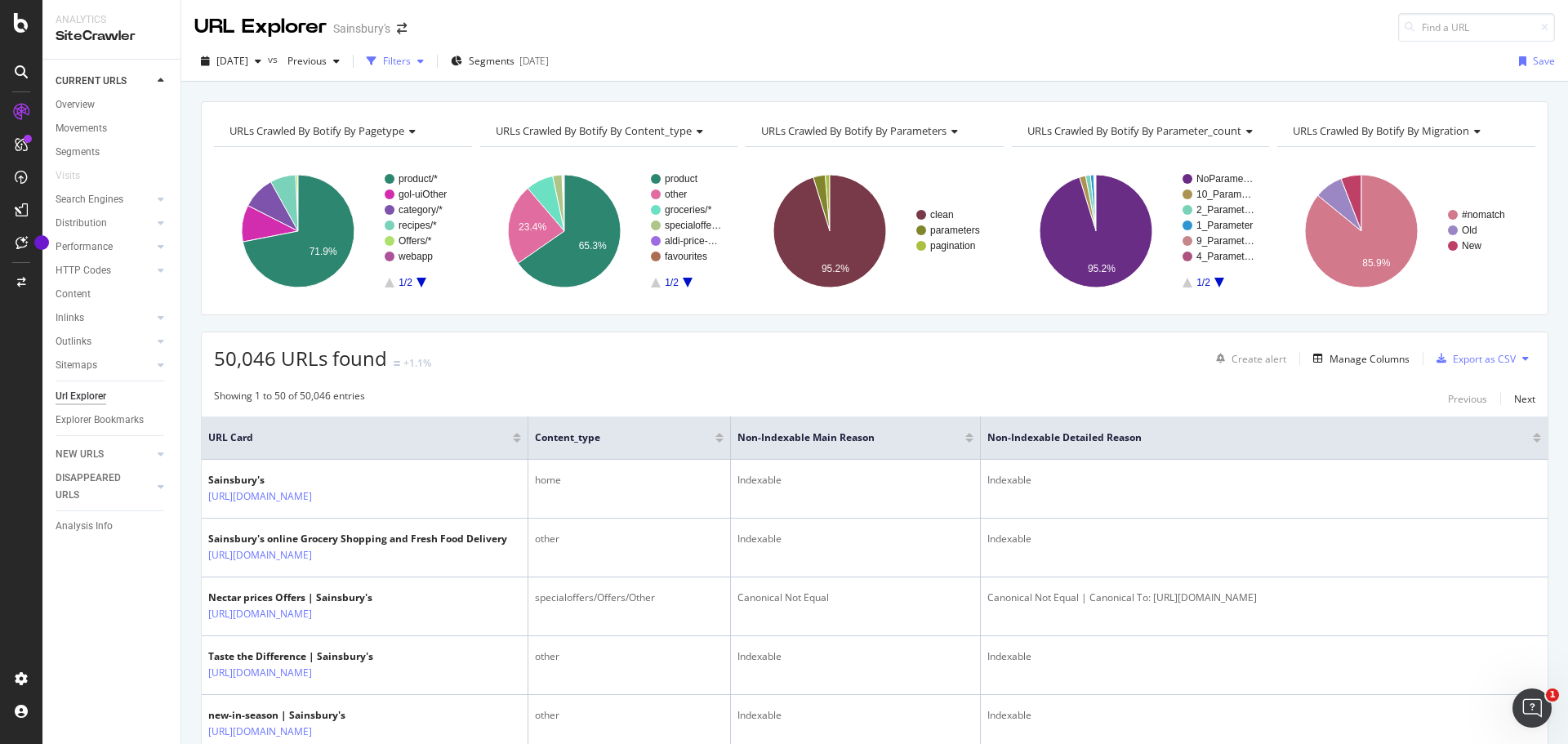
click at [411, 58] on div "Filters" at bounding box center [397, 60] width 27 height 14
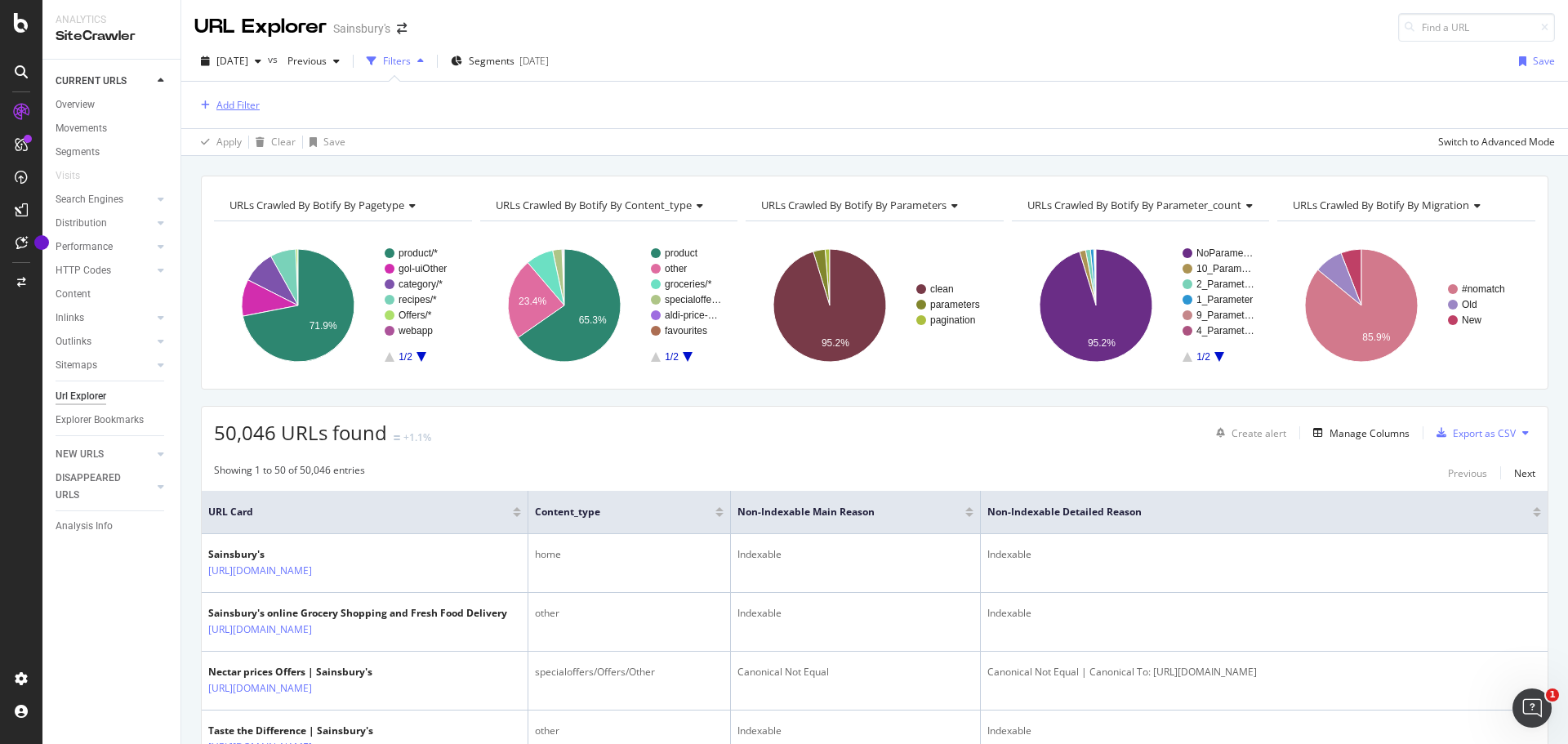
click at [258, 104] on div "Add Filter" at bounding box center [237, 104] width 43 height 14
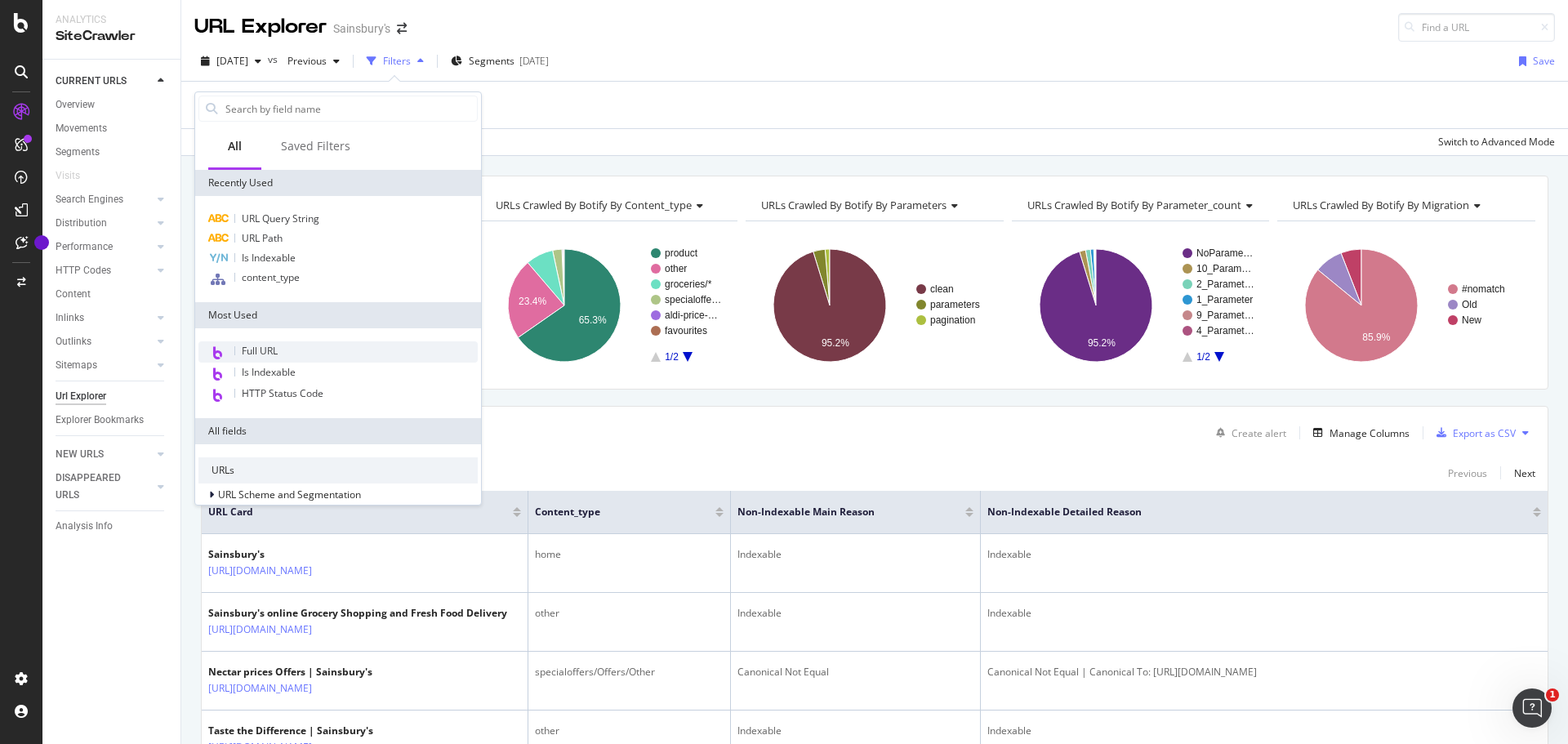
click at [282, 350] on div "Full URL" at bounding box center [338, 352] width 280 height 21
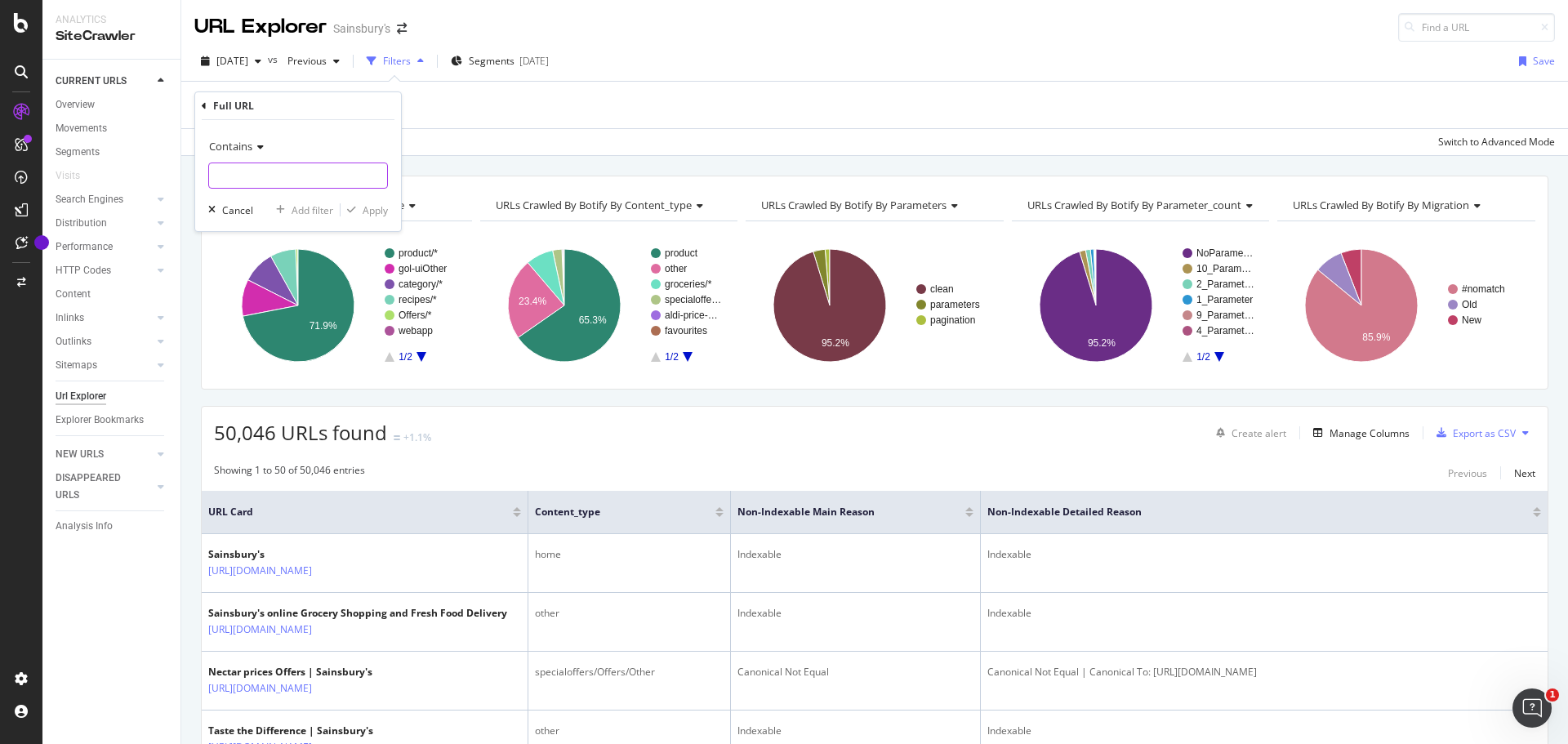
click at [232, 169] on input "text" at bounding box center [298, 175] width 178 height 27
paste input "[URL][DOMAIN_NAME]"
type input "[URL][DOMAIN_NAME]"
click at [378, 220] on div "Contains [URL][DOMAIN_NAME] Cancel Add filter Apply" at bounding box center [298, 175] width 206 height 111
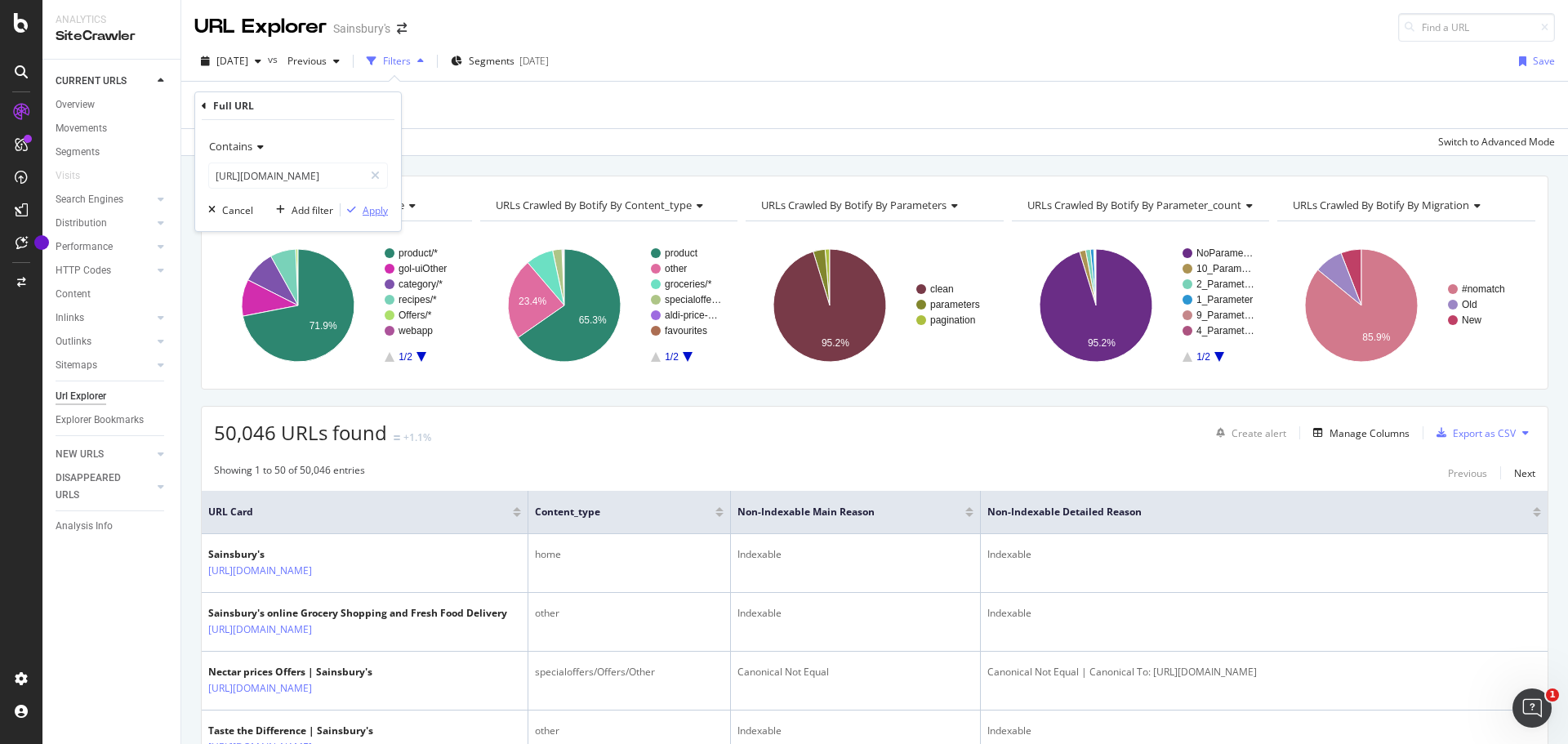
scroll to position [0, 0]
click at [372, 211] on div "Apply" at bounding box center [376, 210] width 26 height 14
